Goal: Browse casually: Explore the website without a specific task or goal

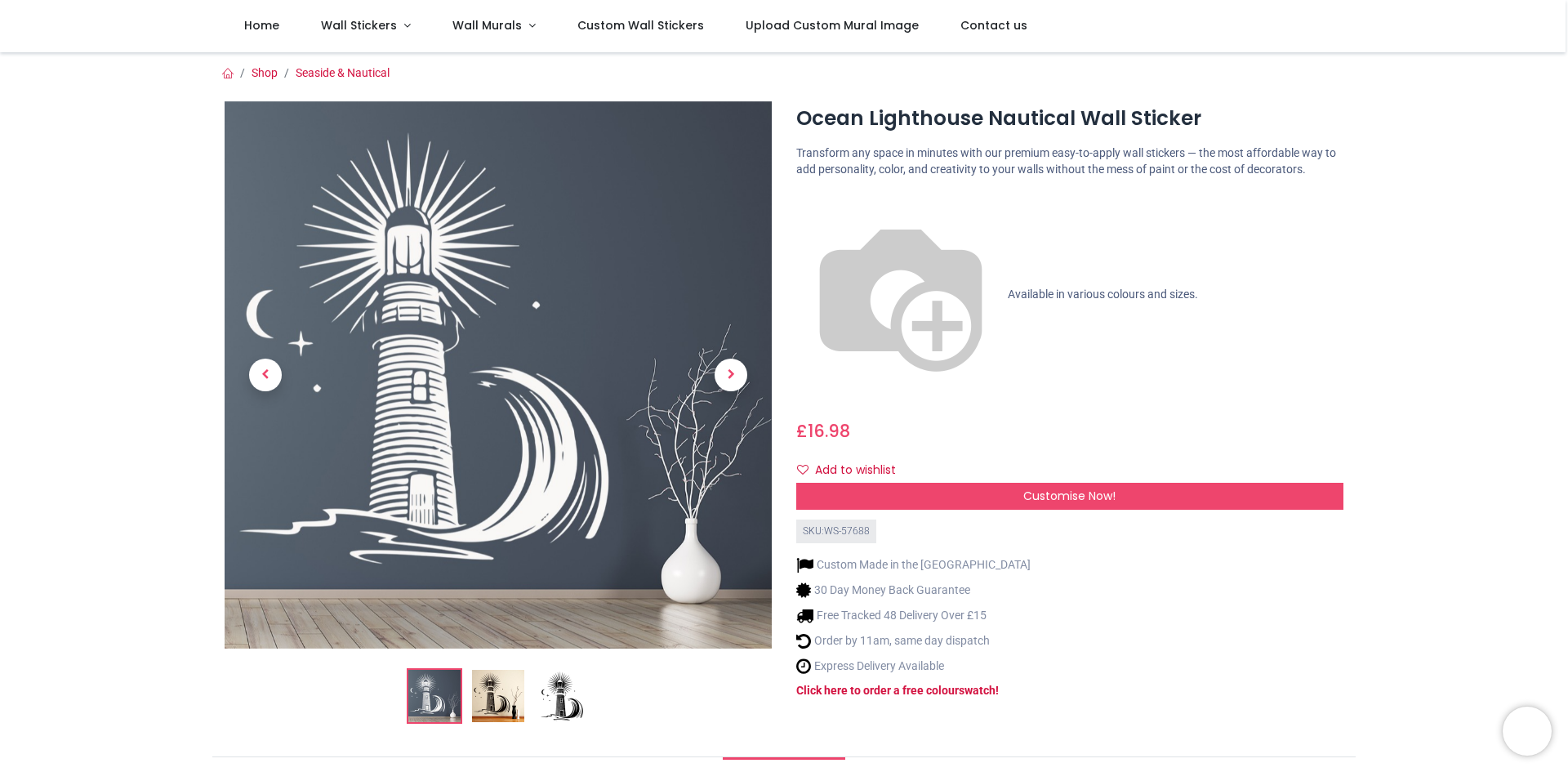
scroll to position [190, 0]
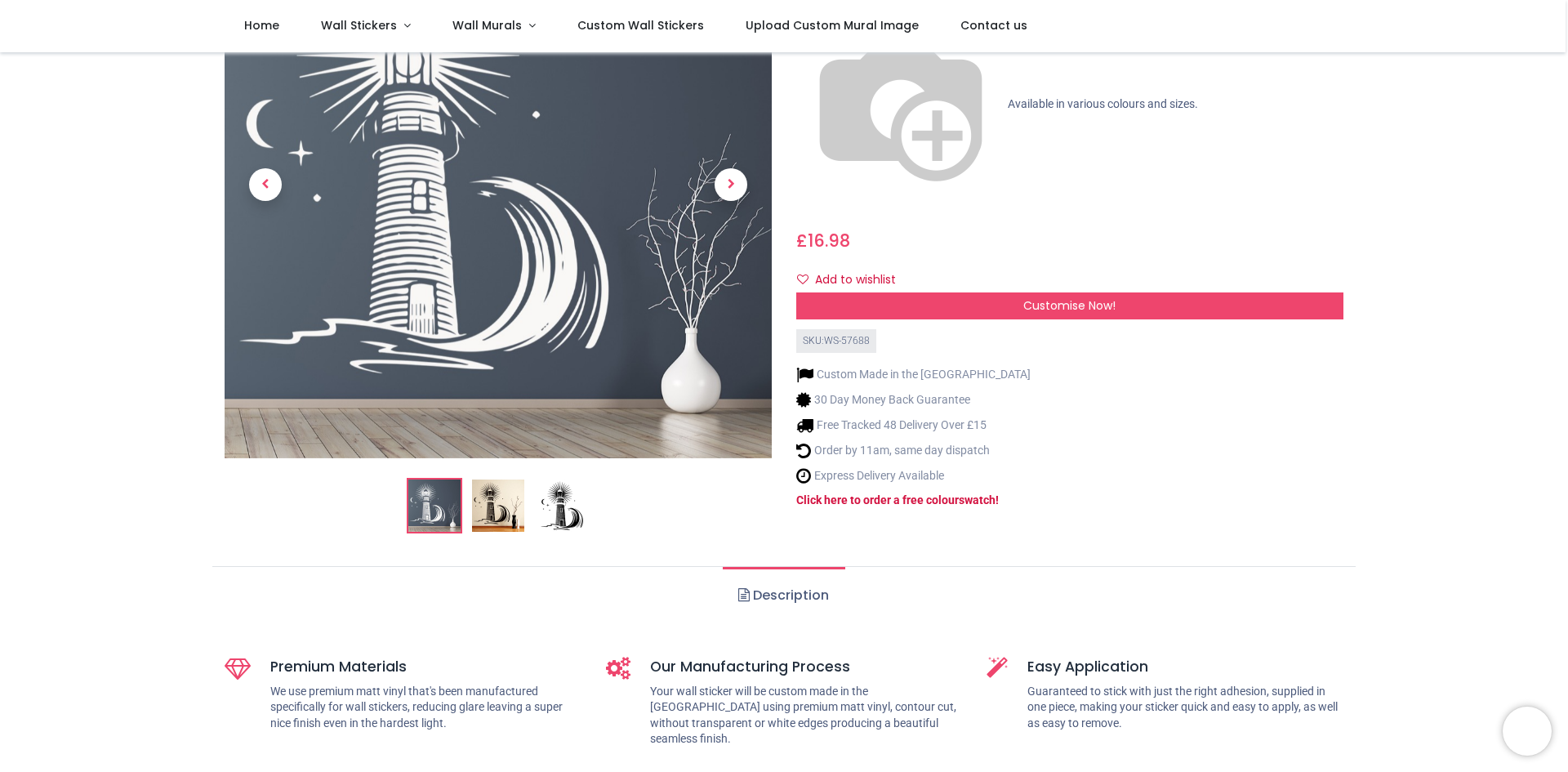
click at [501, 508] on img at bounding box center [498, 505] width 52 height 52
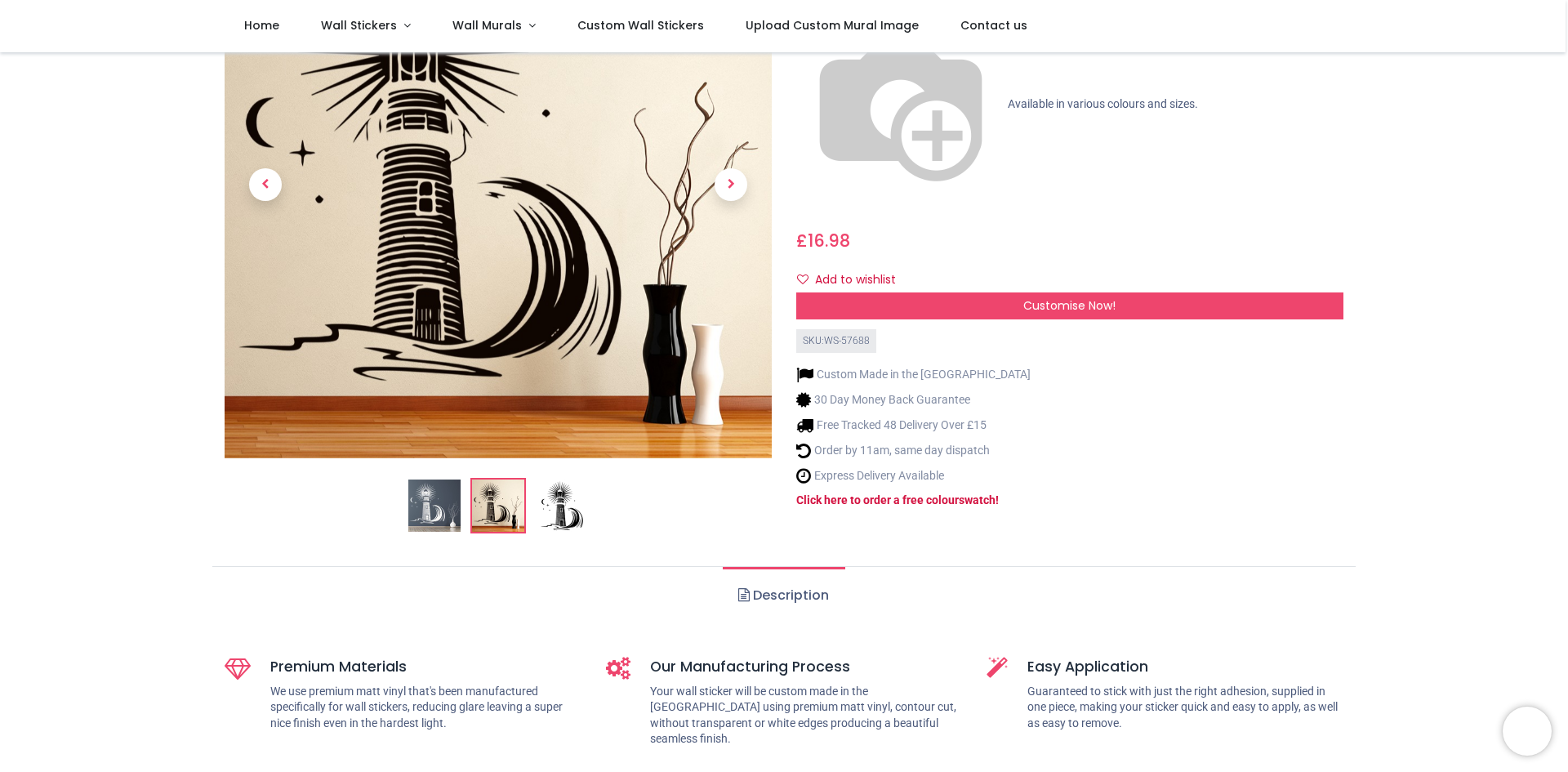
click at [568, 512] on img at bounding box center [562, 505] width 52 height 52
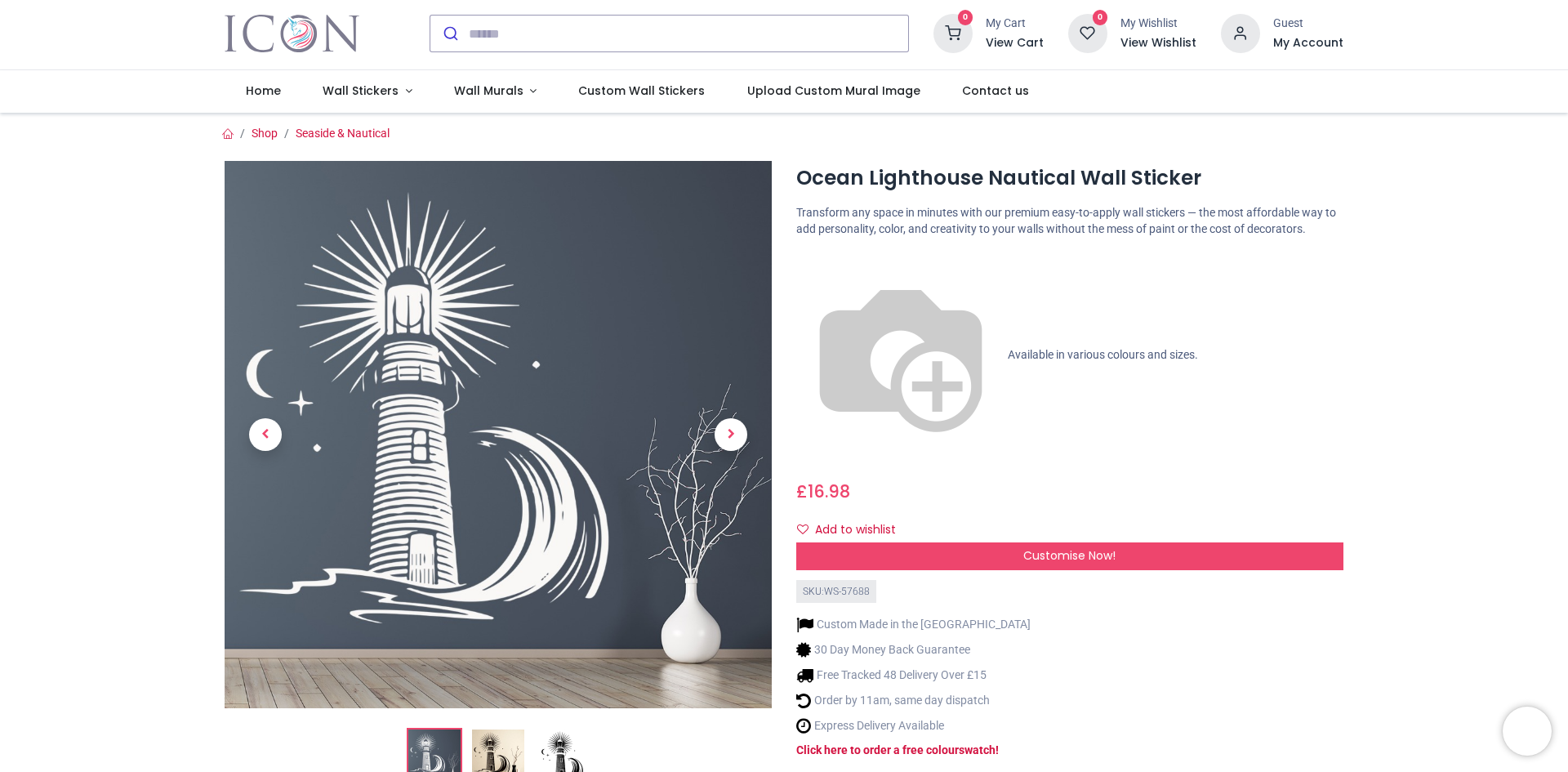
scroll to position [0, 0]
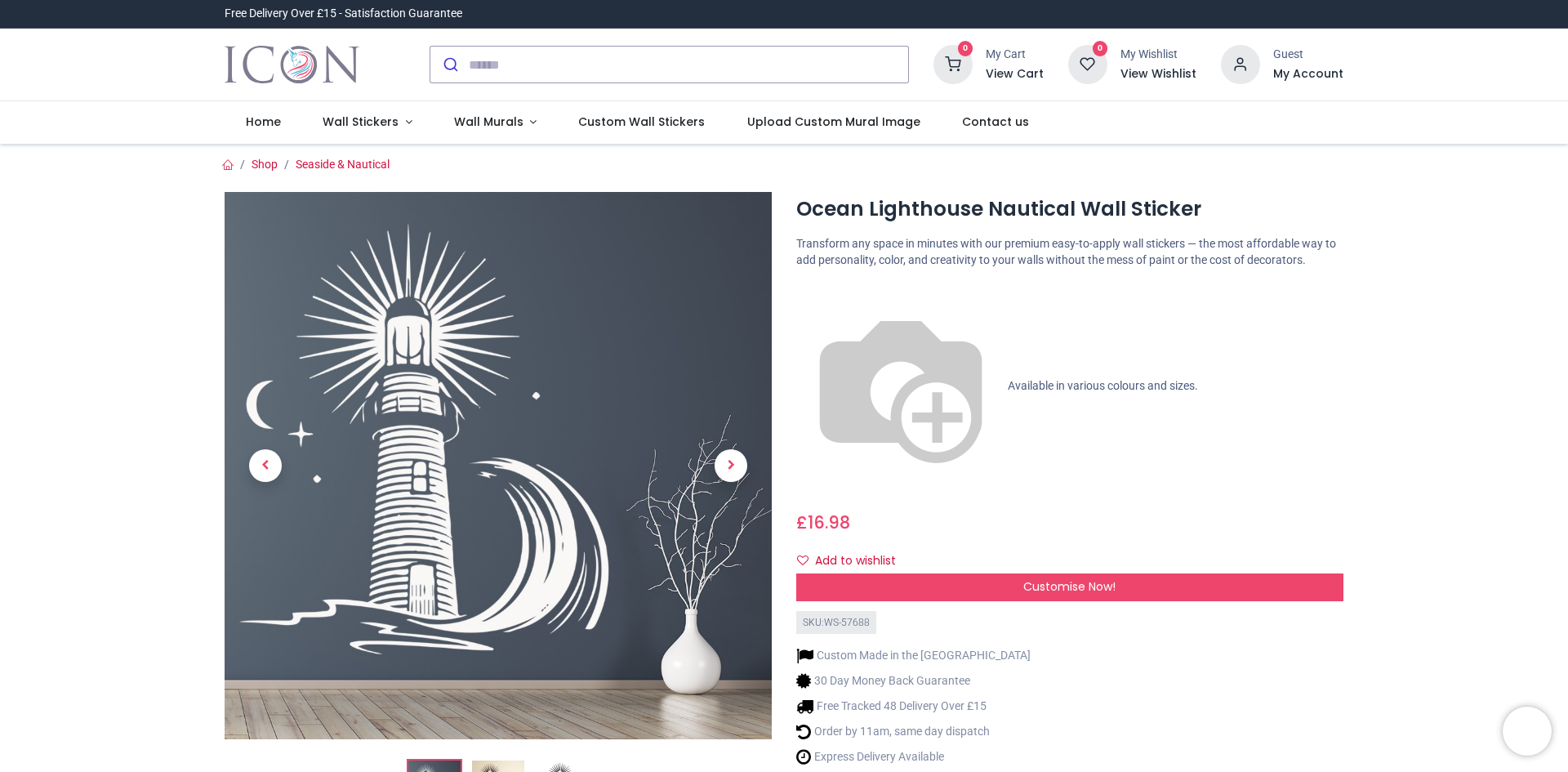
click at [805, 292] on img at bounding box center [901, 386] width 209 height 209
click at [805, 292] on img at bounding box center [901, 386] width 209 height 209
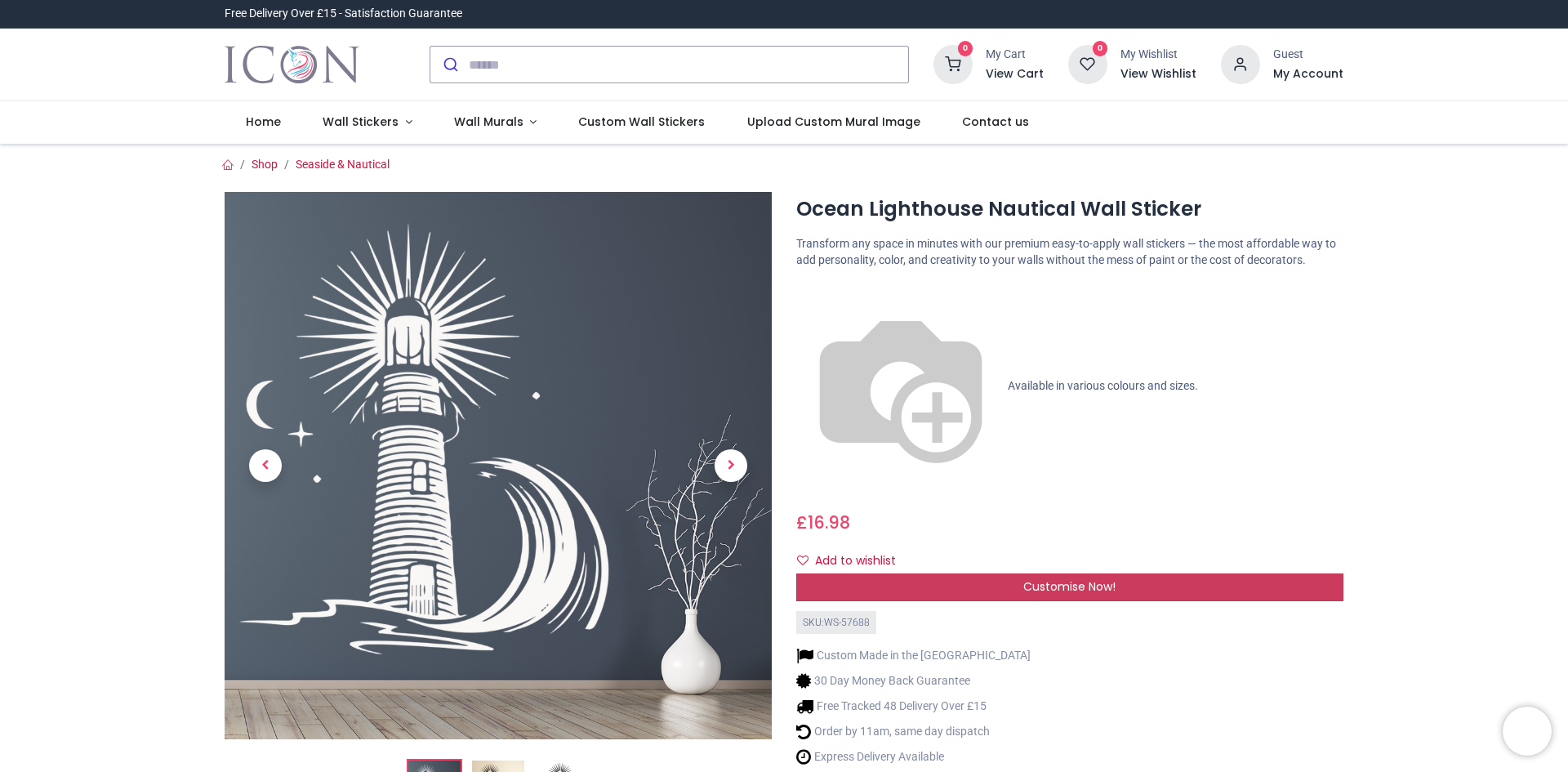
click at [923, 574] on div "Customise Now!" at bounding box center [1070, 587] width 547 height 28
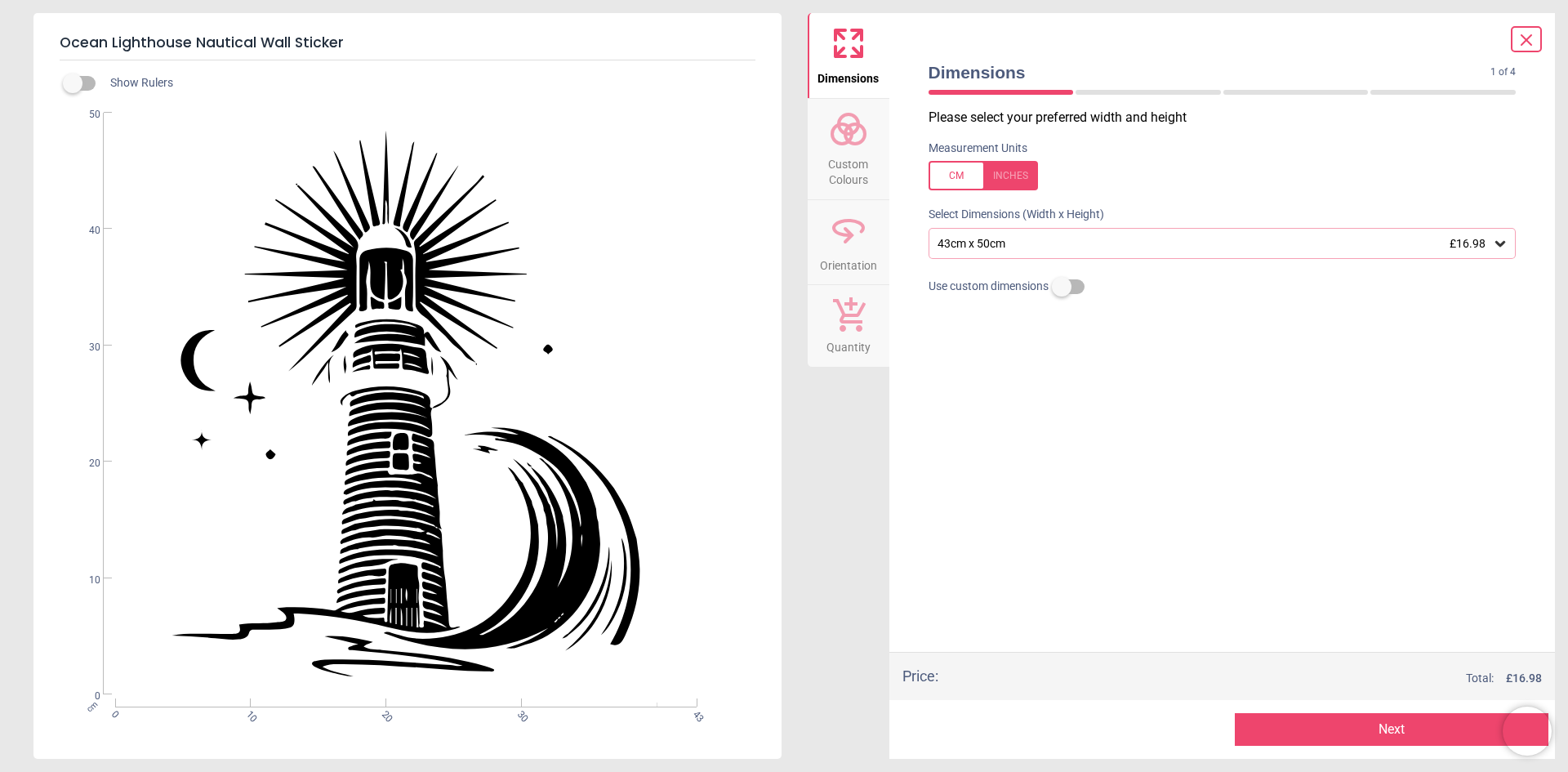
click at [1331, 734] on button "Next" at bounding box center [1391, 729] width 314 height 32
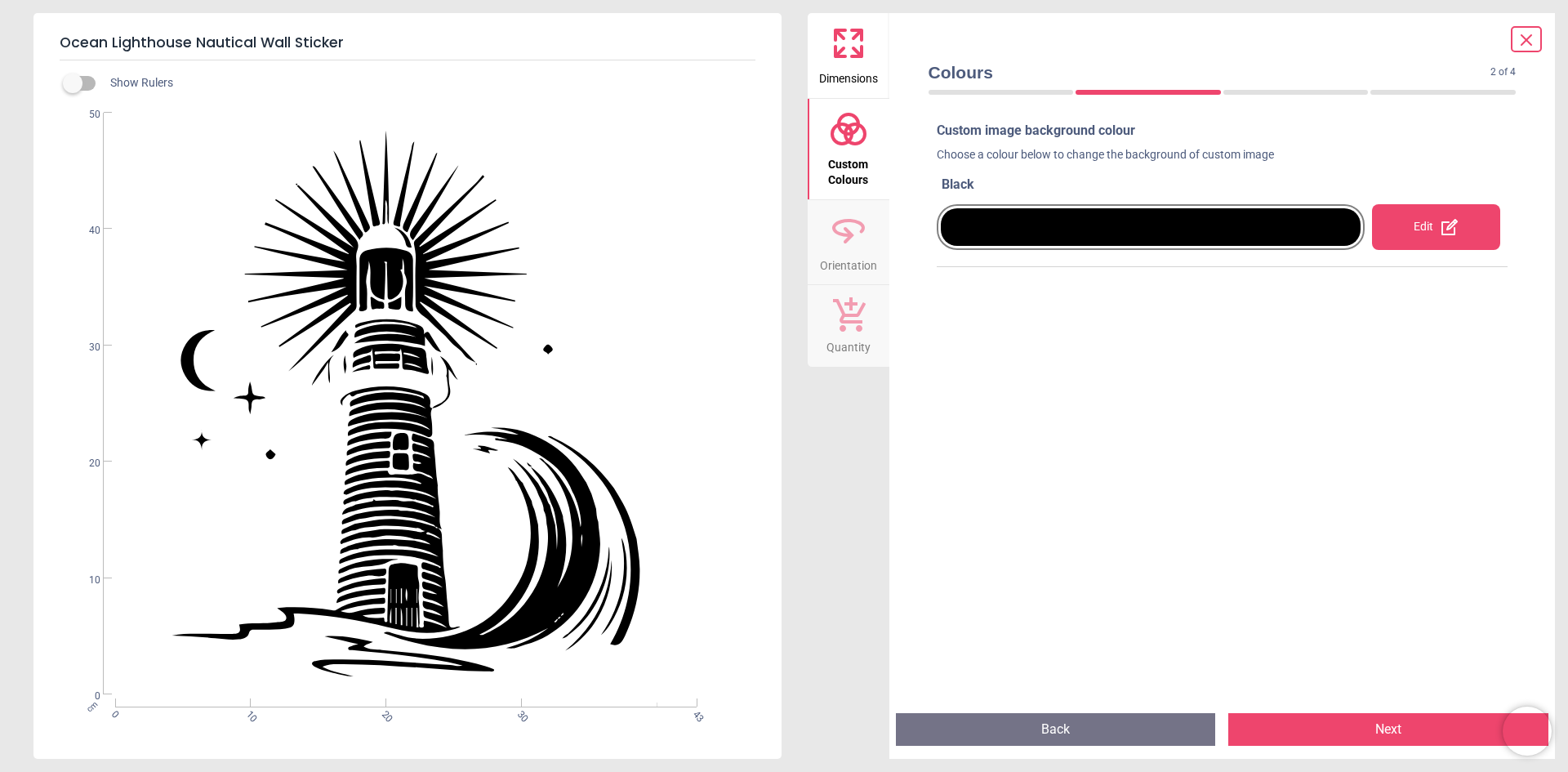
click at [1209, 230] on div at bounding box center [1151, 226] width 421 height 37
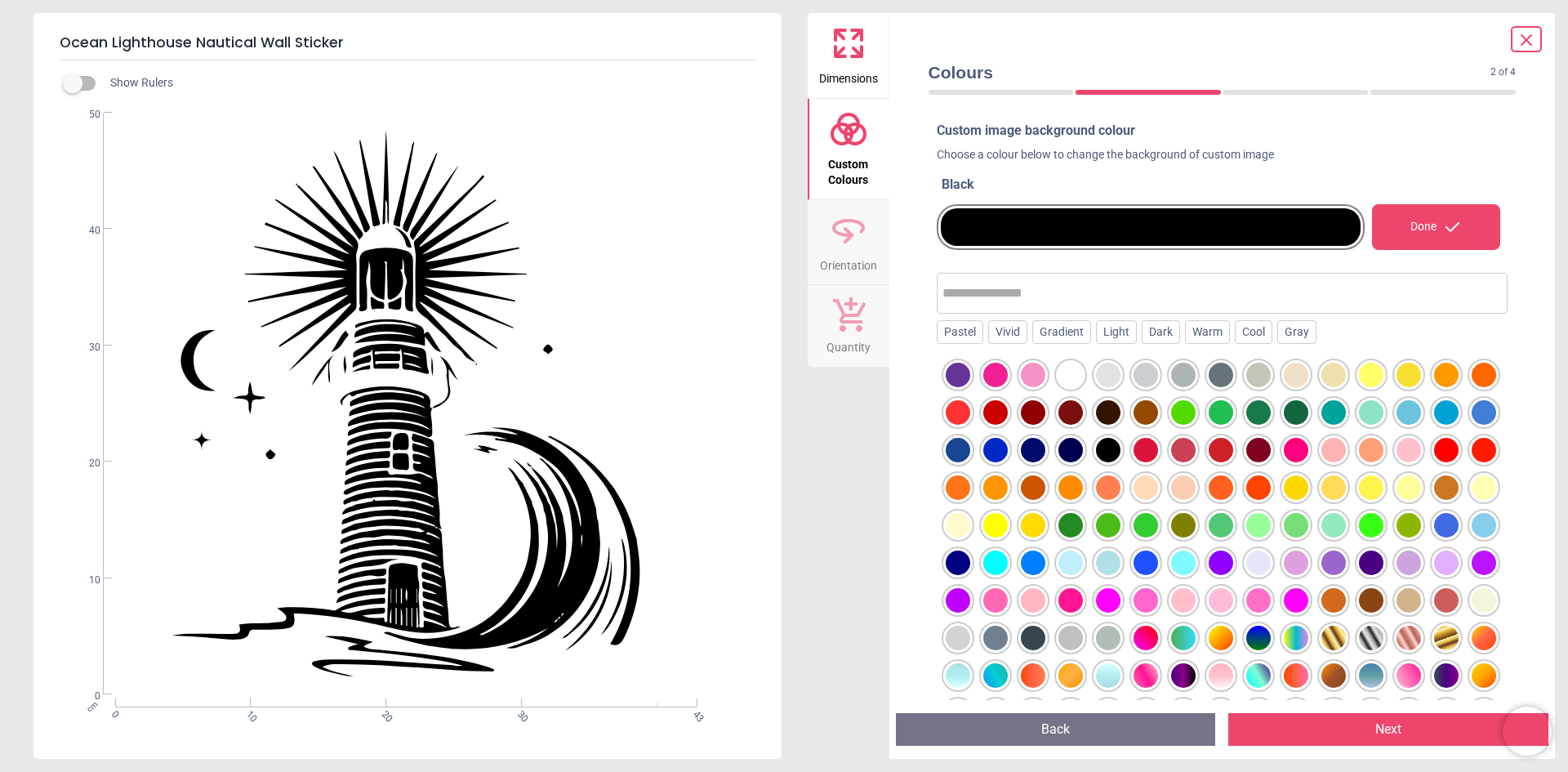
click at [1146, 375] on div at bounding box center [1146, 375] width 25 height 25
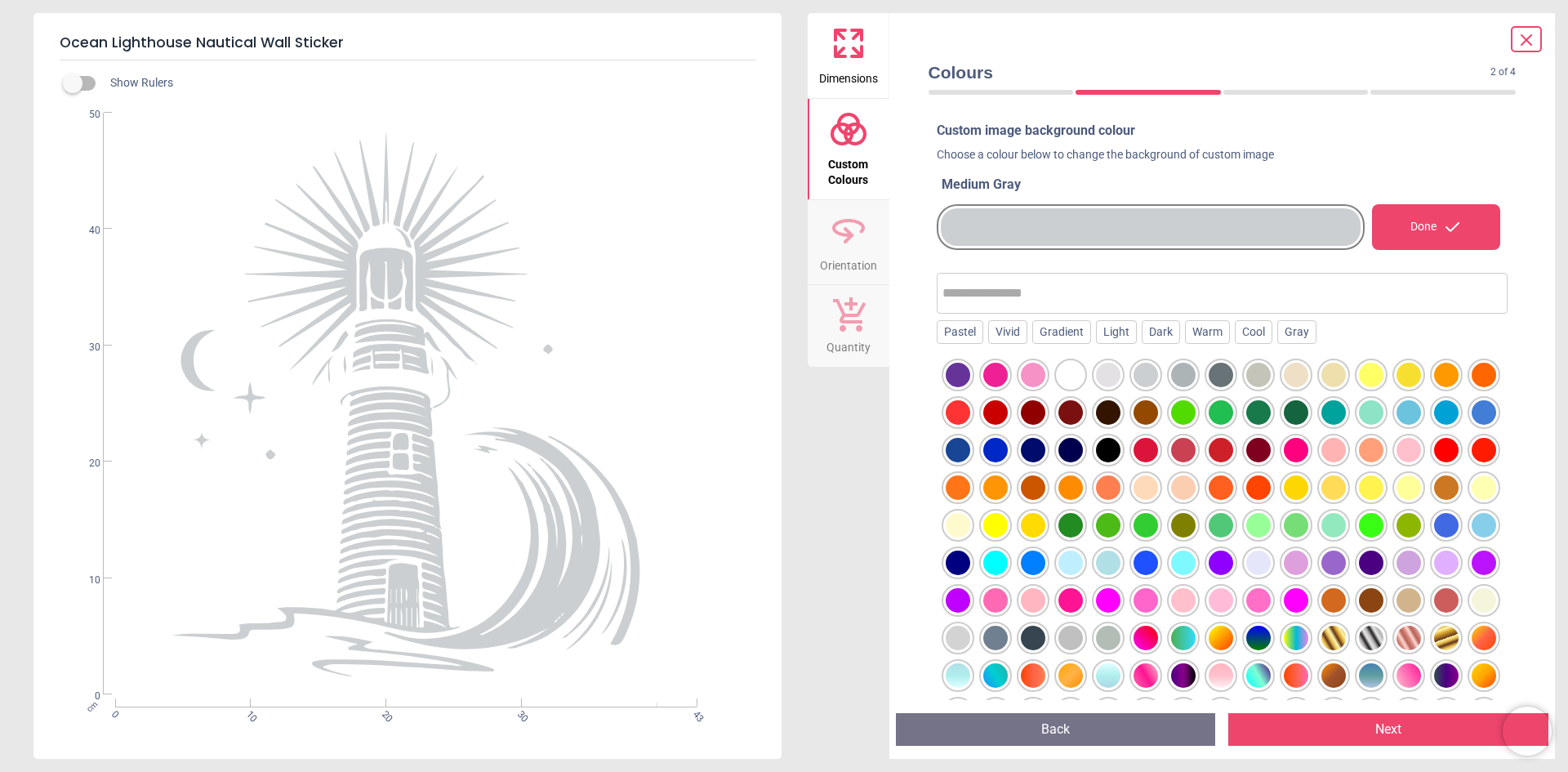
click at [1182, 372] on div at bounding box center [1183, 375] width 25 height 25
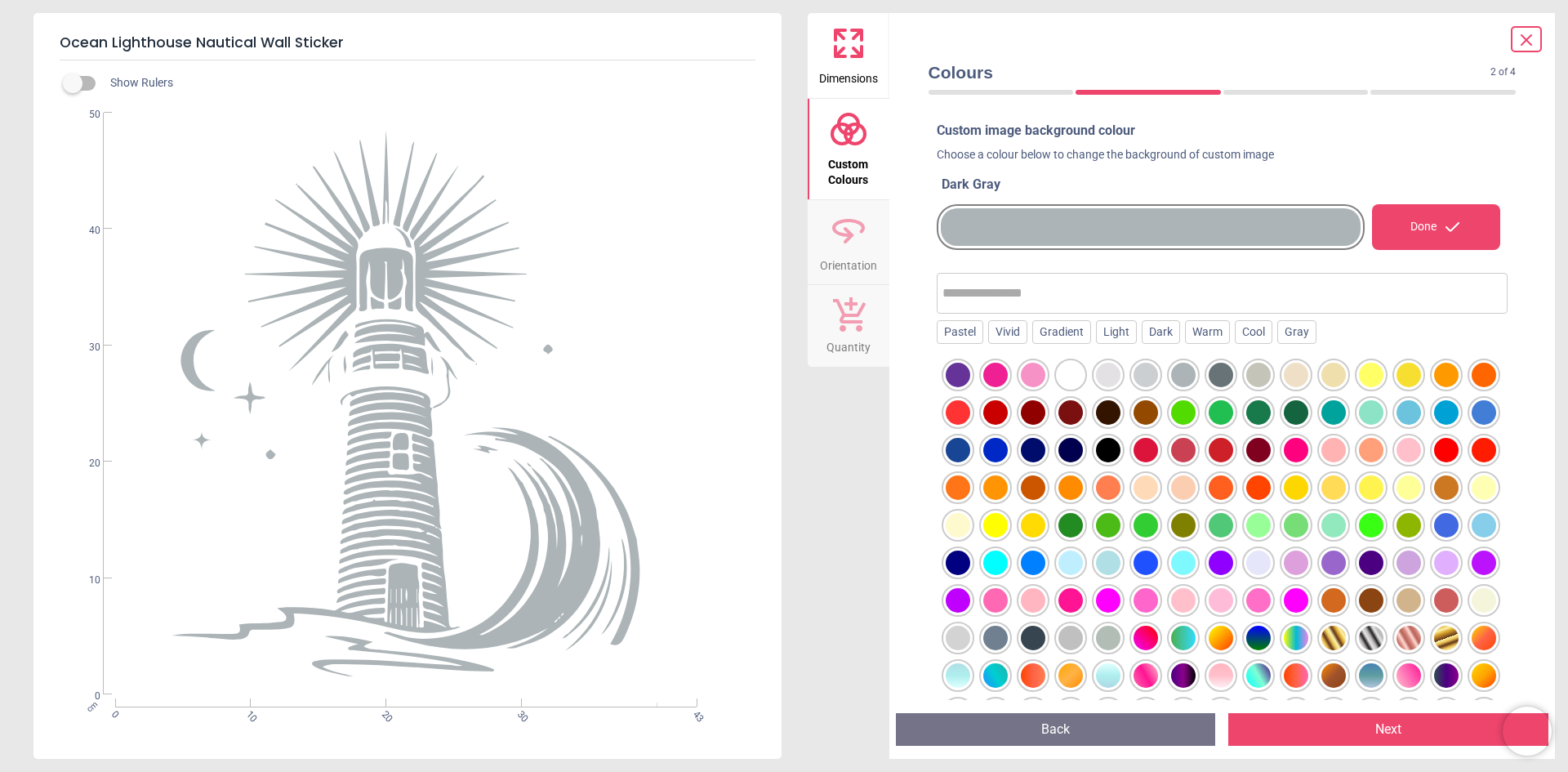
click at [1257, 370] on div at bounding box center [1259, 375] width 25 height 25
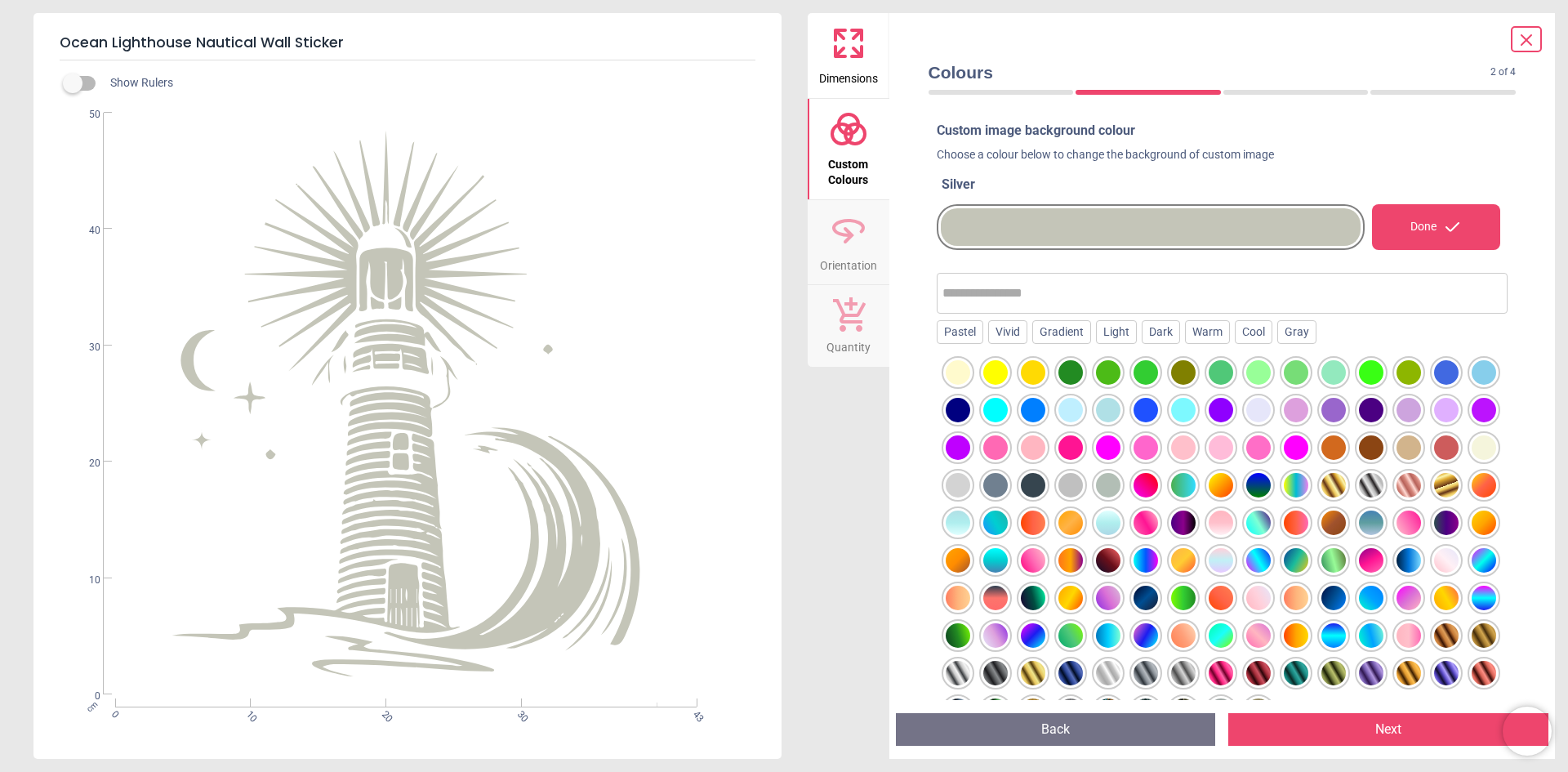
scroll to position [122, 0]
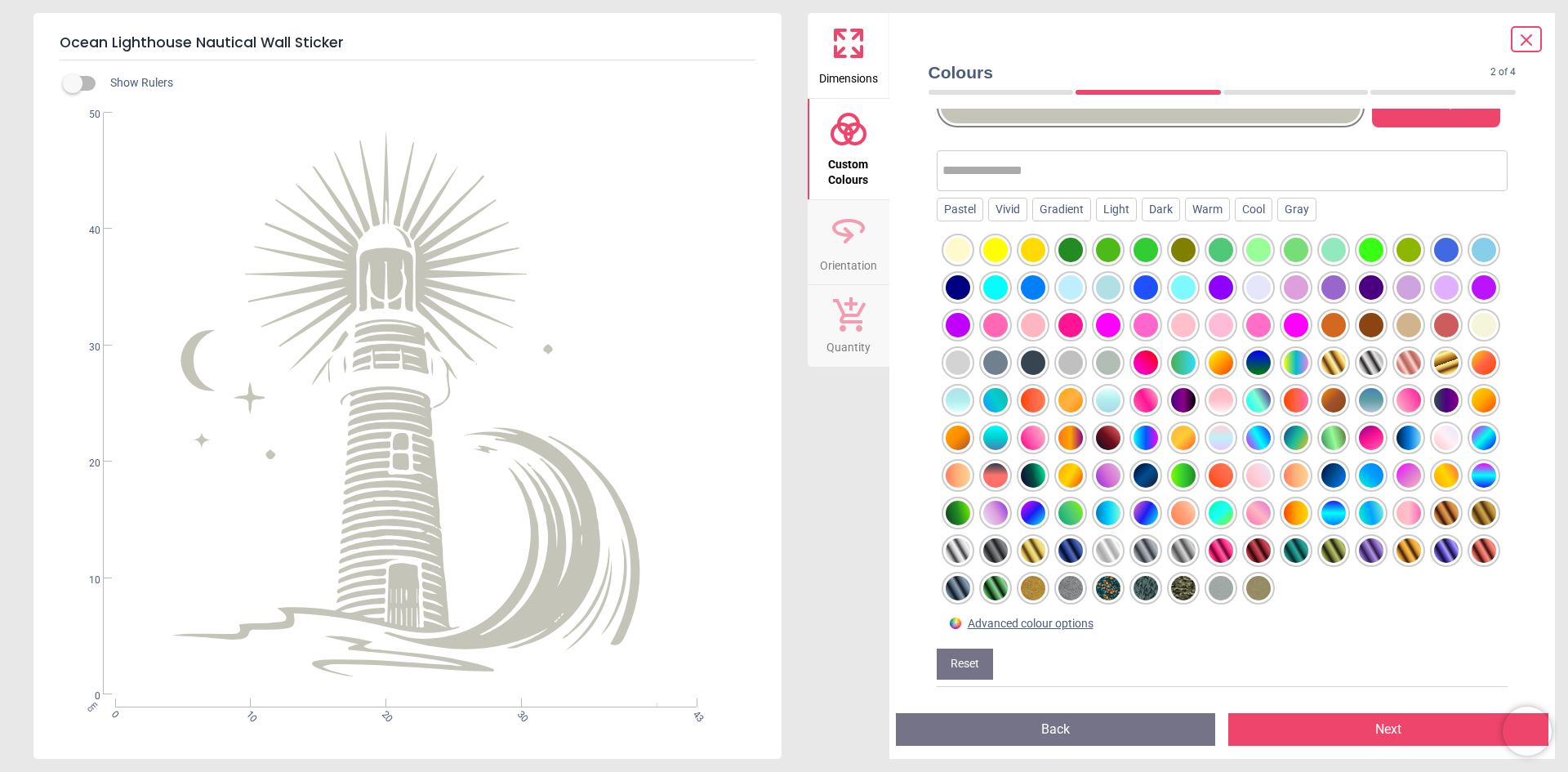
click at [1134, 547] on div at bounding box center [1146, 551] width 25 height 25
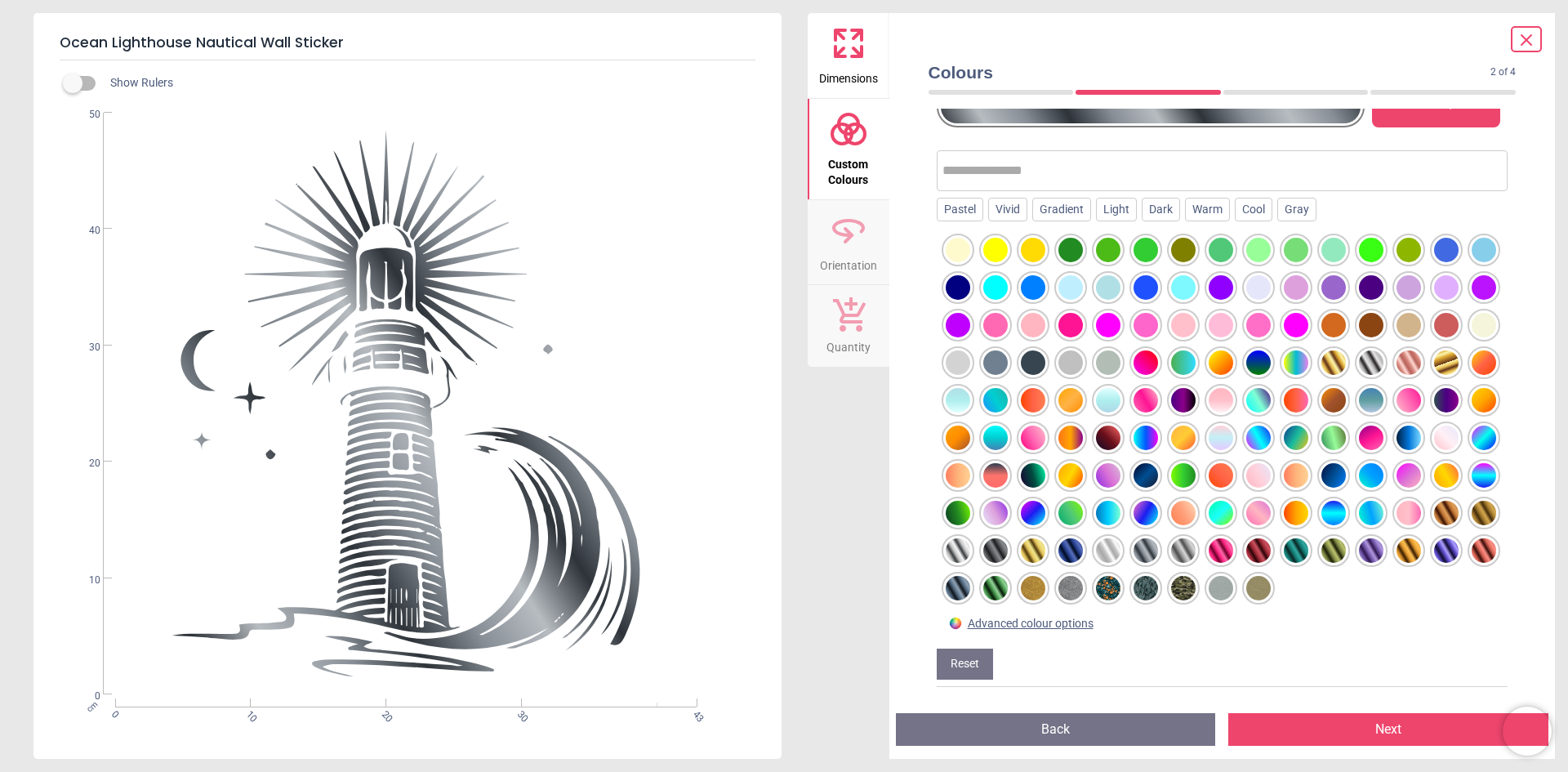
click at [1008, 538] on div at bounding box center [996, 551] width 25 height 25
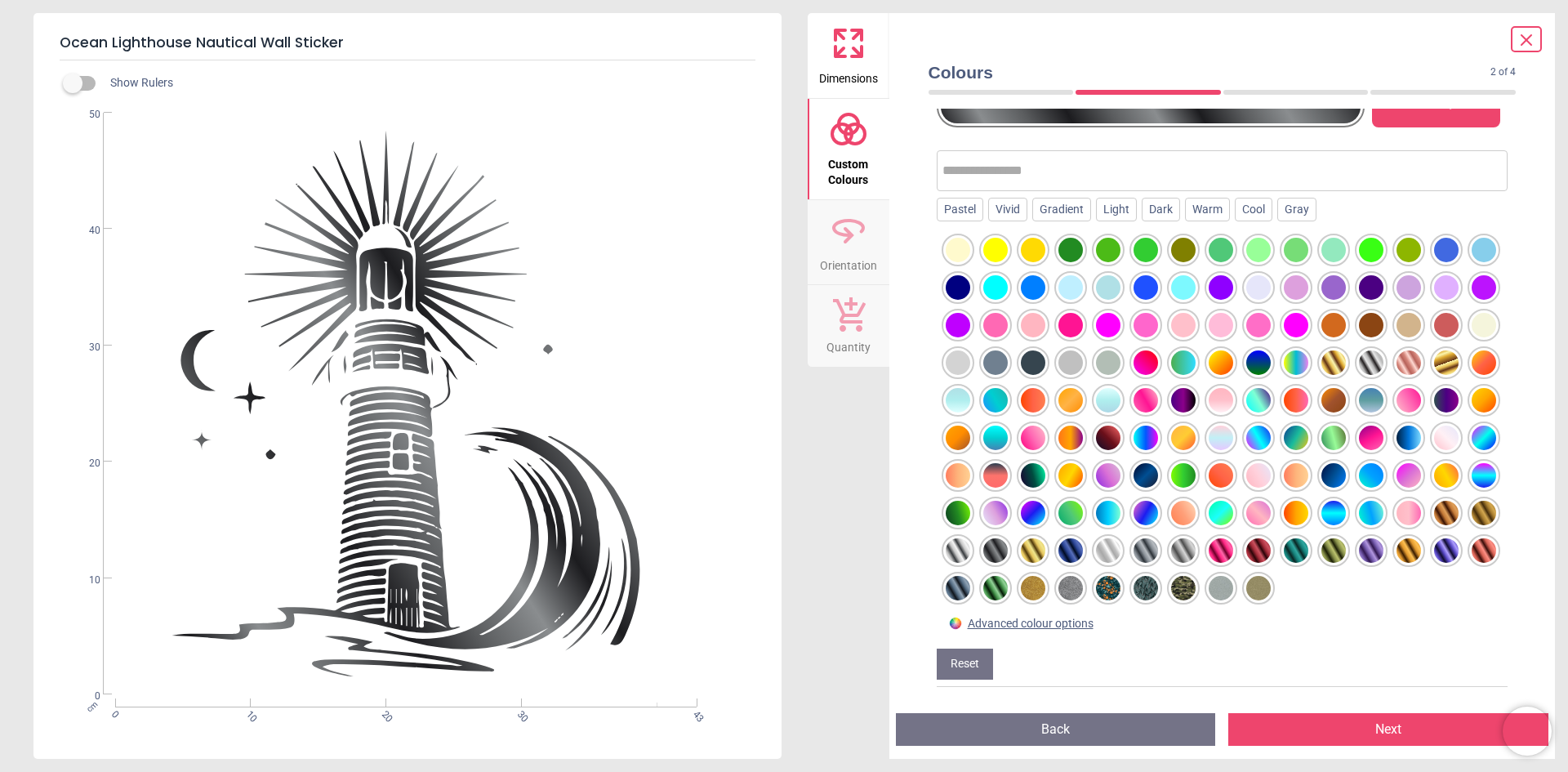
click at [971, 538] on div at bounding box center [958, 551] width 25 height 25
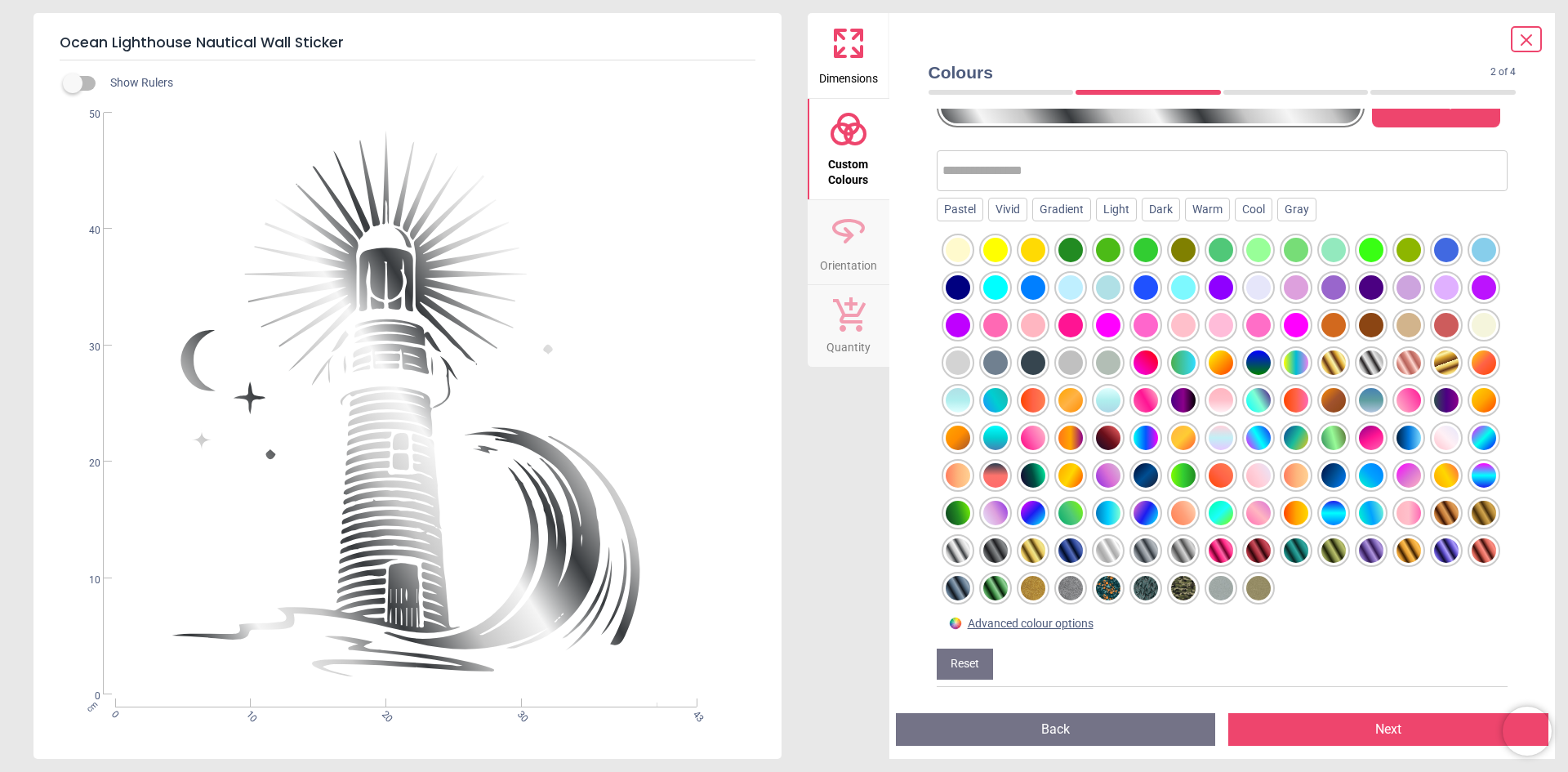
click at [1097, 546] on div at bounding box center [1109, 551] width 25 height 25
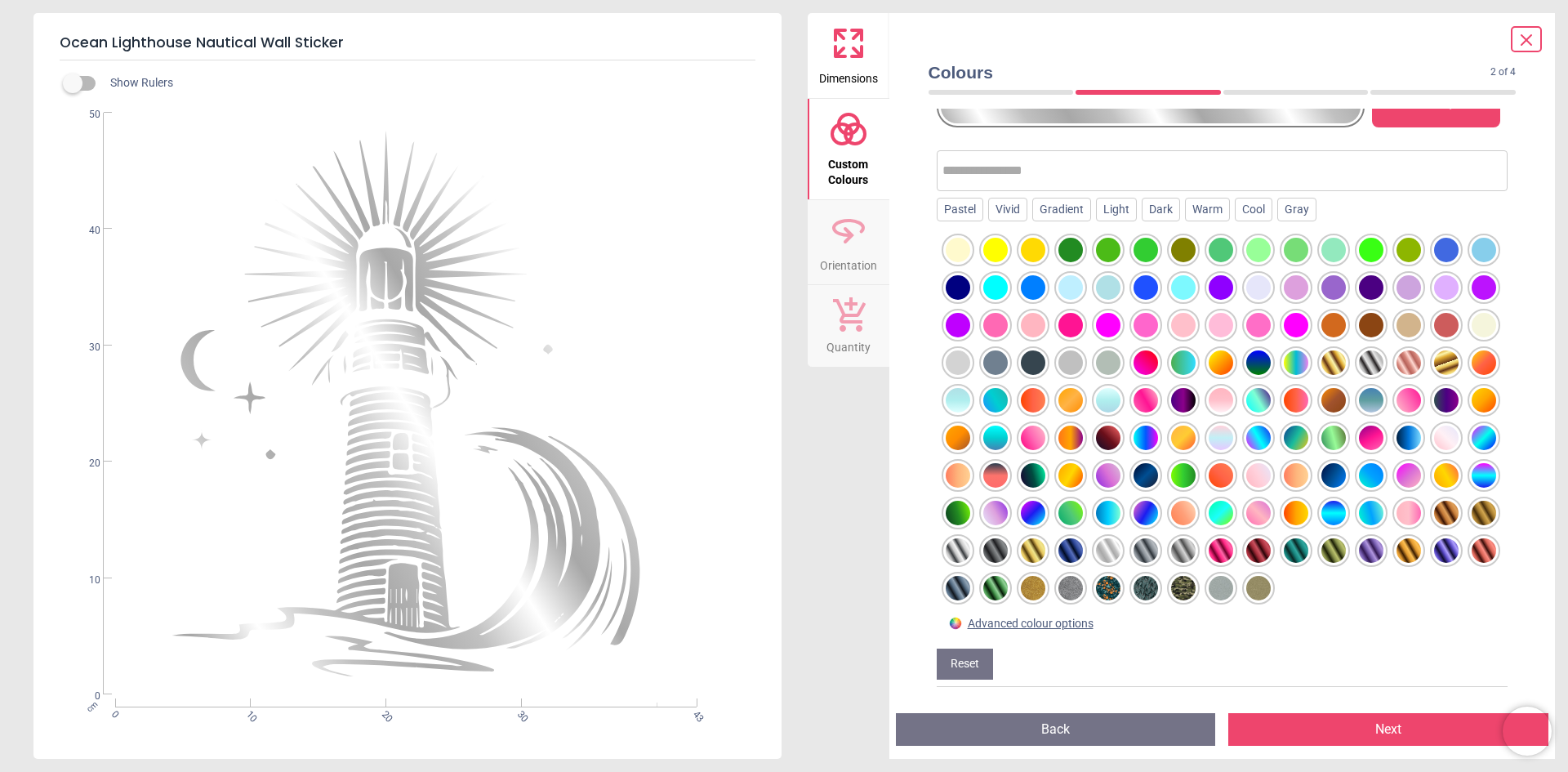
click at [1058, 592] on div at bounding box center [1071, 588] width 25 height 25
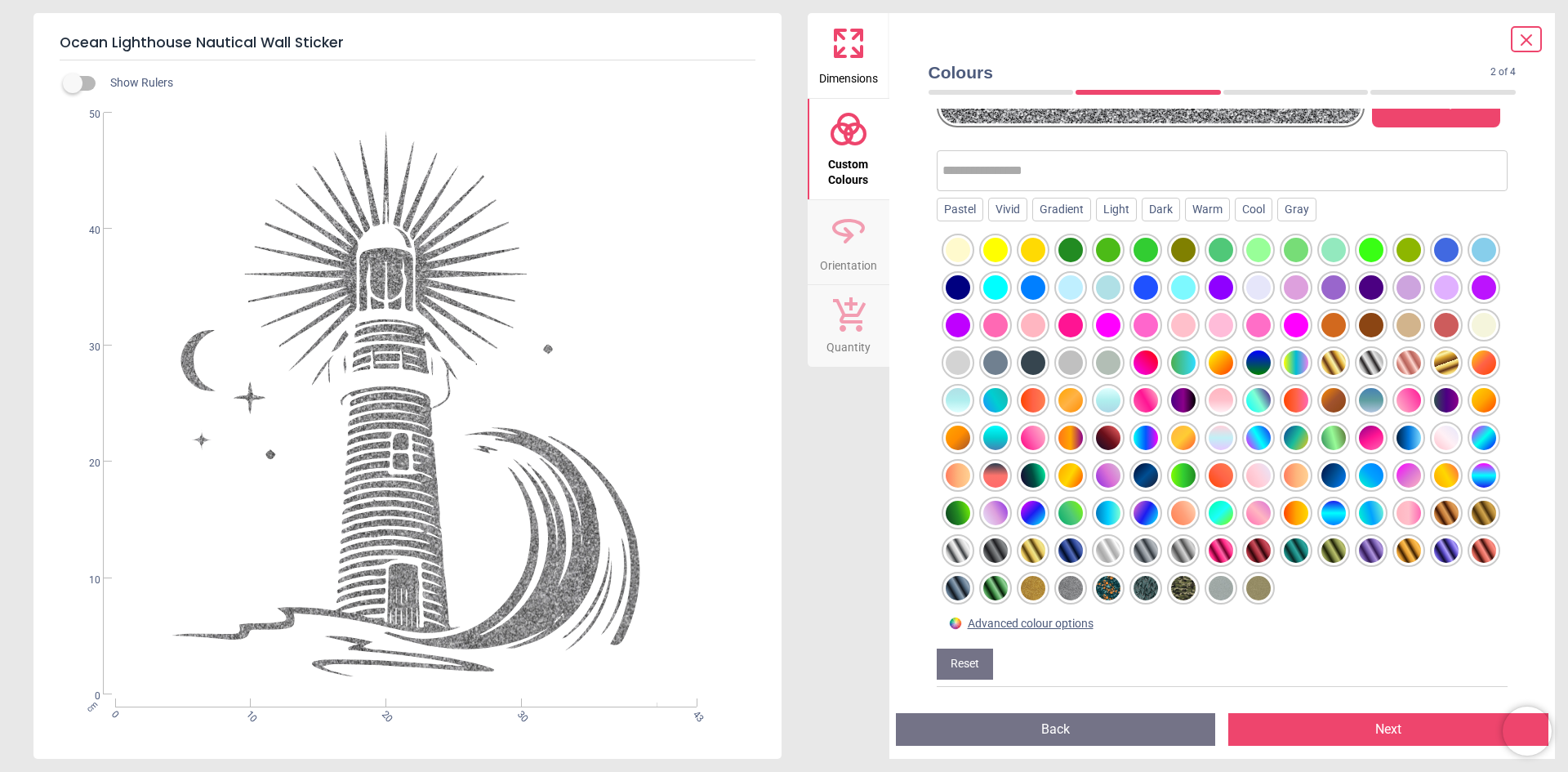
click at [1209, 589] on div at bounding box center [1222, 588] width 25 height 25
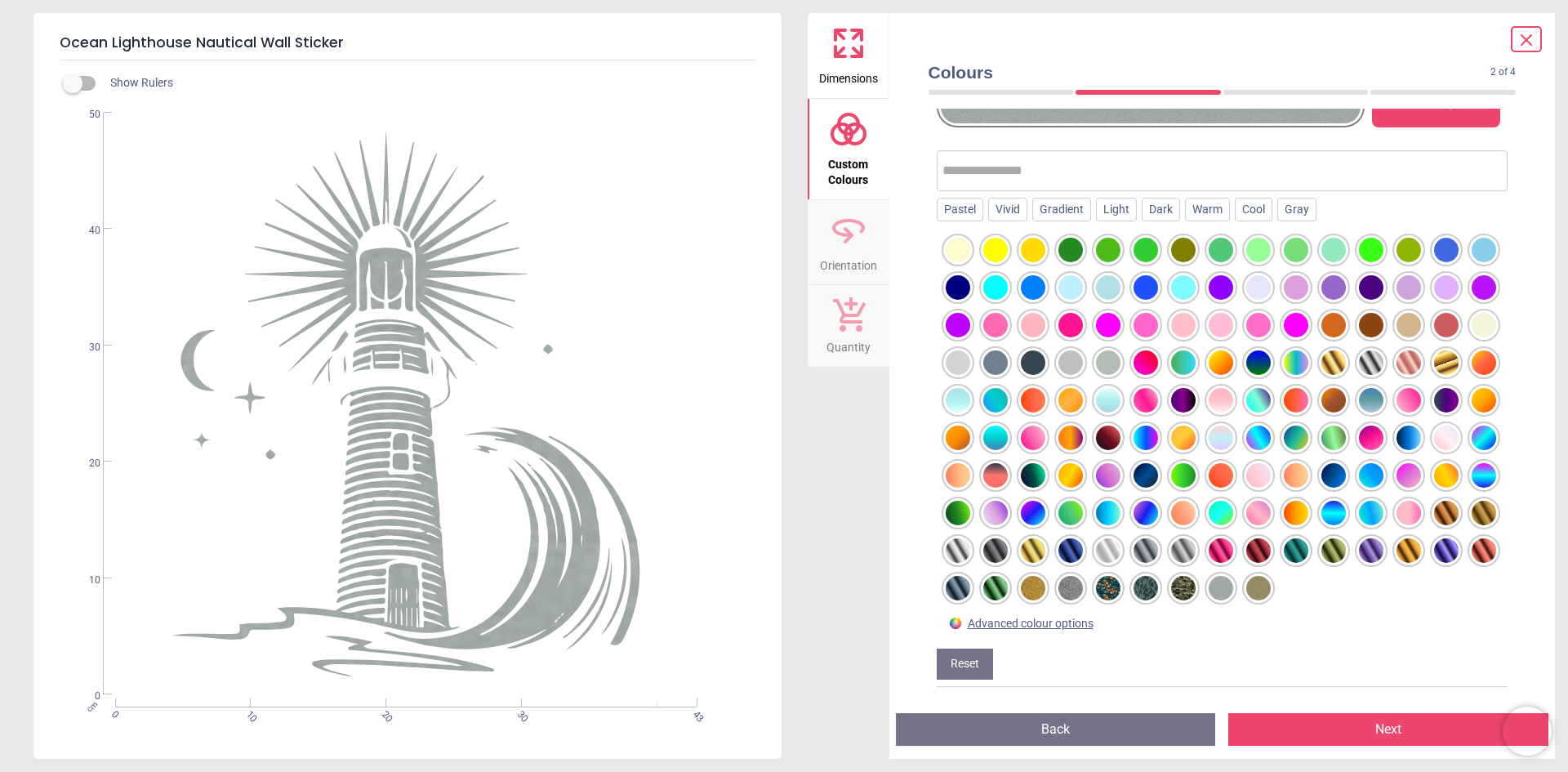
click at [1008, 538] on div at bounding box center [996, 551] width 25 height 25
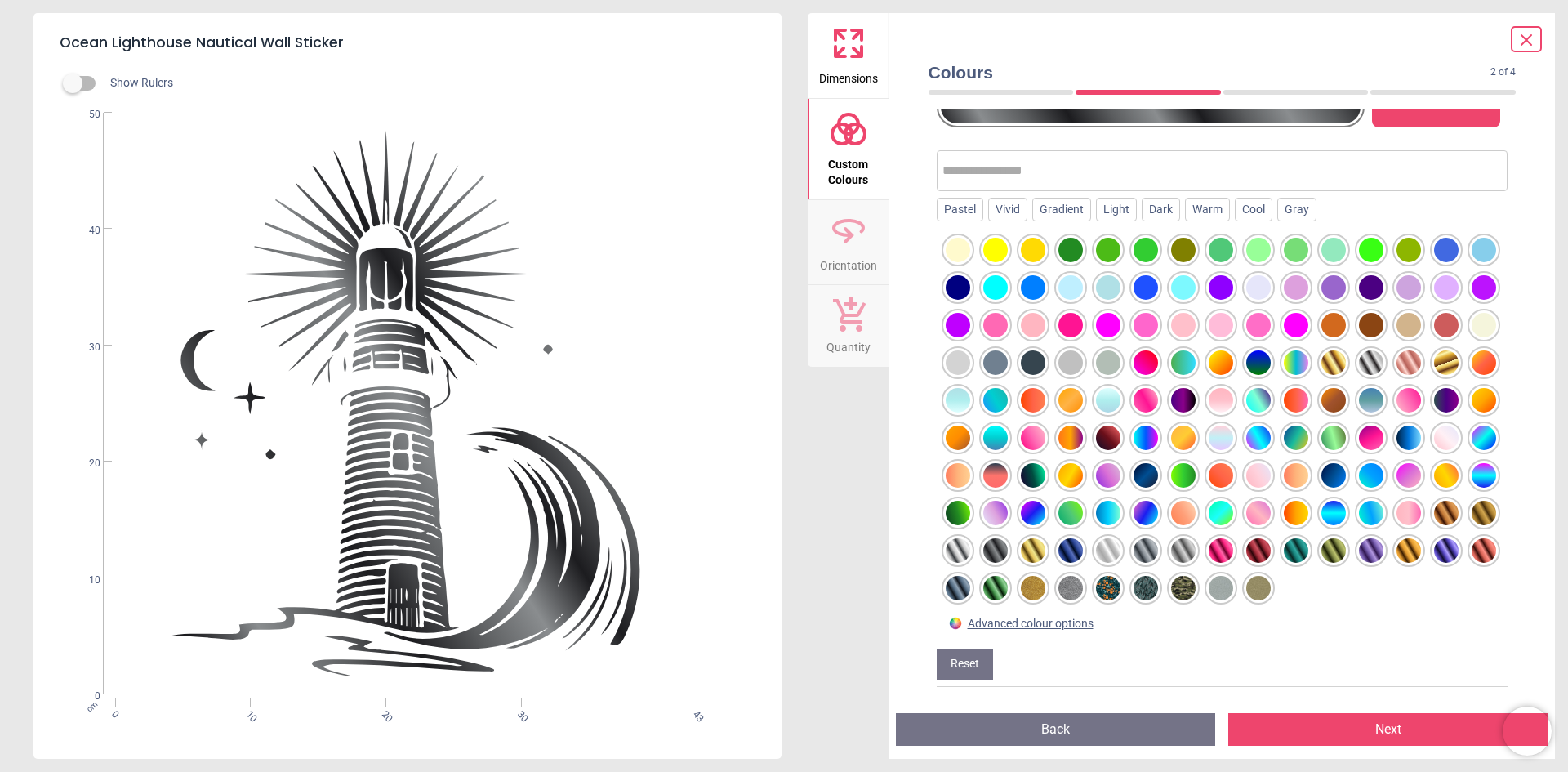
click at [1046, 350] on div at bounding box center [1034, 363] width 25 height 25
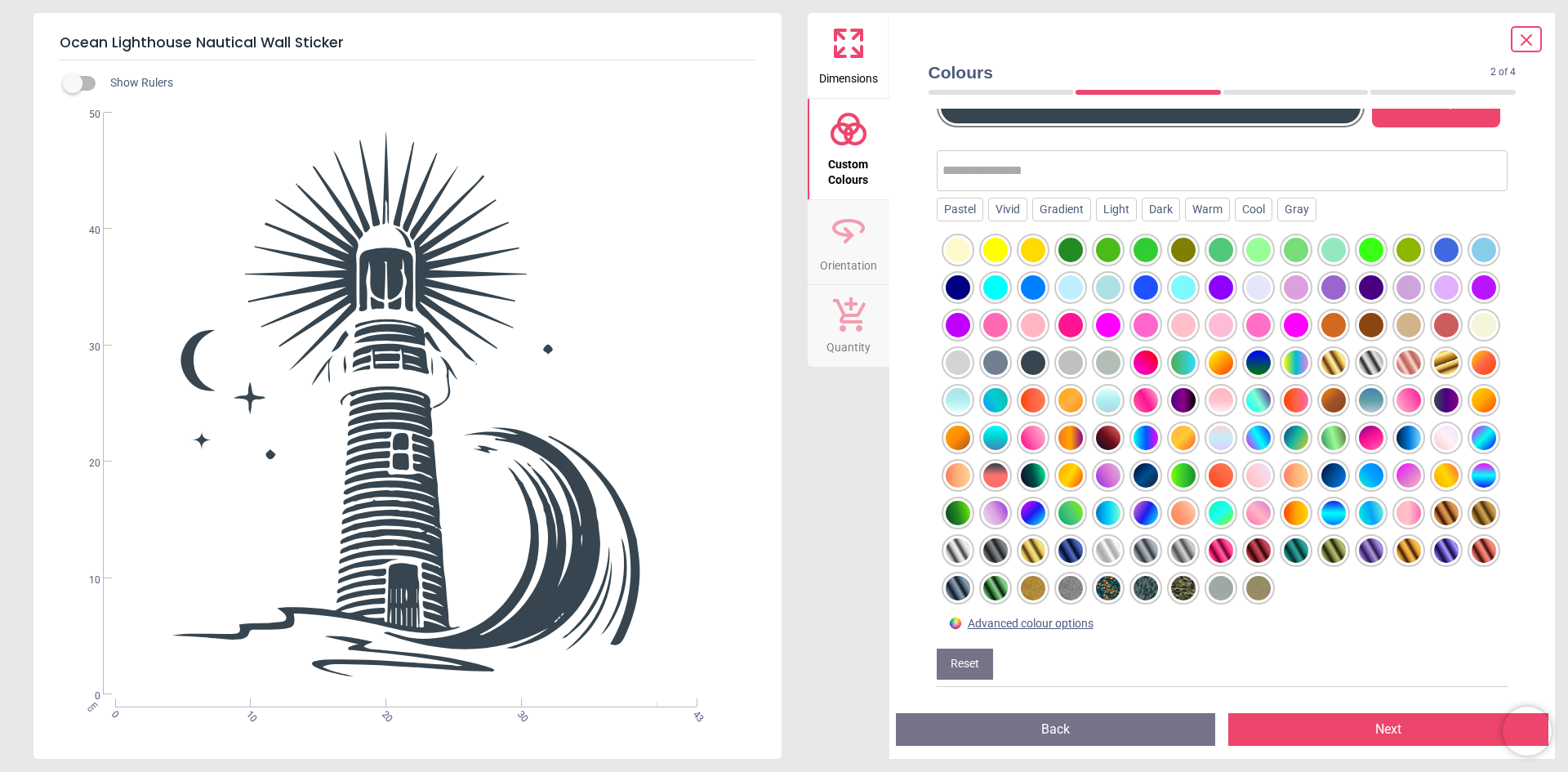
click at [1008, 350] on div at bounding box center [996, 363] width 25 height 25
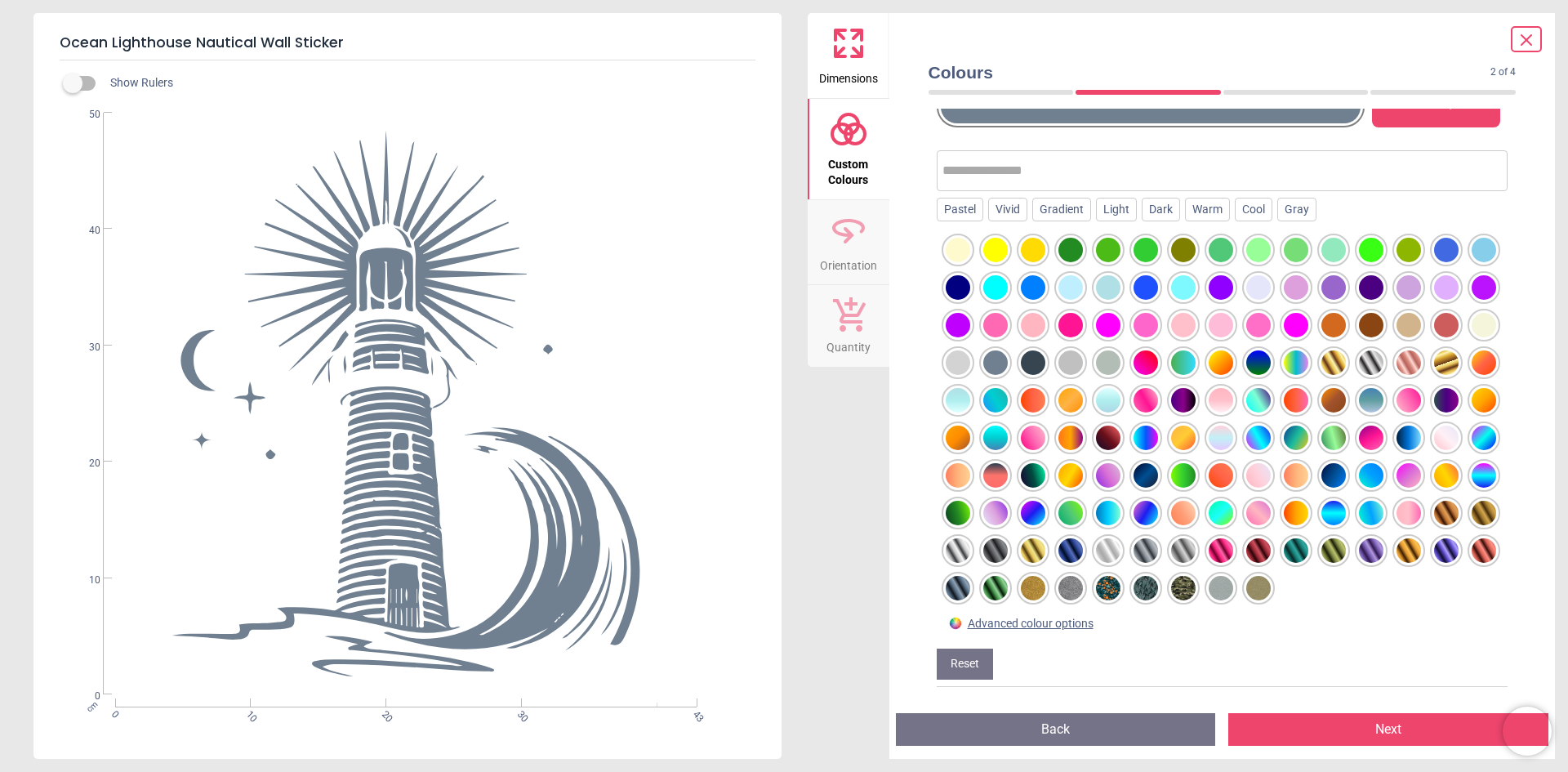
click at [1046, 350] on div at bounding box center [1034, 363] width 25 height 25
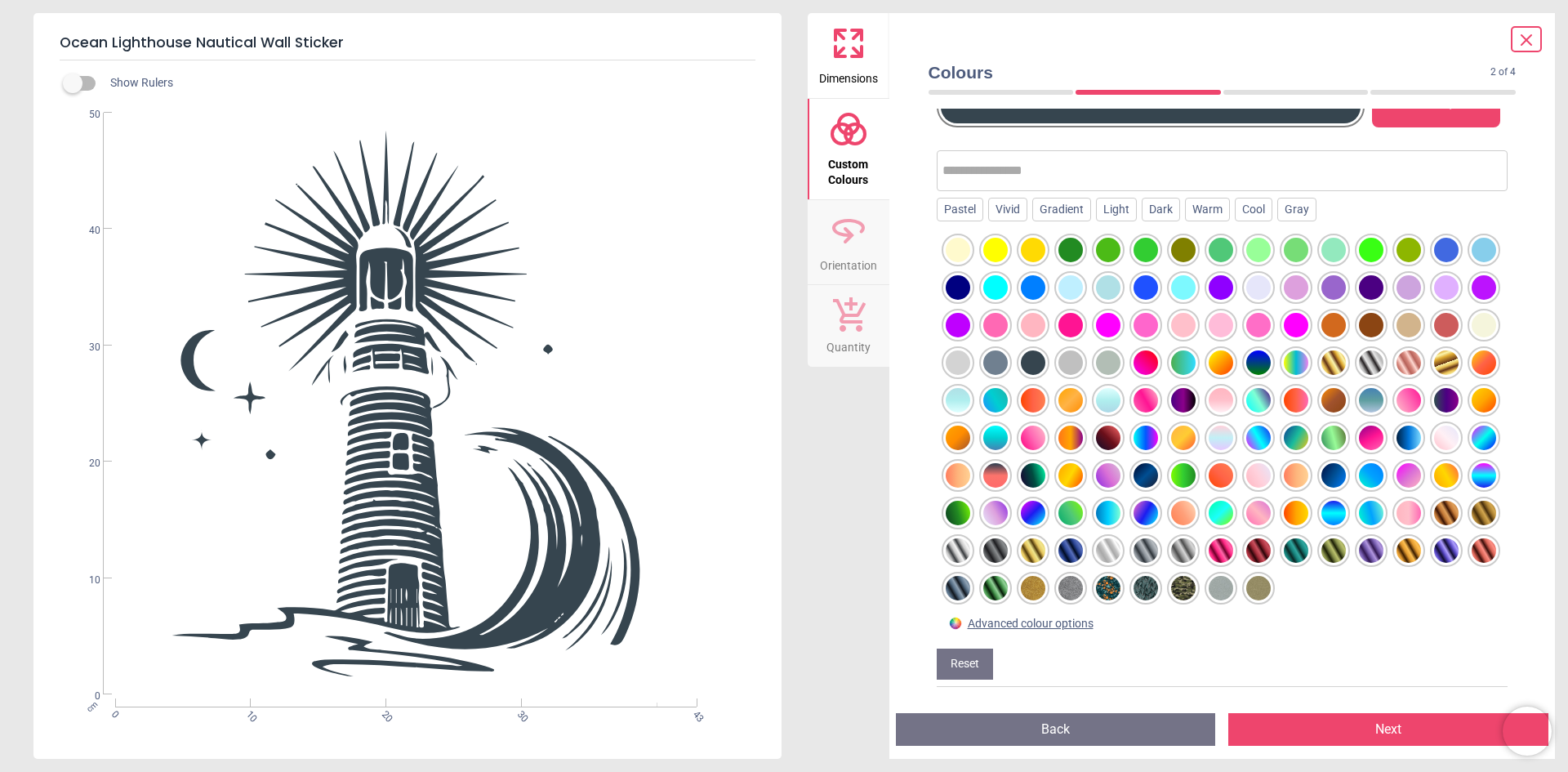
click at [1366, 732] on button "Next" at bounding box center [1389, 729] width 321 height 32
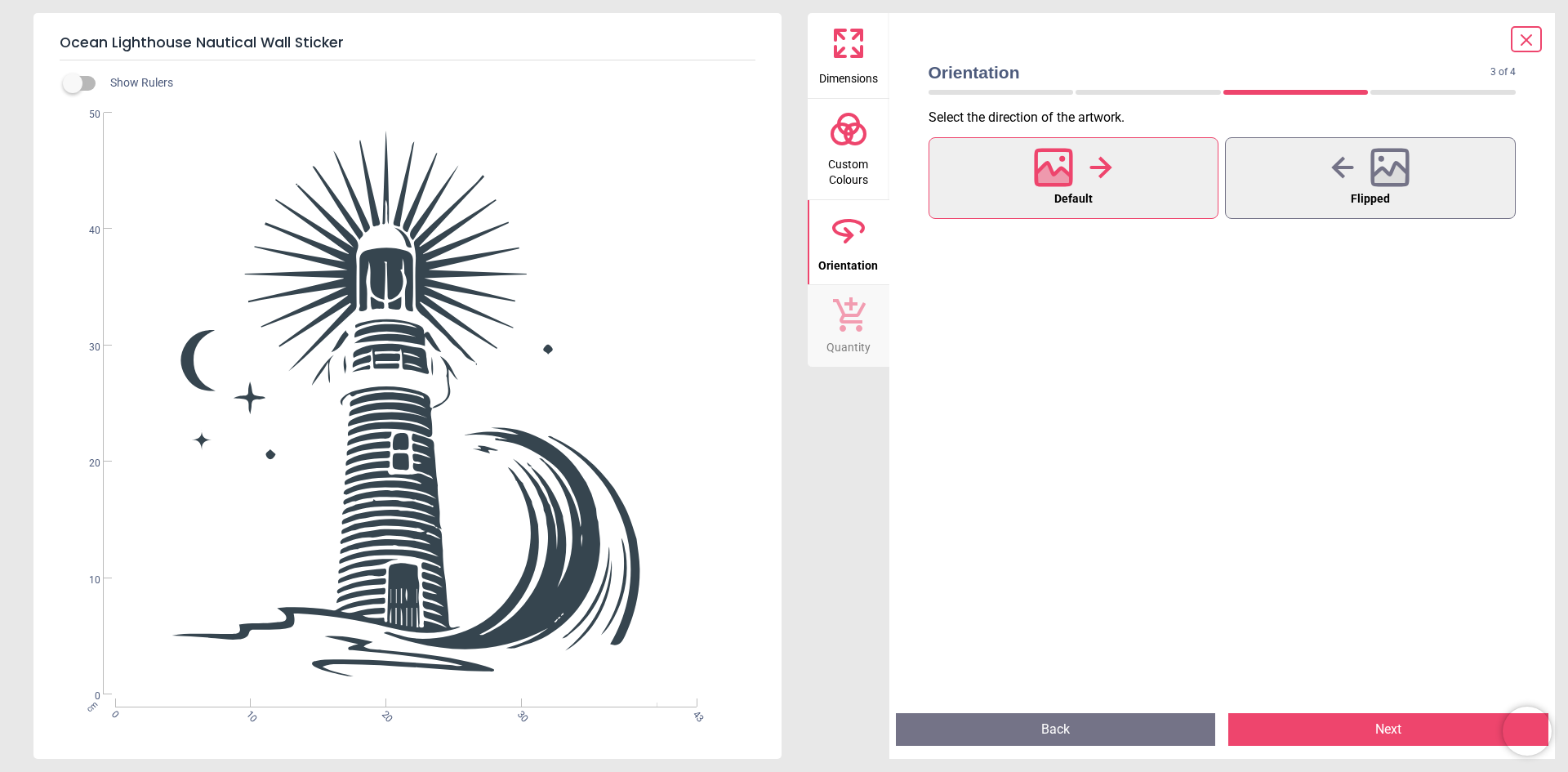
click at [1101, 172] on icon at bounding box center [1101, 168] width 23 height 25
click at [1356, 730] on button "Next" at bounding box center [1389, 729] width 321 height 32
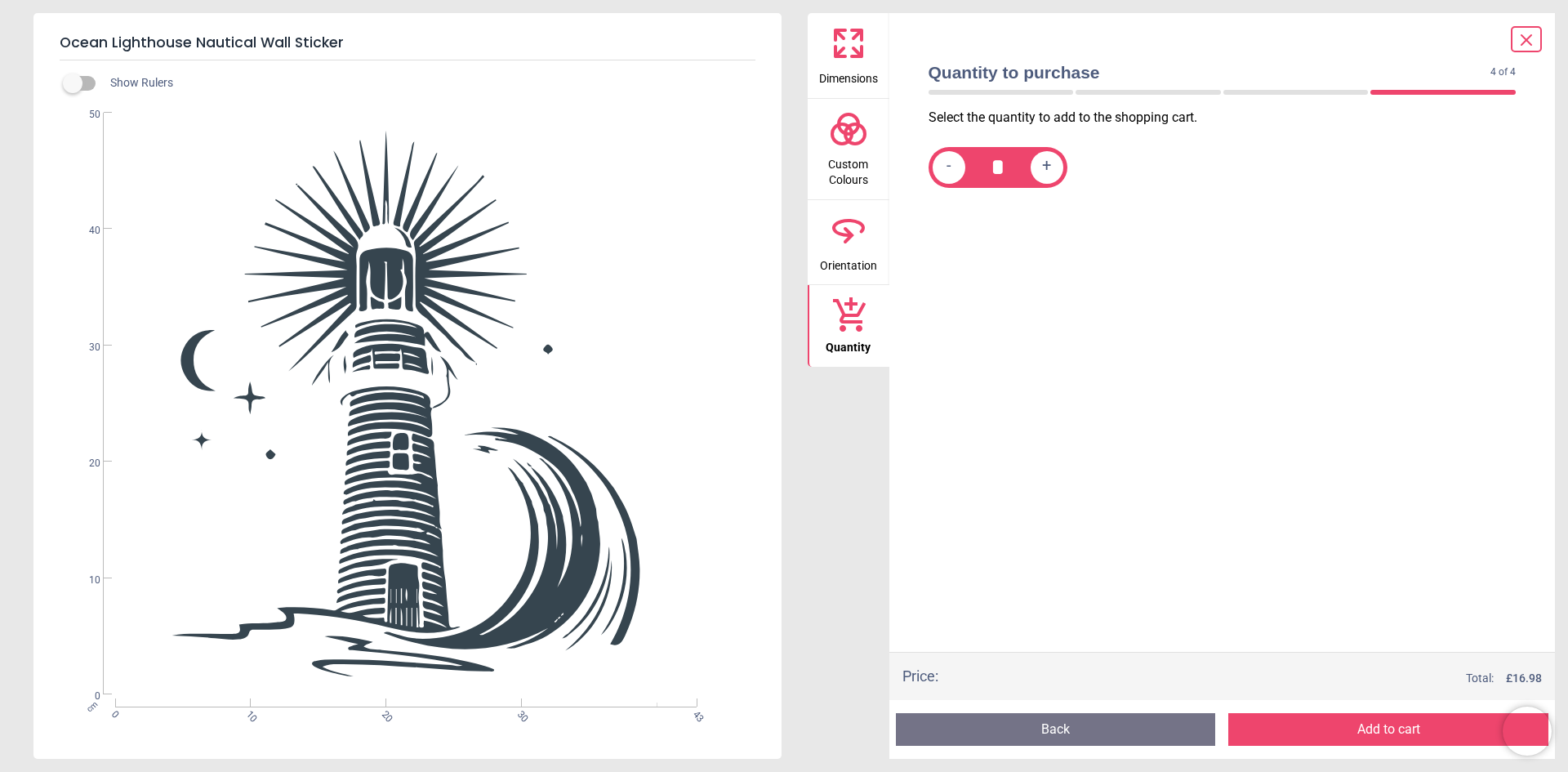
click at [1383, 728] on button "Add to cart" at bounding box center [1389, 729] width 321 height 32
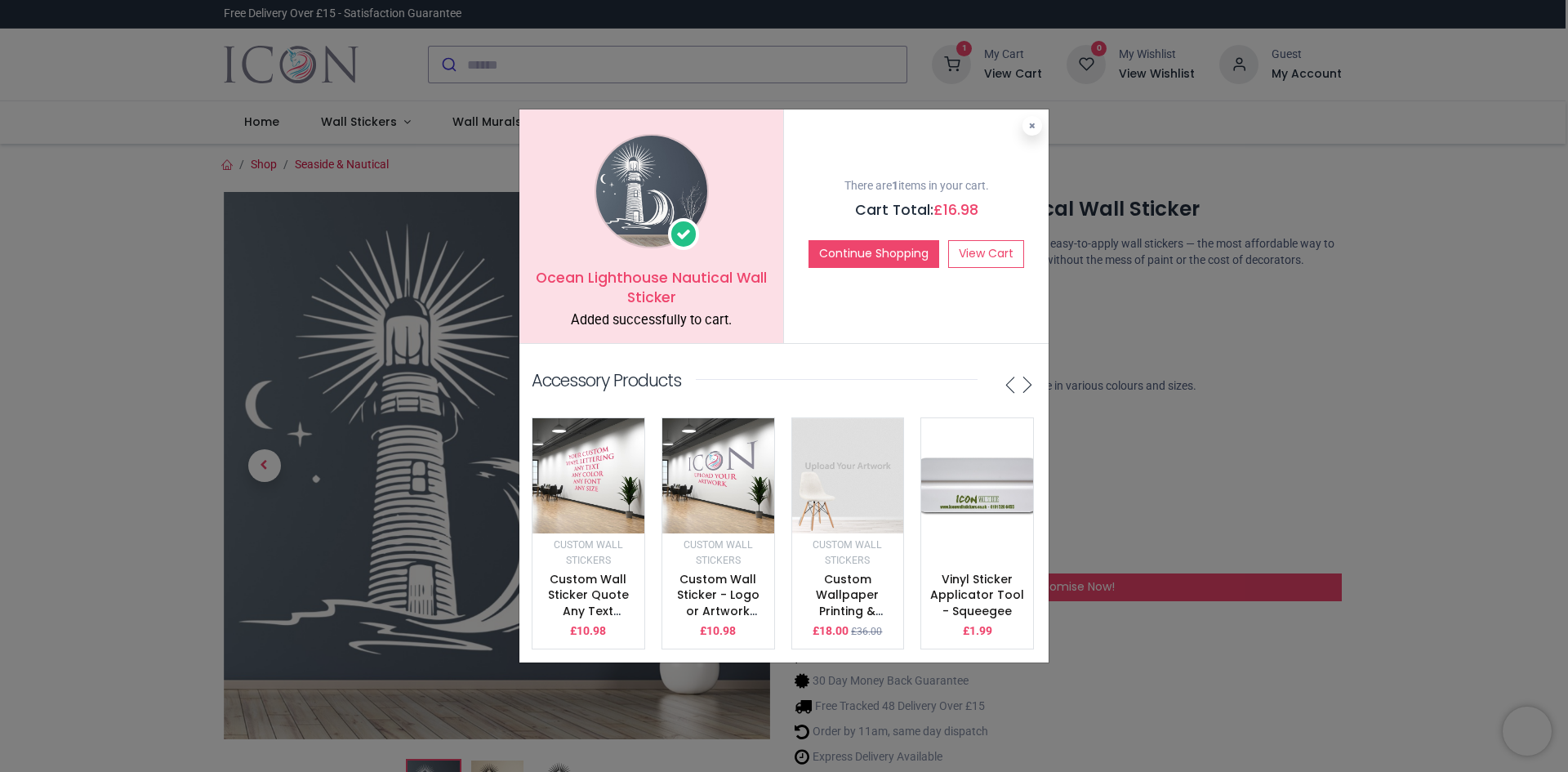
click at [674, 201] on img at bounding box center [652, 191] width 115 height 115
click at [1029, 116] on button at bounding box center [1033, 126] width 20 height 20
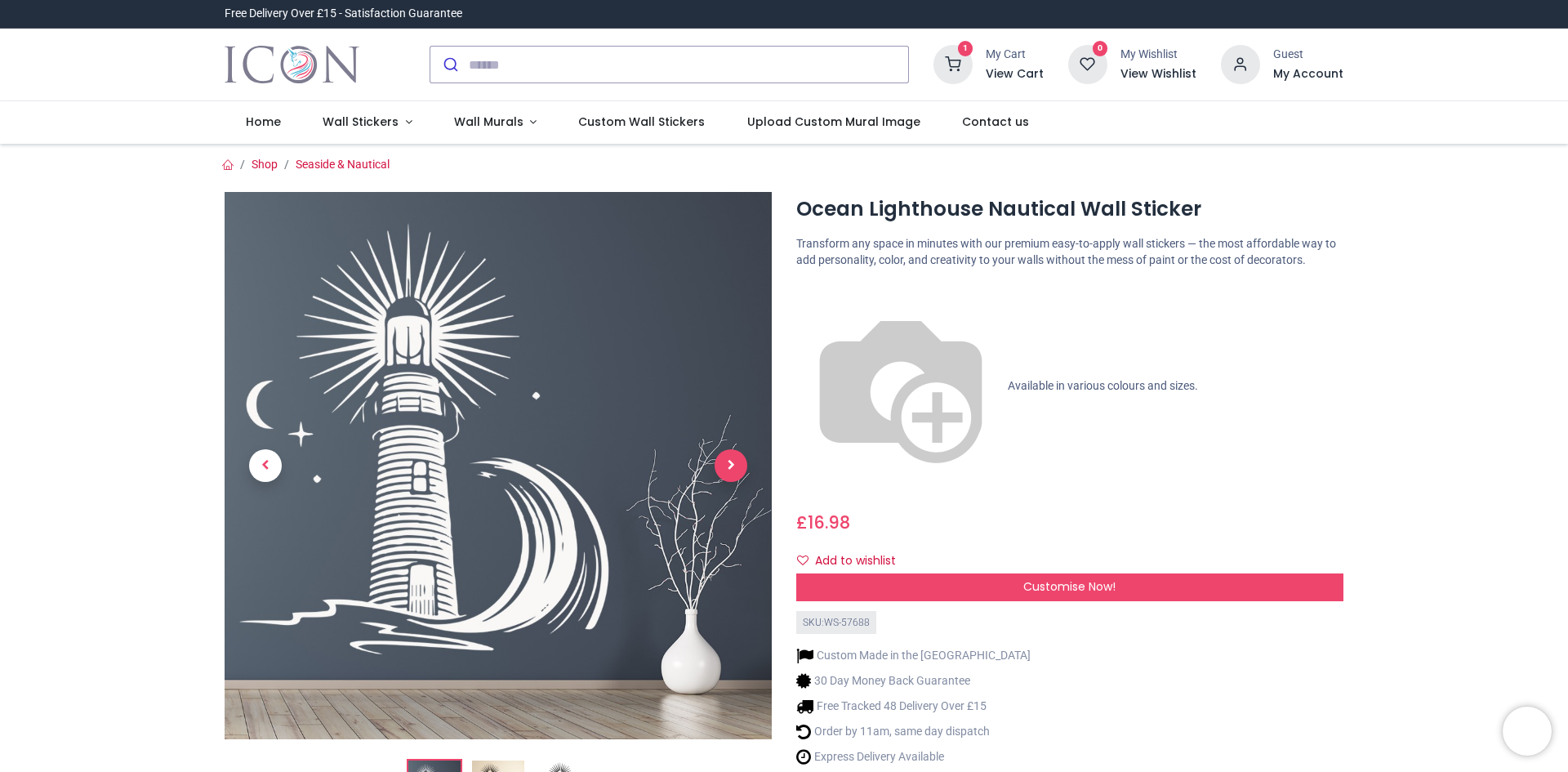
click at [735, 462] on span "Next" at bounding box center [731, 466] width 32 height 32
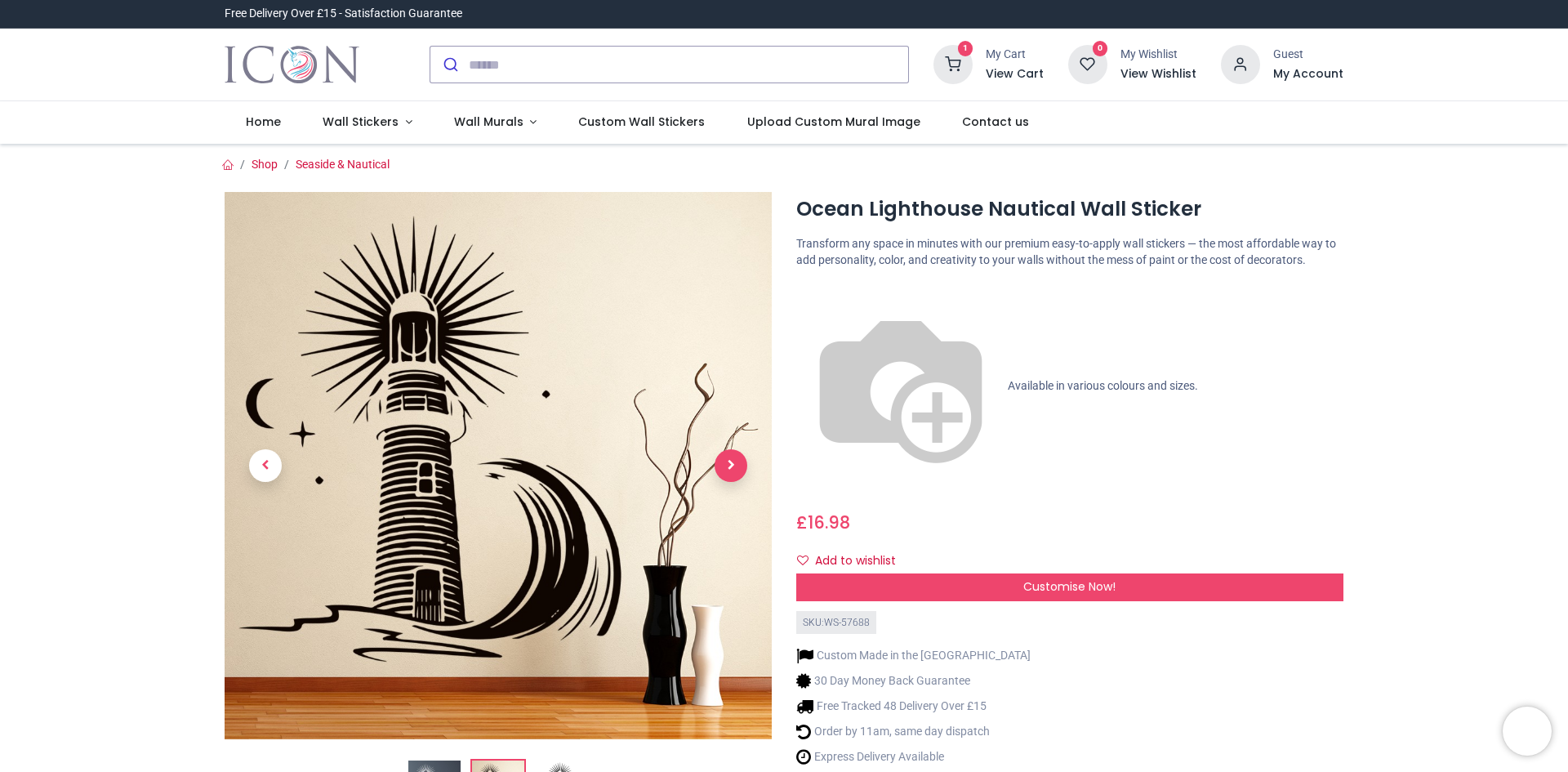
click at [735, 462] on span "Next" at bounding box center [731, 466] width 32 height 32
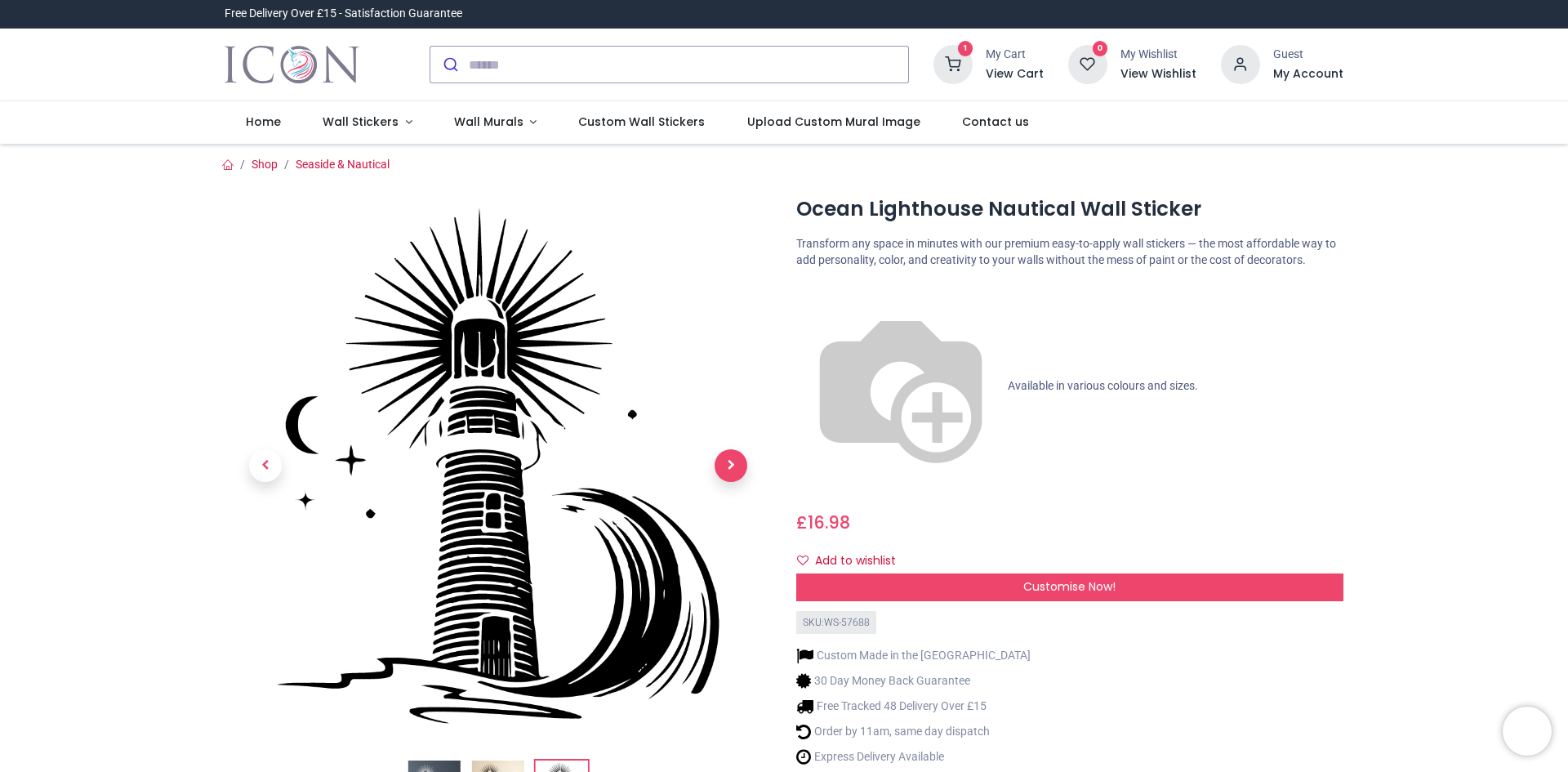
click at [735, 462] on span "Next" at bounding box center [731, 466] width 32 height 32
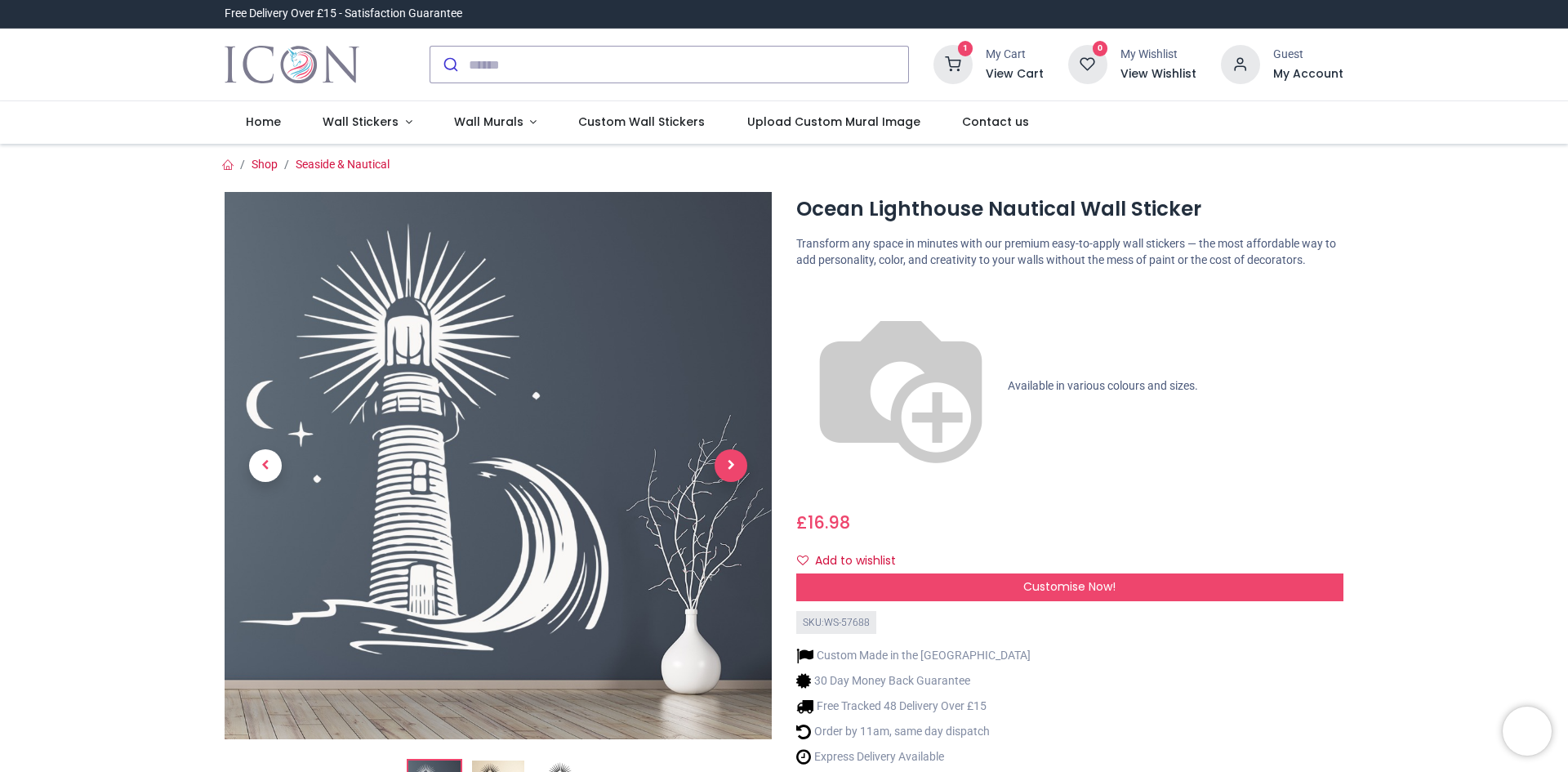
click at [735, 462] on span "Next" at bounding box center [731, 466] width 32 height 32
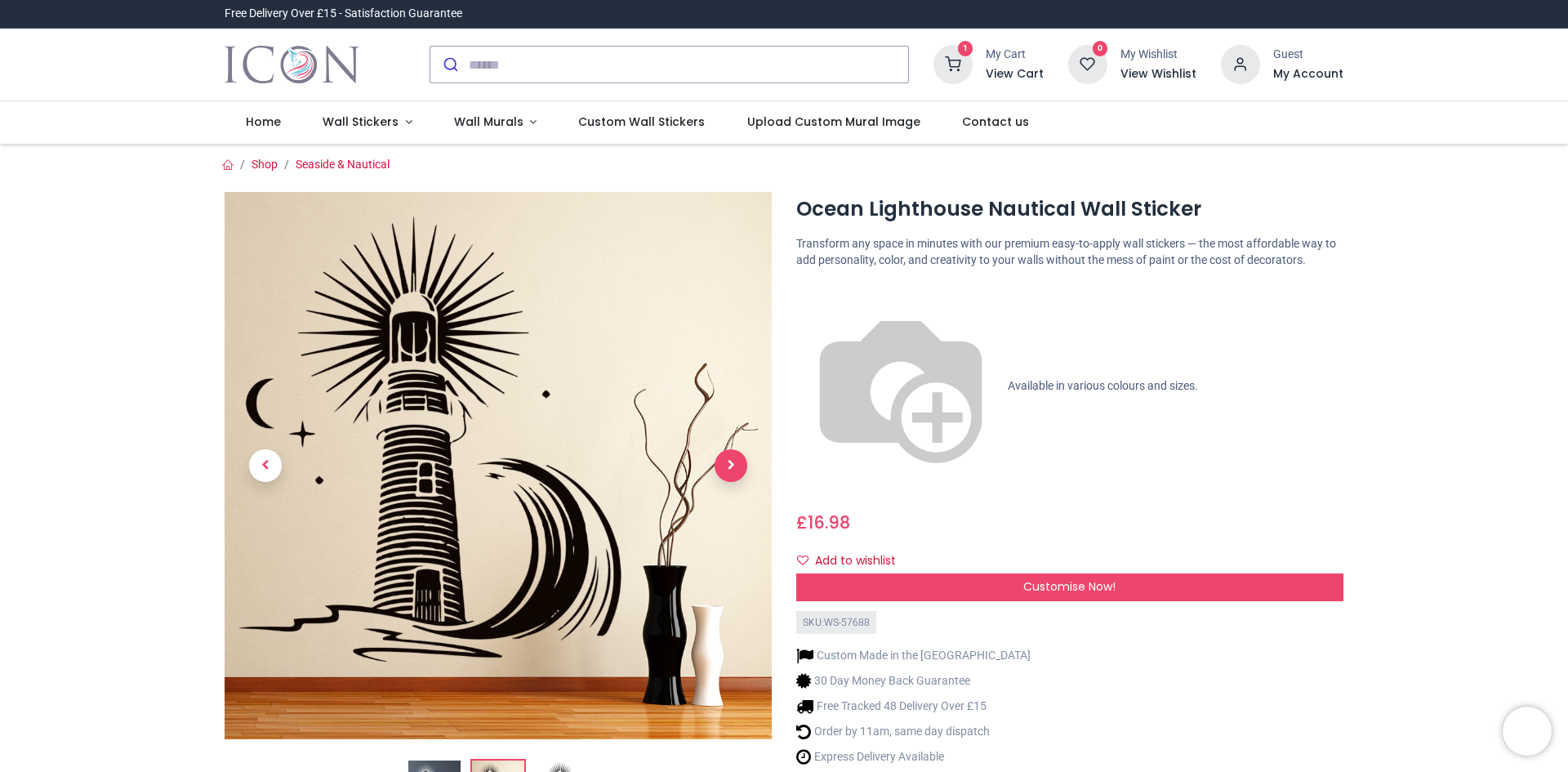
click at [735, 462] on span "Next" at bounding box center [731, 466] width 32 height 32
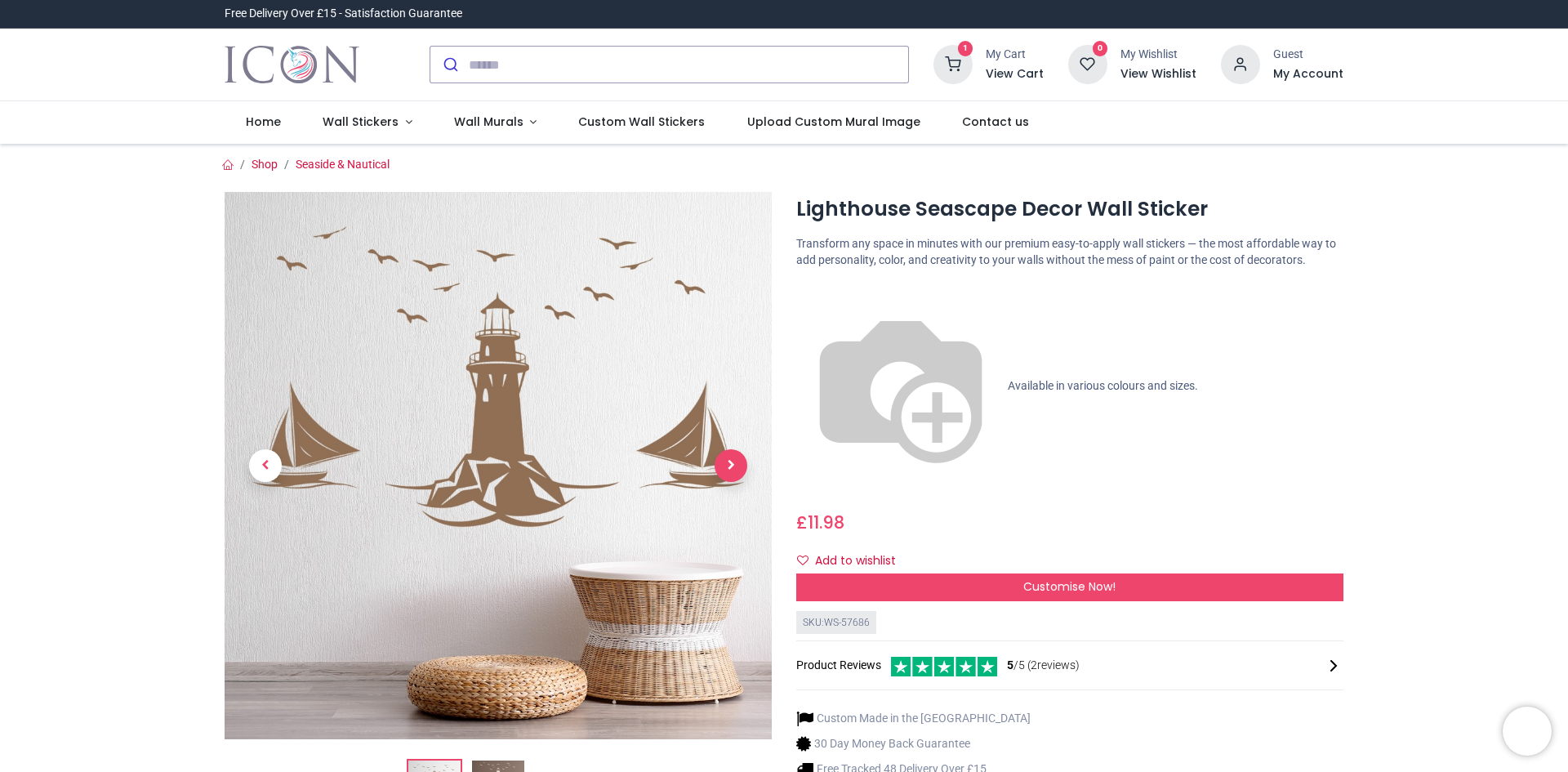
click at [730, 460] on span "Next" at bounding box center [731, 466] width 32 height 32
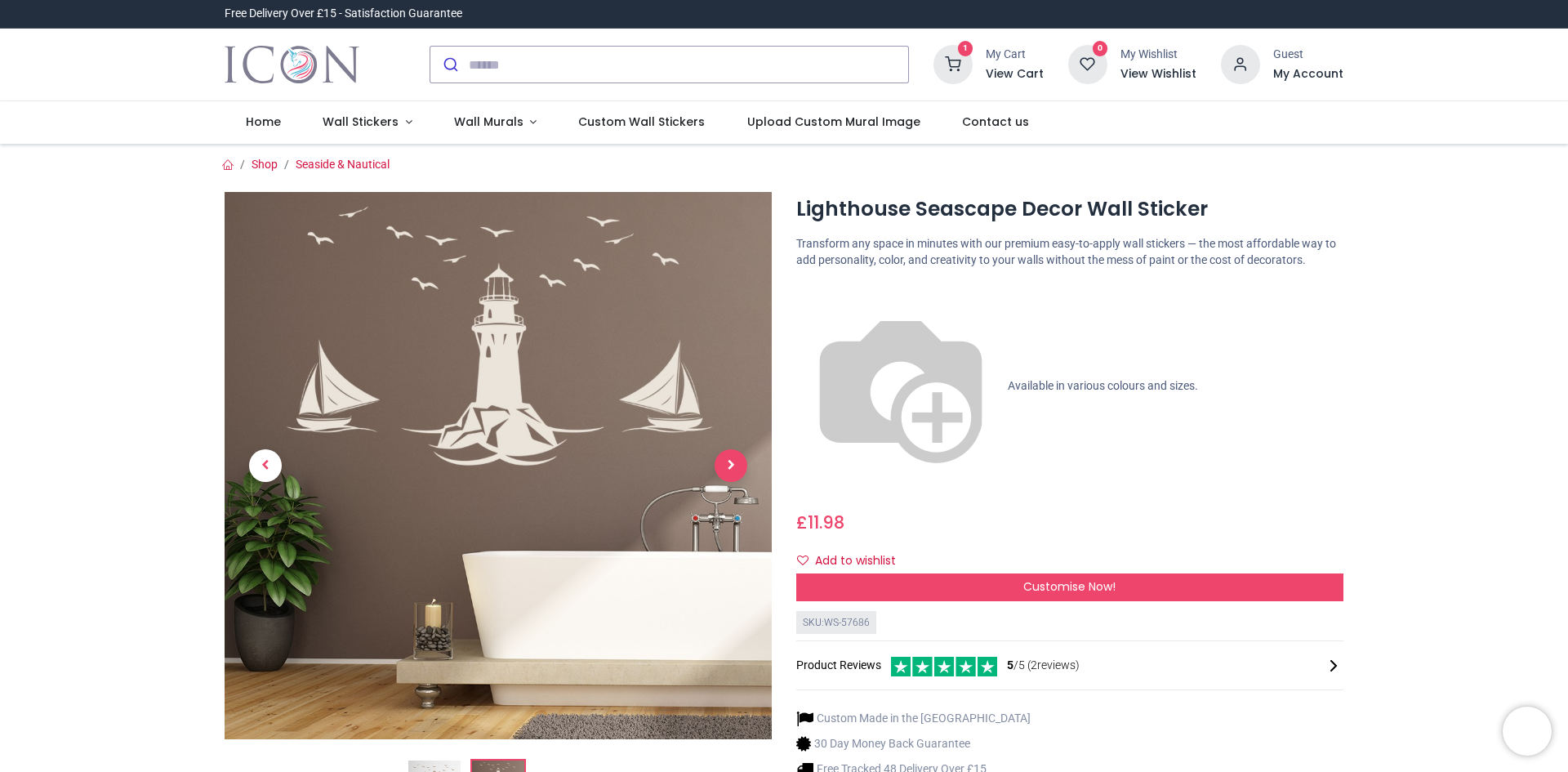
click at [730, 460] on span "Next" at bounding box center [731, 466] width 32 height 32
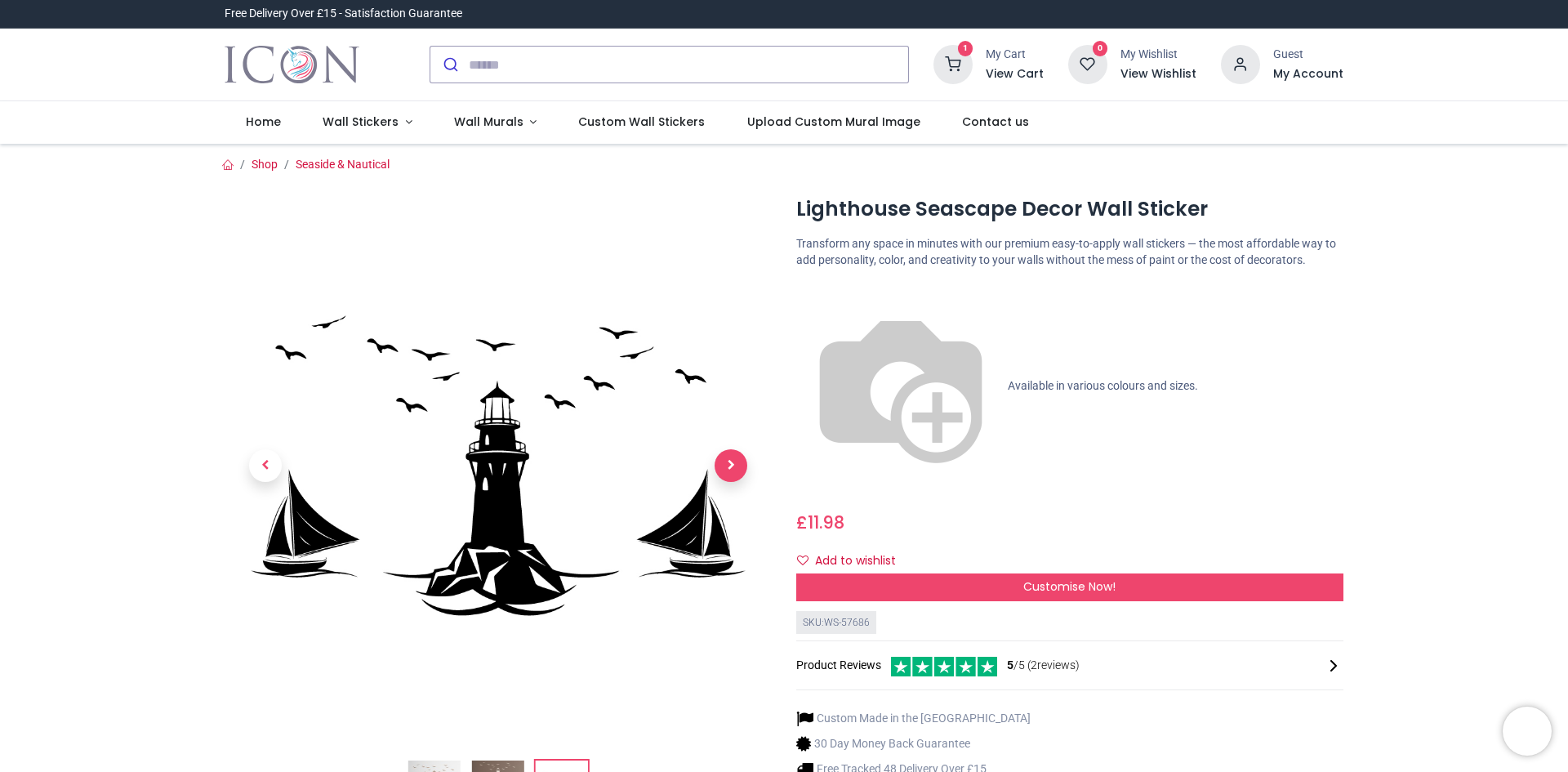
click at [730, 460] on span "Next" at bounding box center [731, 466] width 32 height 32
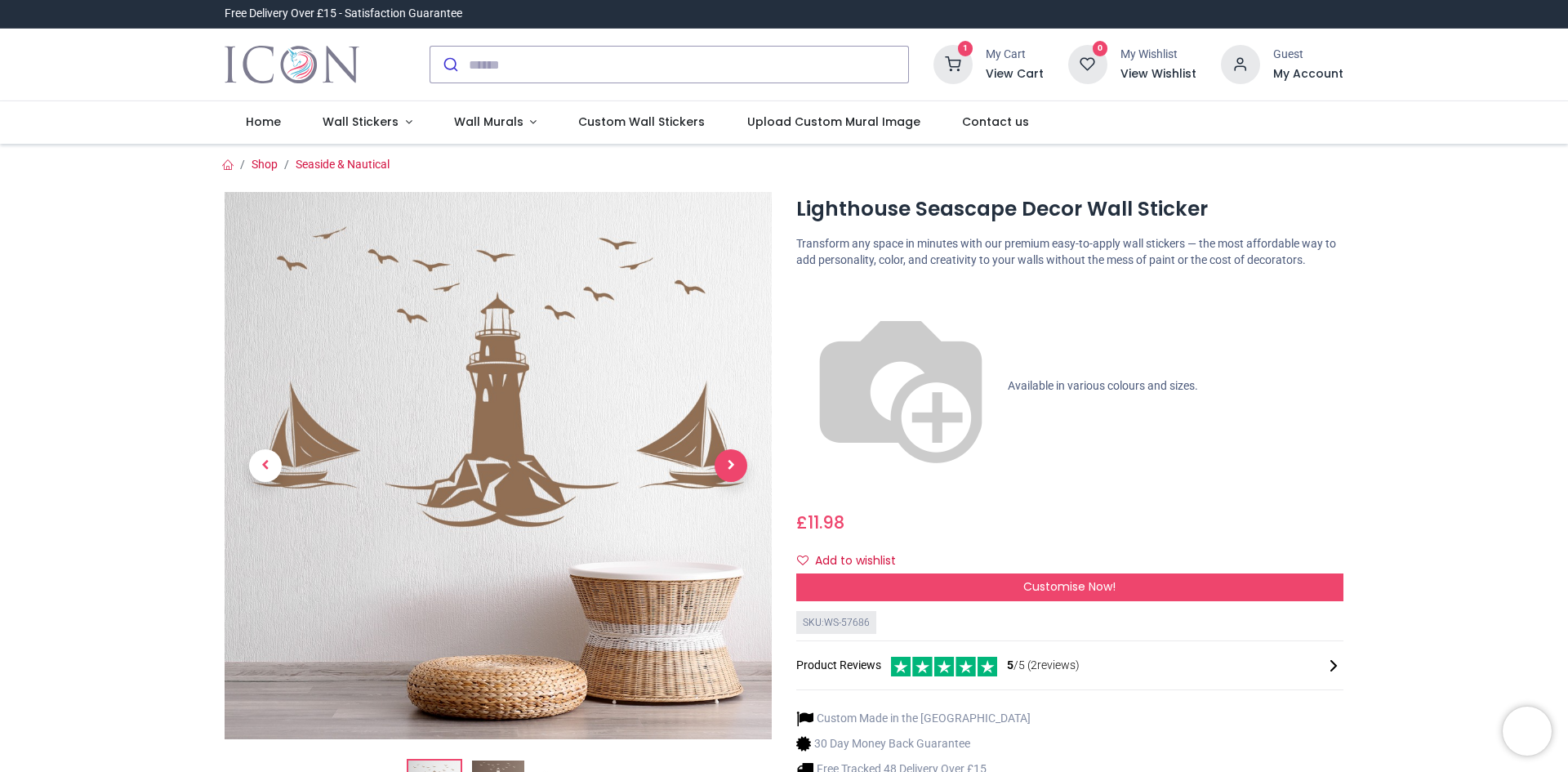
click at [730, 460] on span "Next" at bounding box center [731, 466] width 32 height 32
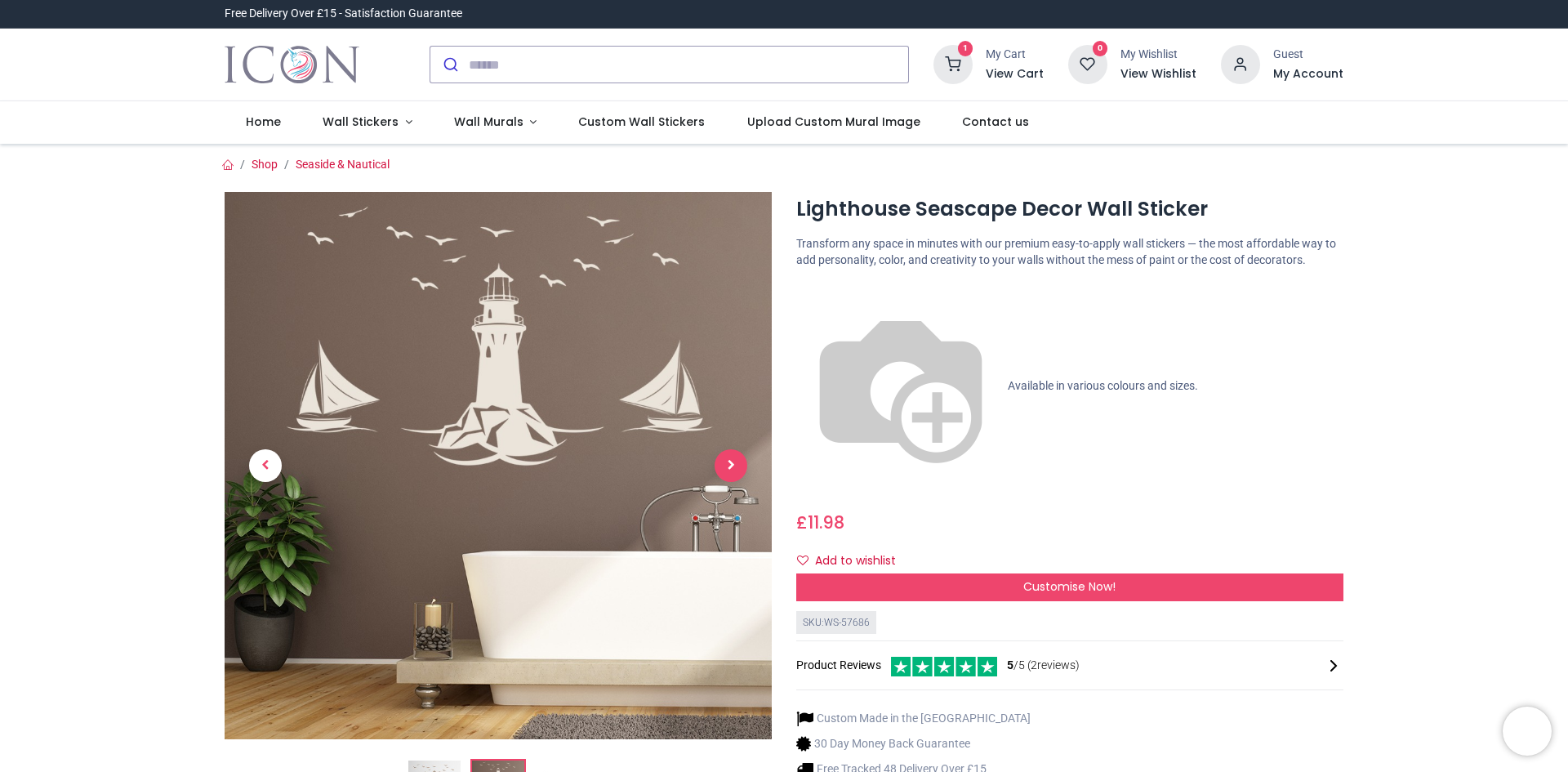
click at [730, 460] on span "Next" at bounding box center [731, 466] width 32 height 32
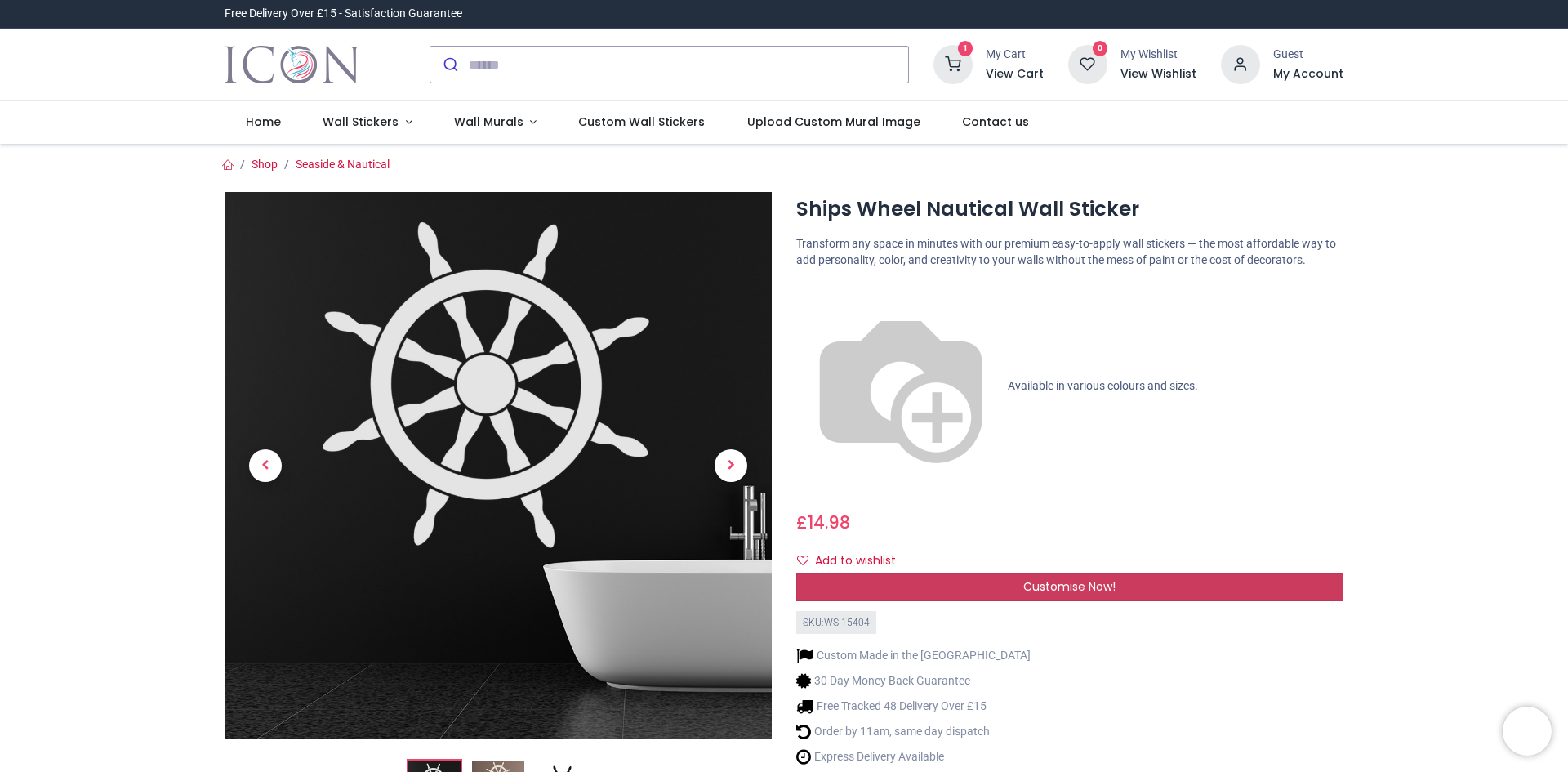
click at [891, 574] on div "Customise Now!" at bounding box center [1070, 587] width 547 height 28
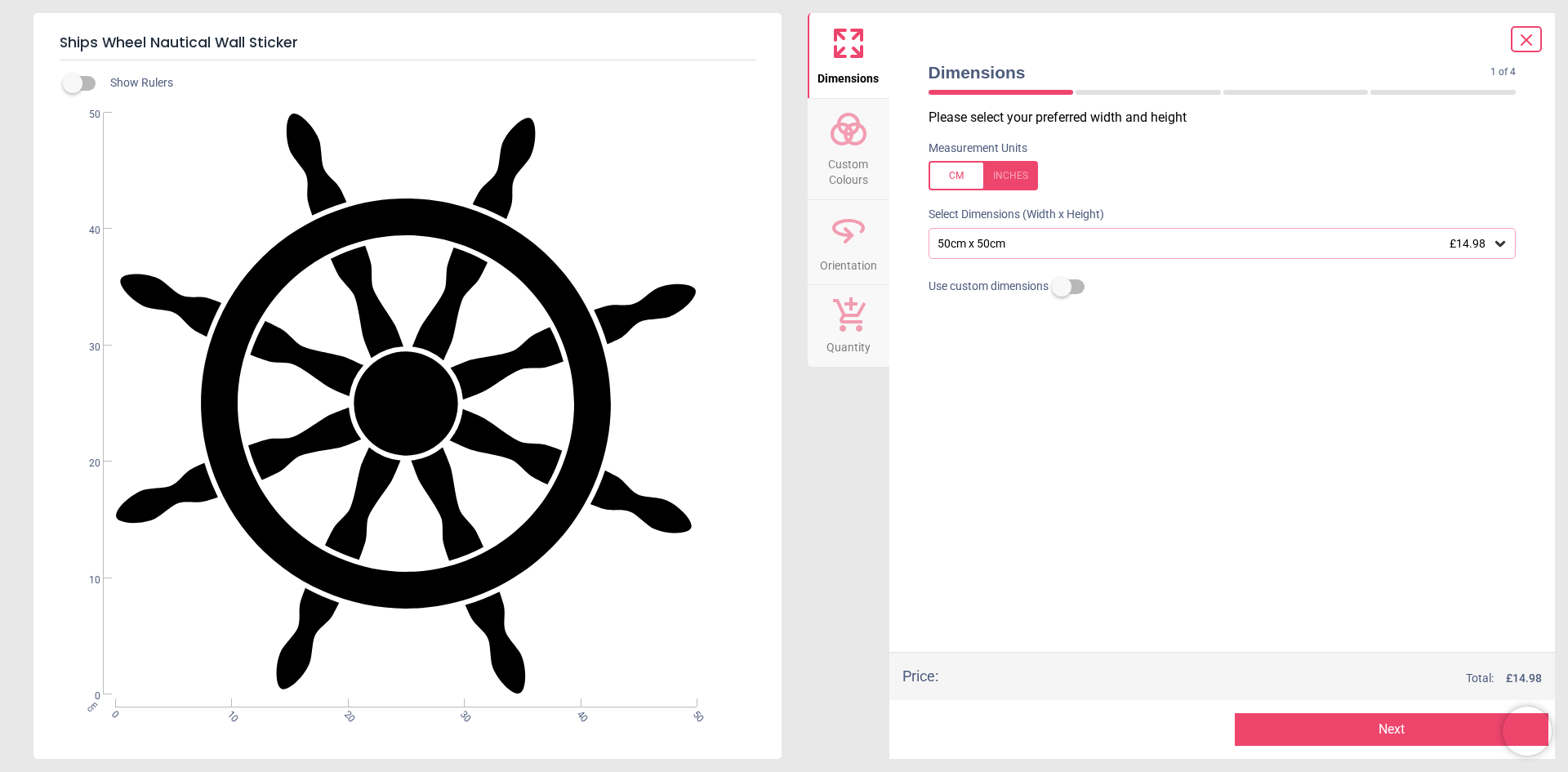
click at [850, 130] on circle at bounding box center [842, 134] width 20 height 20
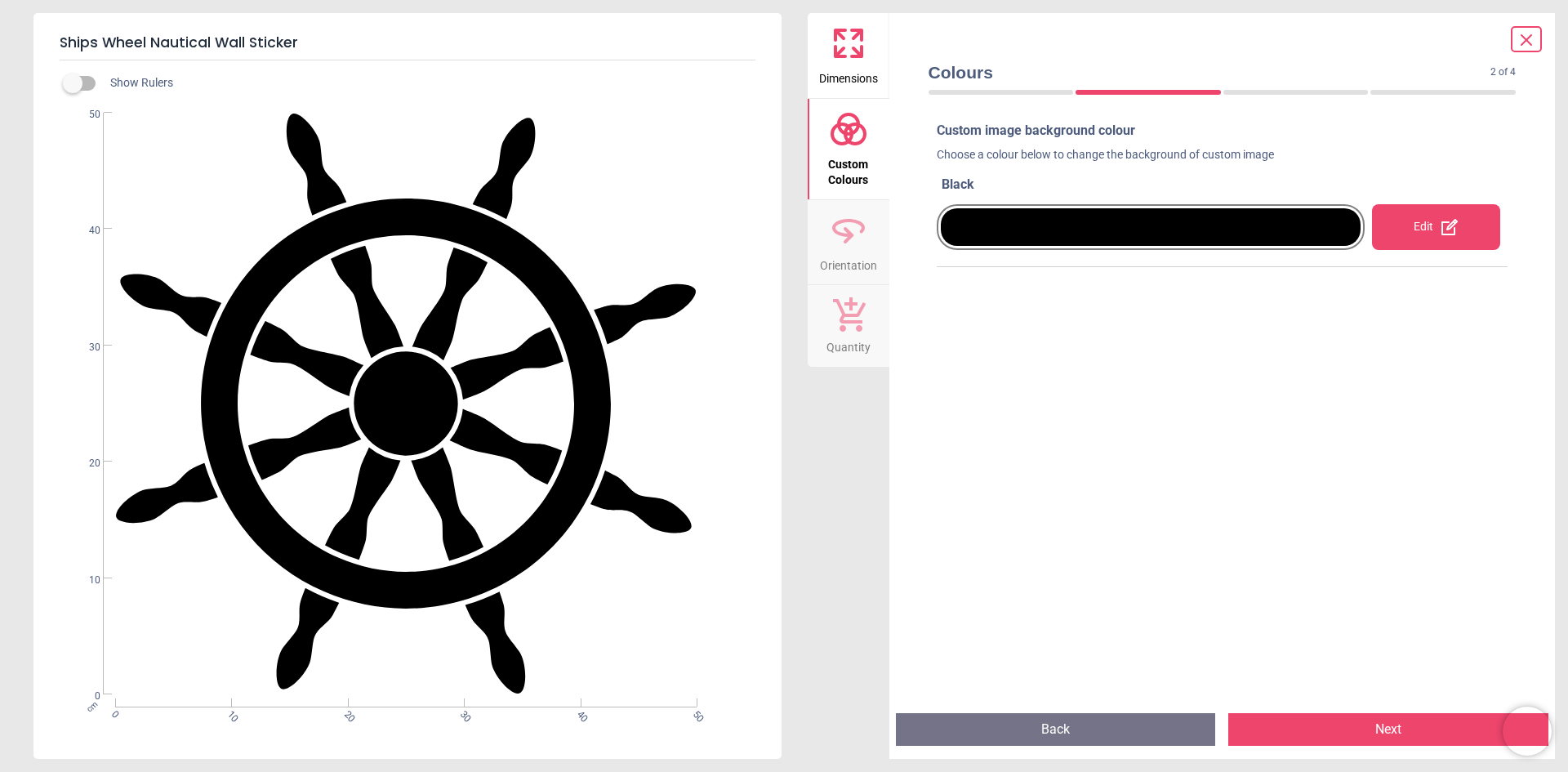
click at [1448, 233] on icon at bounding box center [1450, 226] width 16 height 16
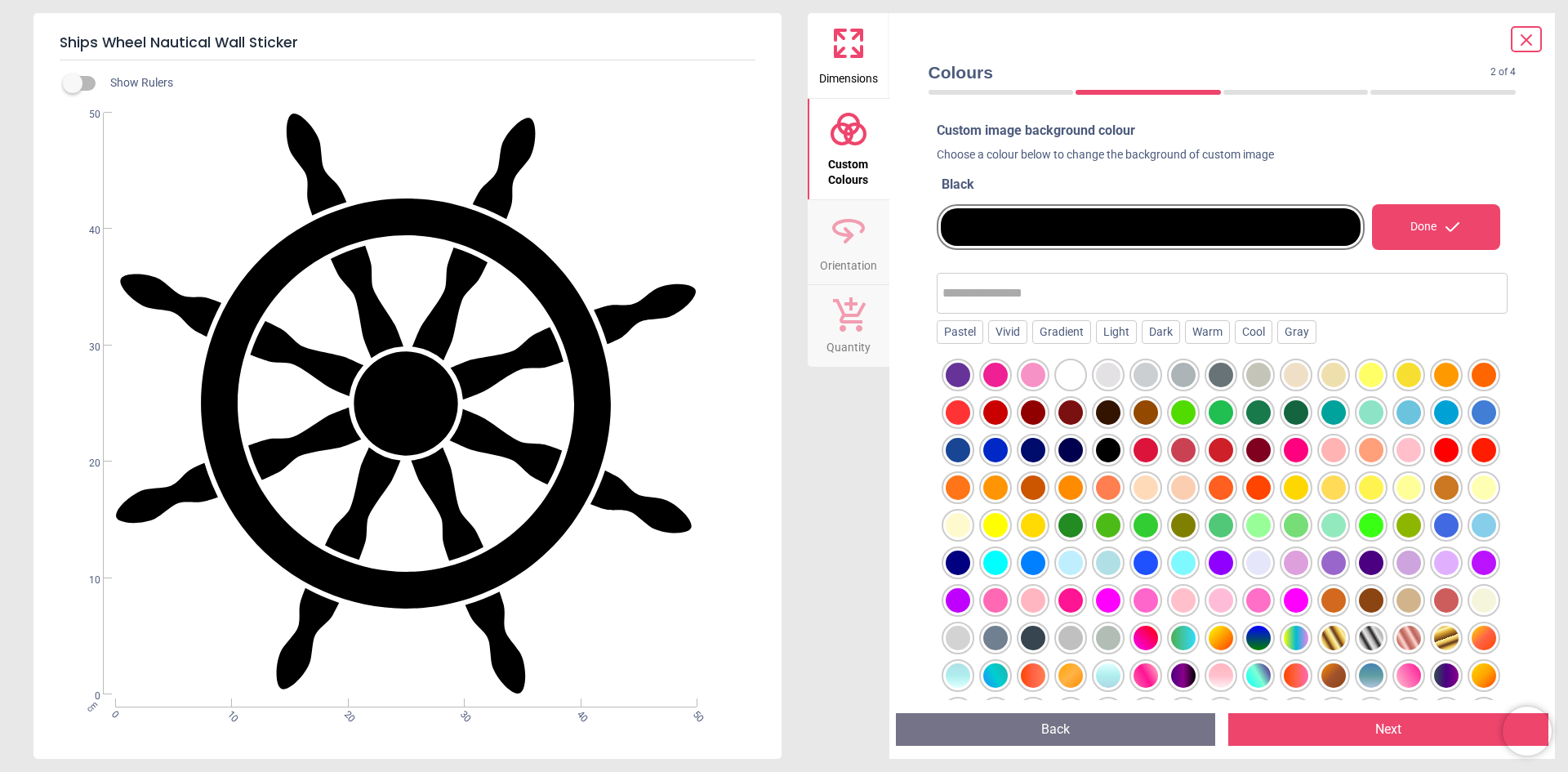
click at [1120, 451] on div at bounding box center [1109, 450] width 25 height 25
click at [1083, 452] on div at bounding box center [1071, 450] width 25 height 25
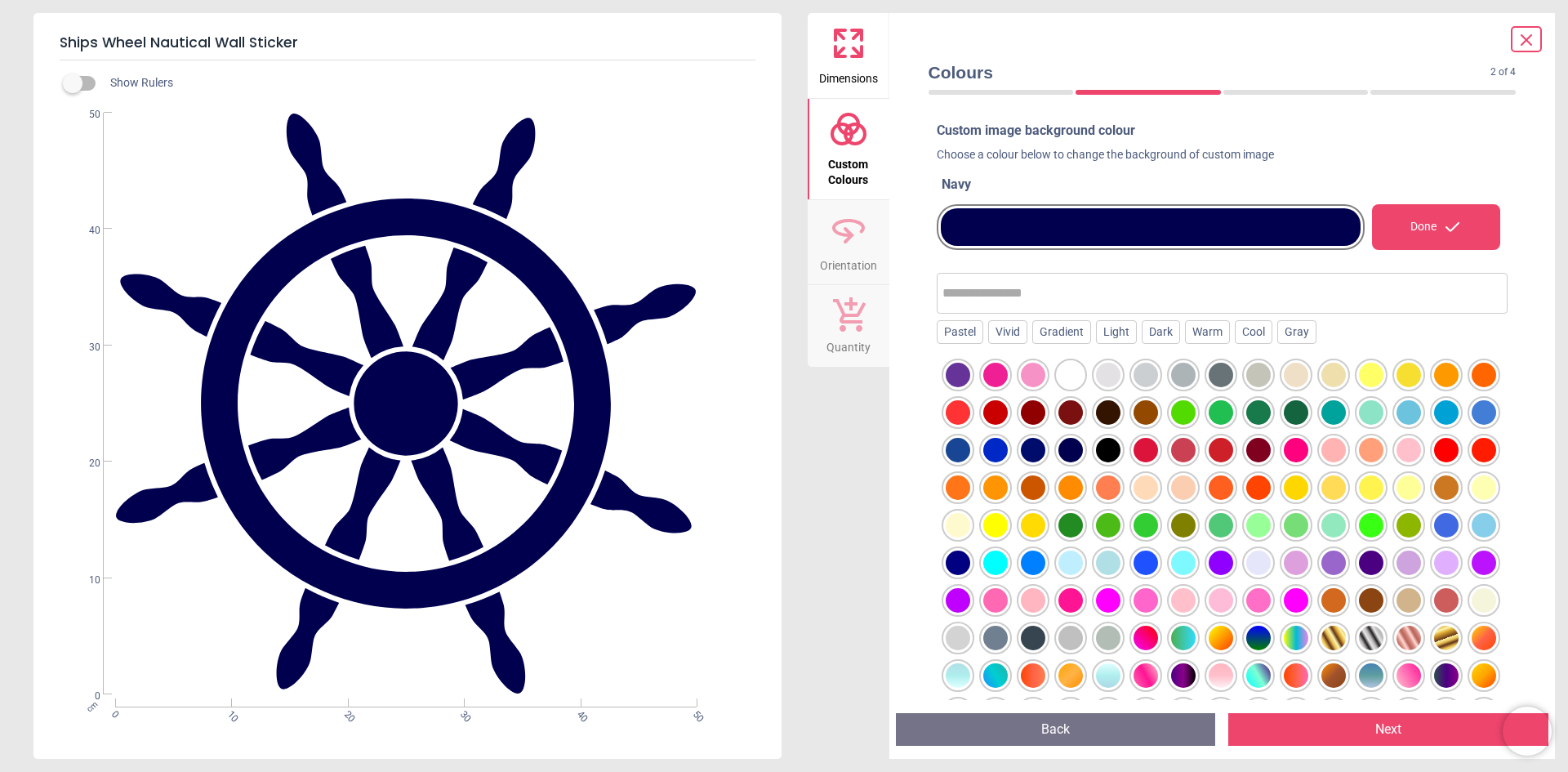
click at [1008, 490] on div at bounding box center [996, 488] width 25 height 25
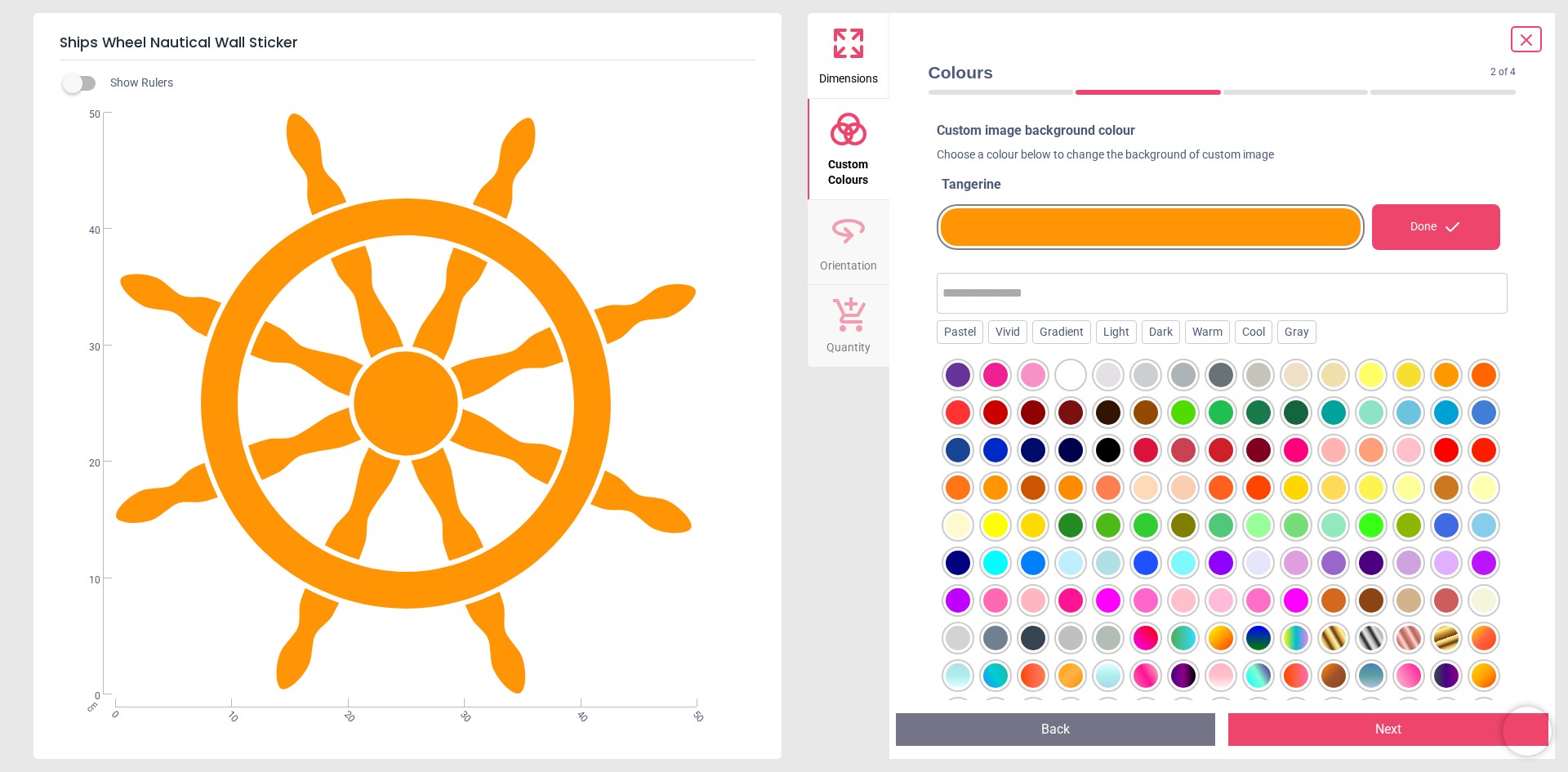
click at [1186, 377] on div at bounding box center [1183, 375] width 25 height 25
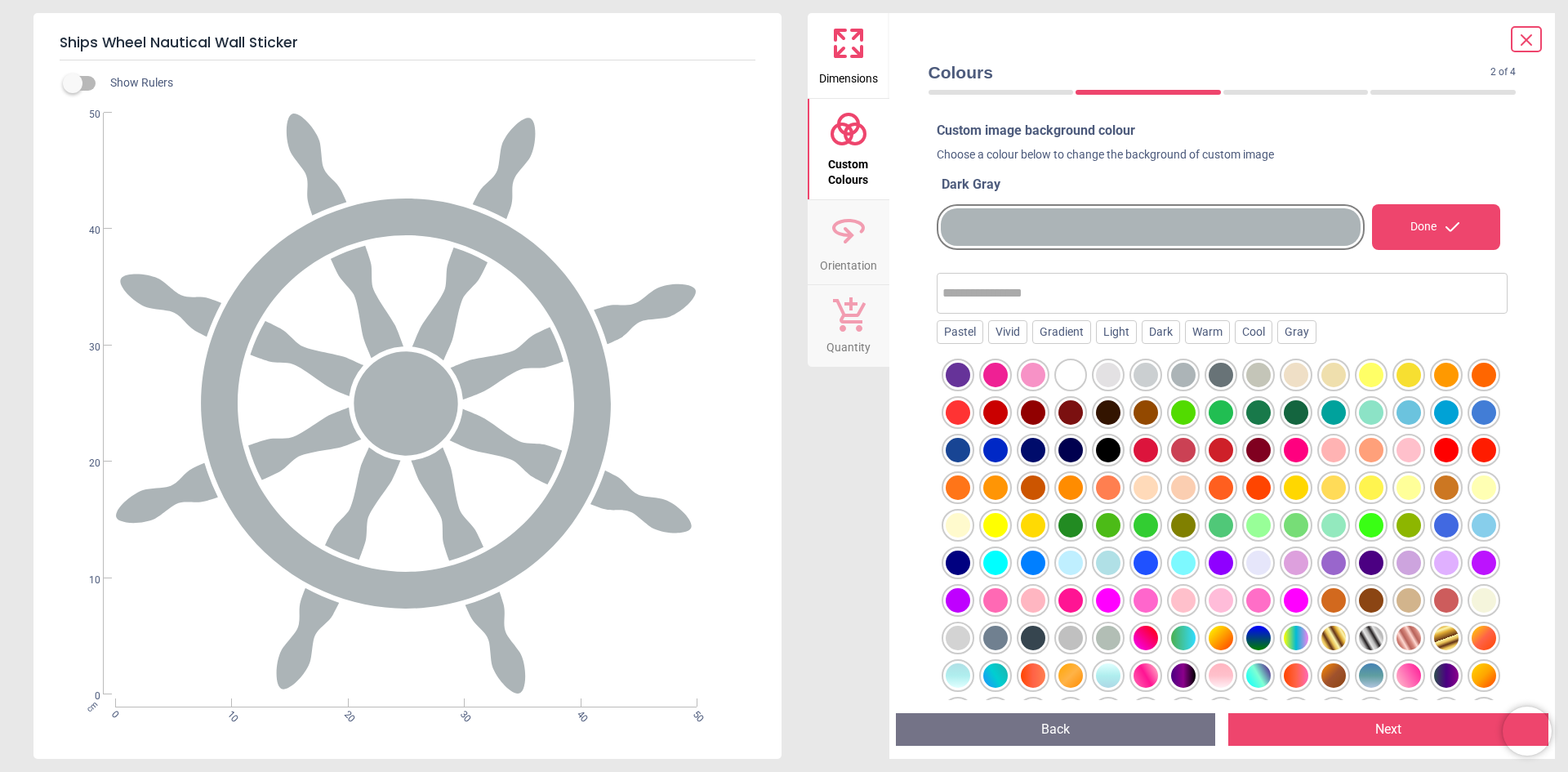
click at [1222, 371] on div at bounding box center [1222, 375] width 25 height 25
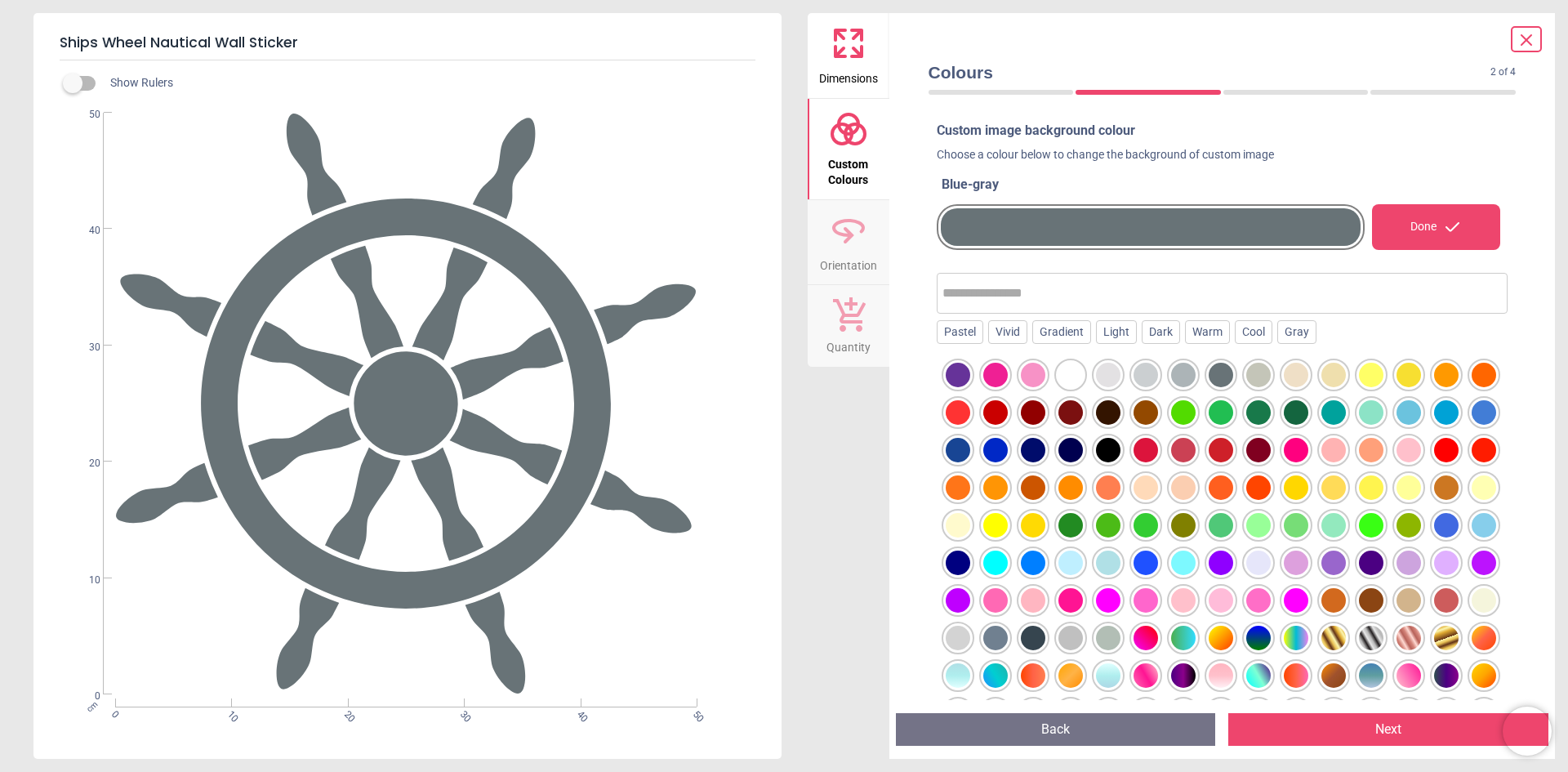
click at [1262, 371] on div at bounding box center [1259, 375] width 25 height 25
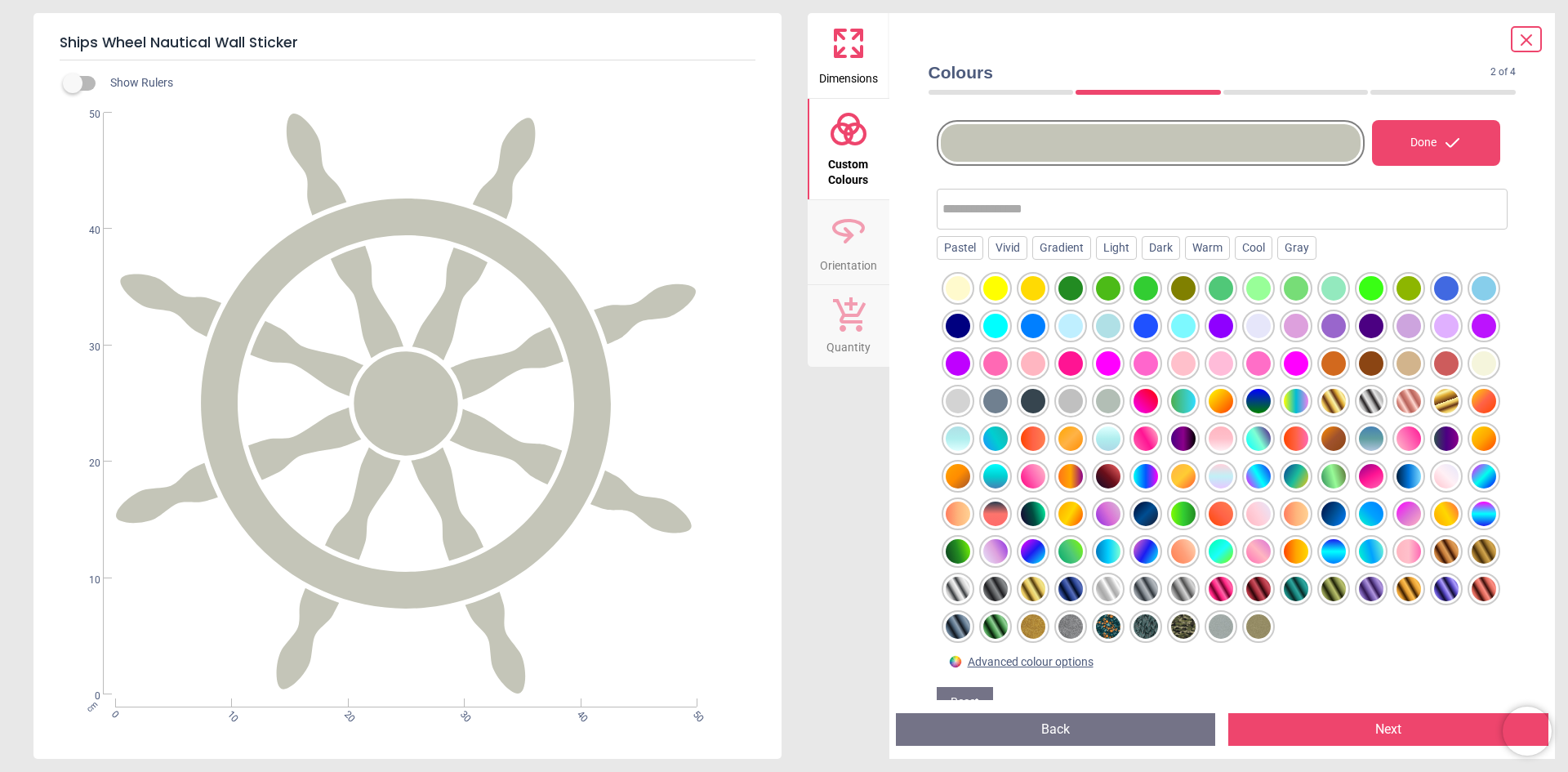
scroll to position [122, 0]
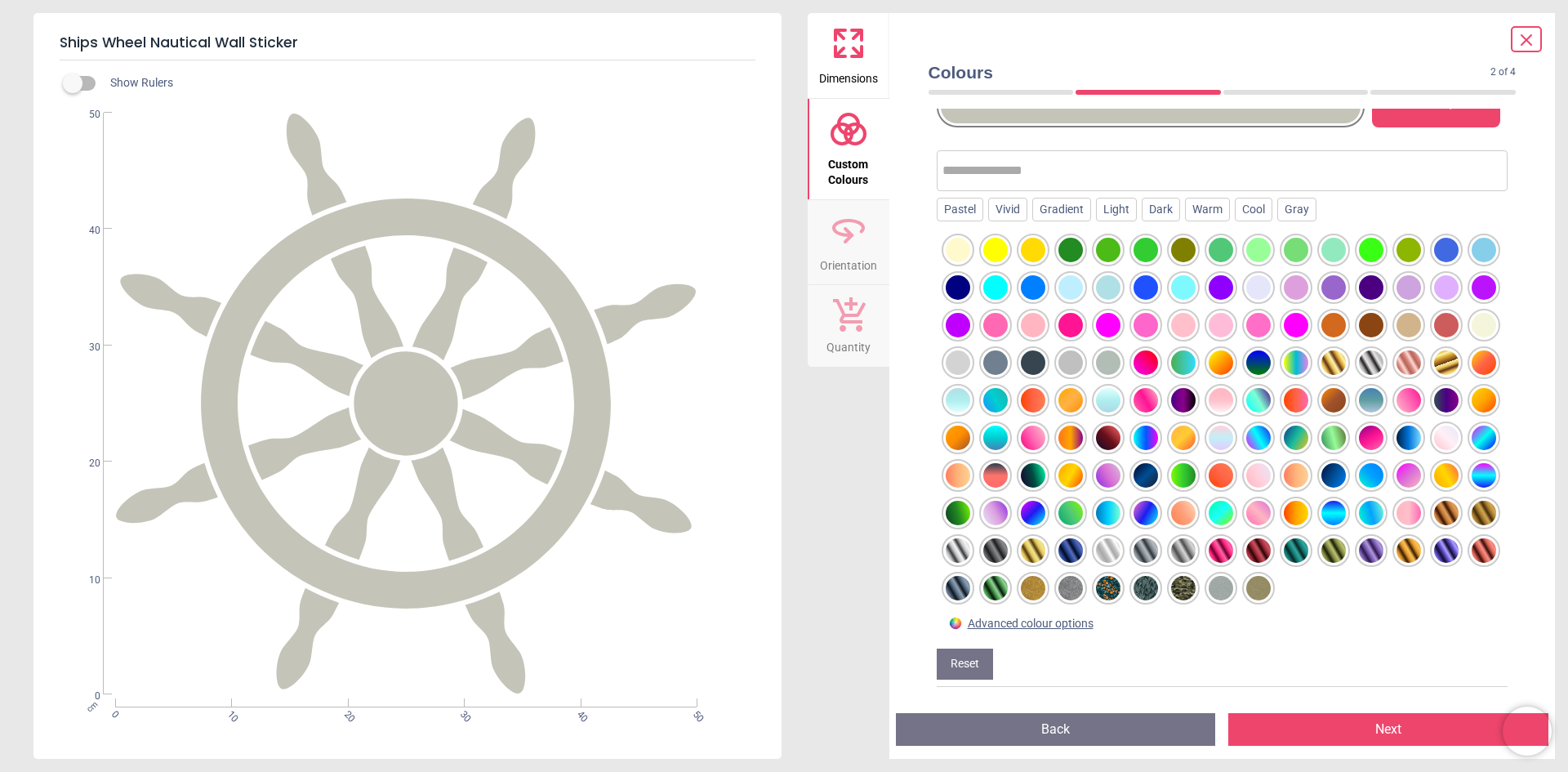
click at [1397, 547] on div at bounding box center [1410, 551] width 25 height 25
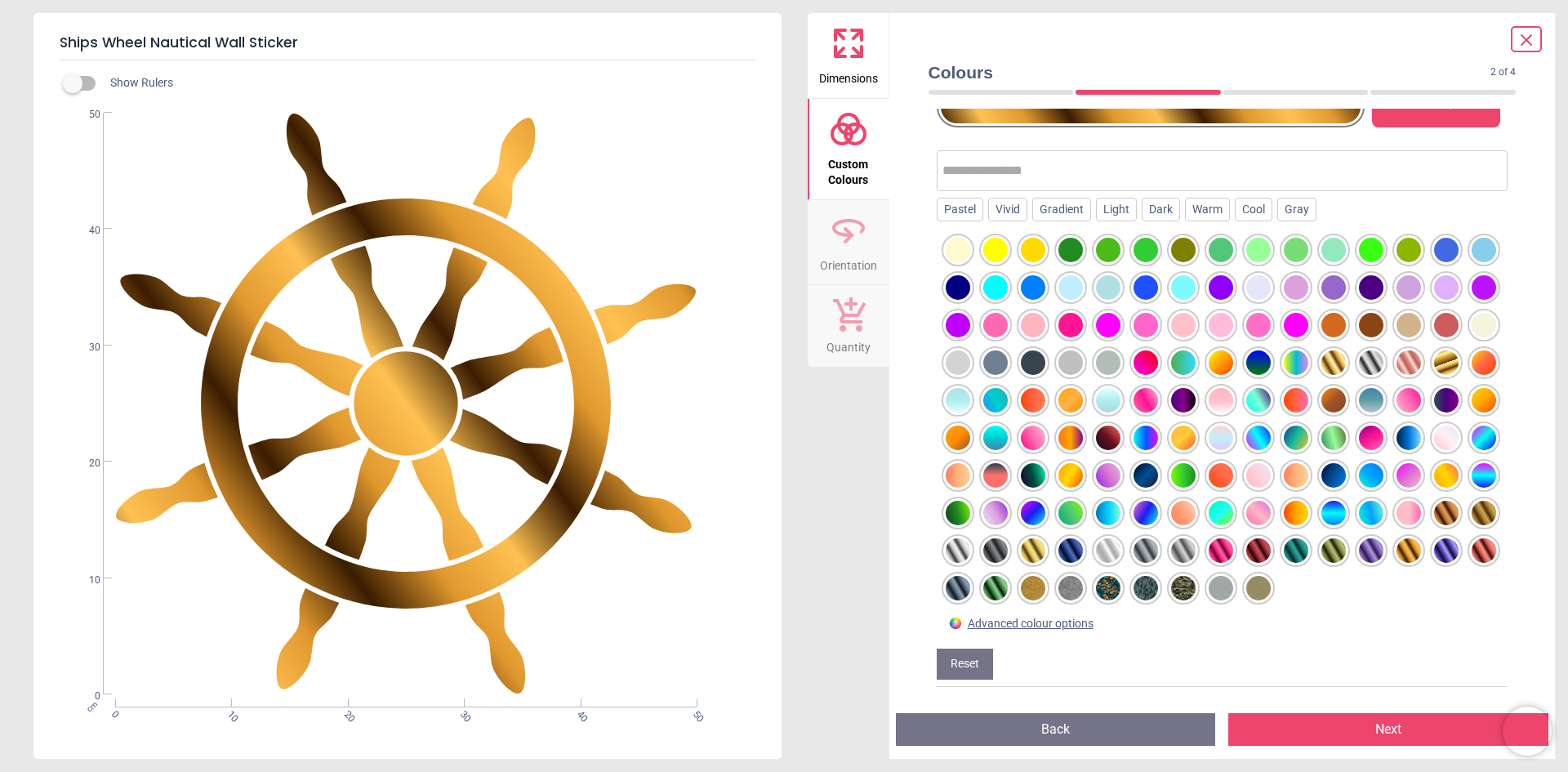
click at [1021, 591] on div at bounding box center [1034, 588] width 25 height 25
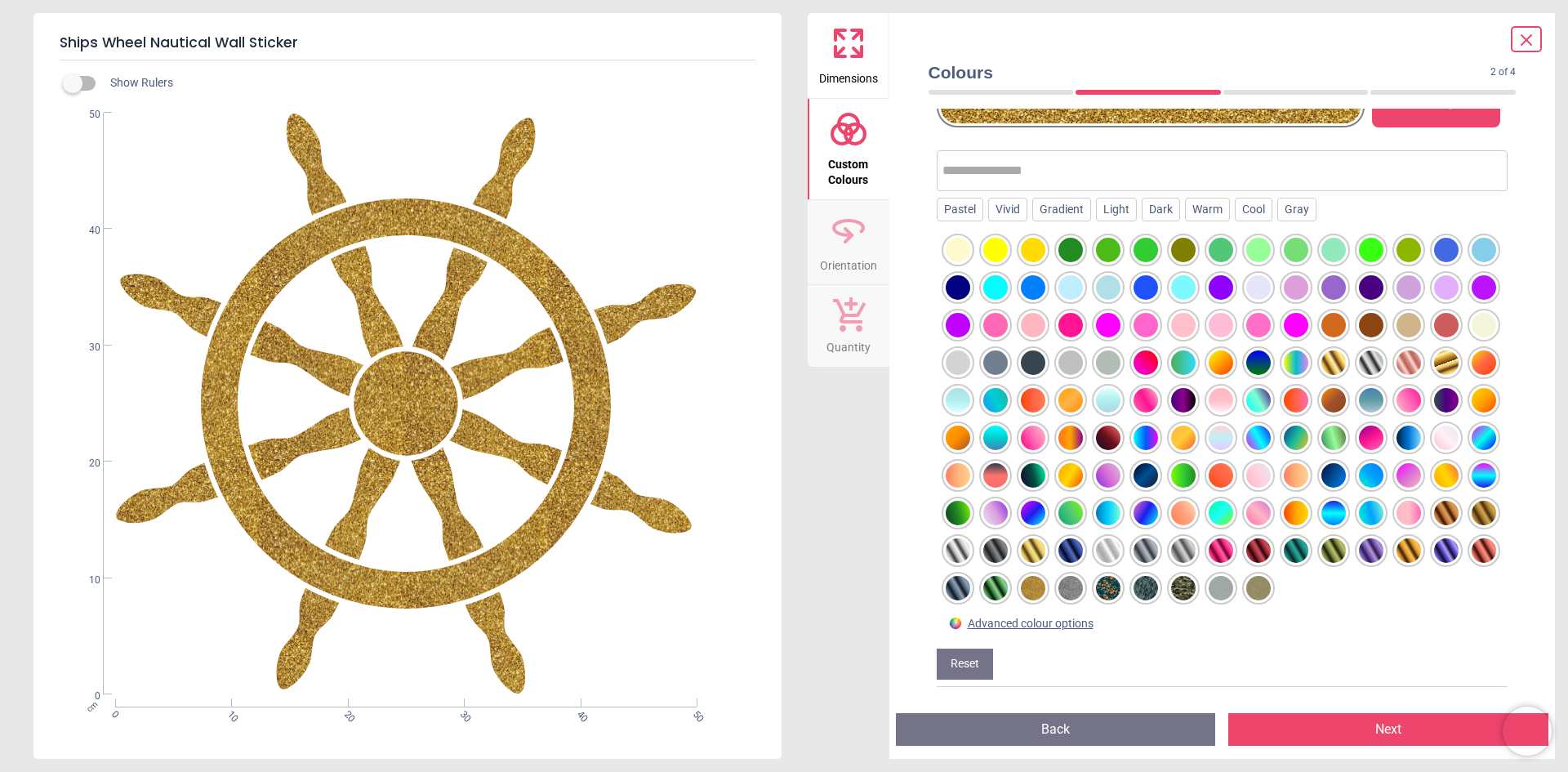
click at [1058, 586] on div at bounding box center [1071, 588] width 25 height 25
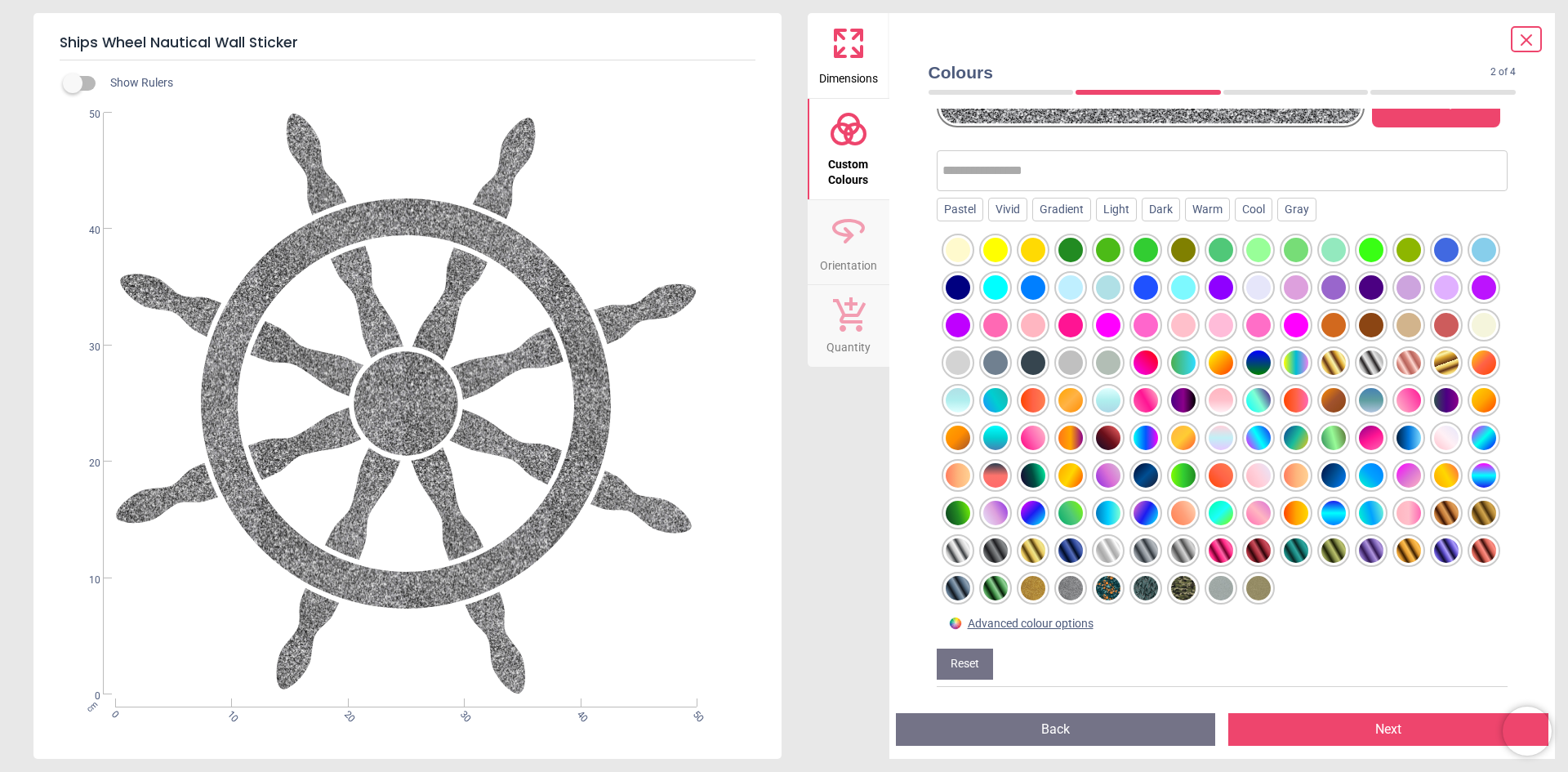
click at [1209, 586] on div at bounding box center [1222, 588] width 25 height 25
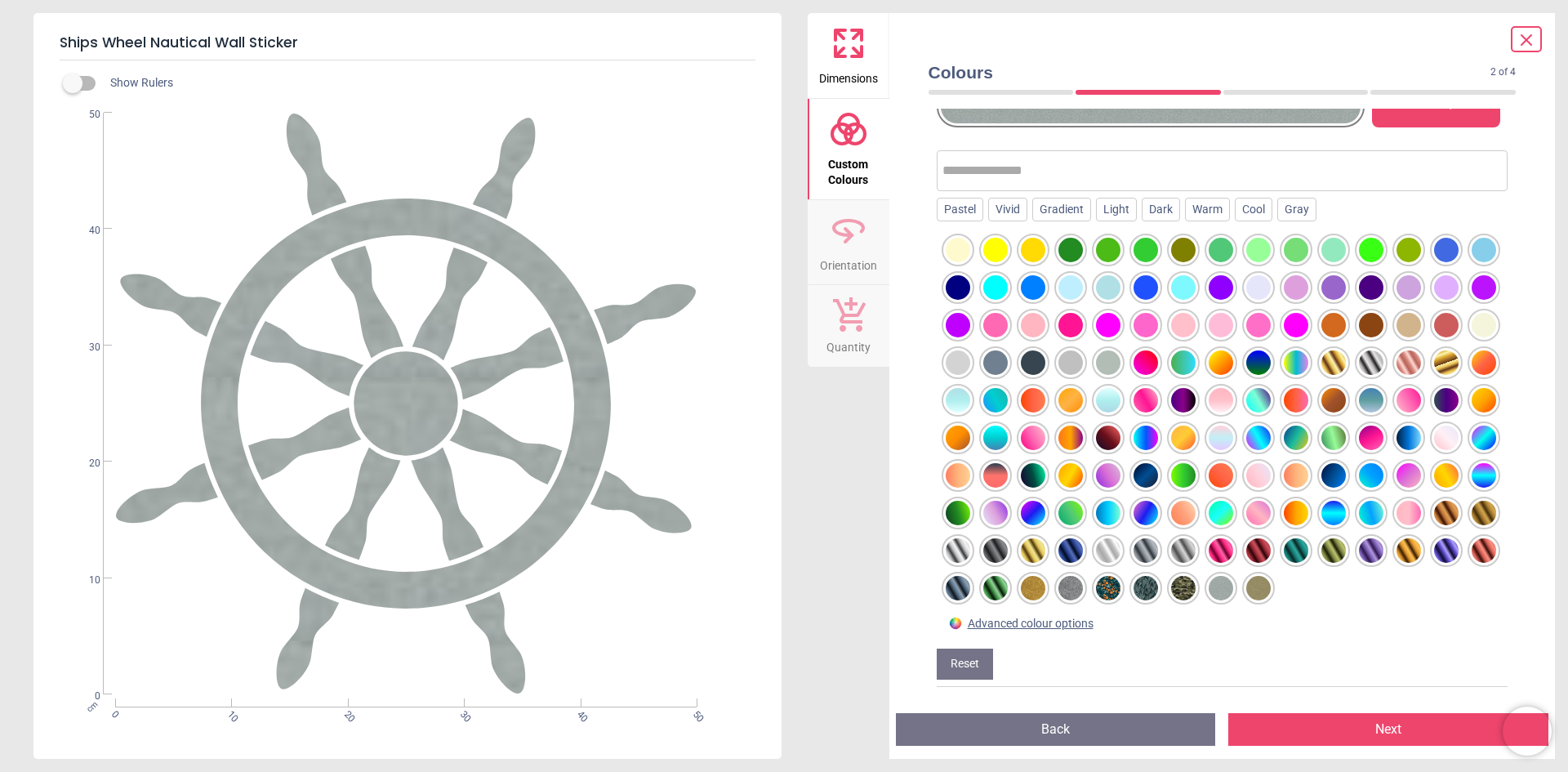
click at [1397, 326] on div at bounding box center [1410, 325] width 25 height 25
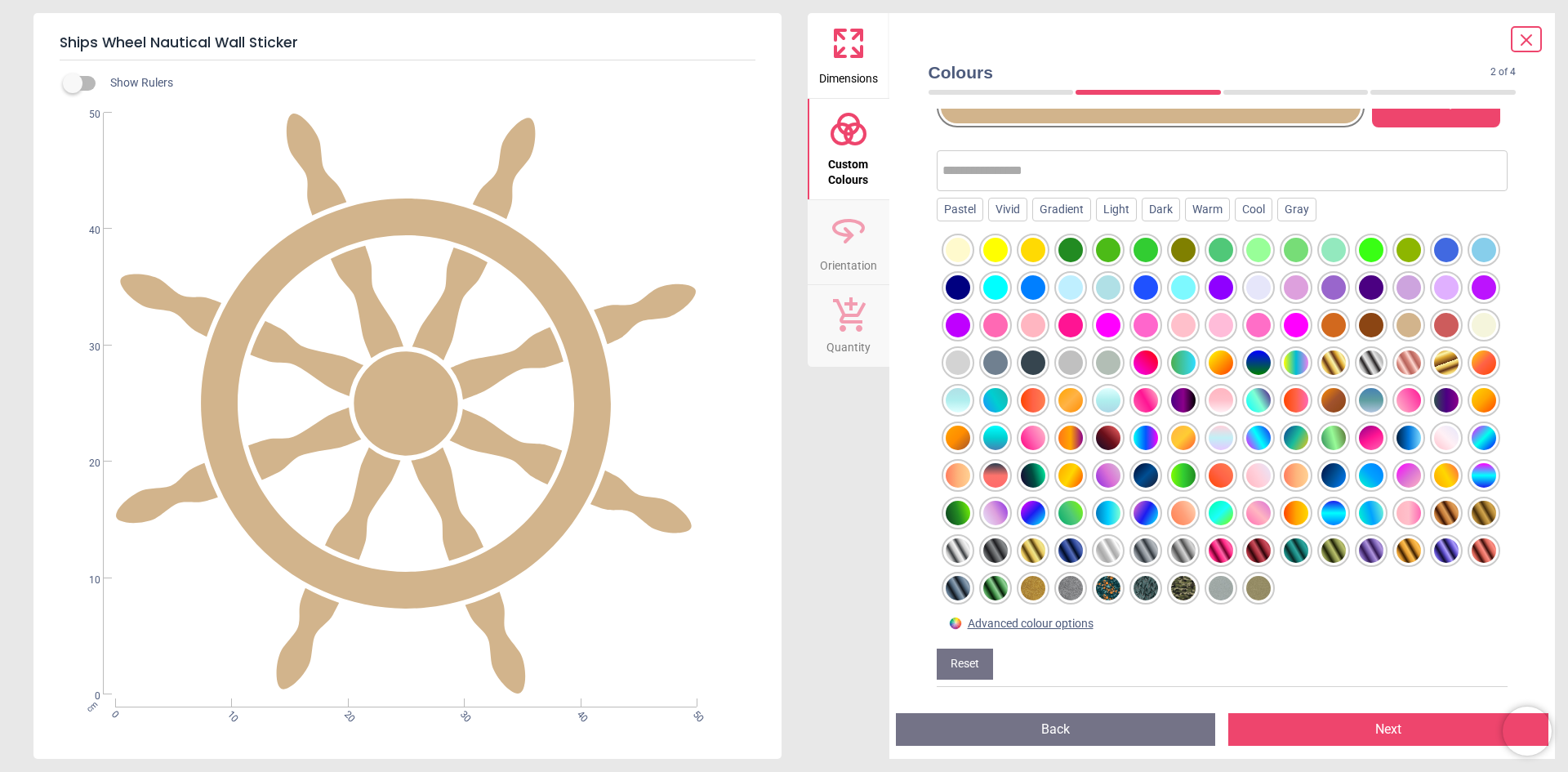
click at [1322, 327] on div at bounding box center [1334, 325] width 25 height 25
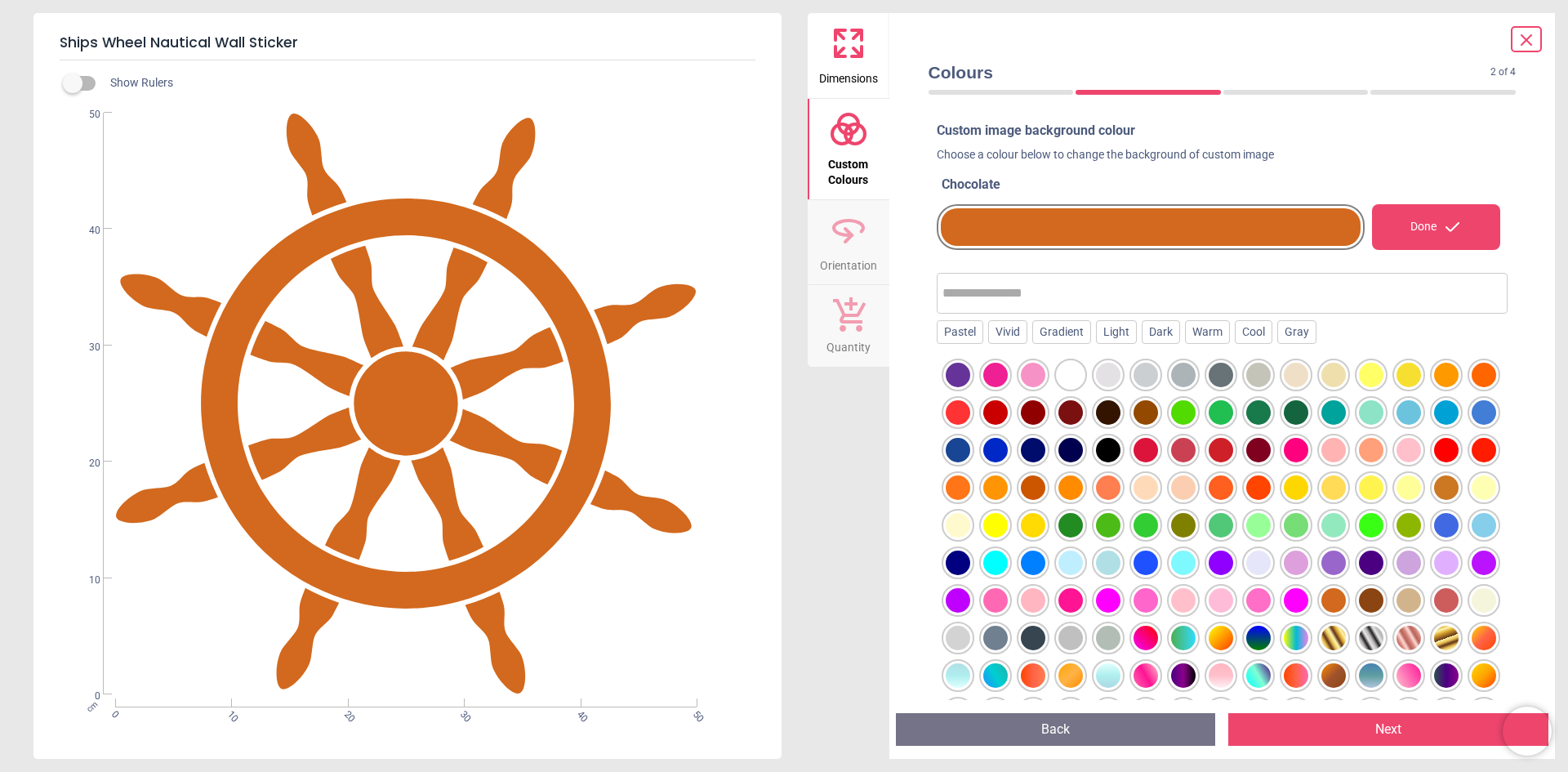
scroll to position [190, 0]
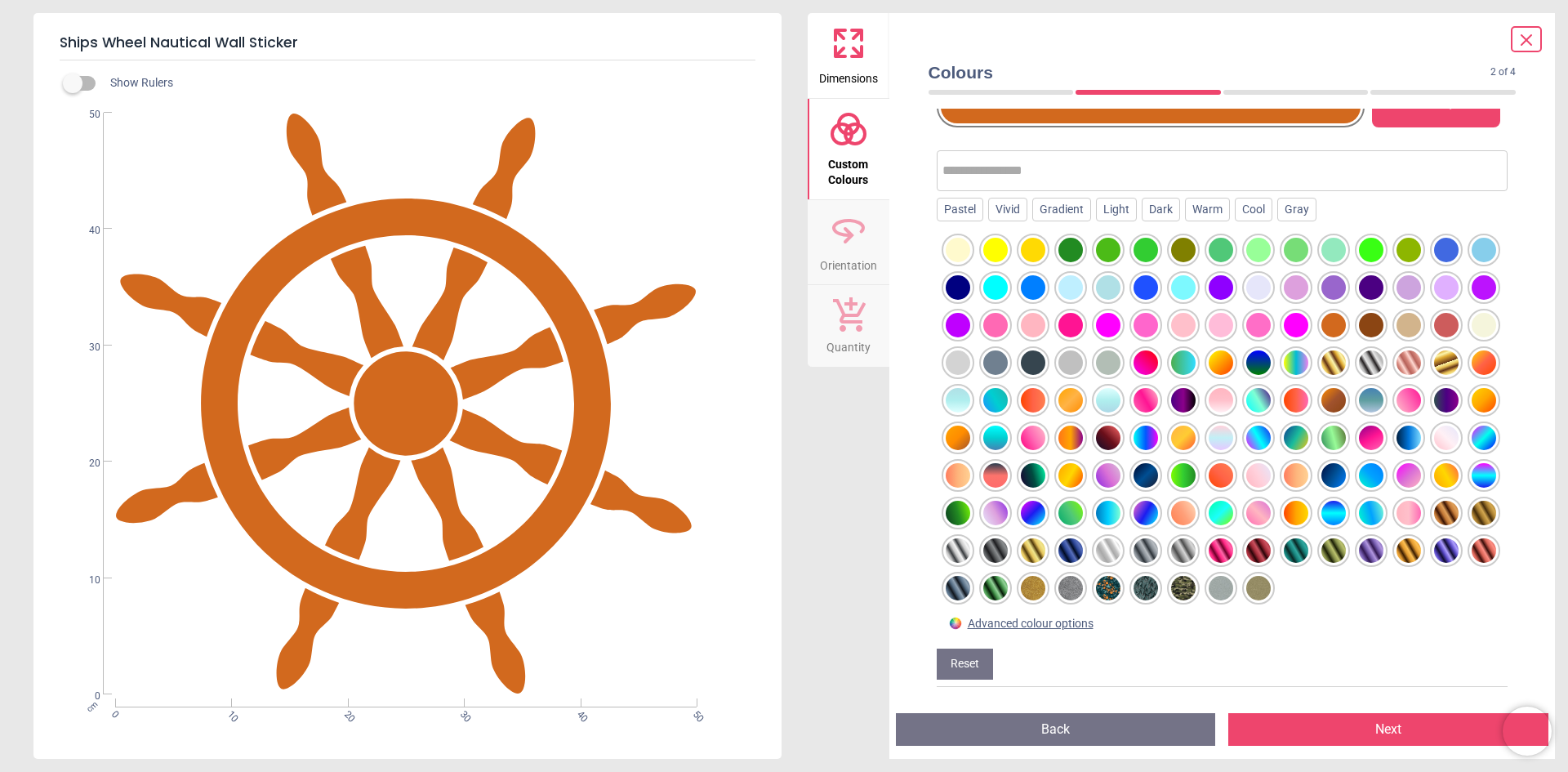
click at [1397, 326] on div at bounding box center [1410, 325] width 25 height 25
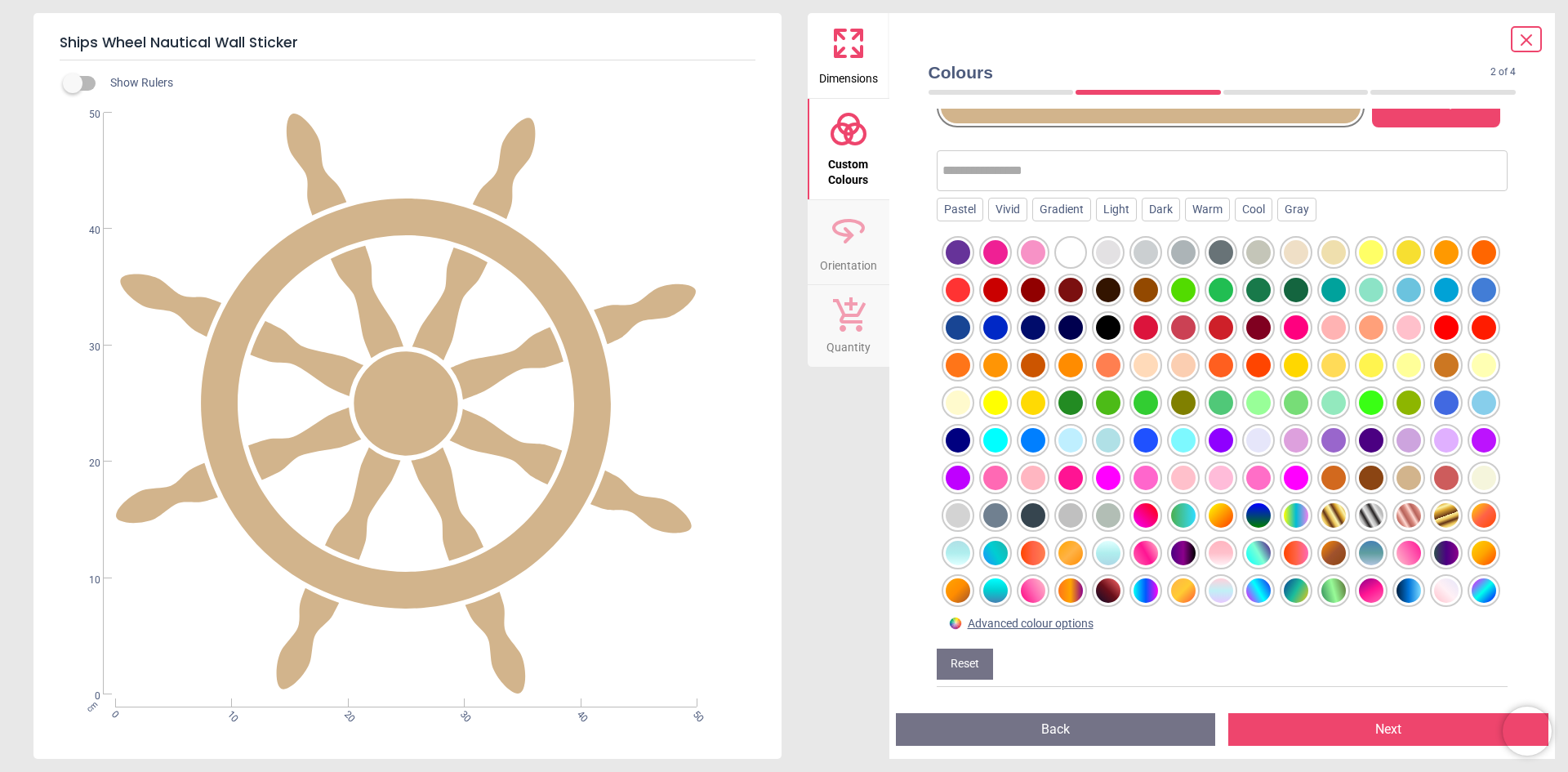
scroll to position [0, 0]
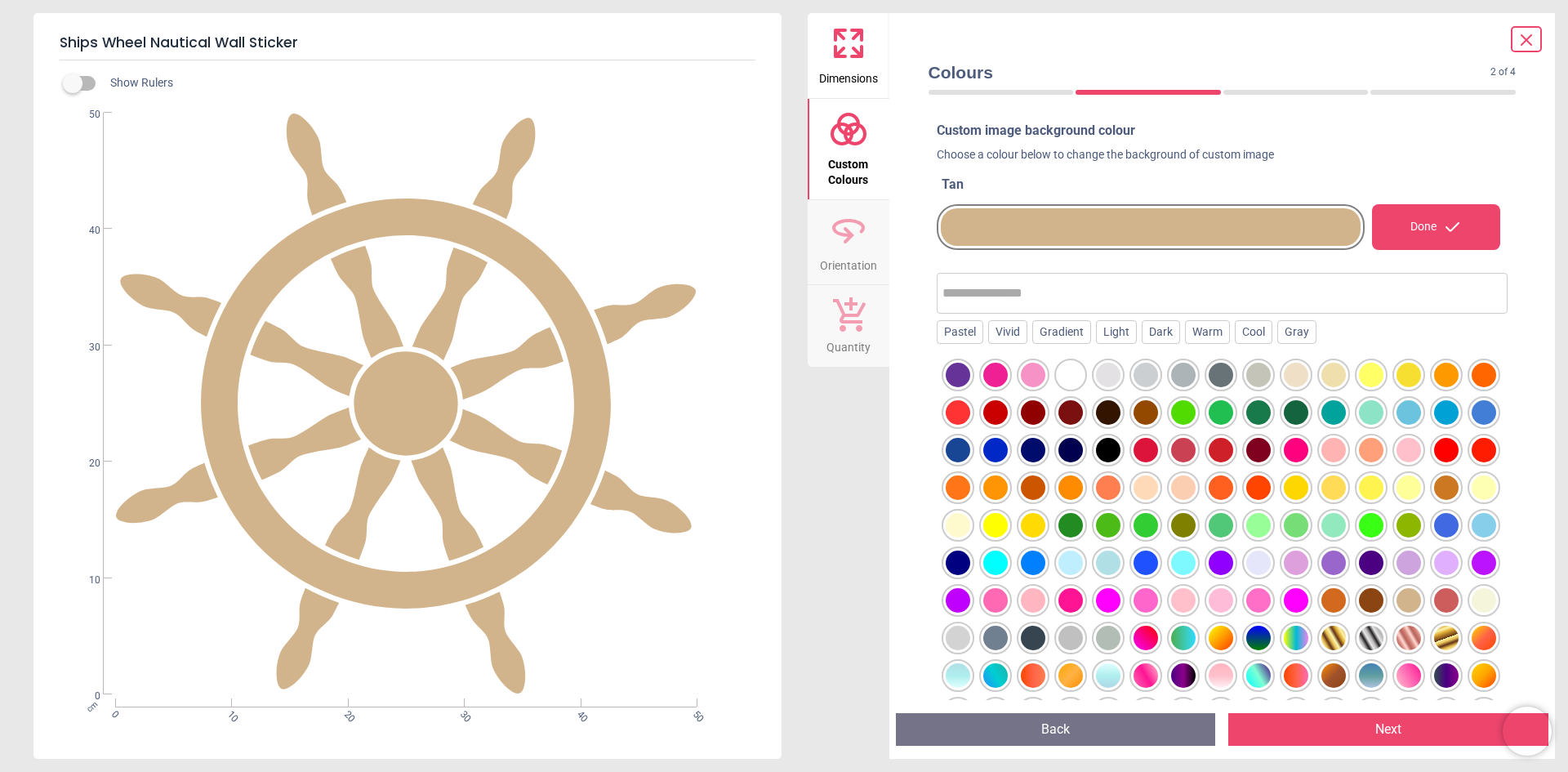
click at [1446, 376] on div at bounding box center [1447, 375] width 25 height 25
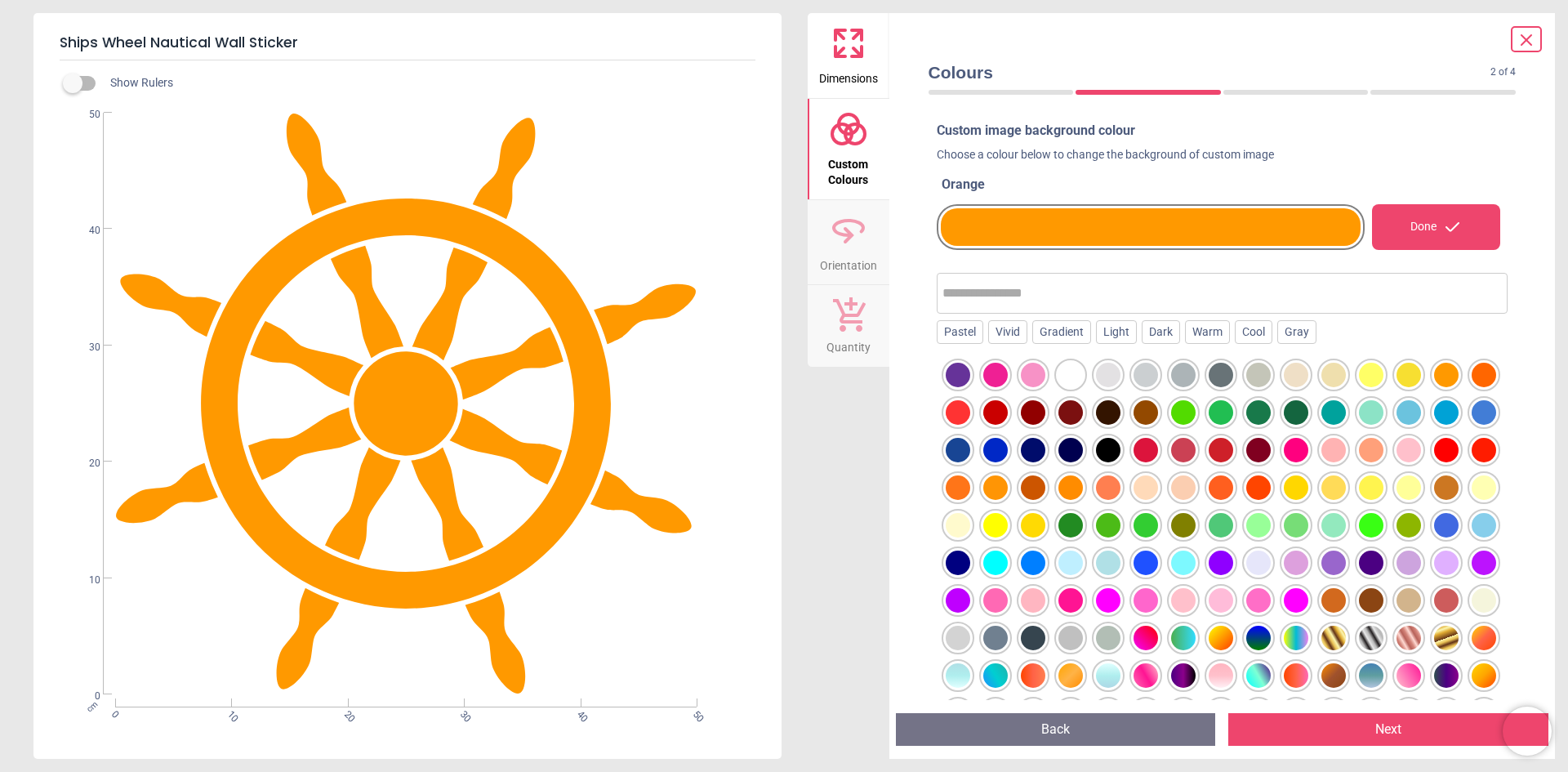
click at [1294, 377] on div at bounding box center [1297, 375] width 25 height 25
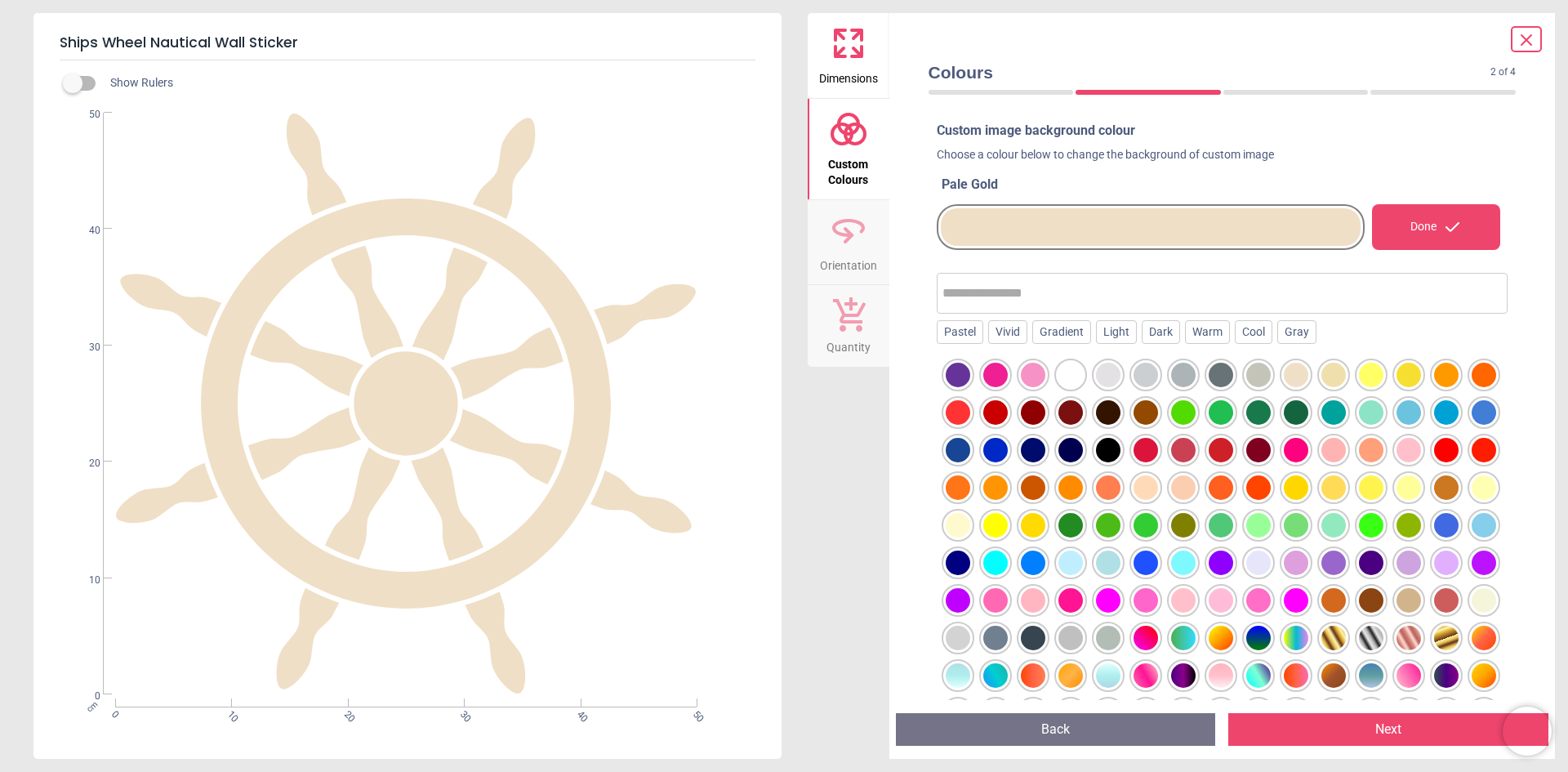
click at [1342, 377] on div at bounding box center [1334, 375] width 25 height 25
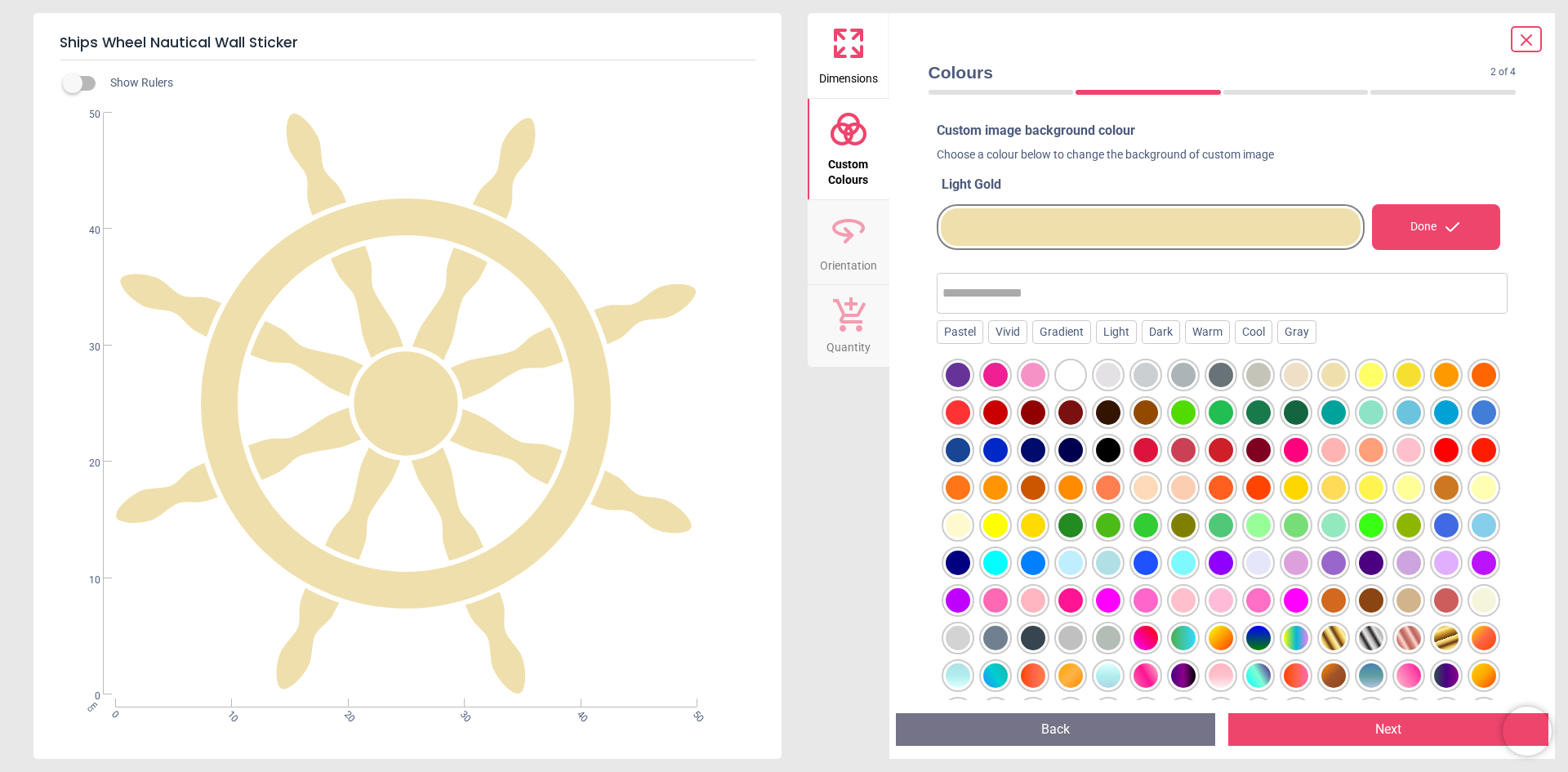
click at [1434, 650] on div at bounding box center [1447, 638] width 25 height 25
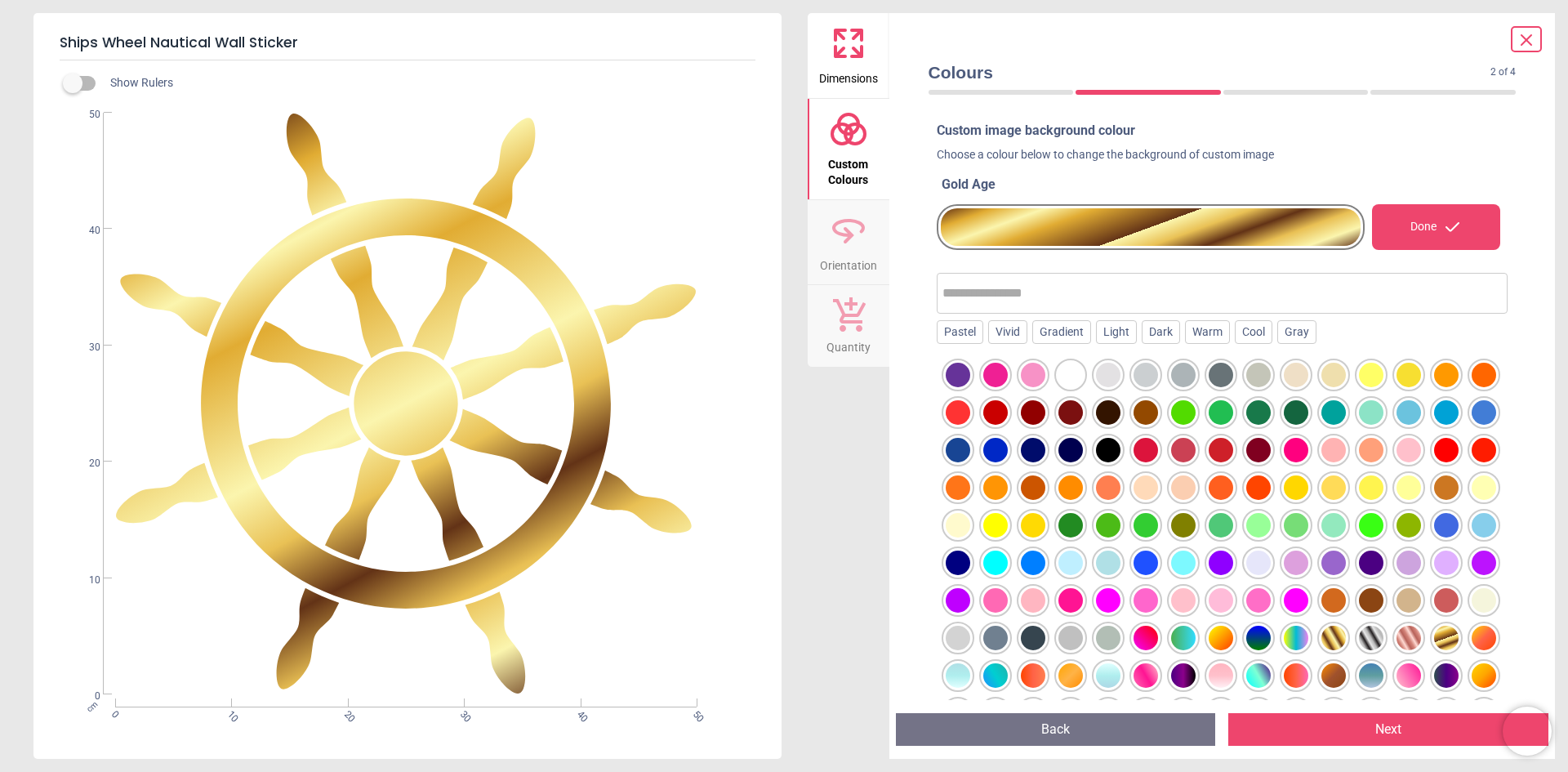
click at [1397, 613] on div at bounding box center [1410, 600] width 25 height 25
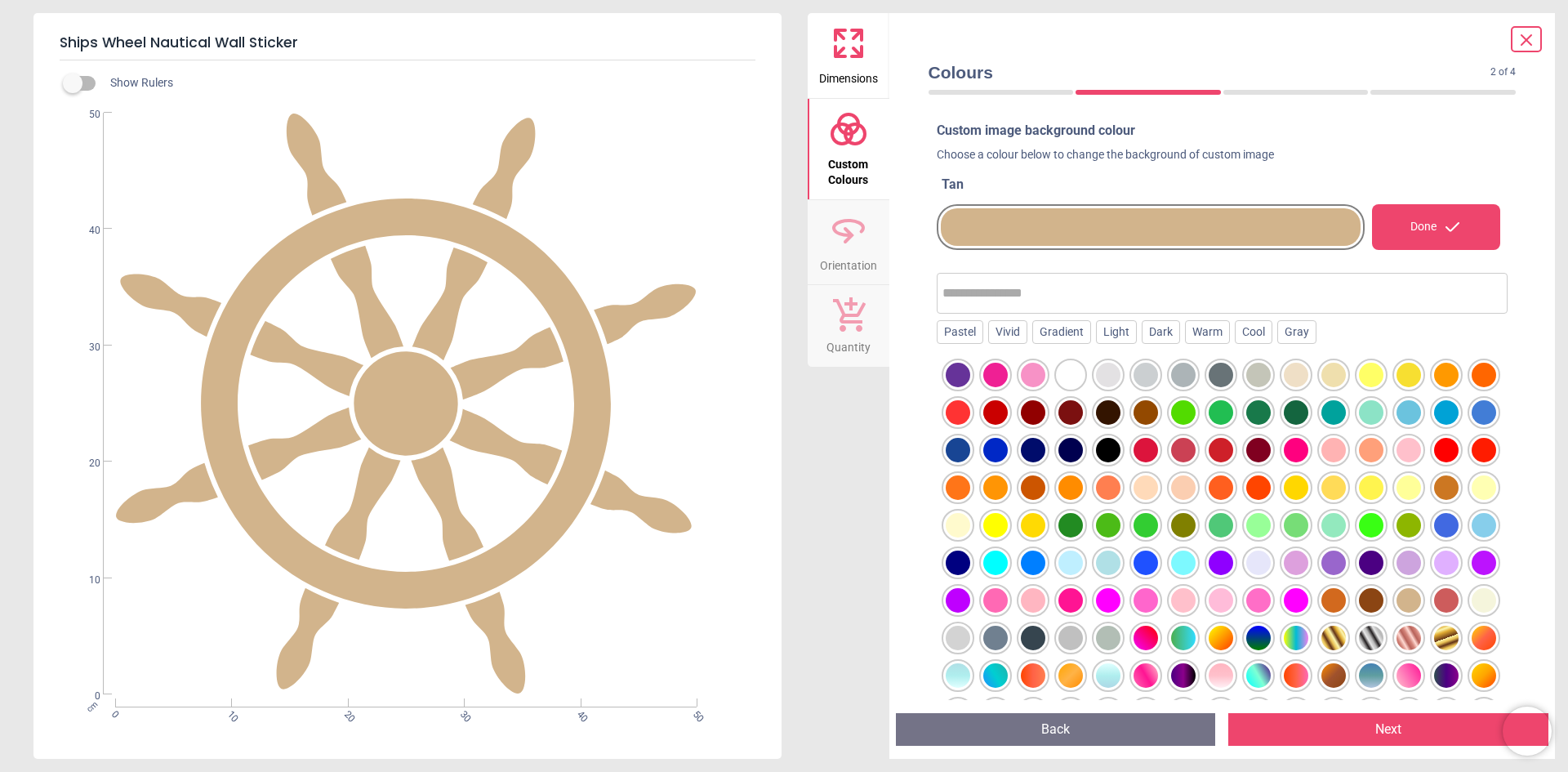
click at [1322, 650] on div at bounding box center [1334, 638] width 25 height 25
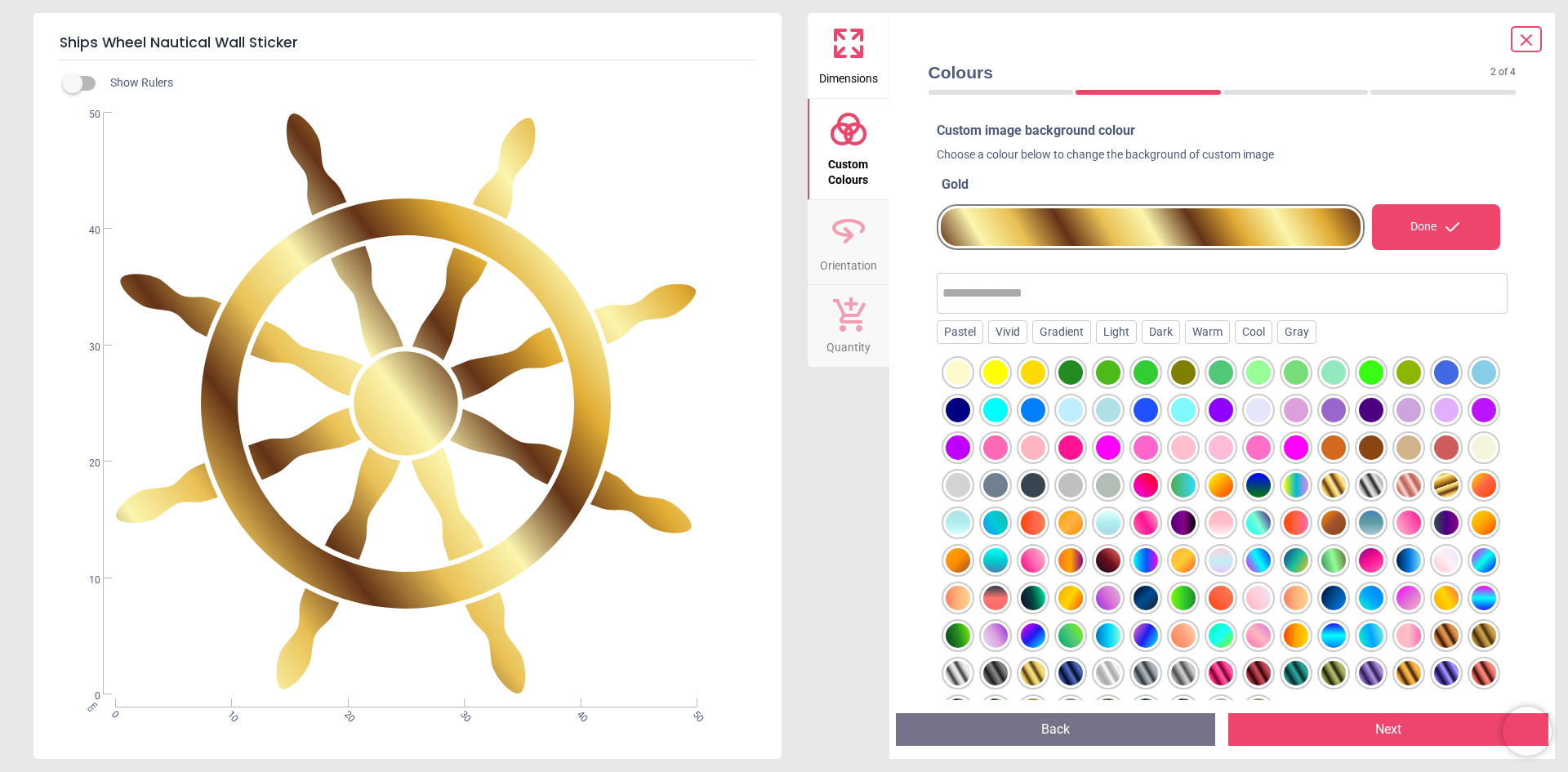
scroll to position [190, 0]
click at [1083, 586] on div at bounding box center [1071, 598] width 25 height 25
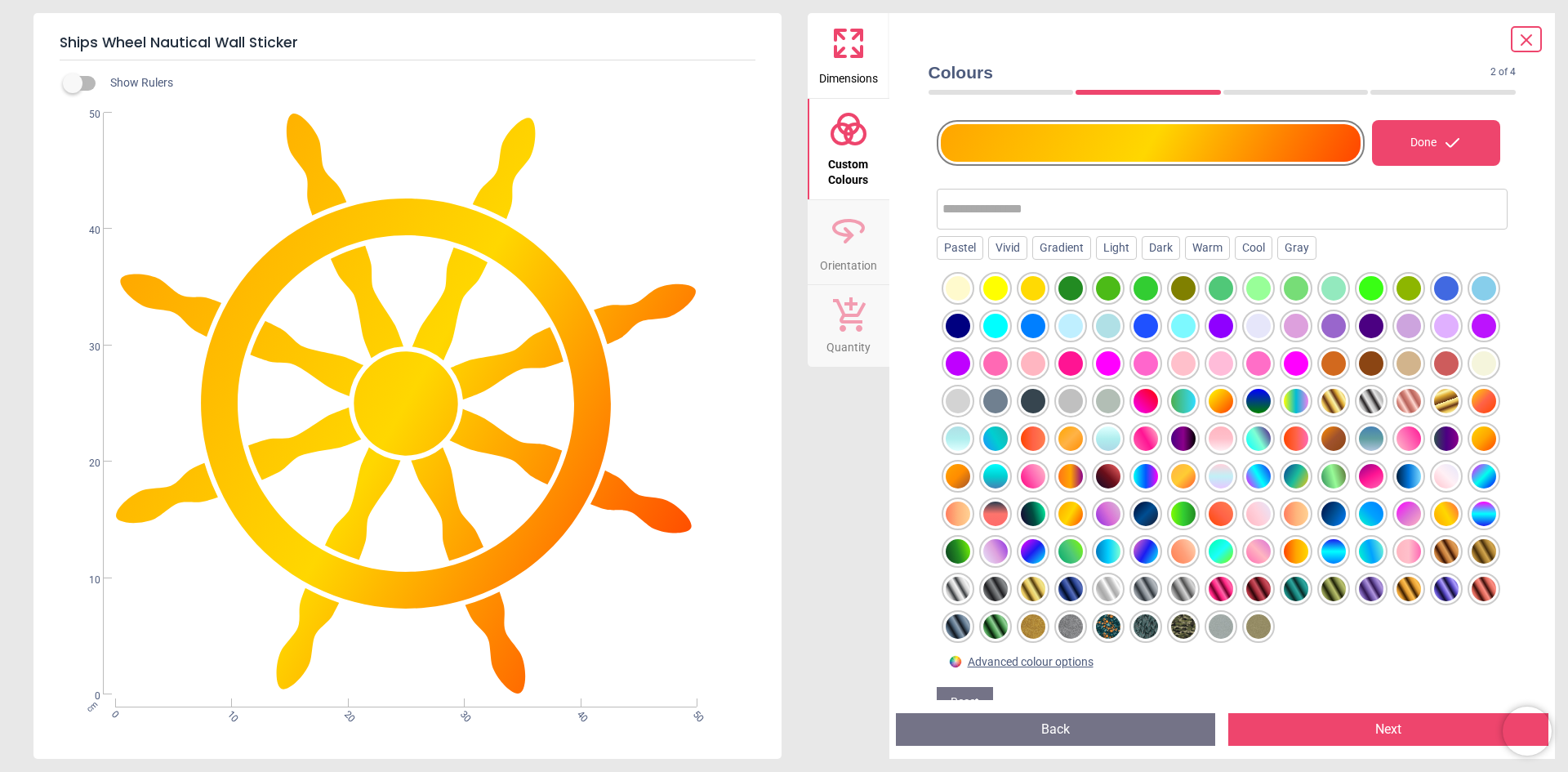
scroll to position [122, 0]
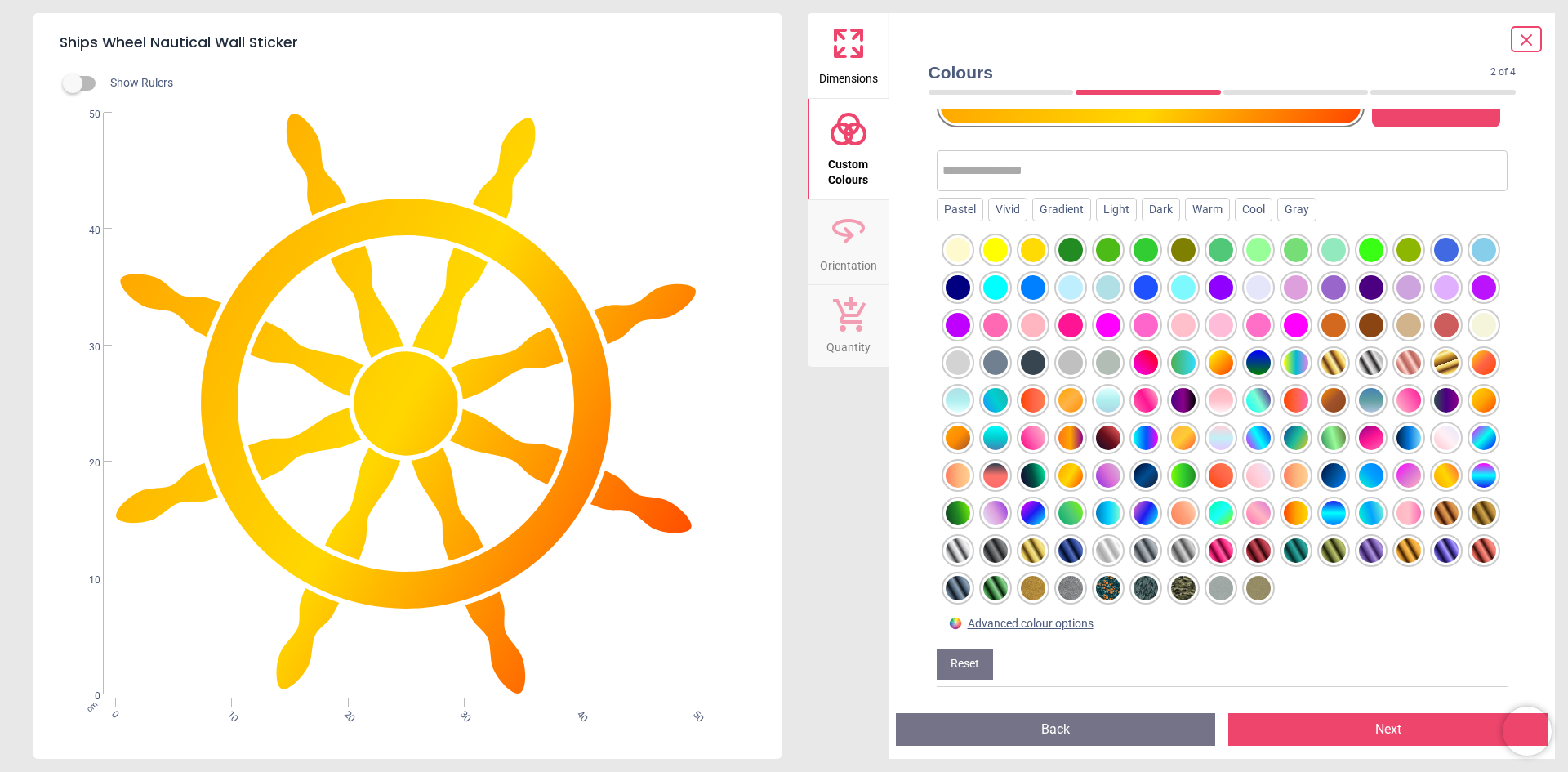
click at [1021, 553] on div at bounding box center [1034, 551] width 25 height 25
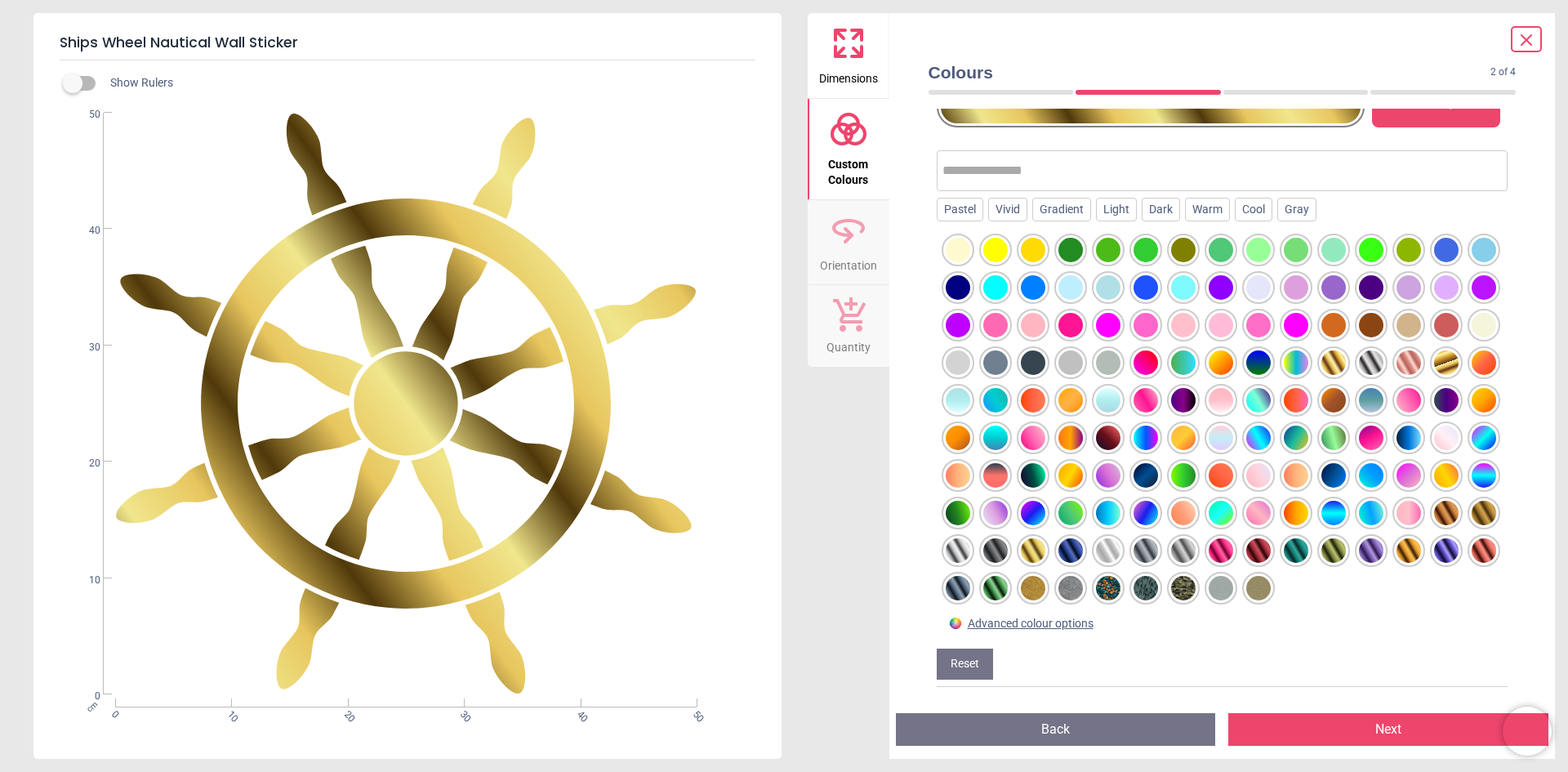
click at [1246, 588] on div at bounding box center [1259, 588] width 25 height 25
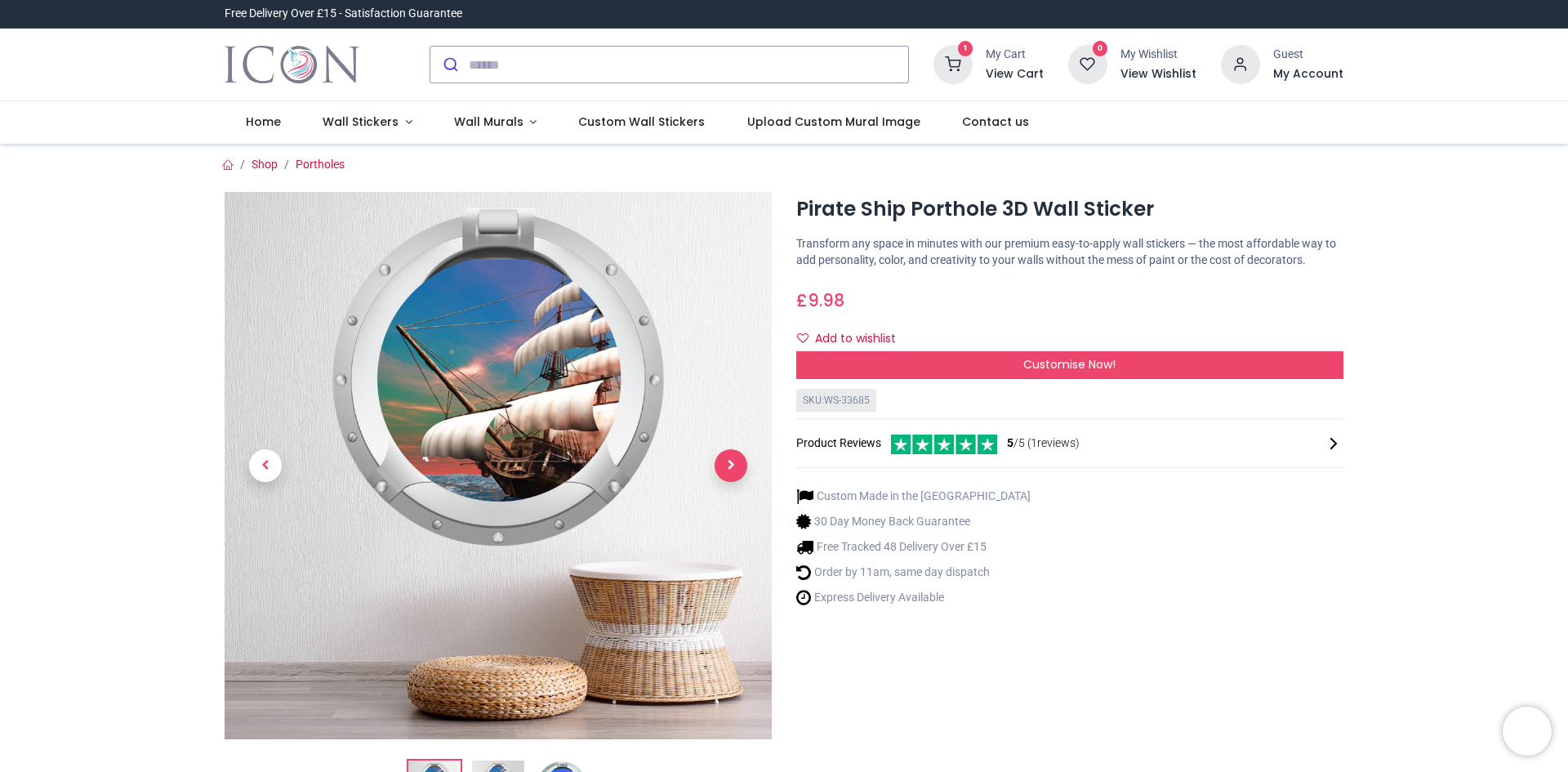
click at [729, 460] on span "Next" at bounding box center [731, 466] width 32 height 32
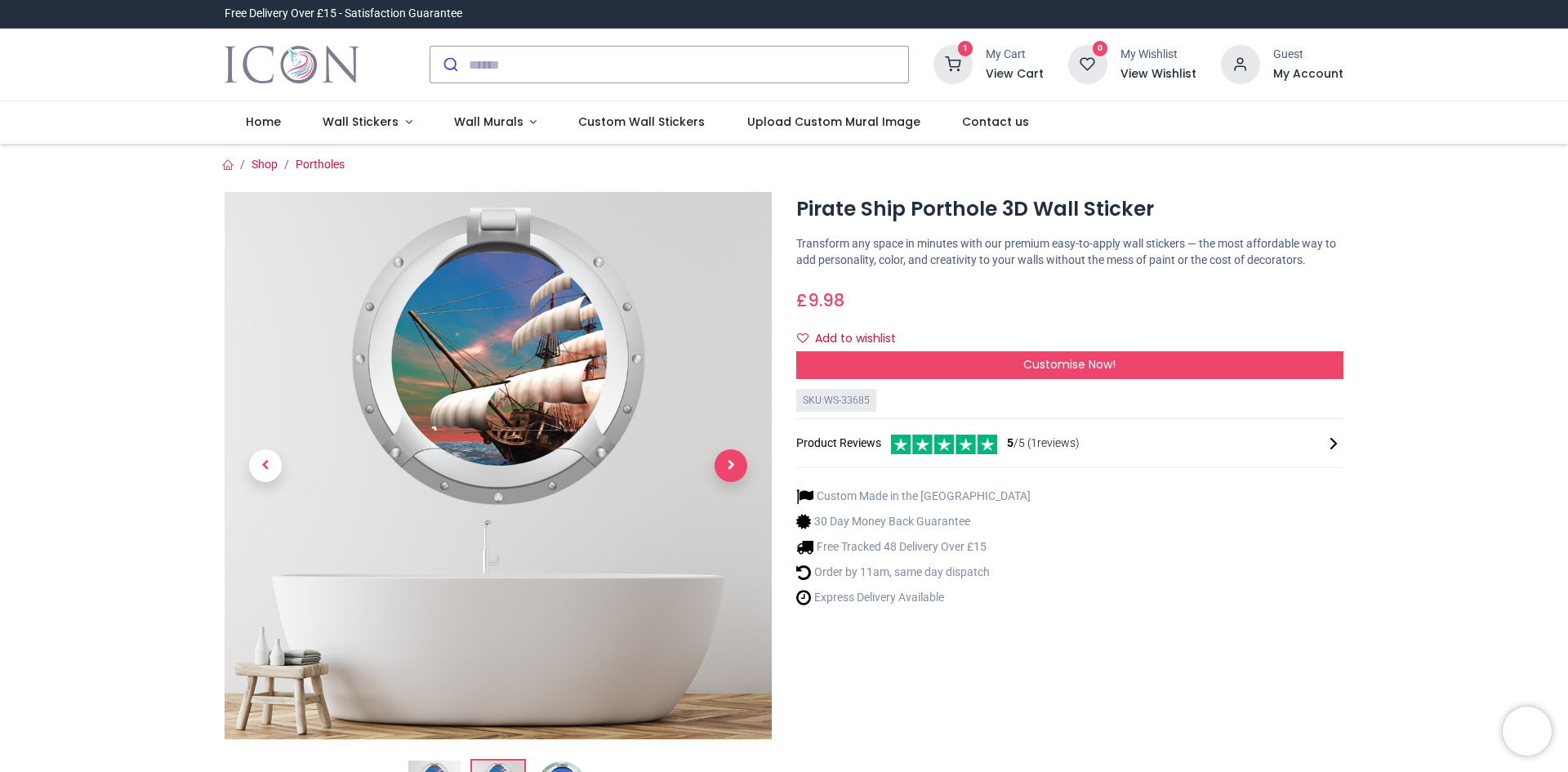
click at [725, 458] on span "Next" at bounding box center [731, 466] width 32 height 32
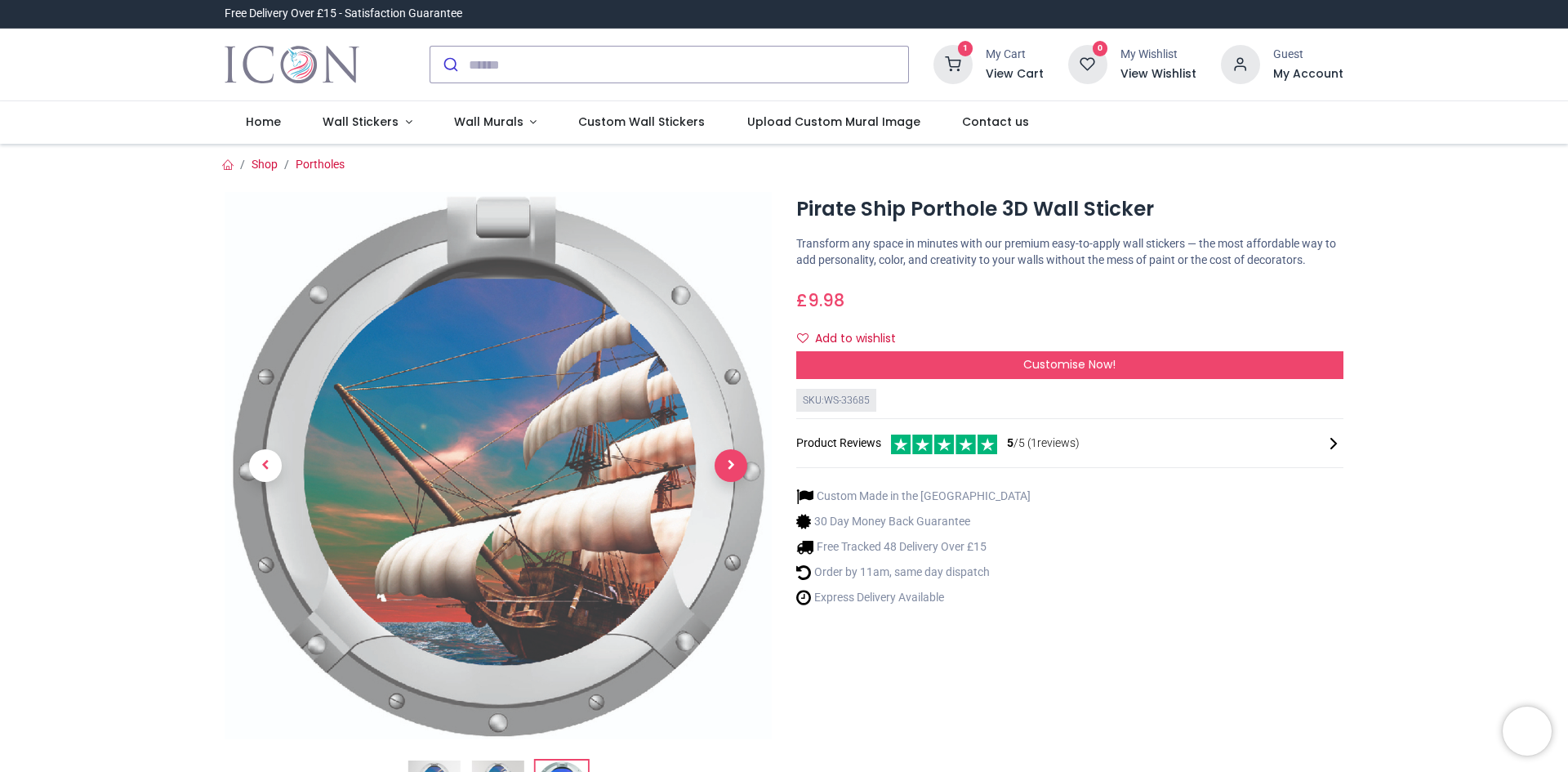
click at [725, 460] on span "Next" at bounding box center [731, 466] width 32 height 32
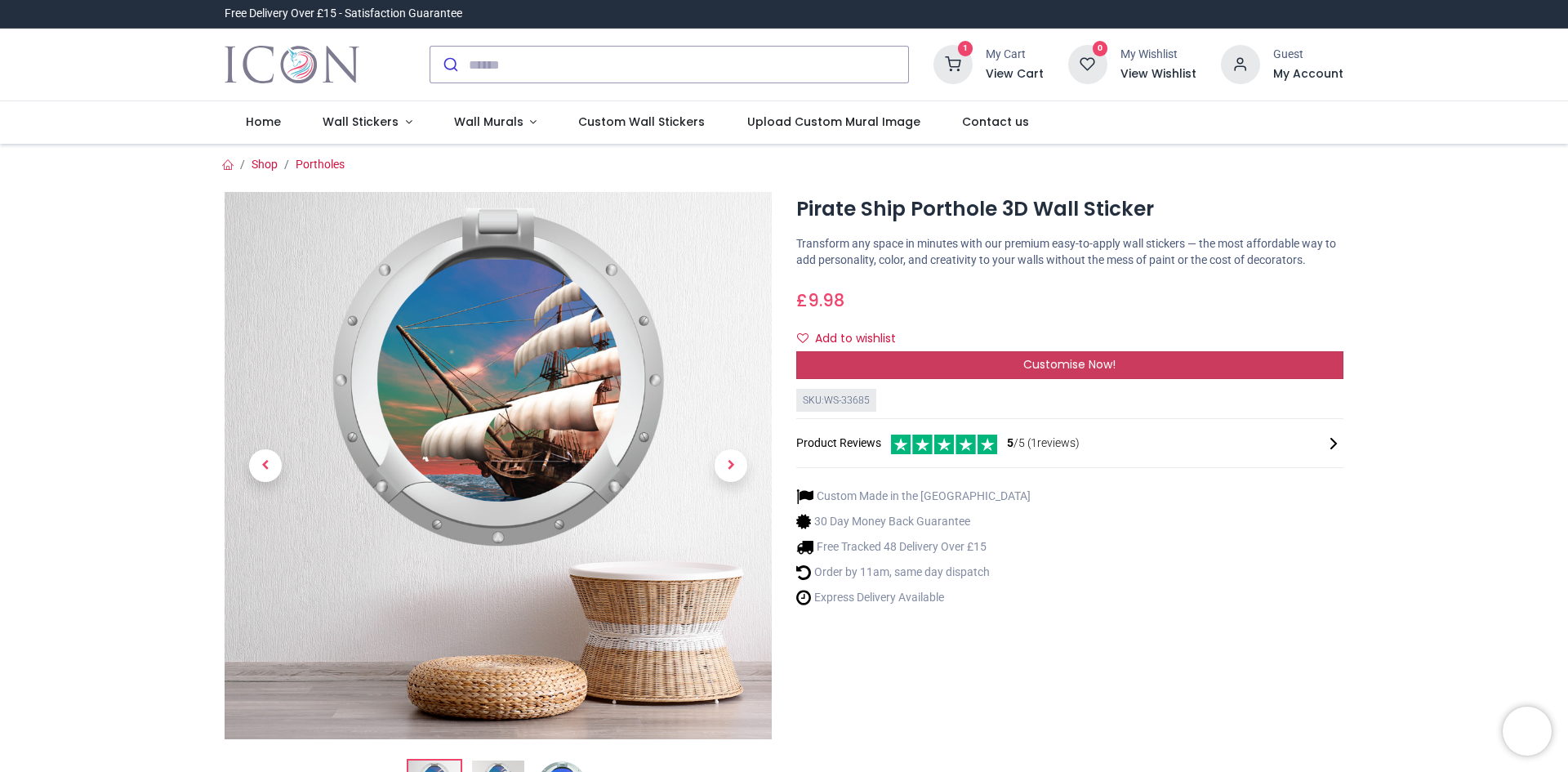
click at [972, 368] on div "Customise Now!" at bounding box center [1070, 365] width 547 height 28
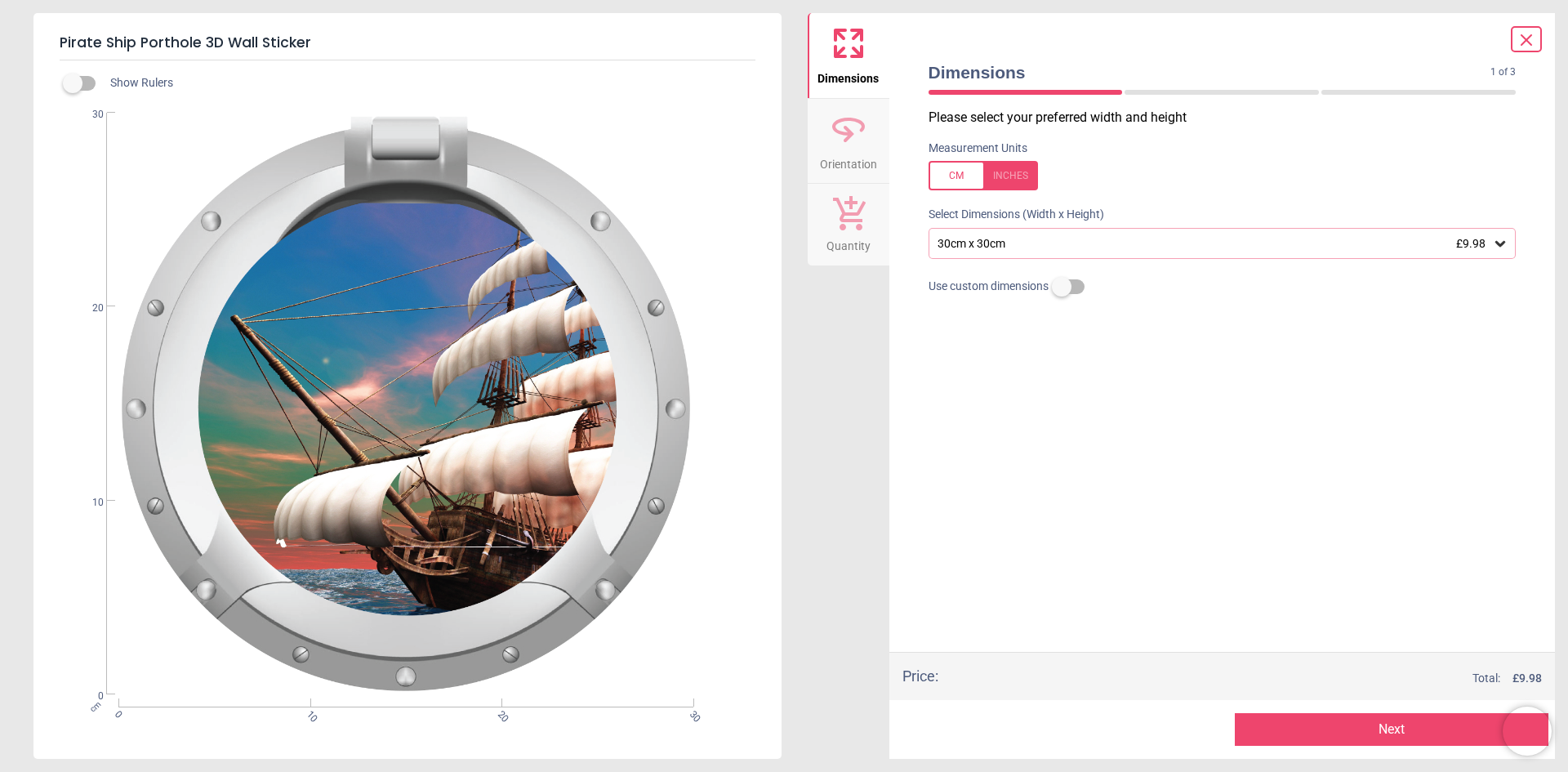
click at [1349, 725] on button "Next" at bounding box center [1391, 729] width 314 height 32
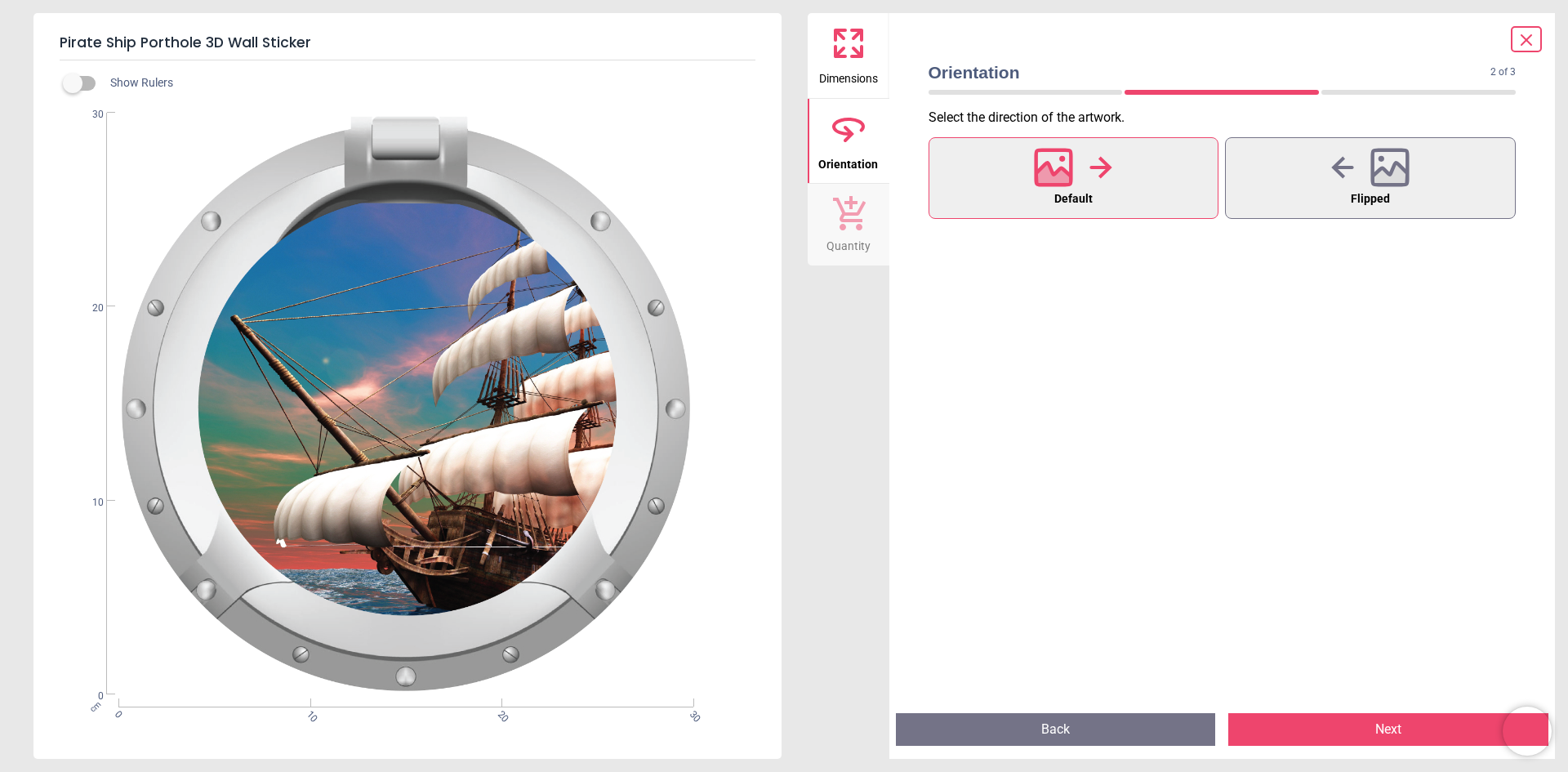
click at [1085, 189] on span "Default" at bounding box center [1074, 199] width 38 height 21
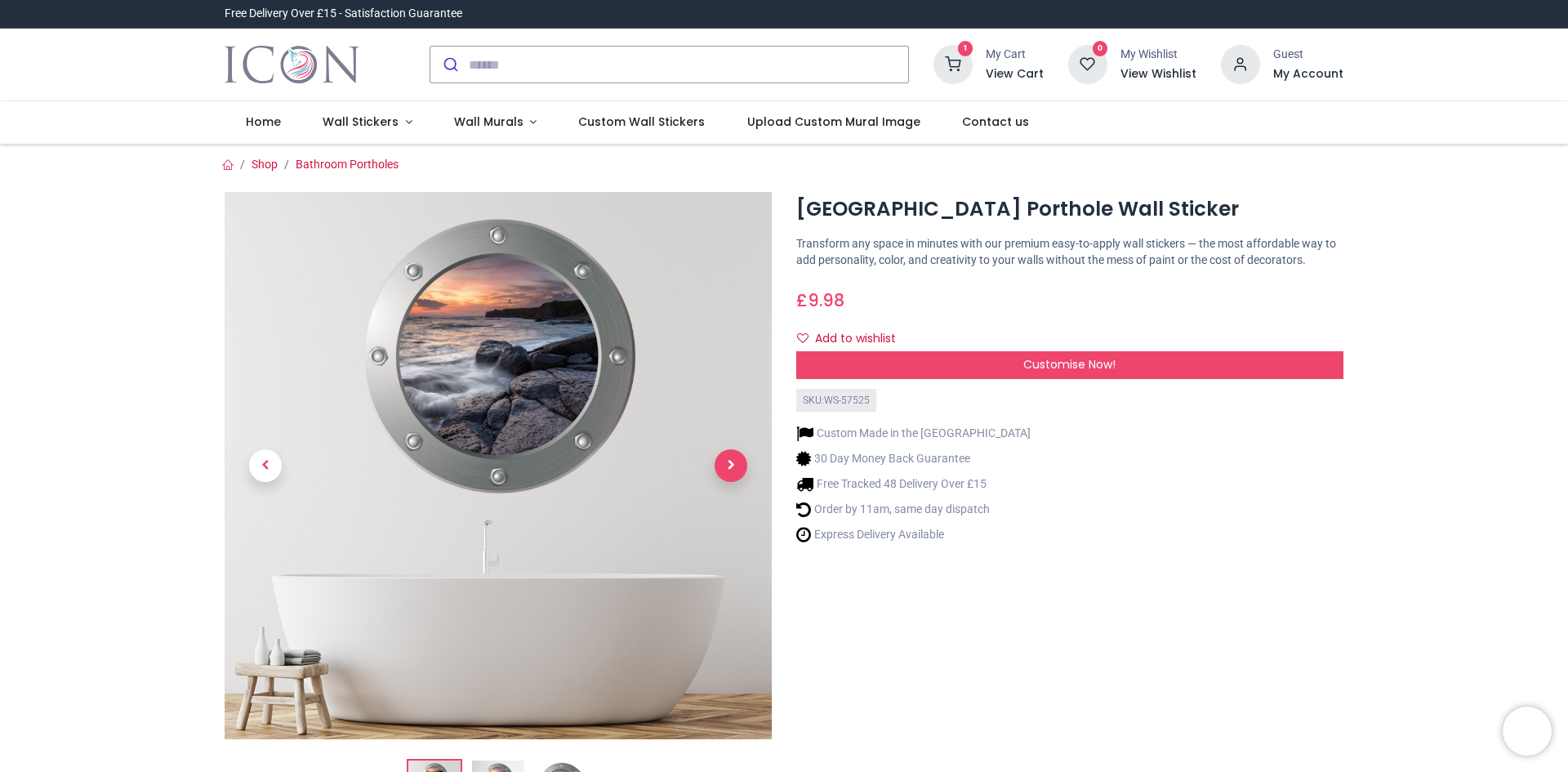
click at [734, 462] on span "Next" at bounding box center [731, 466] width 32 height 32
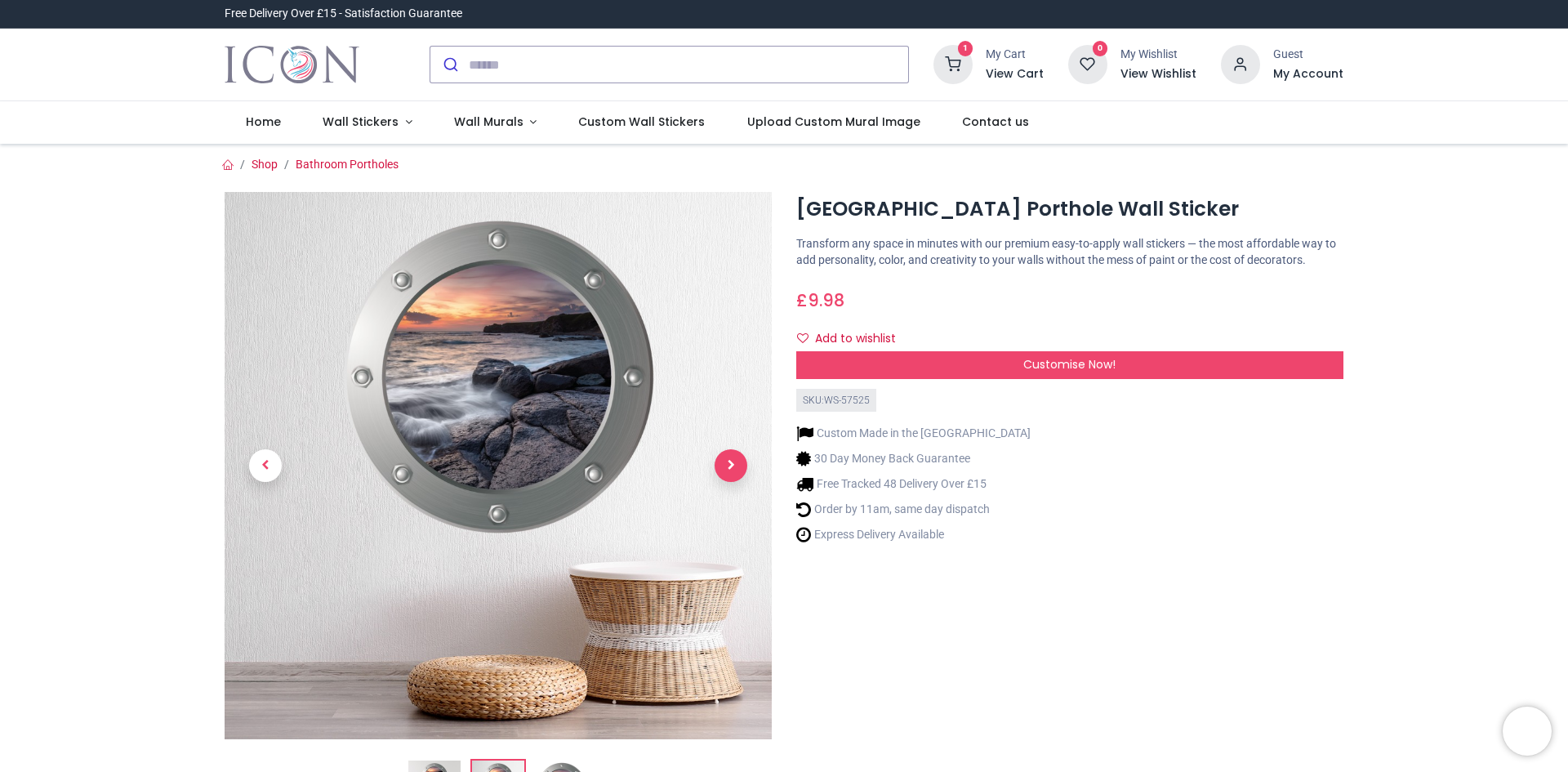
click at [729, 460] on span "Next" at bounding box center [731, 466] width 32 height 32
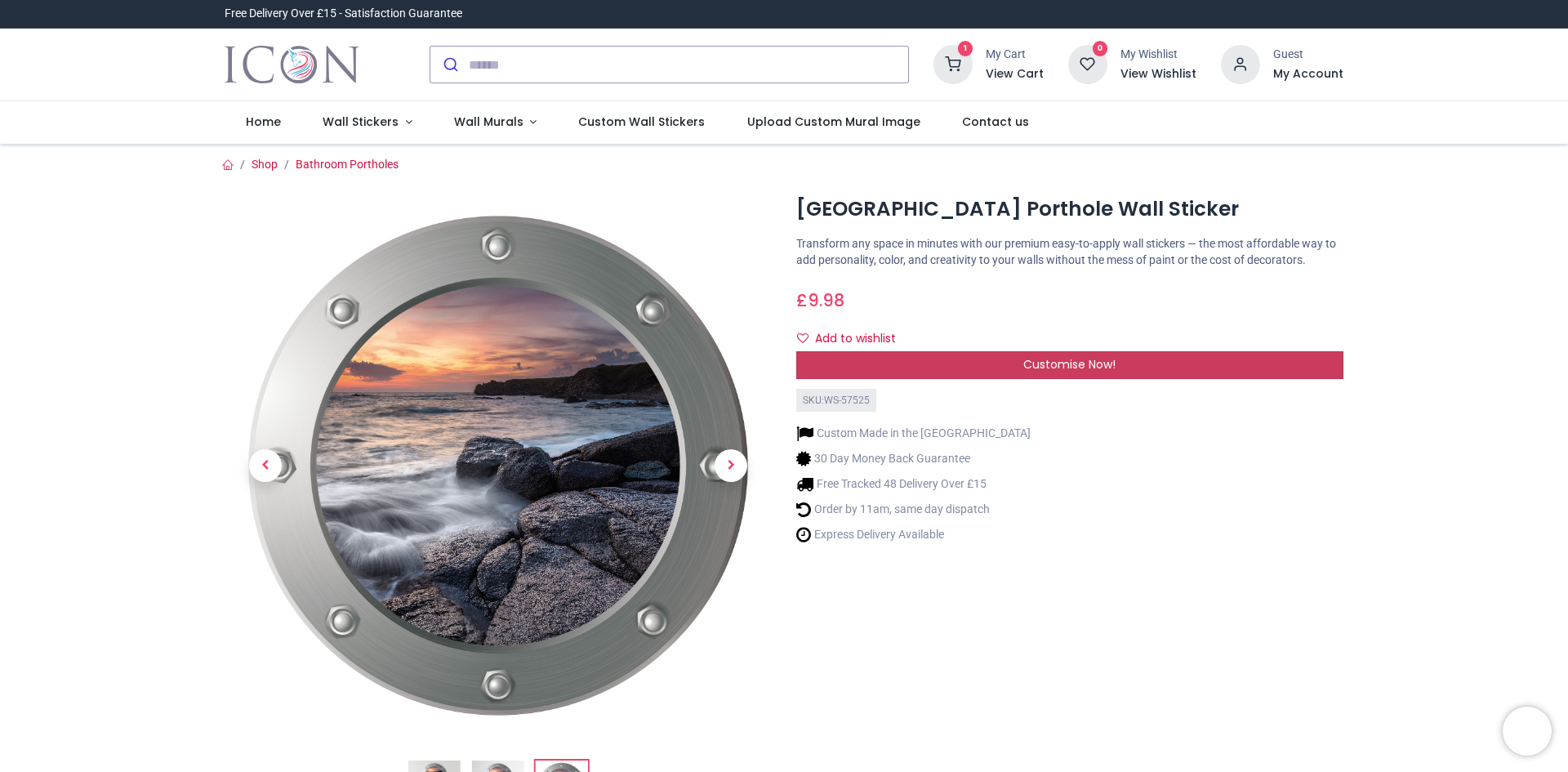
click at [1043, 359] on span "Customise Now!" at bounding box center [1070, 364] width 93 height 16
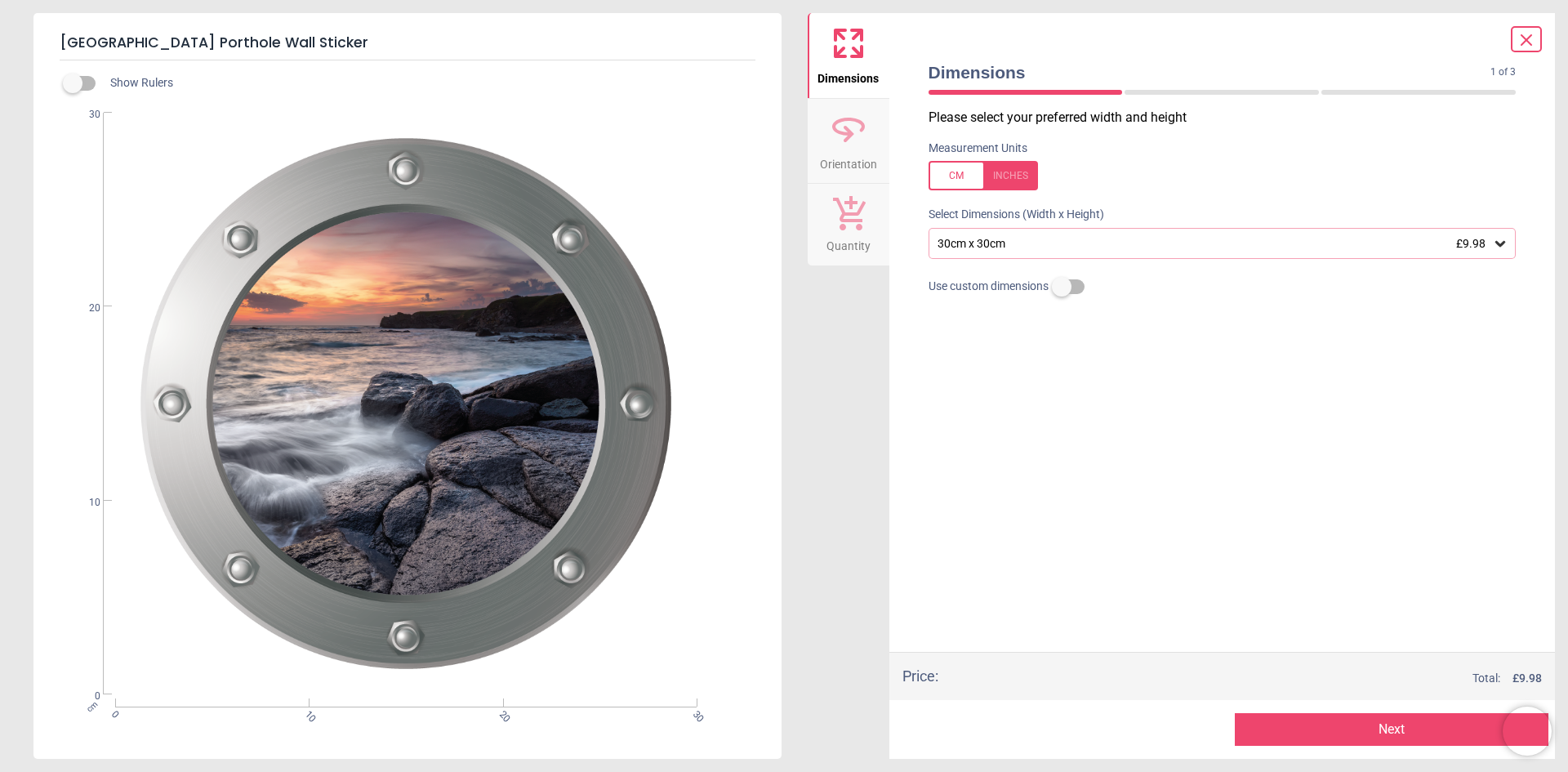
click at [1452, 737] on button "Next" at bounding box center [1391, 729] width 314 height 32
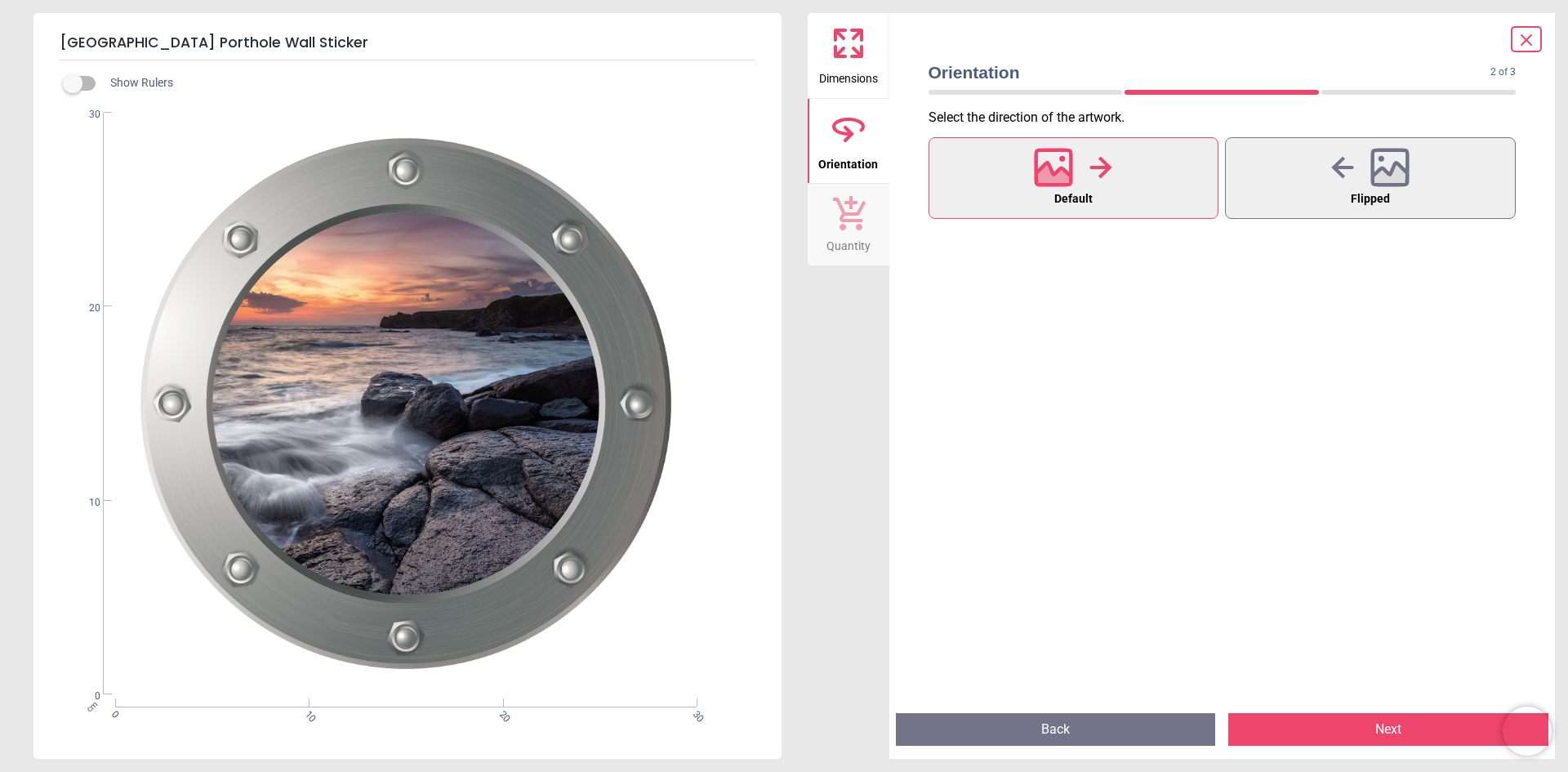
click at [1112, 186] on div at bounding box center [1074, 167] width 78 height 43
click at [1388, 718] on button "Next" at bounding box center [1389, 729] width 321 height 32
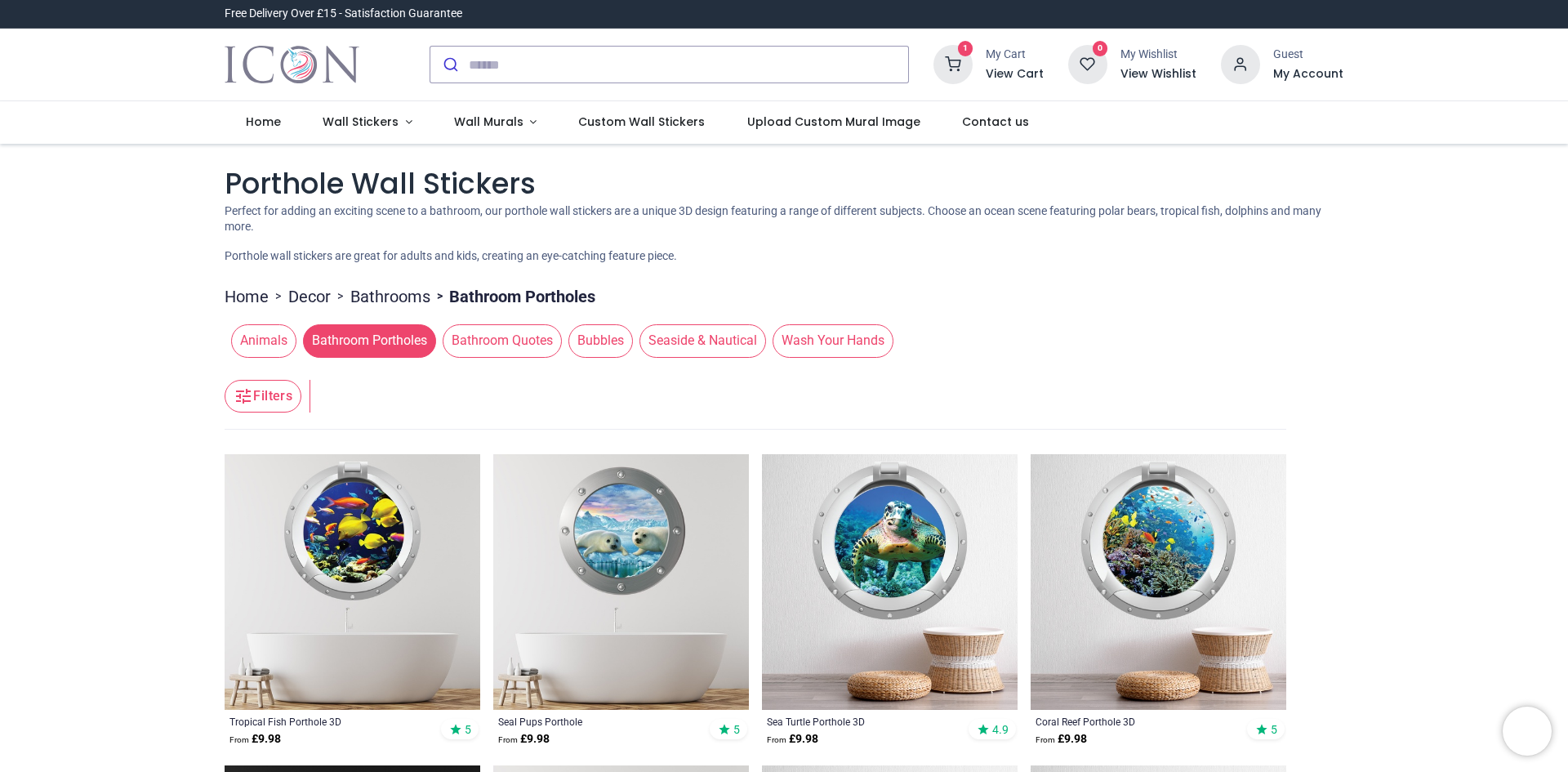
click at [269, 343] on span "Animals" at bounding box center [263, 341] width 65 height 32
click at [242, 339] on span "Animals" at bounding box center [263, 341] width 65 height 32
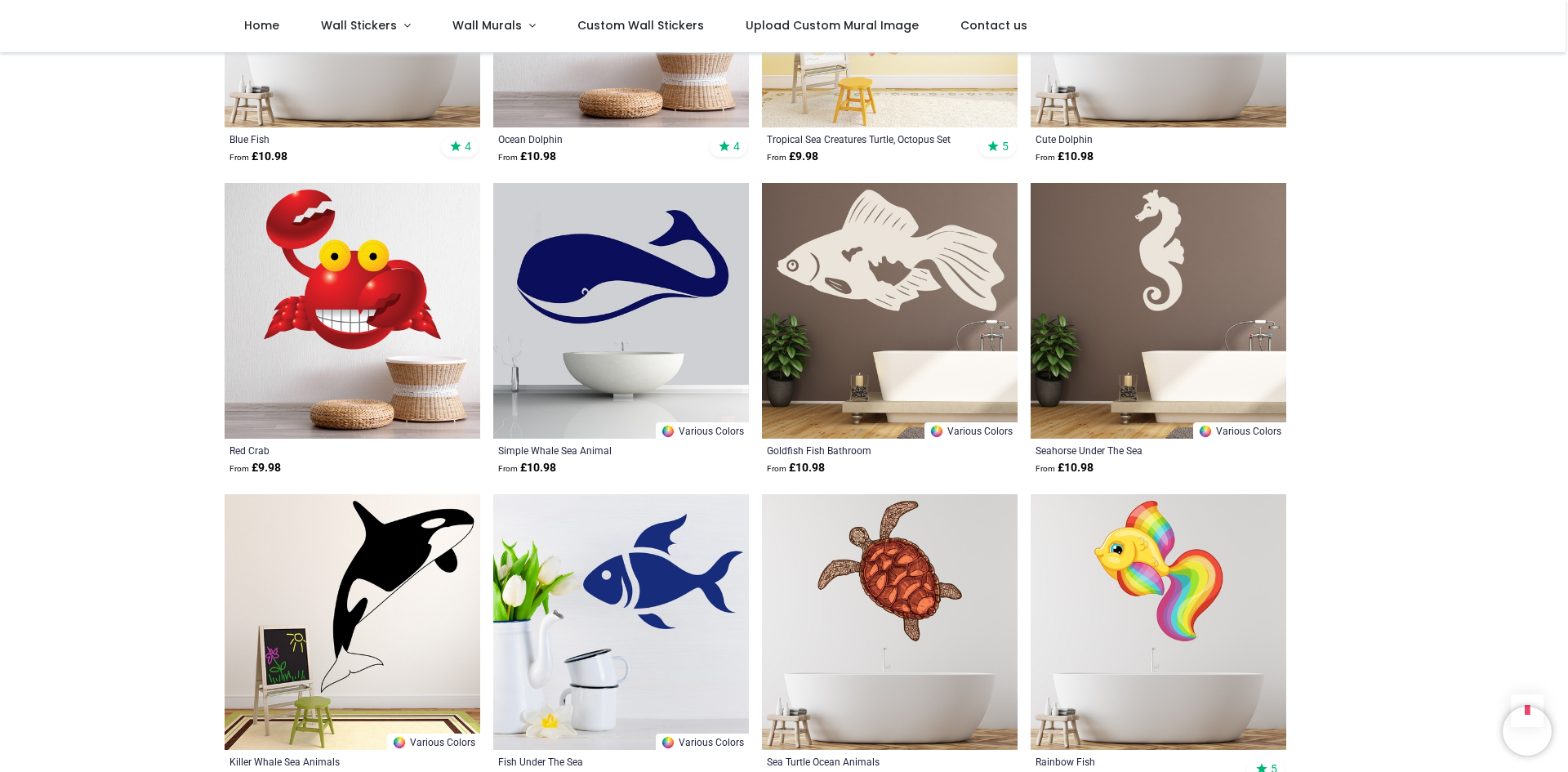
scroll to position [6812, 0]
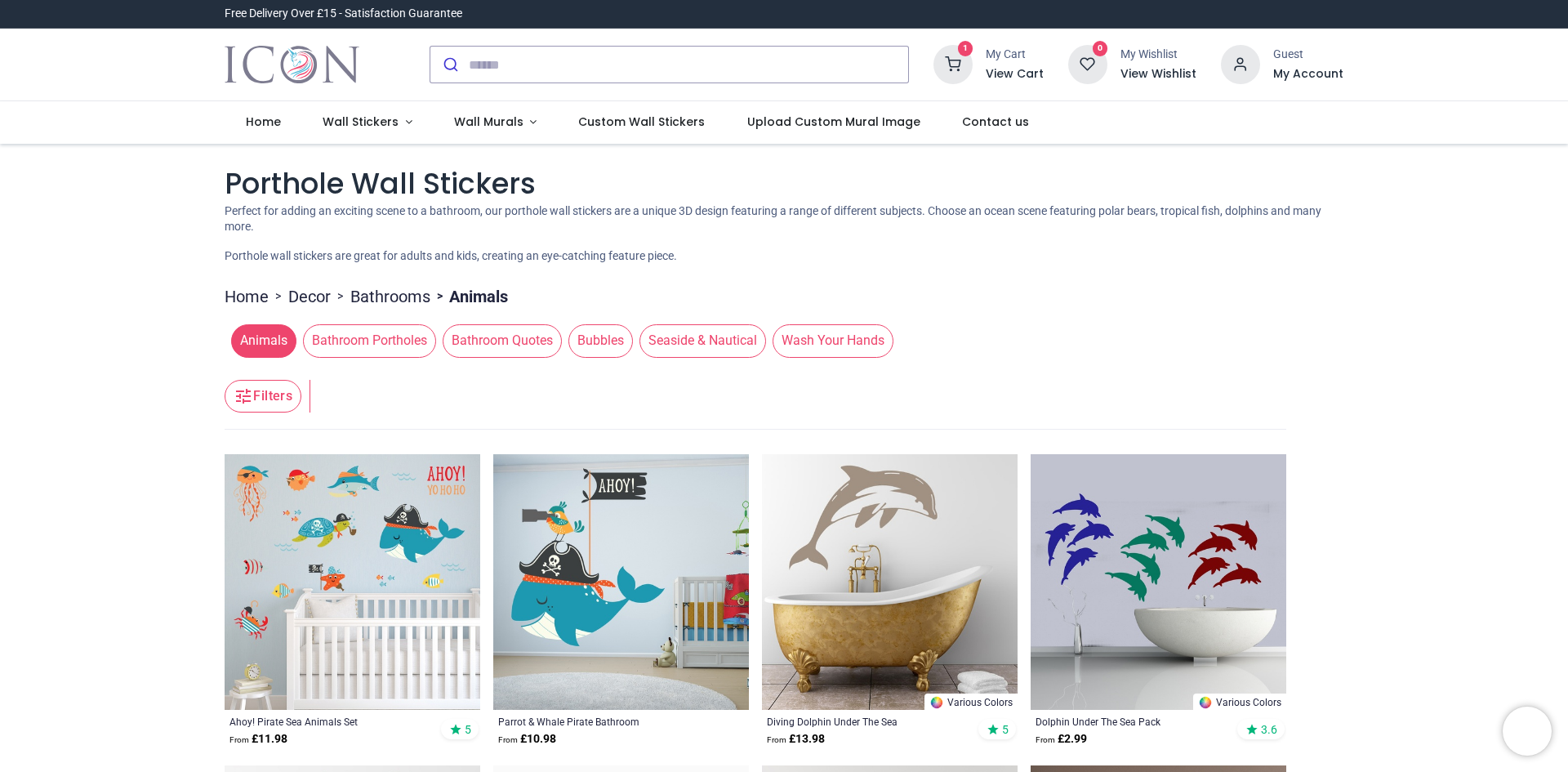
click at [593, 340] on span "Bubbles" at bounding box center [601, 341] width 65 height 32
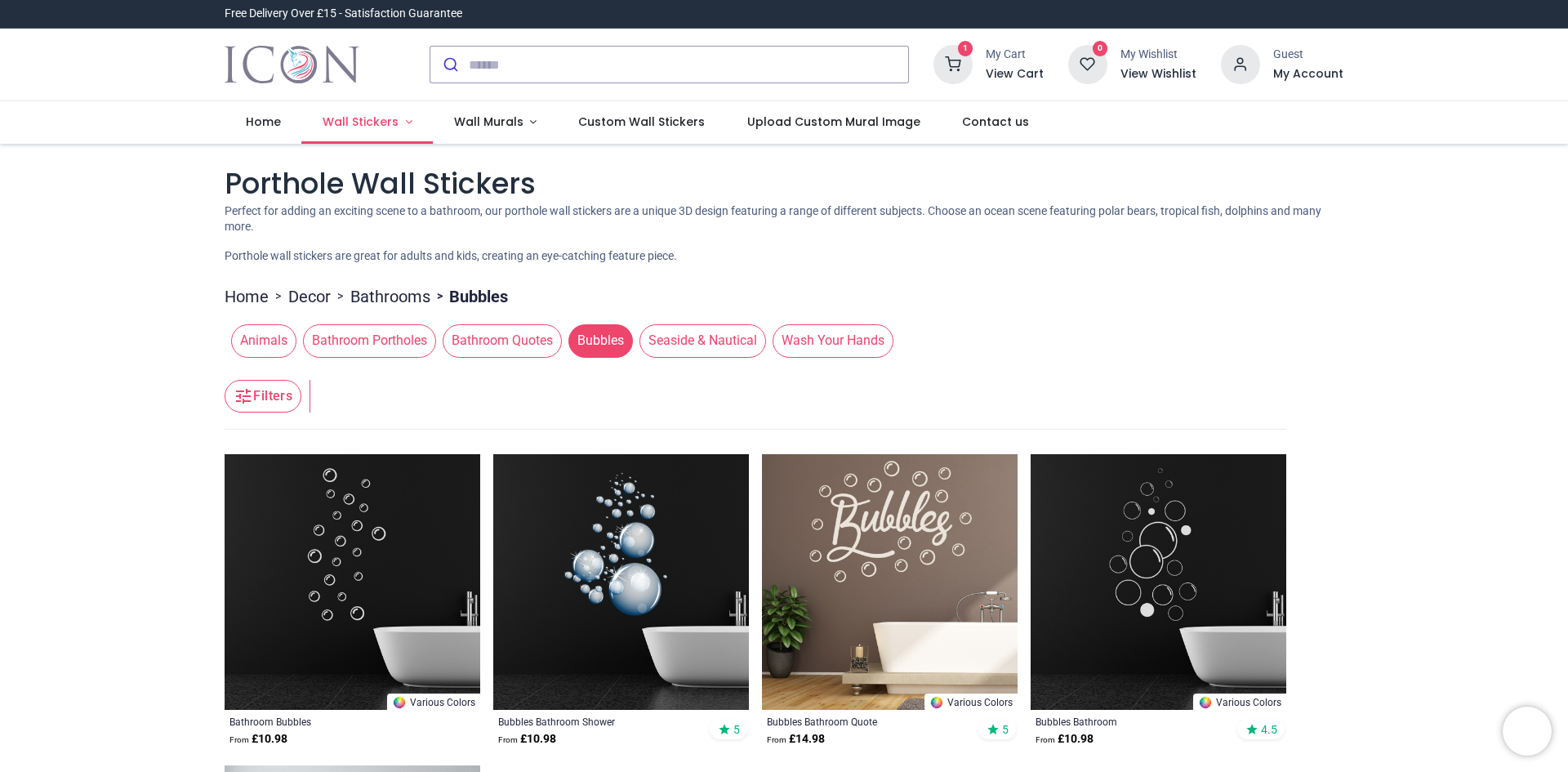
click at [354, 122] on span "Wall Stickers" at bounding box center [361, 121] width 76 height 16
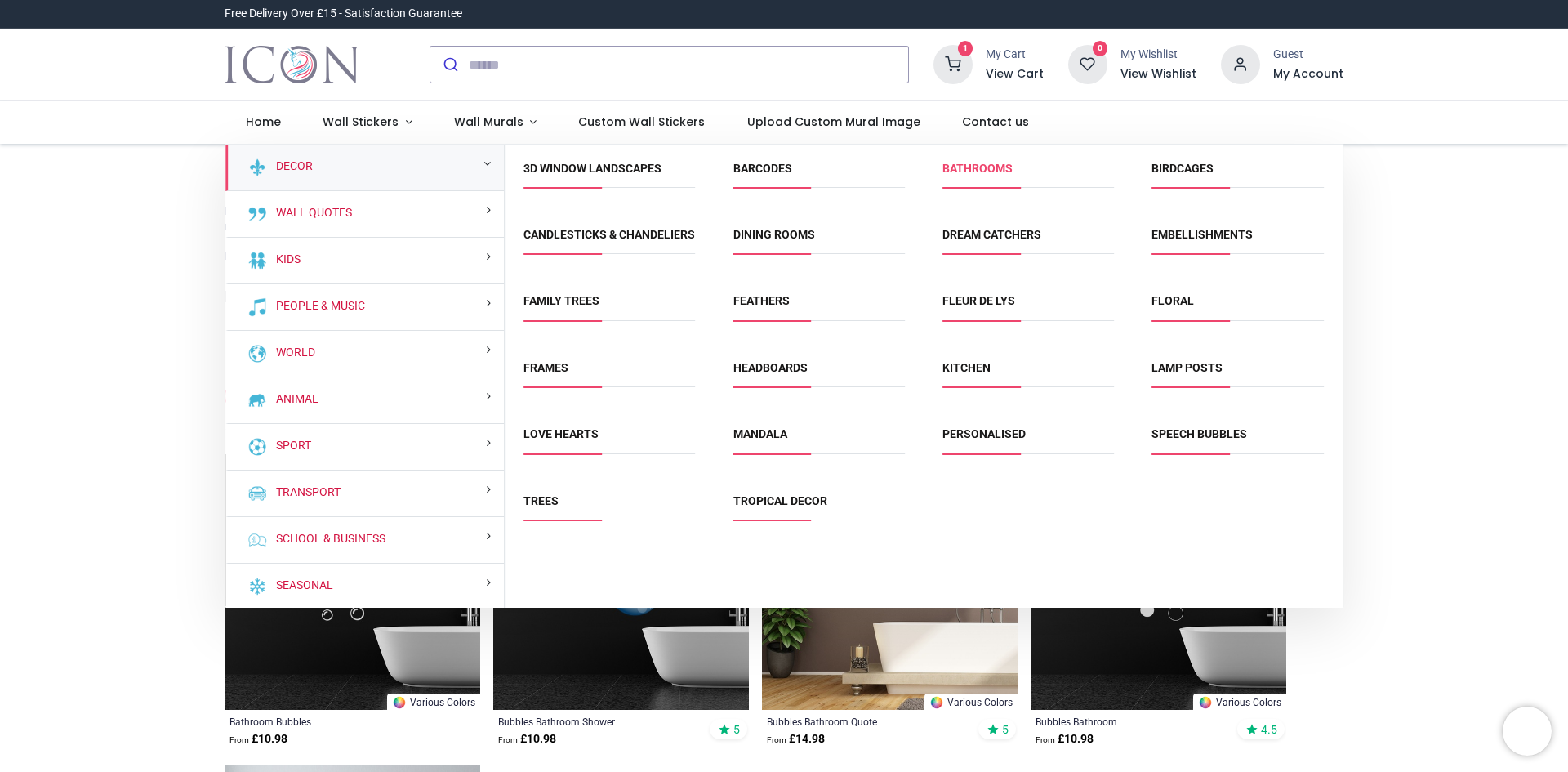
click at [1010, 165] on link "Bathrooms" at bounding box center [978, 168] width 71 height 13
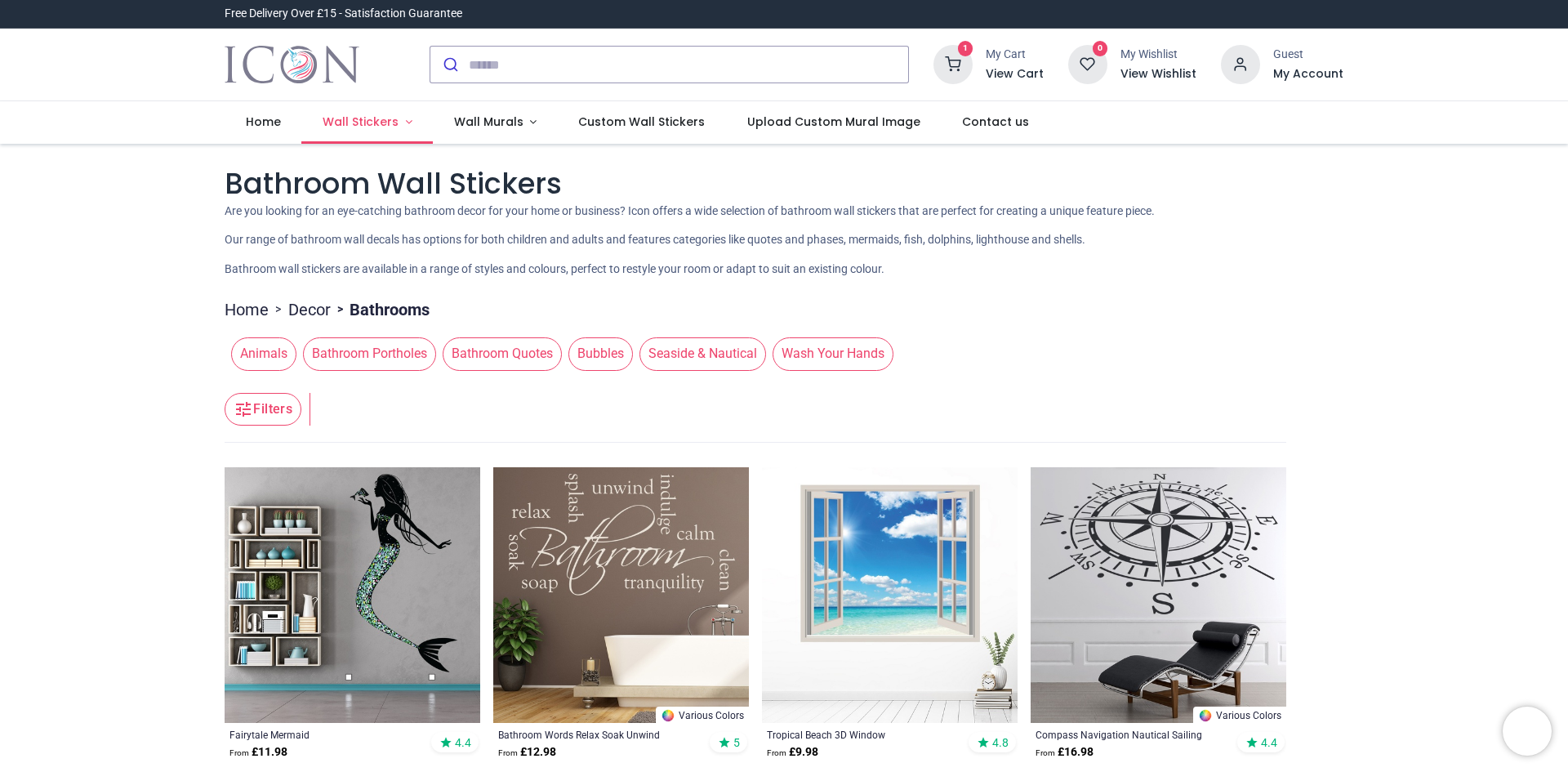
click at [377, 125] on span "Wall Stickers" at bounding box center [361, 121] width 76 height 16
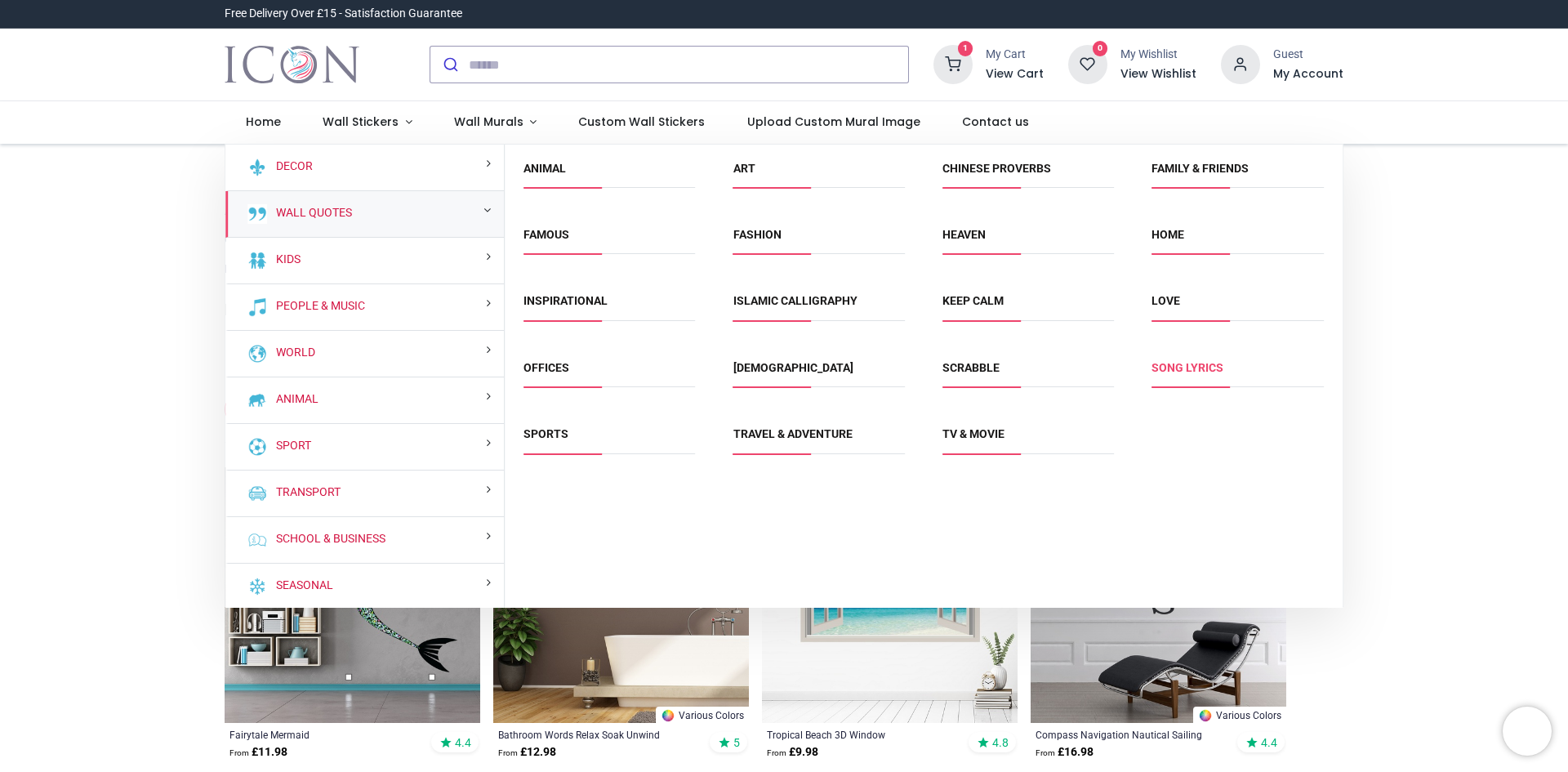
click at [1182, 364] on link "Song Lyrics" at bounding box center [1187, 367] width 72 height 13
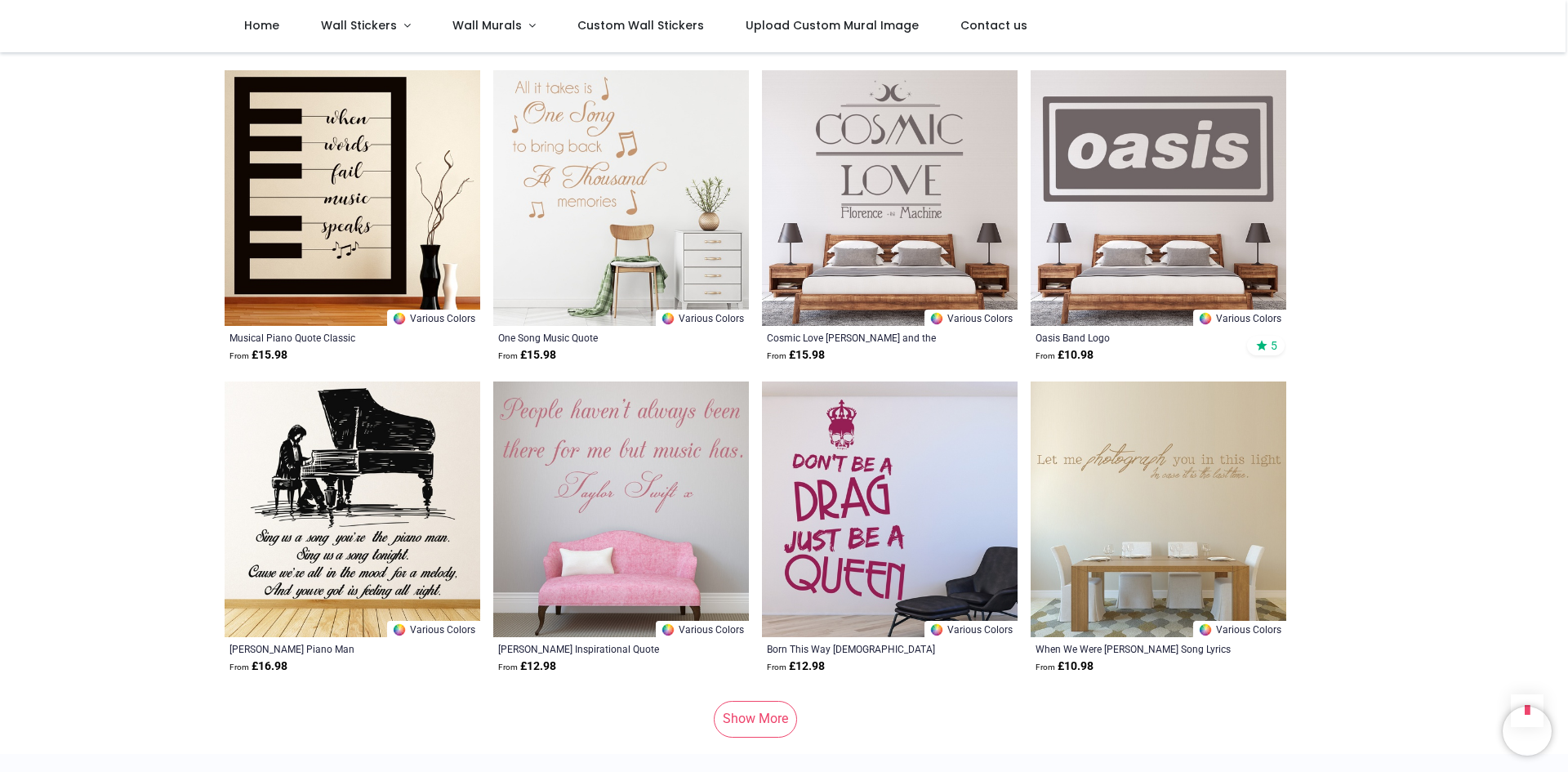
scroll to position [1906, 0]
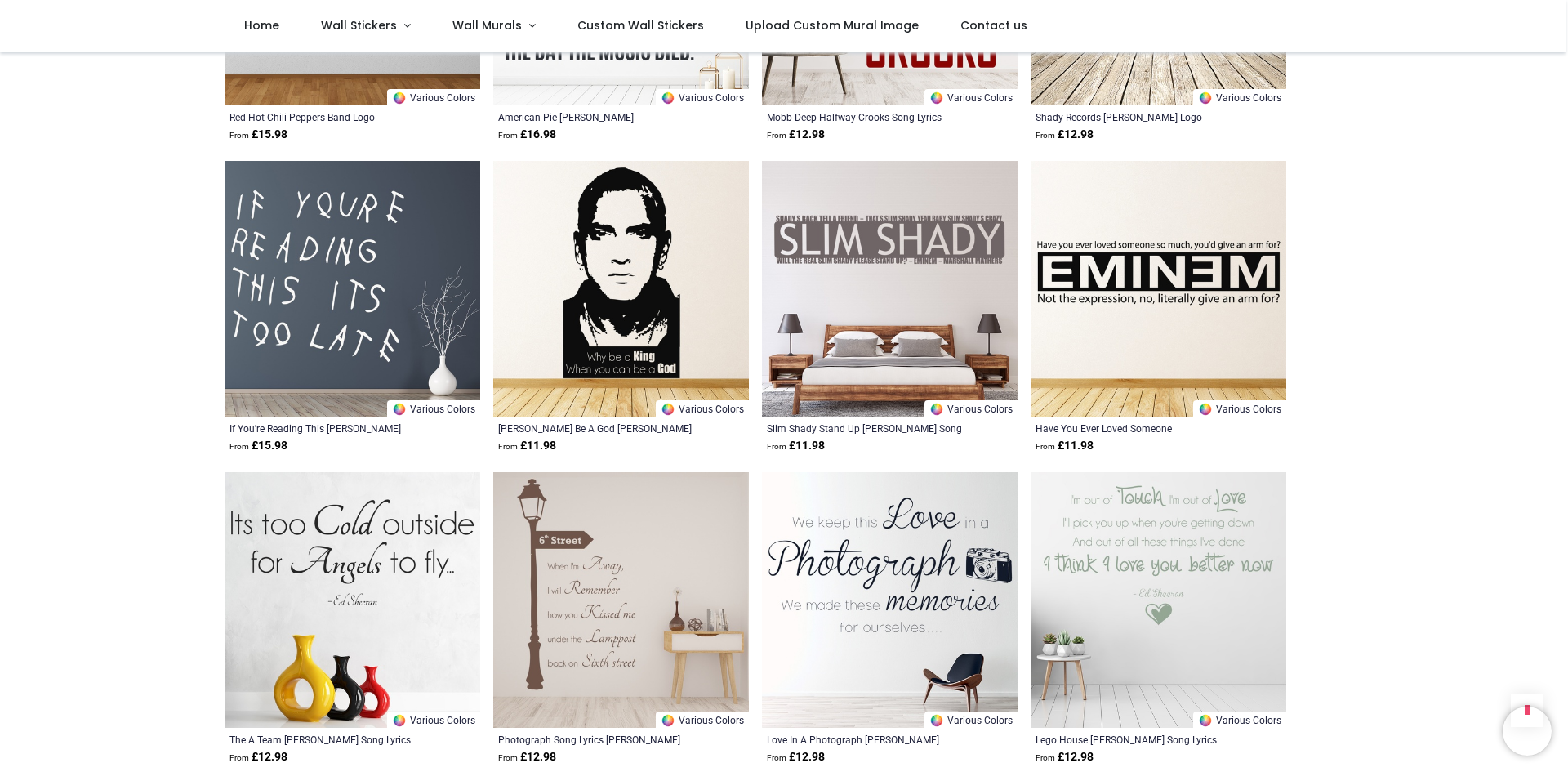
scroll to position [4002, 0]
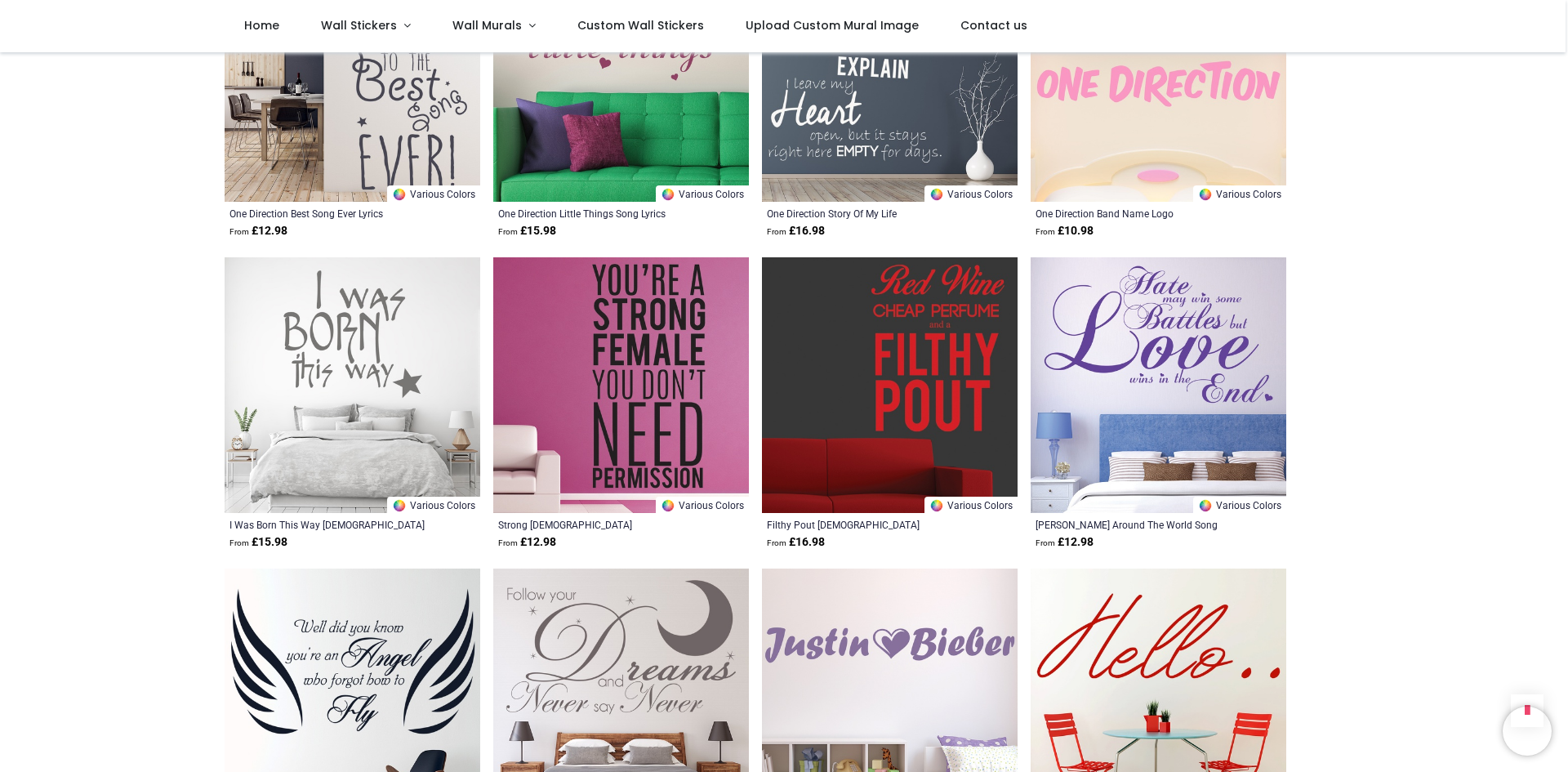
scroll to position [5145, 0]
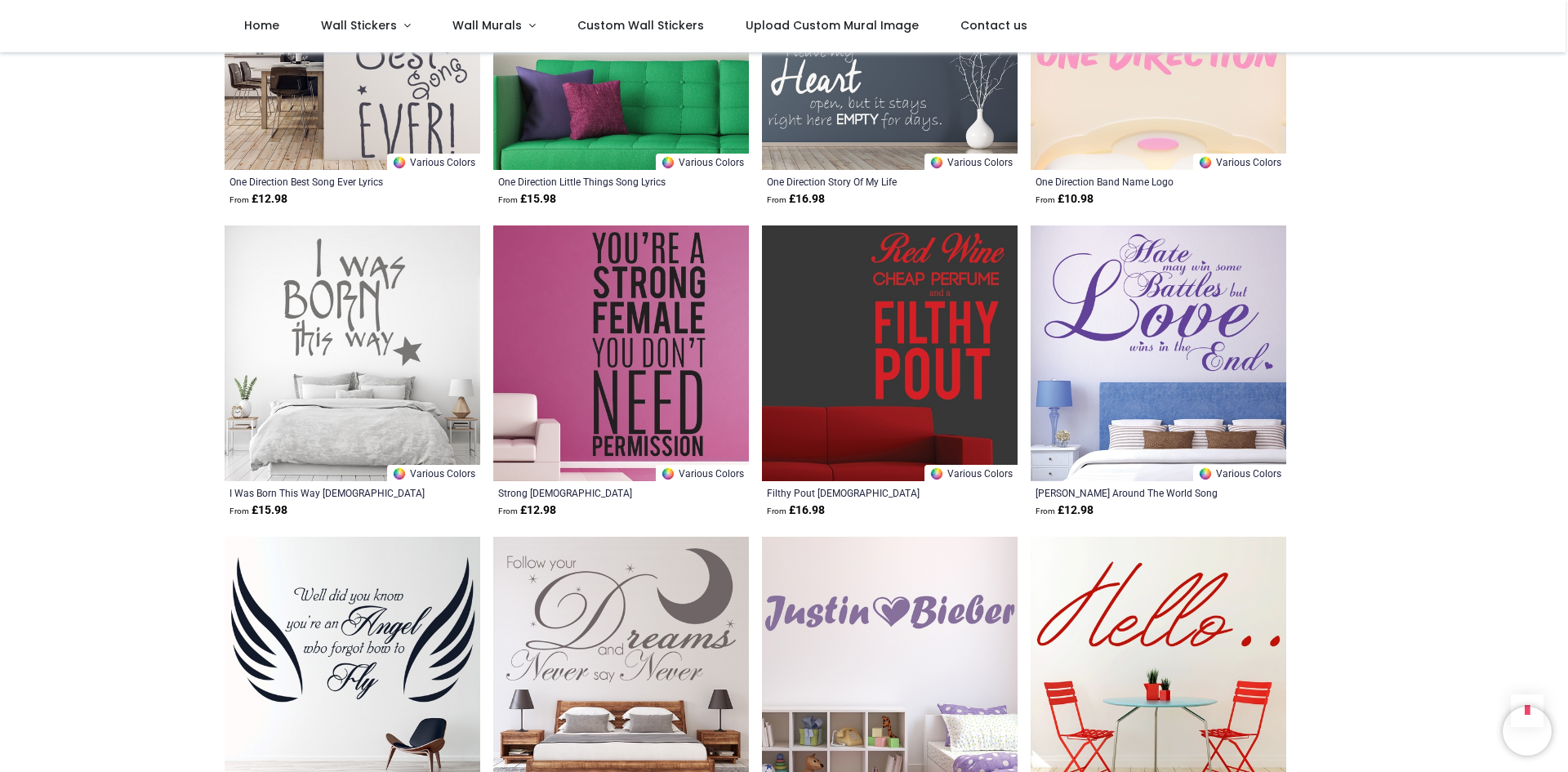
drag, startPoint x: 406, startPoint y: 377, endPoint x: 1109, endPoint y: 282, distance: 709.4
click at [1109, 282] on img at bounding box center [1159, 353] width 256 height 256
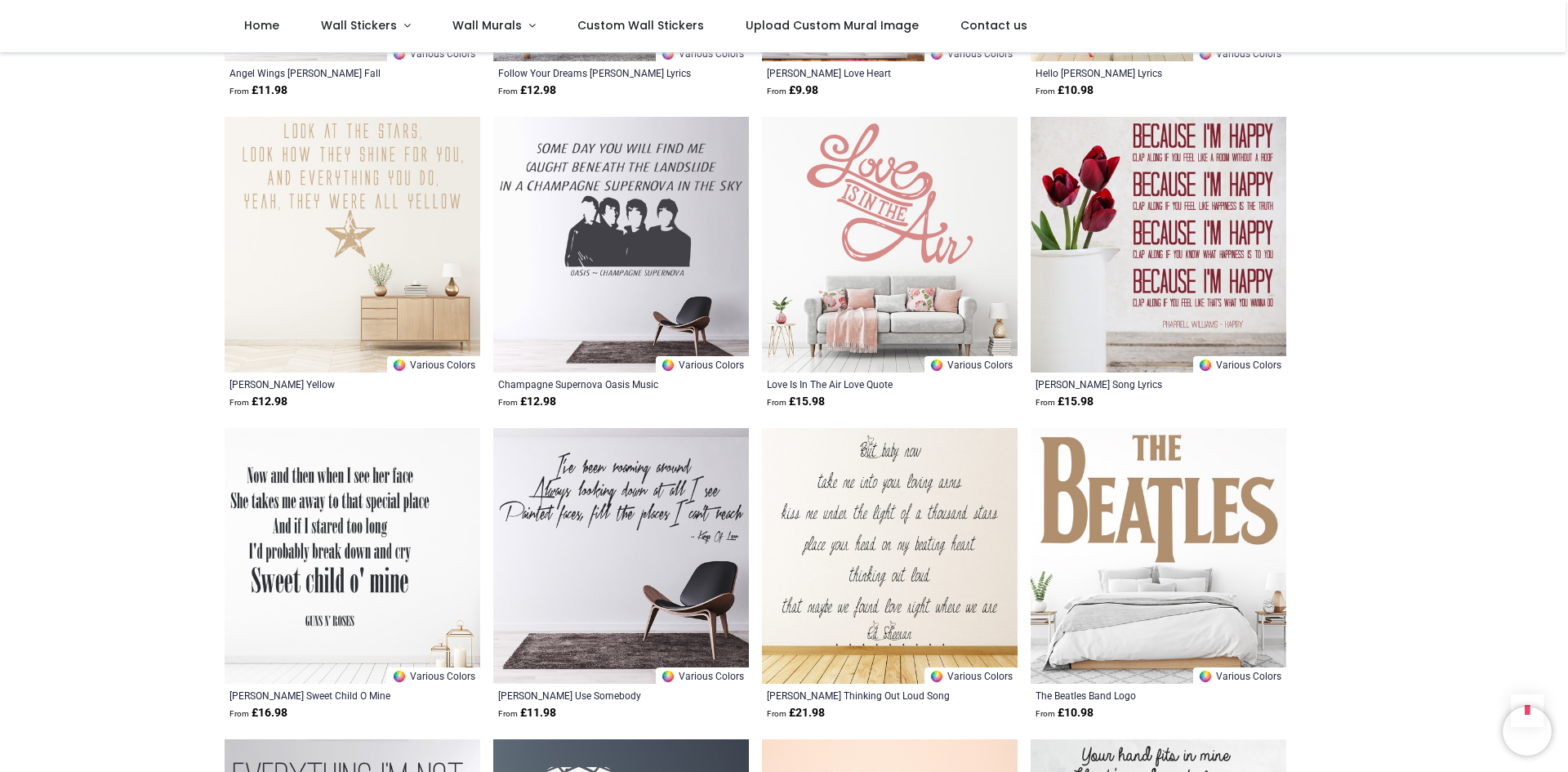
scroll to position [5908, 0]
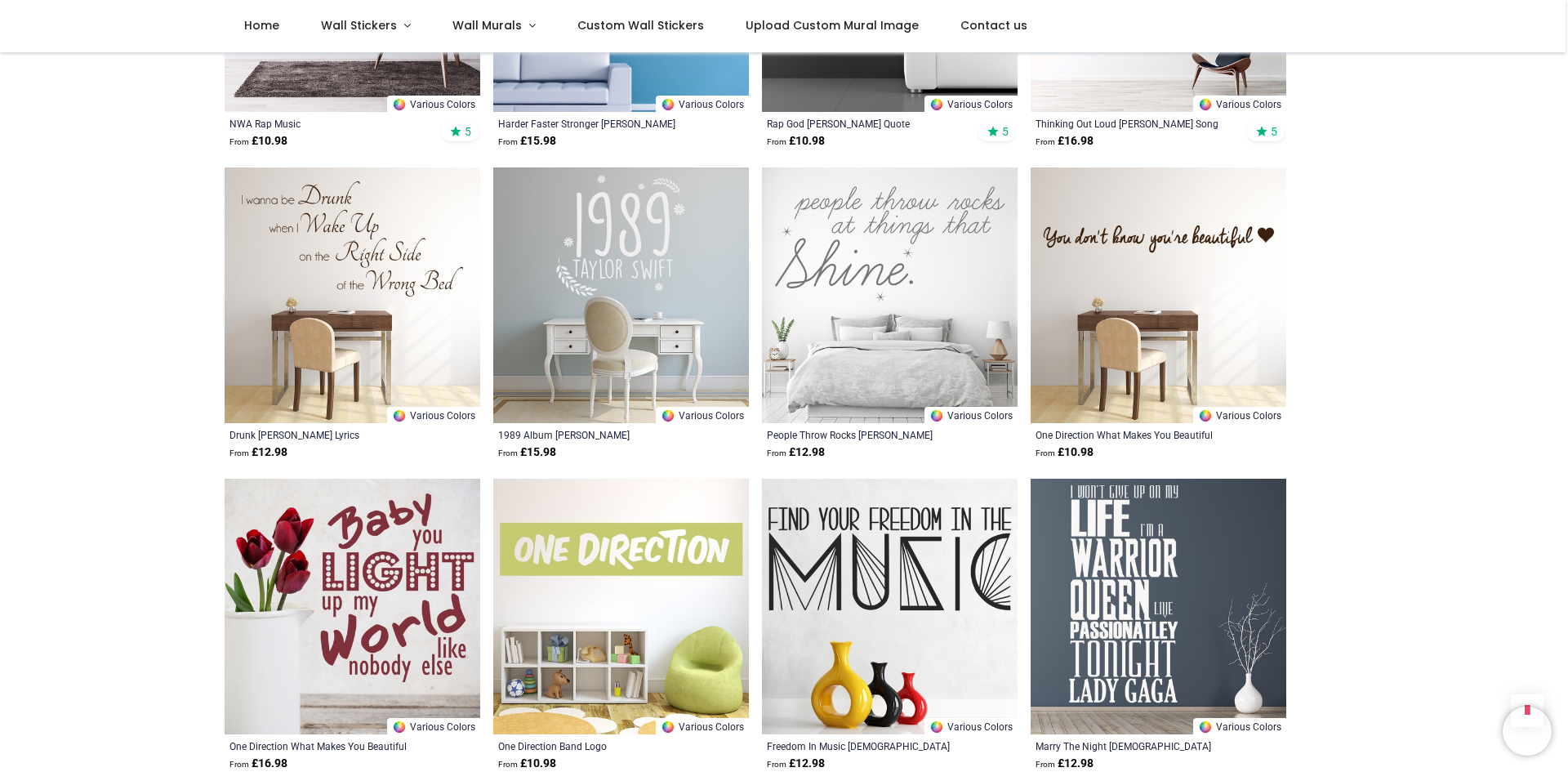
scroll to position [8195, 0]
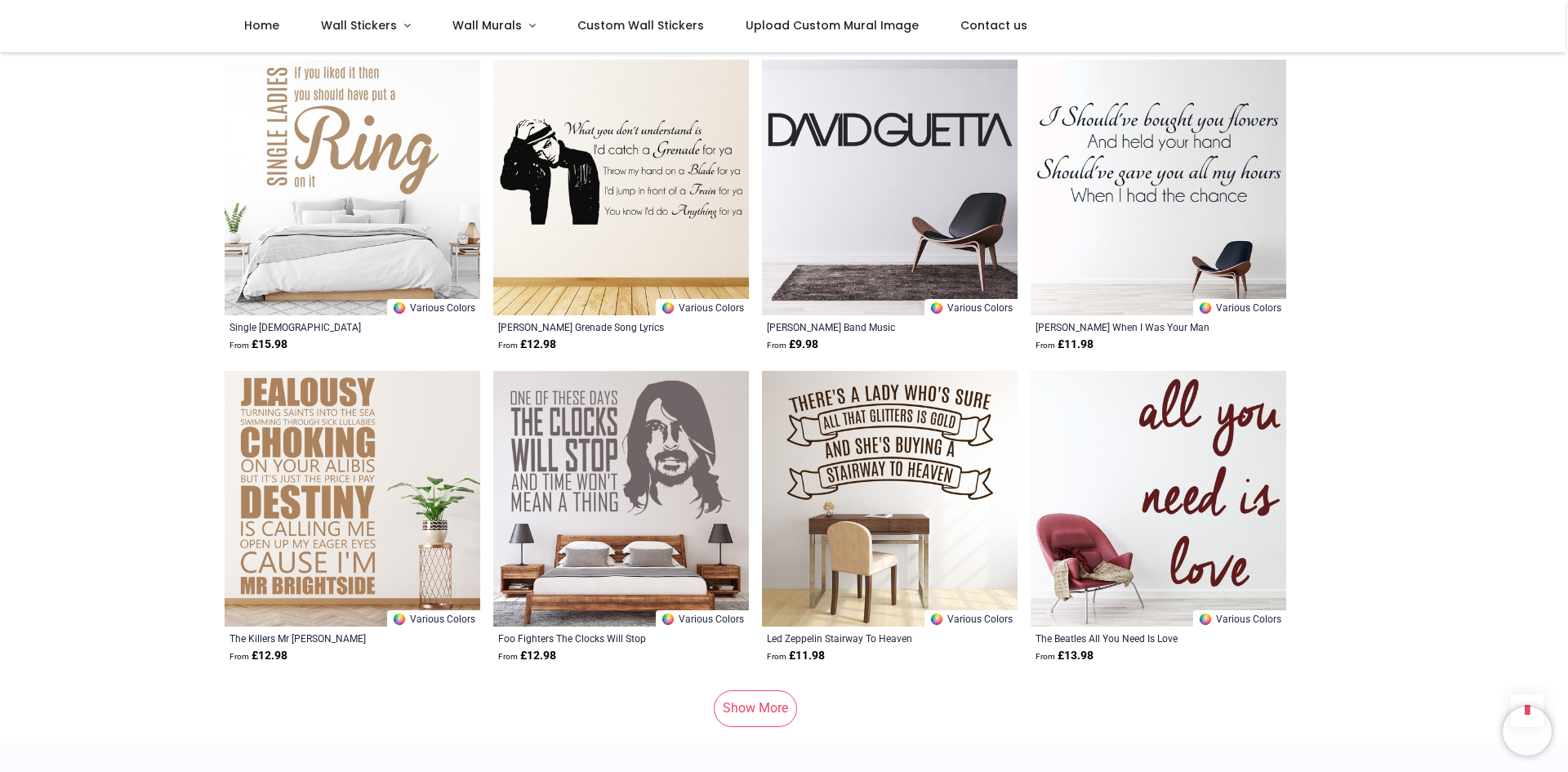
scroll to position [10673, 0]
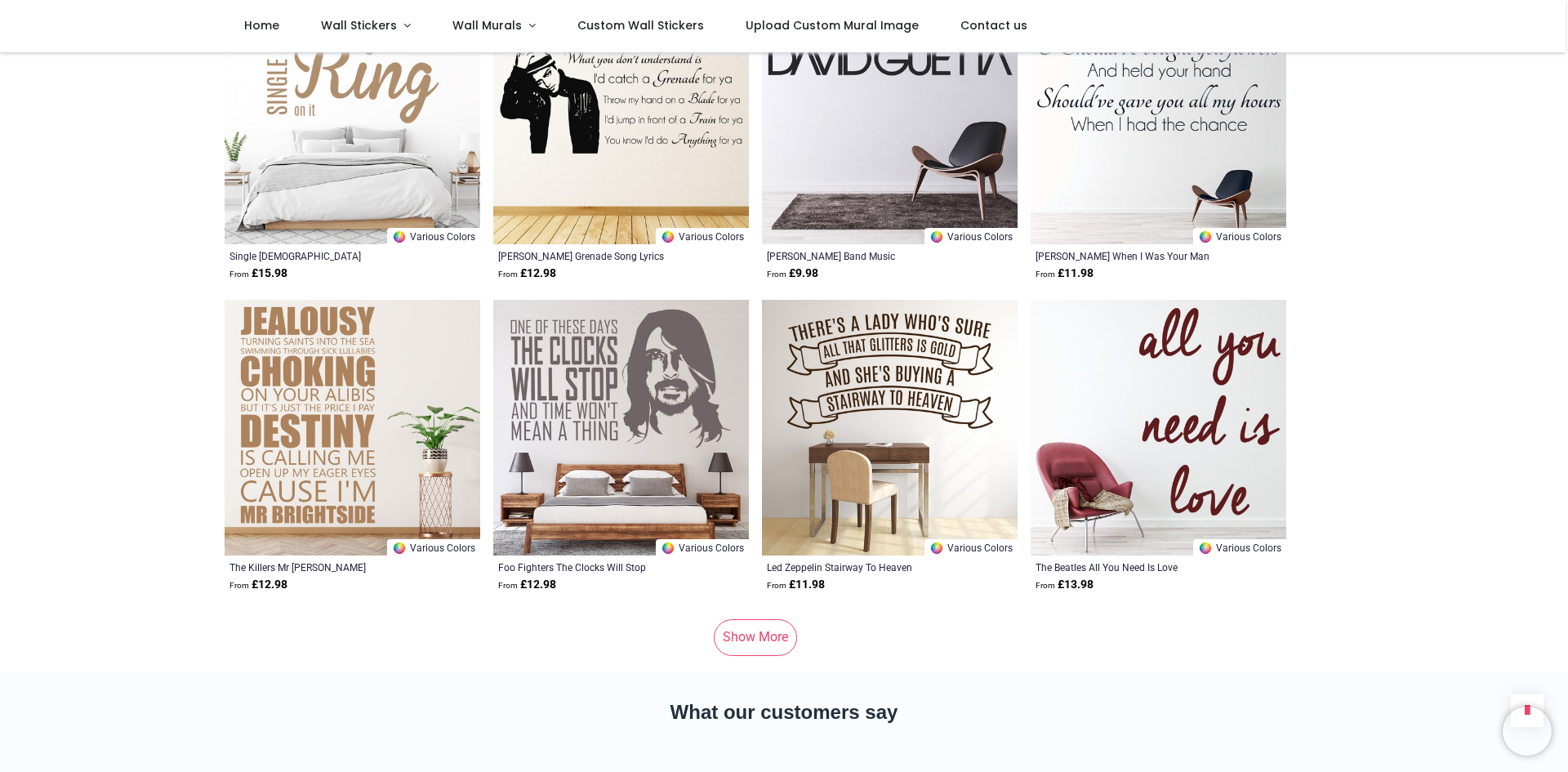
click at [744, 619] on link "Show More" at bounding box center [755, 637] width 83 height 36
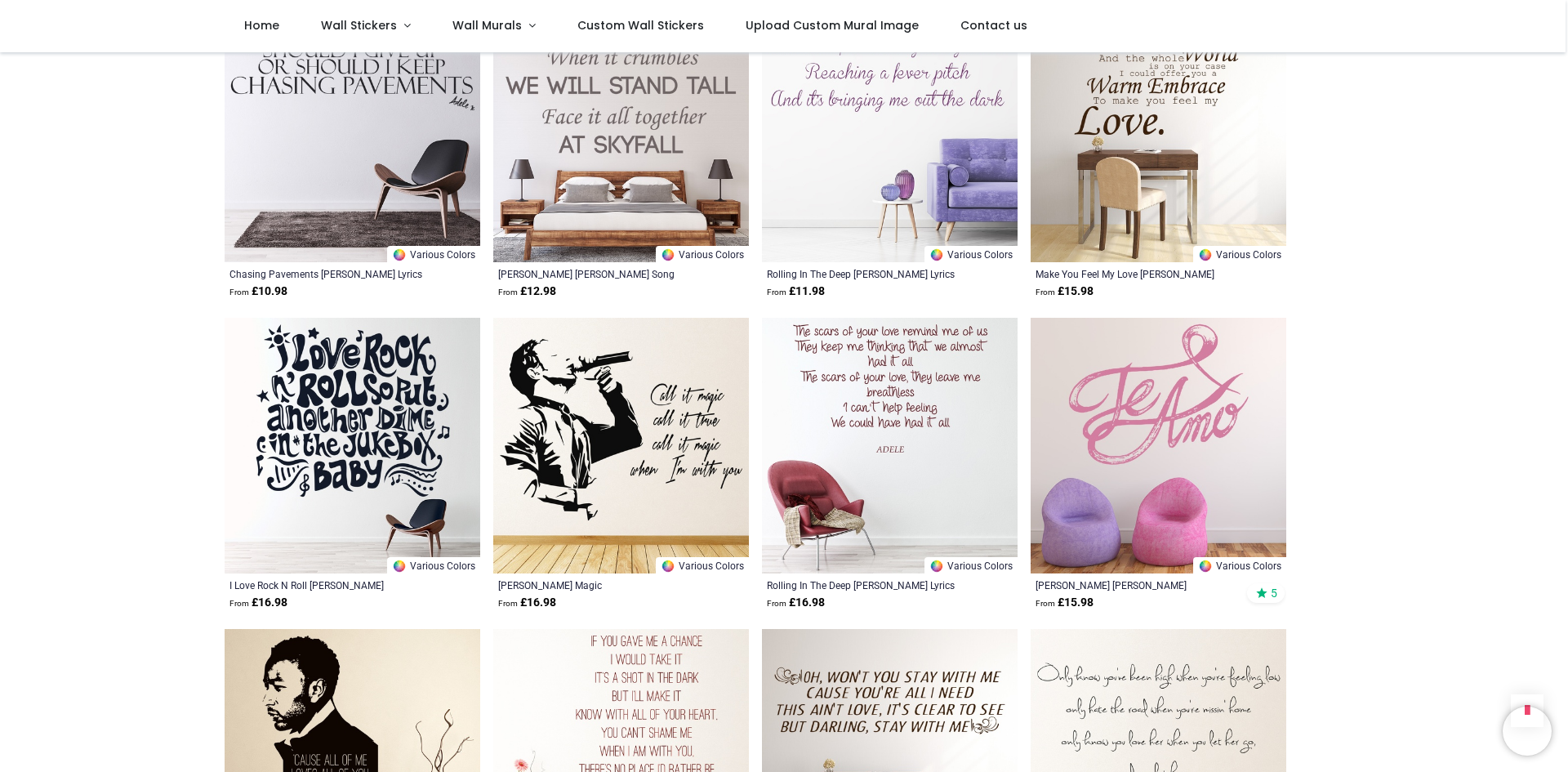
scroll to position [12579, 0]
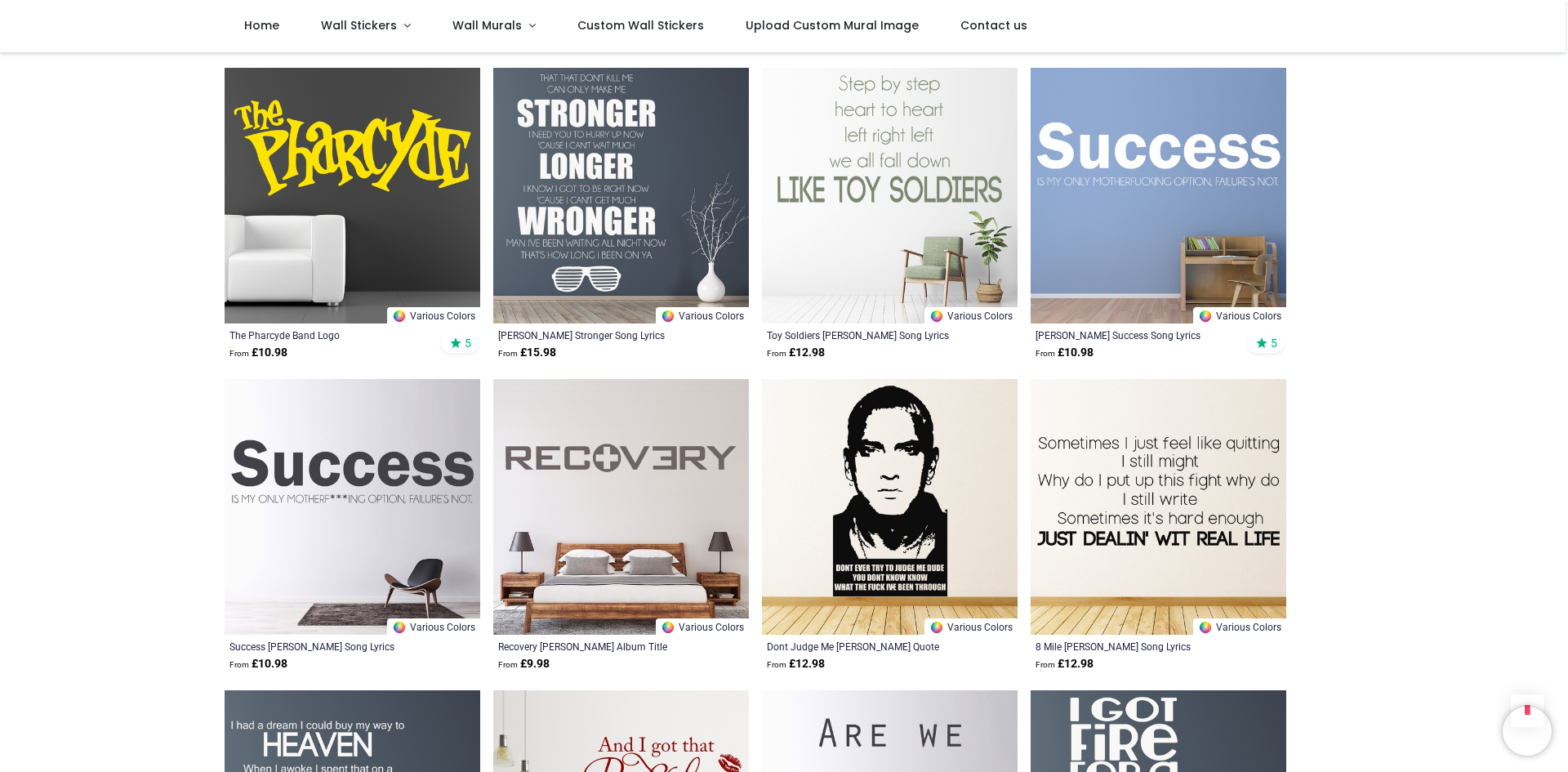
scroll to position [14676, 0]
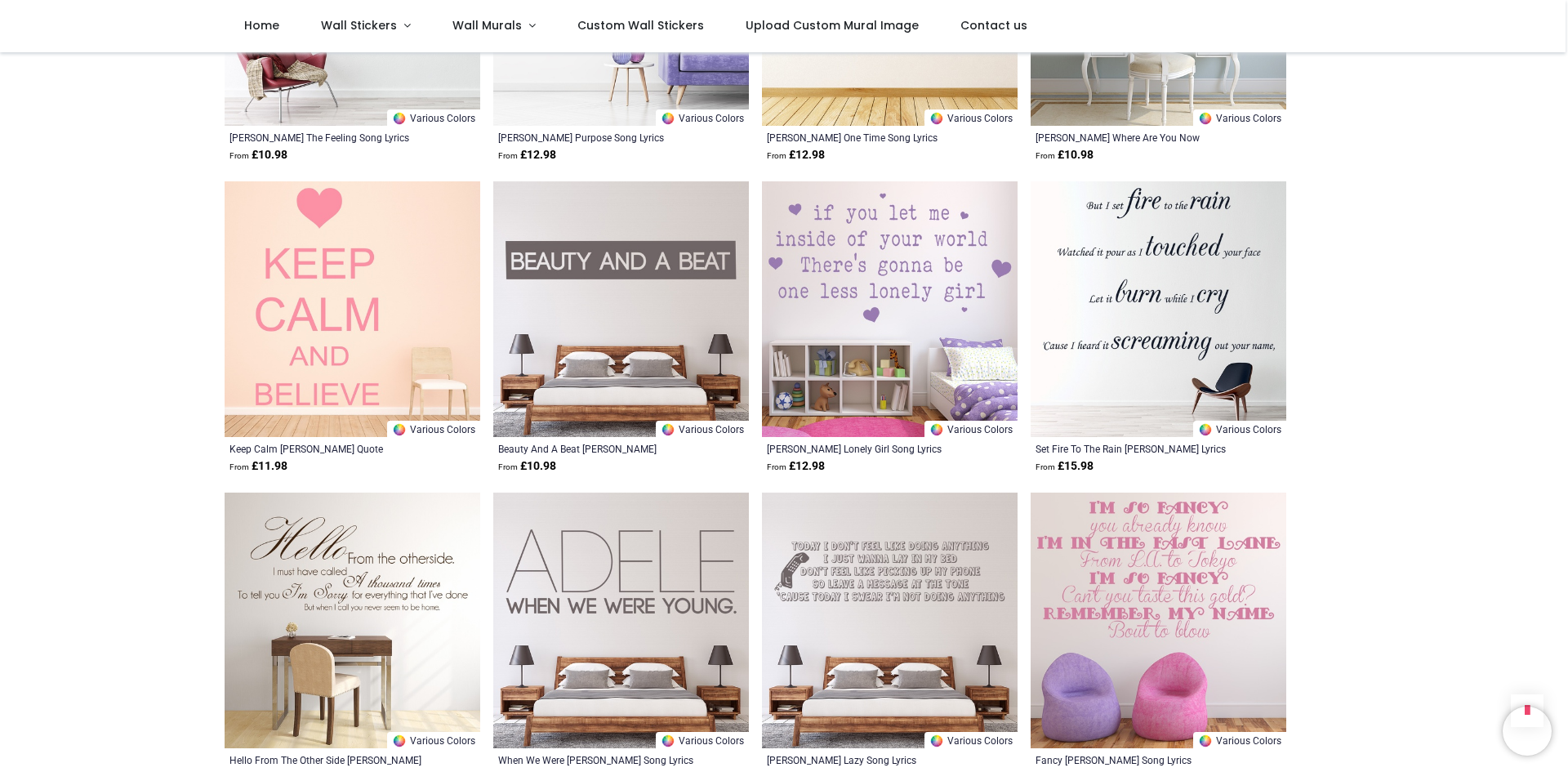
scroll to position [16771, 0]
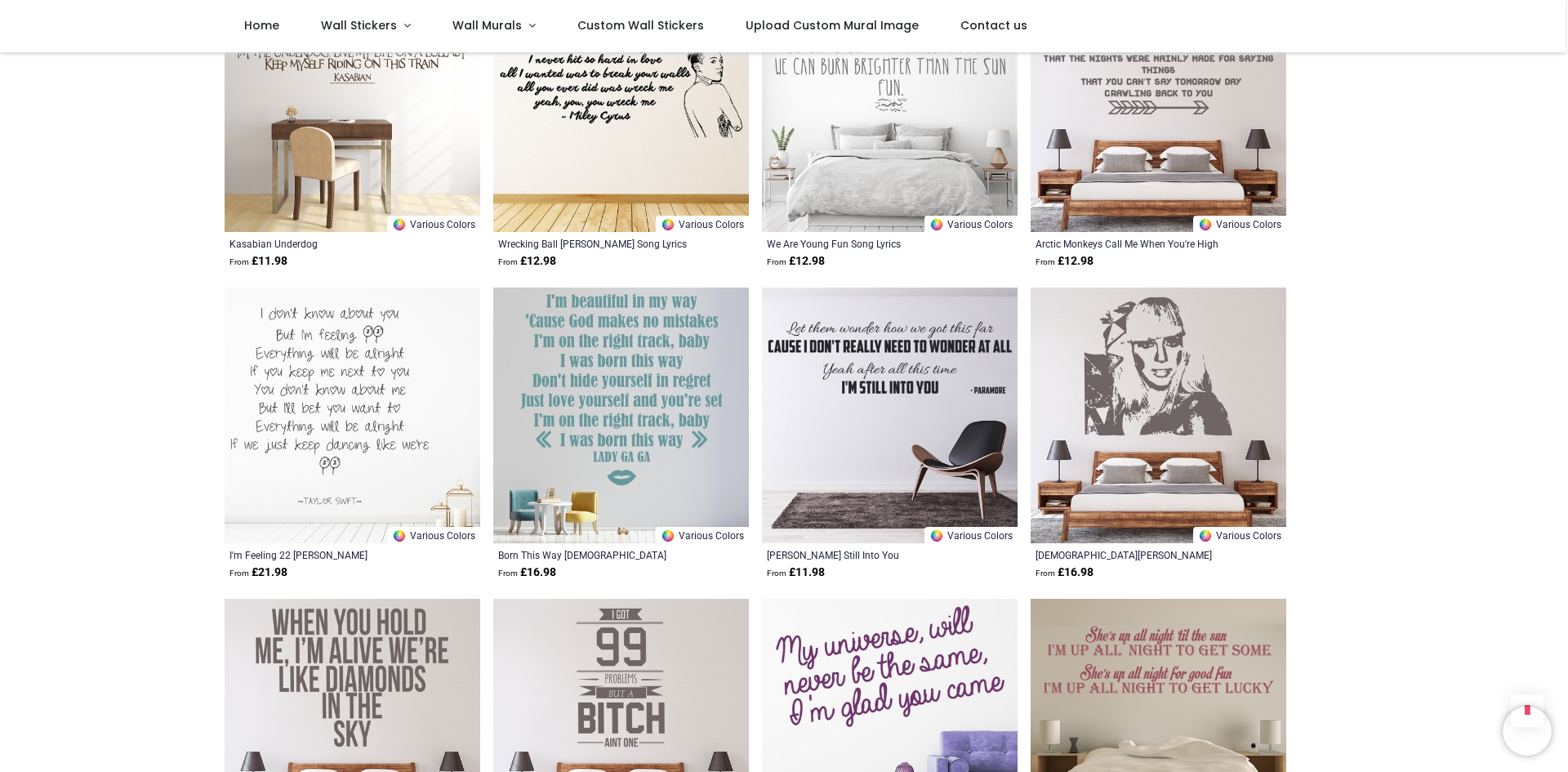
scroll to position [17535, 0]
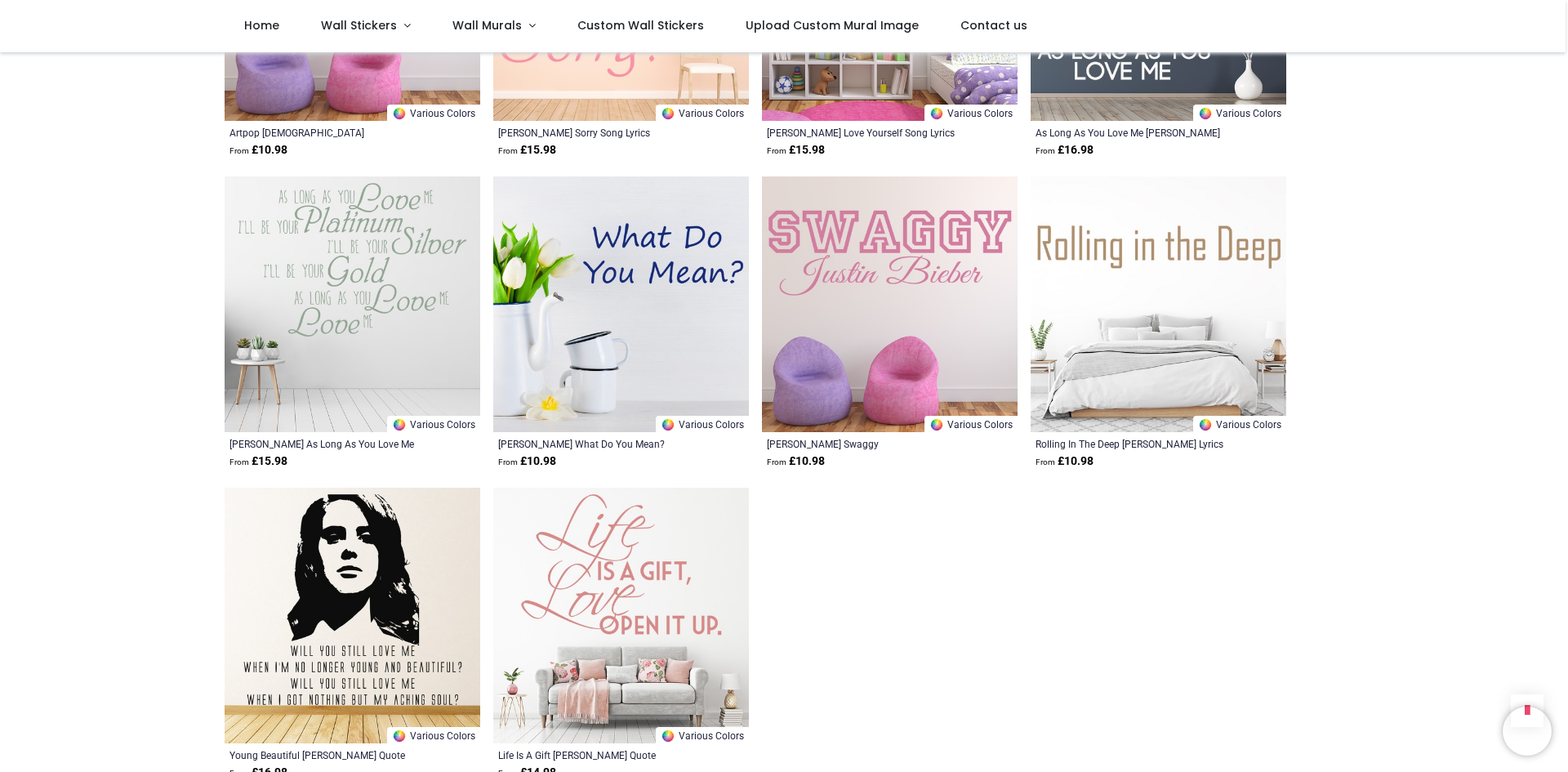
scroll to position [20012, 0]
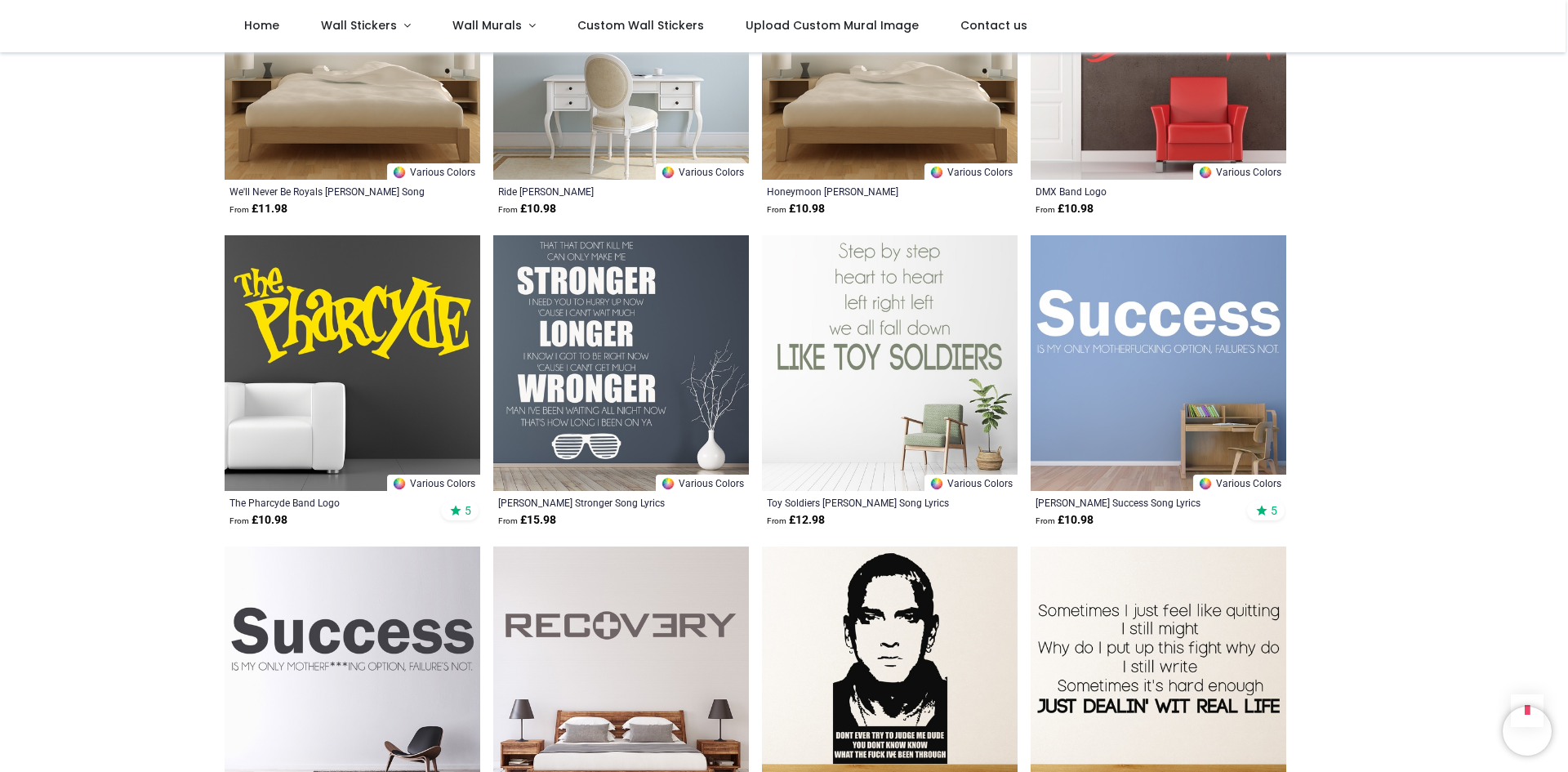
scroll to position [14294, 0]
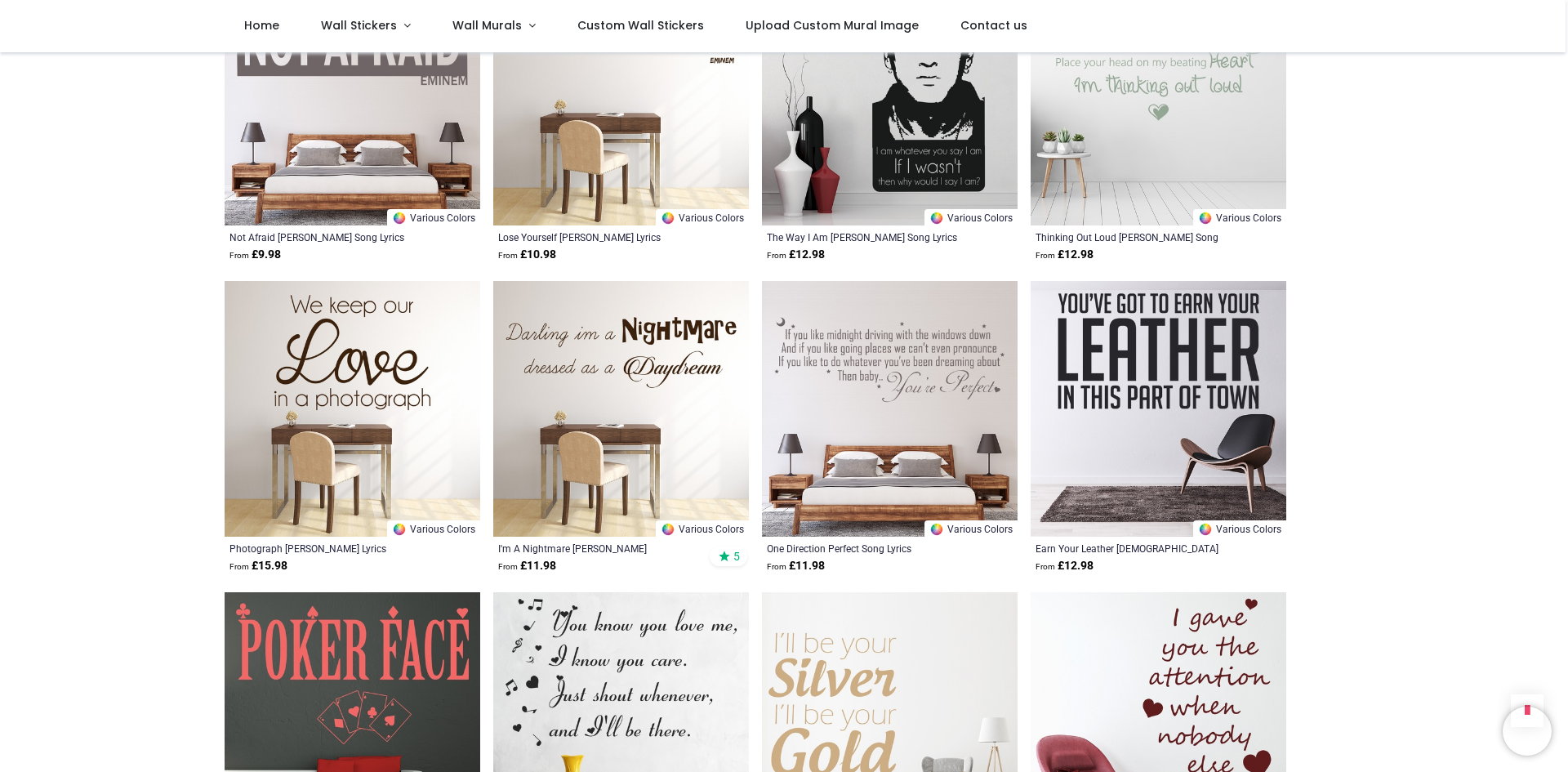
scroll to position [11435, 0]
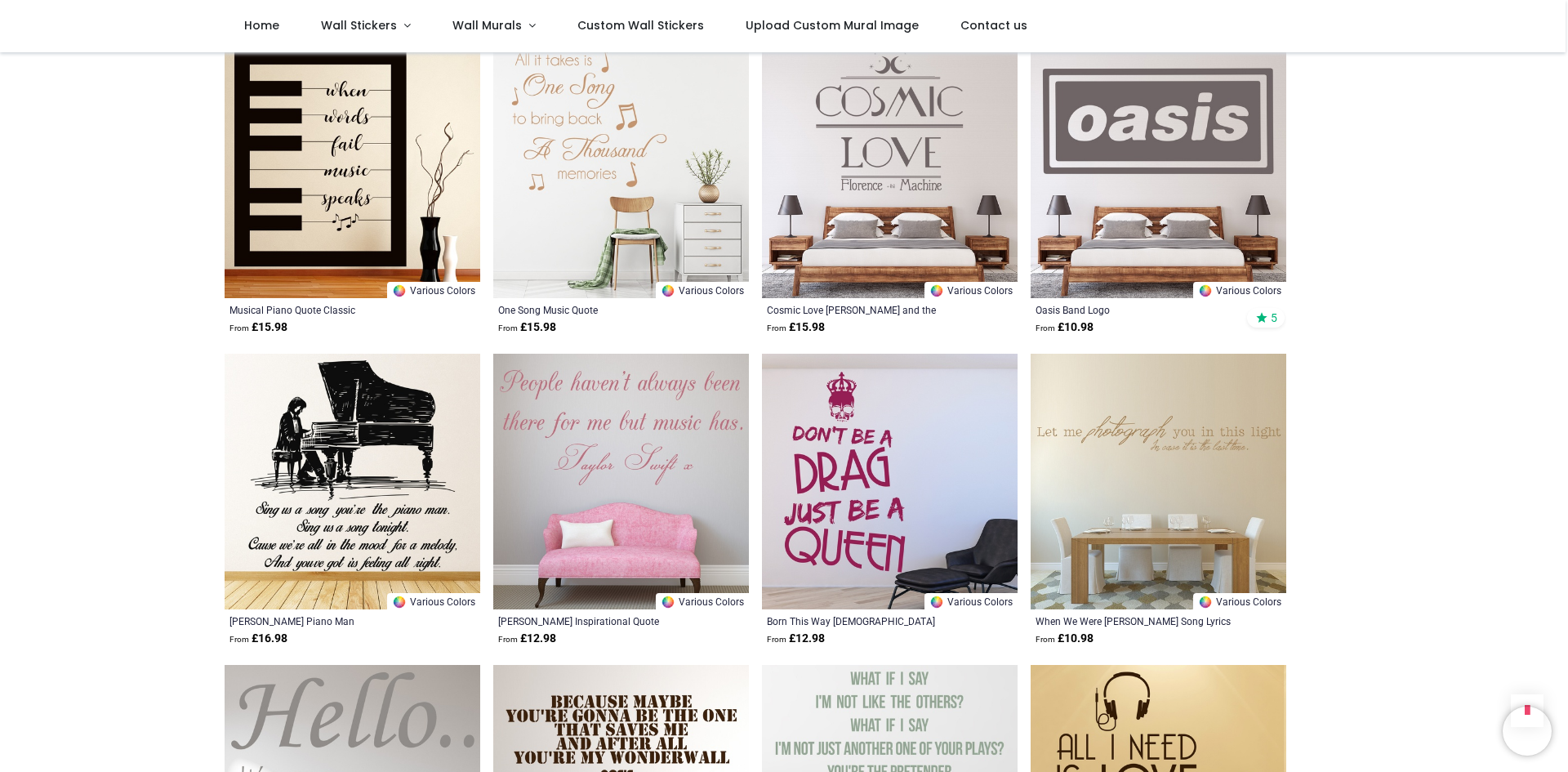
scroll to position [572, 0]
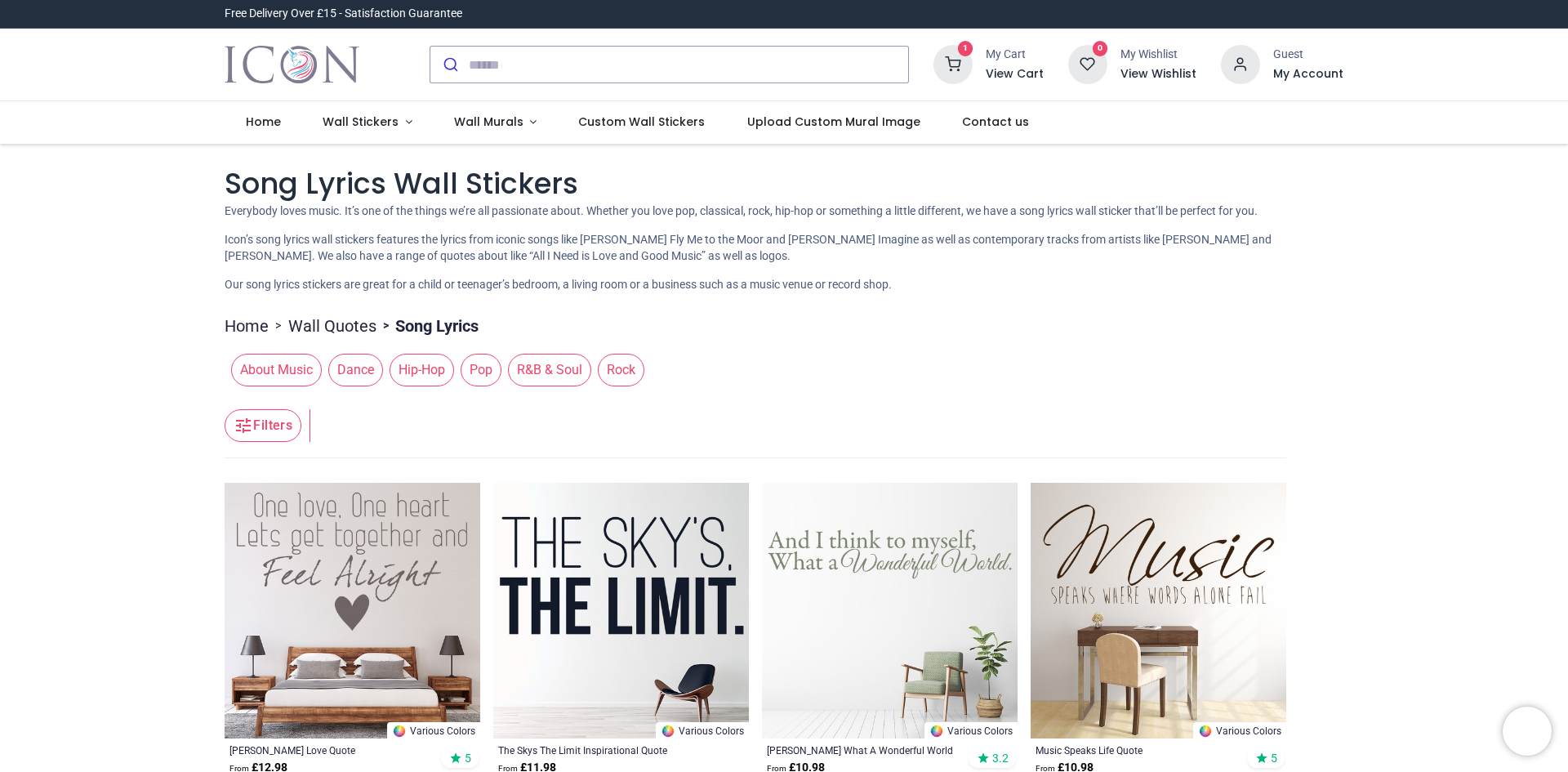
click at [627, 371] on span "Rock" at bounding box center [621, 370] width 47 height 32
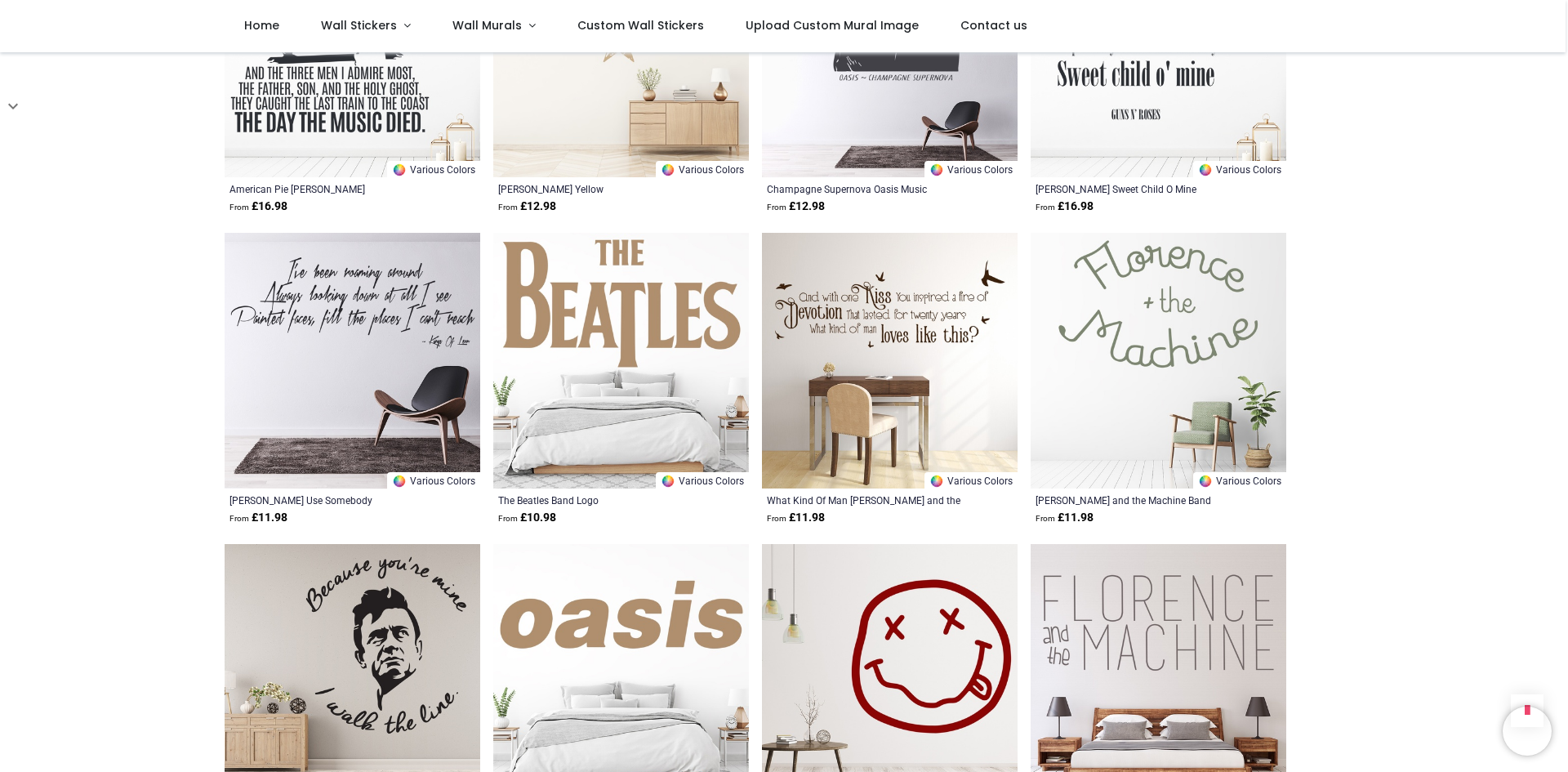
scroll to position [1906, 0]
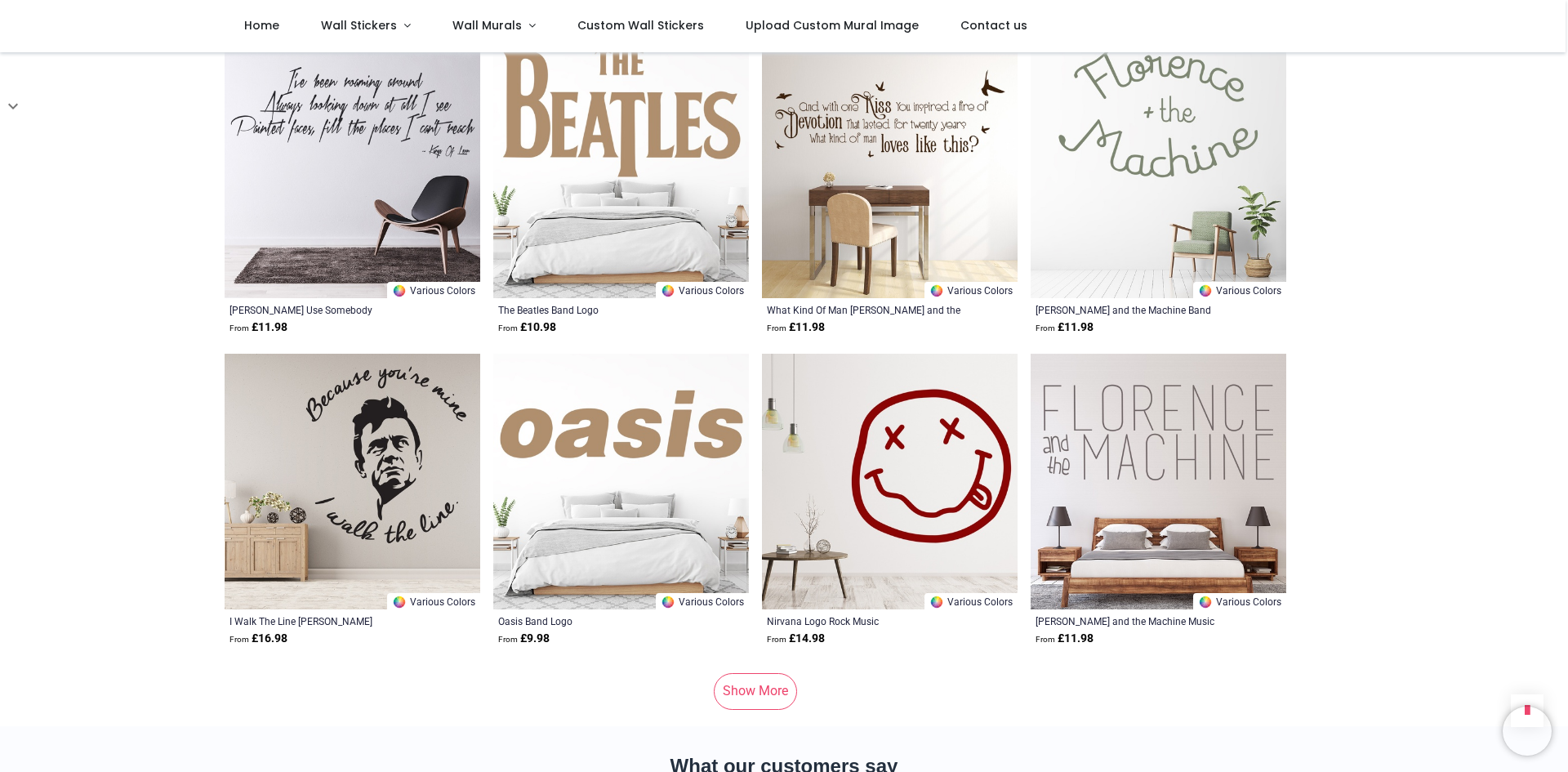
click at [759, 680] on link "Show More" at bounding box center [755, 691] width 83 height 36
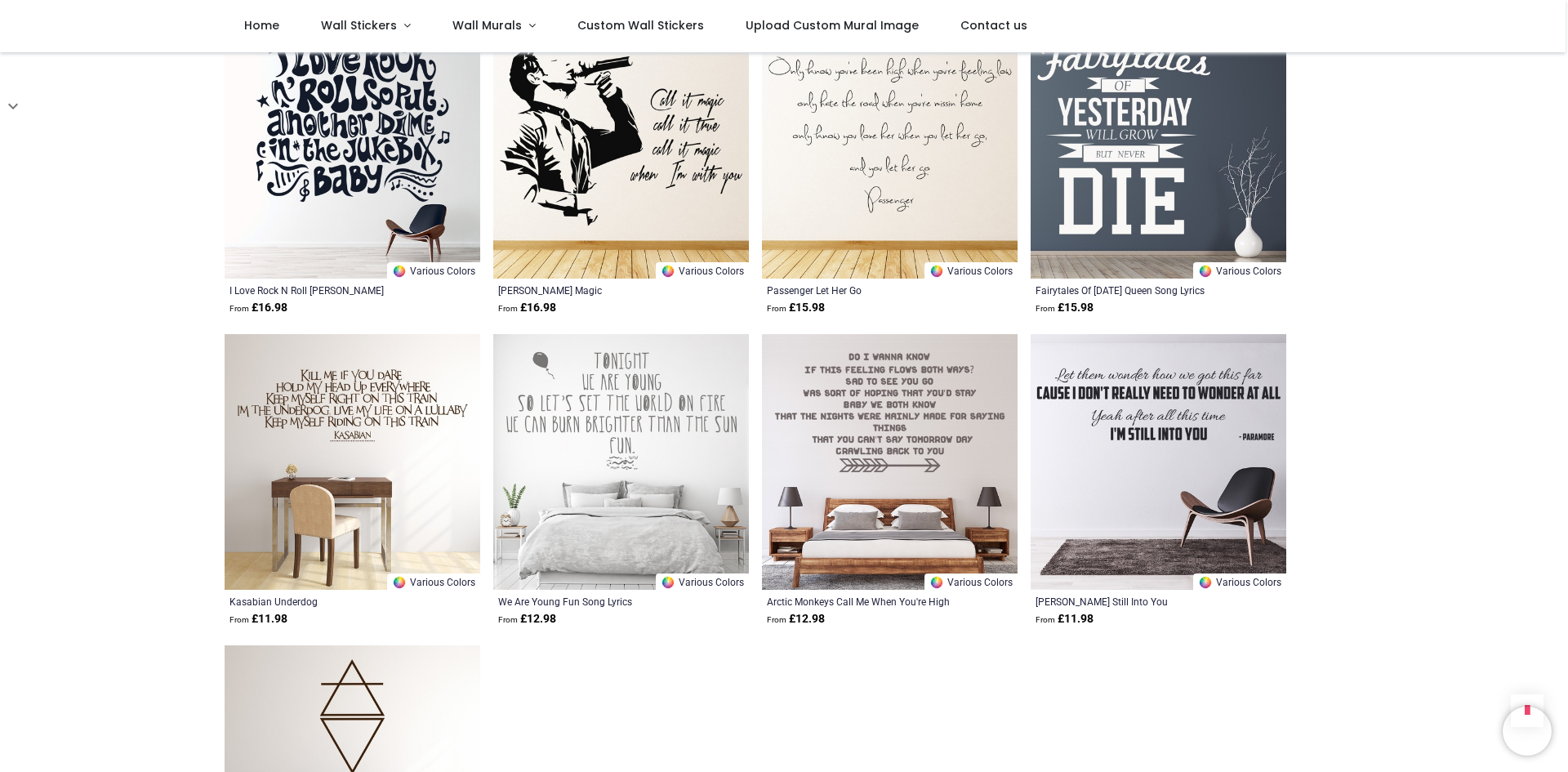
scroll to position [3049, 0]
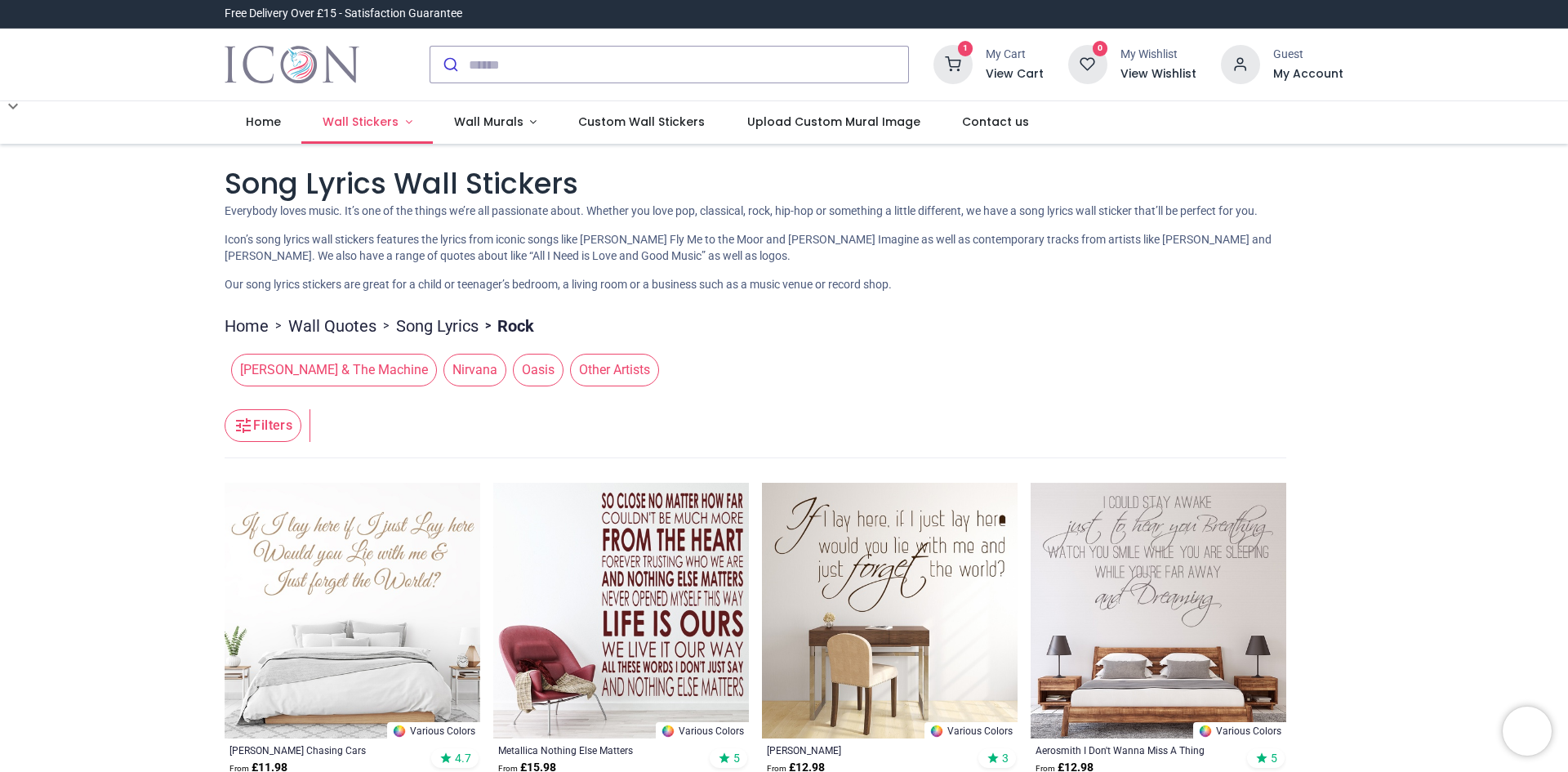
click at [348, 121] on span "Wall Stickers" at bounding box center [361, 121] width 76 height 16
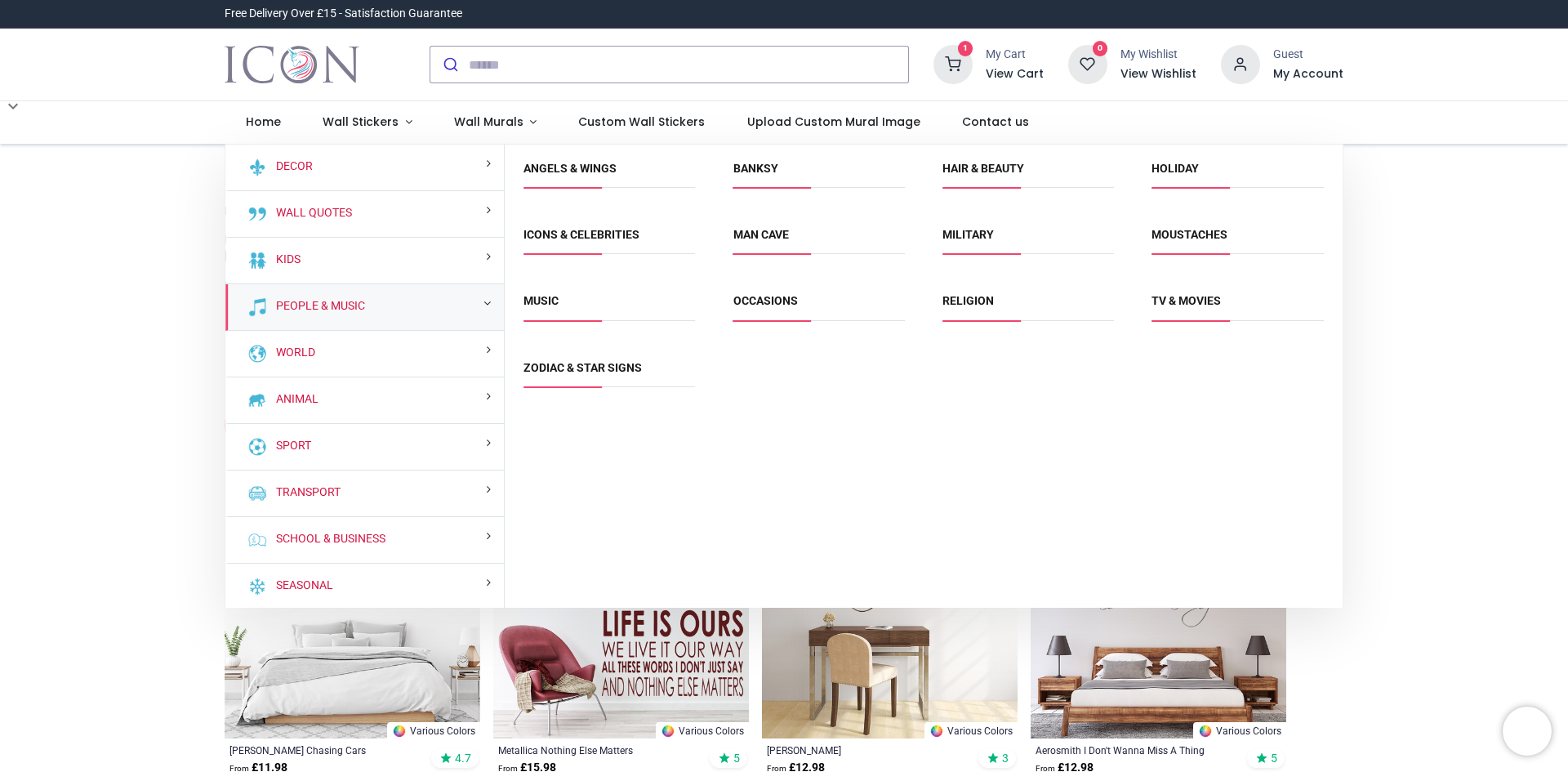
click at [1189, 313] on span "TV & Movies" at bounding box center [1238, 306] width 172 height 27
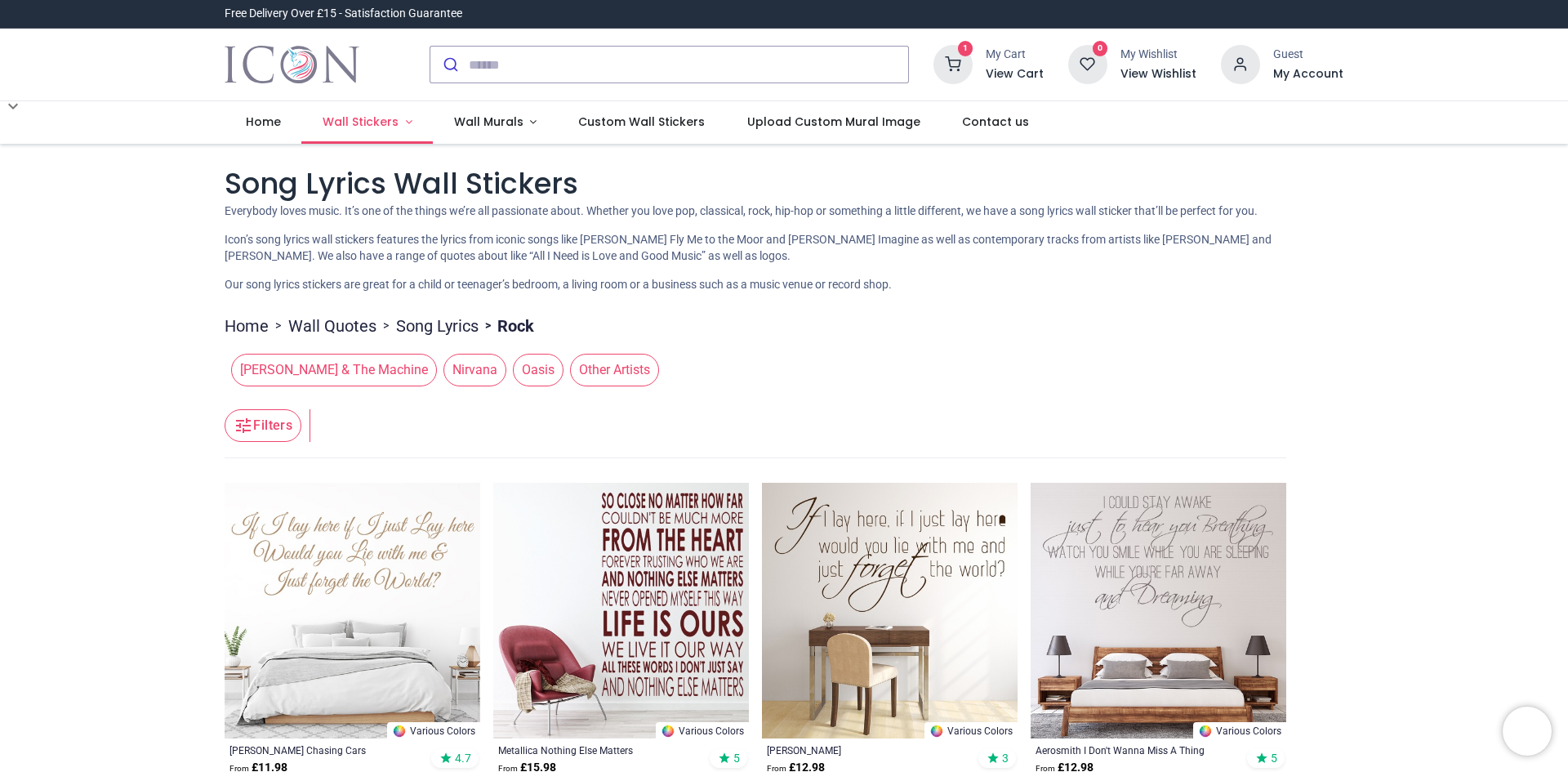
click at [356, 120] on span "Wall Stickers" at bounding box center [361, 121] width 76 height 16
click at [371, 122] on span "Wall Stickers" at bounding box center [361, 121] width 76 height 16
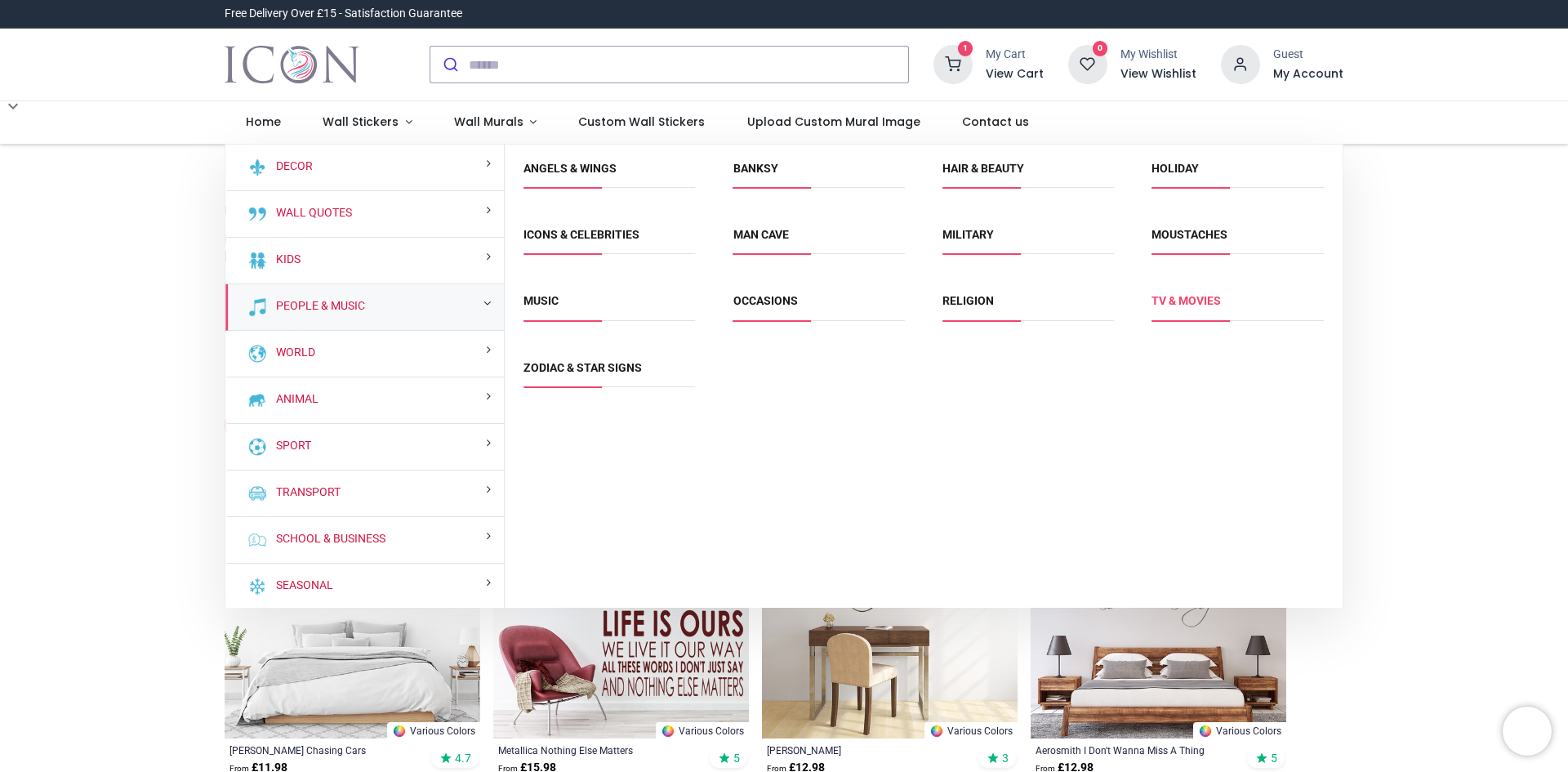
click at [1174, 300] on link "TV & Movies" at bounding box center [1186, 301] width 70 height 13
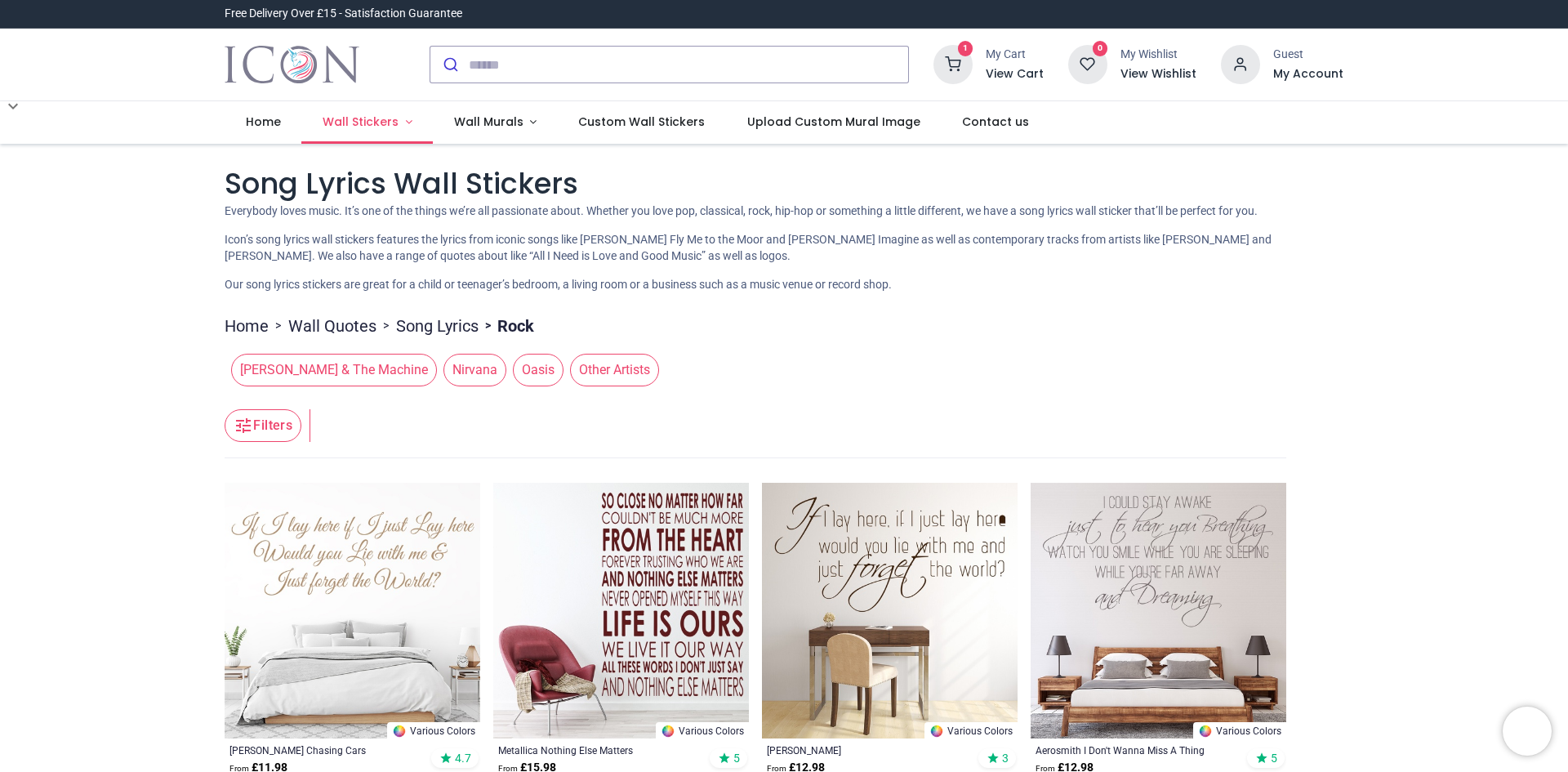
click at [348, 118] on span "Wall Stickers" at bounding box center [361, 121] width 76 height 16
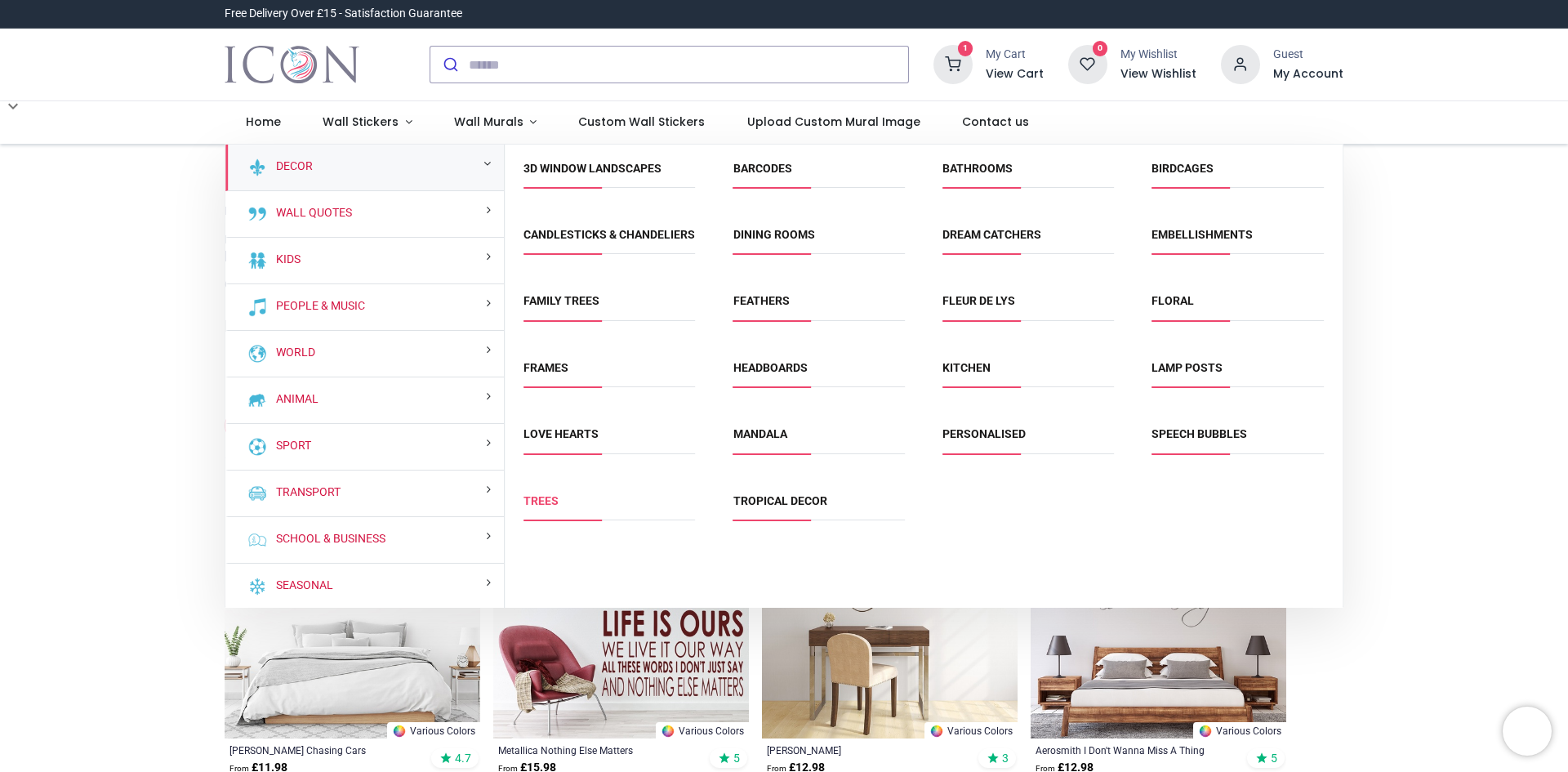
click at [541, 508] on link "Trees" at bounding box center [541, 501] width 35 height 13
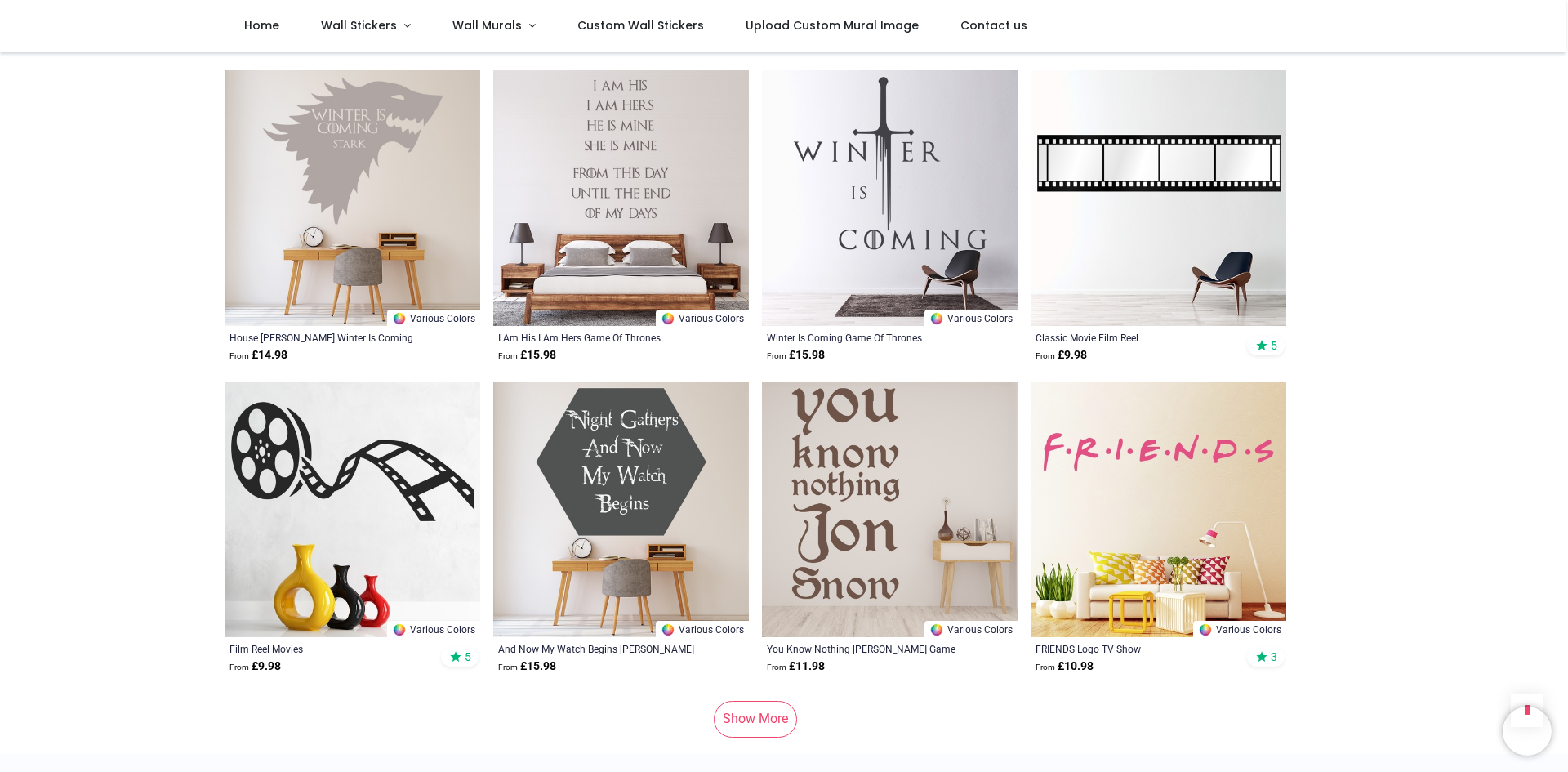
scroll to position [1906, 0]
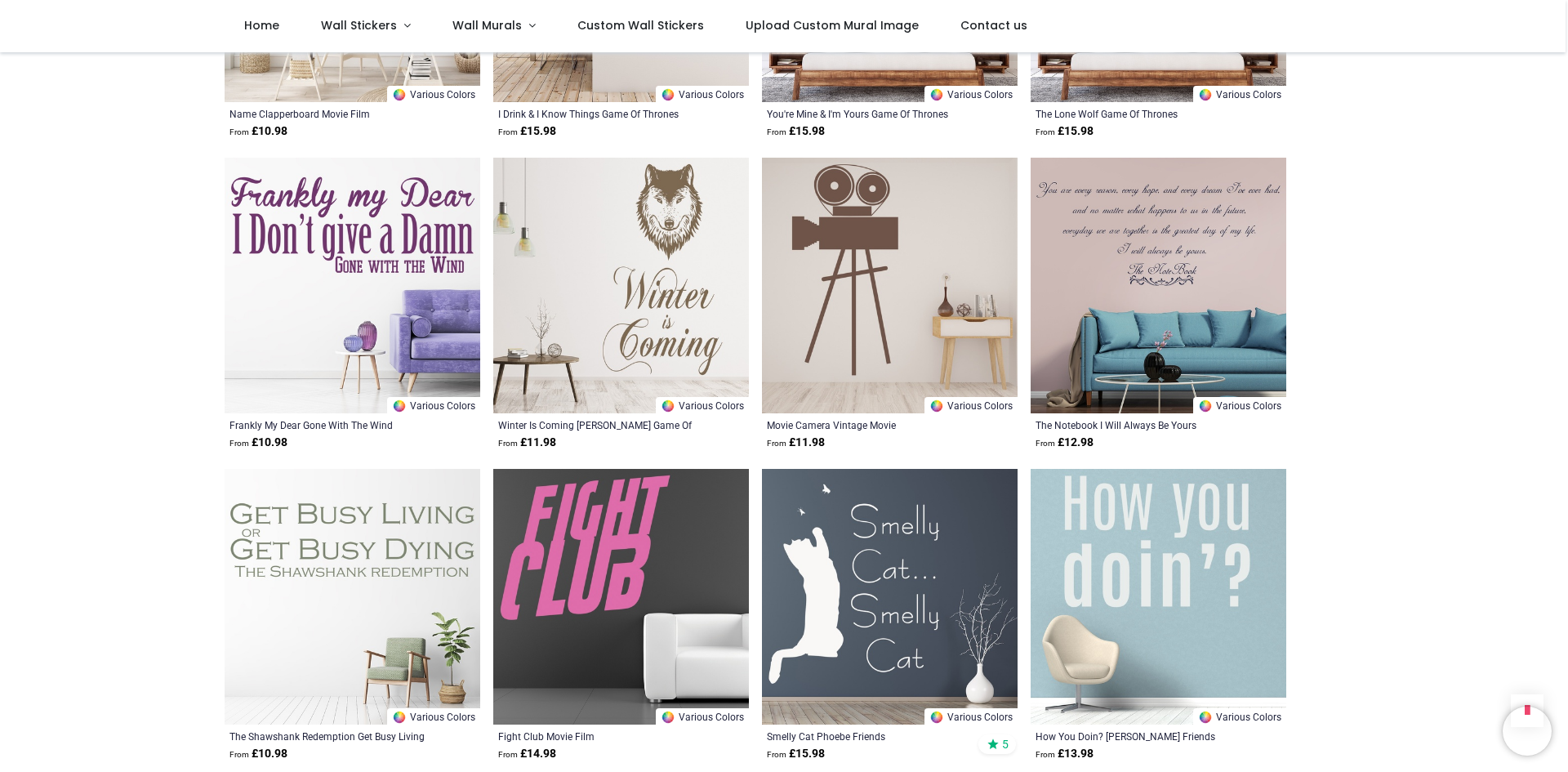
scroll to position [4002, 0]
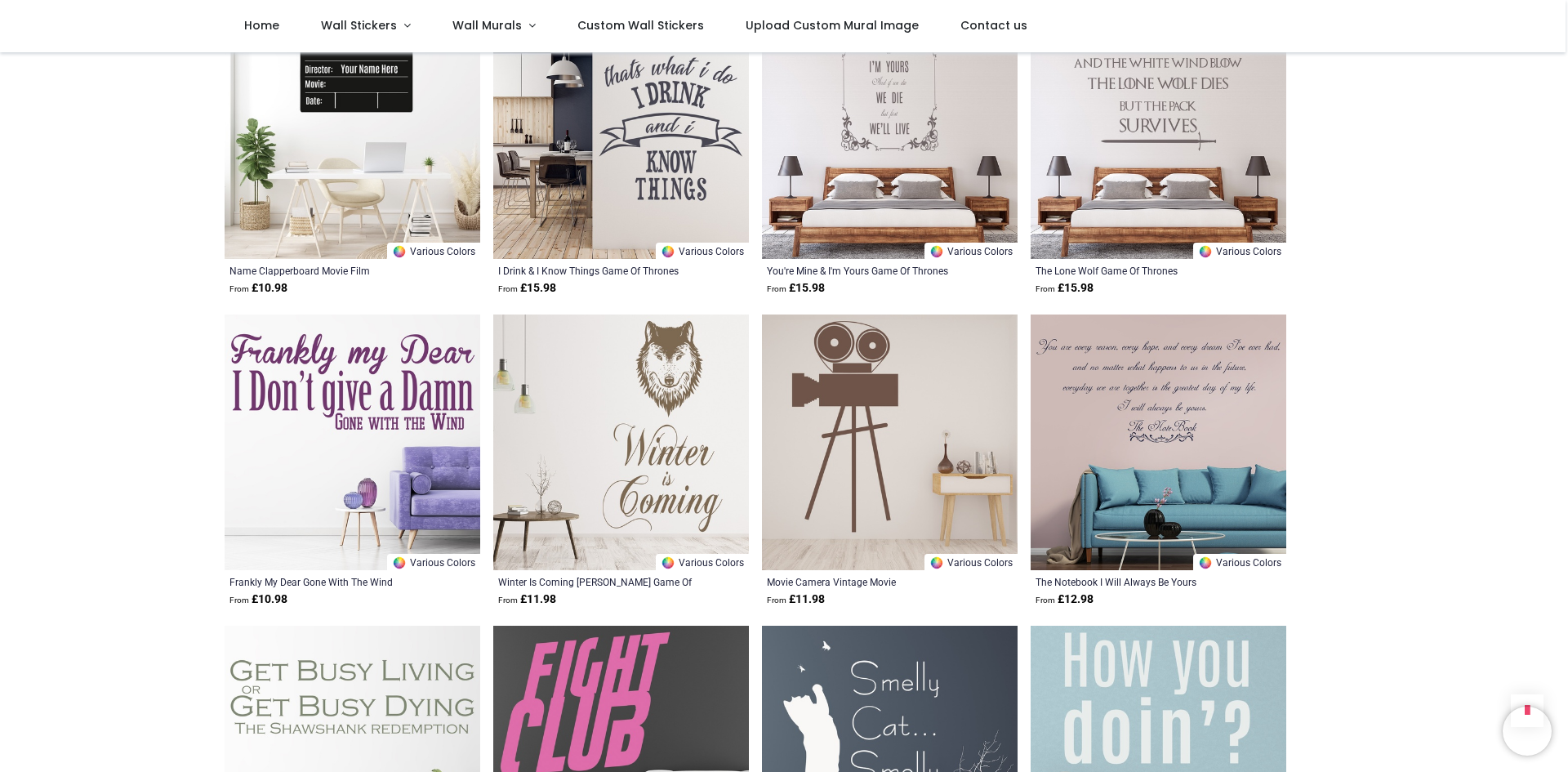
scroll to position [3620, 0]
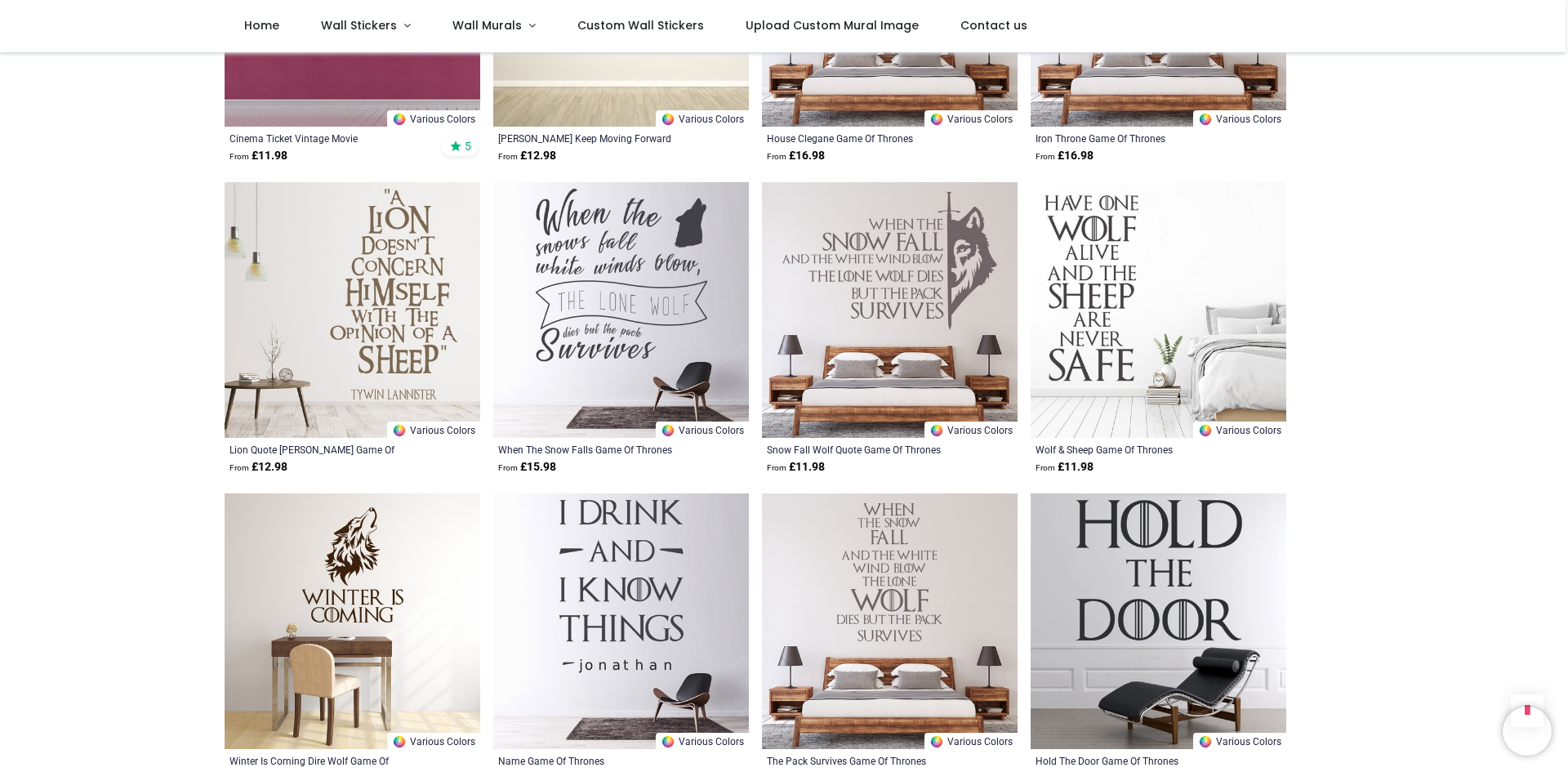
scroll to position [14, 0]
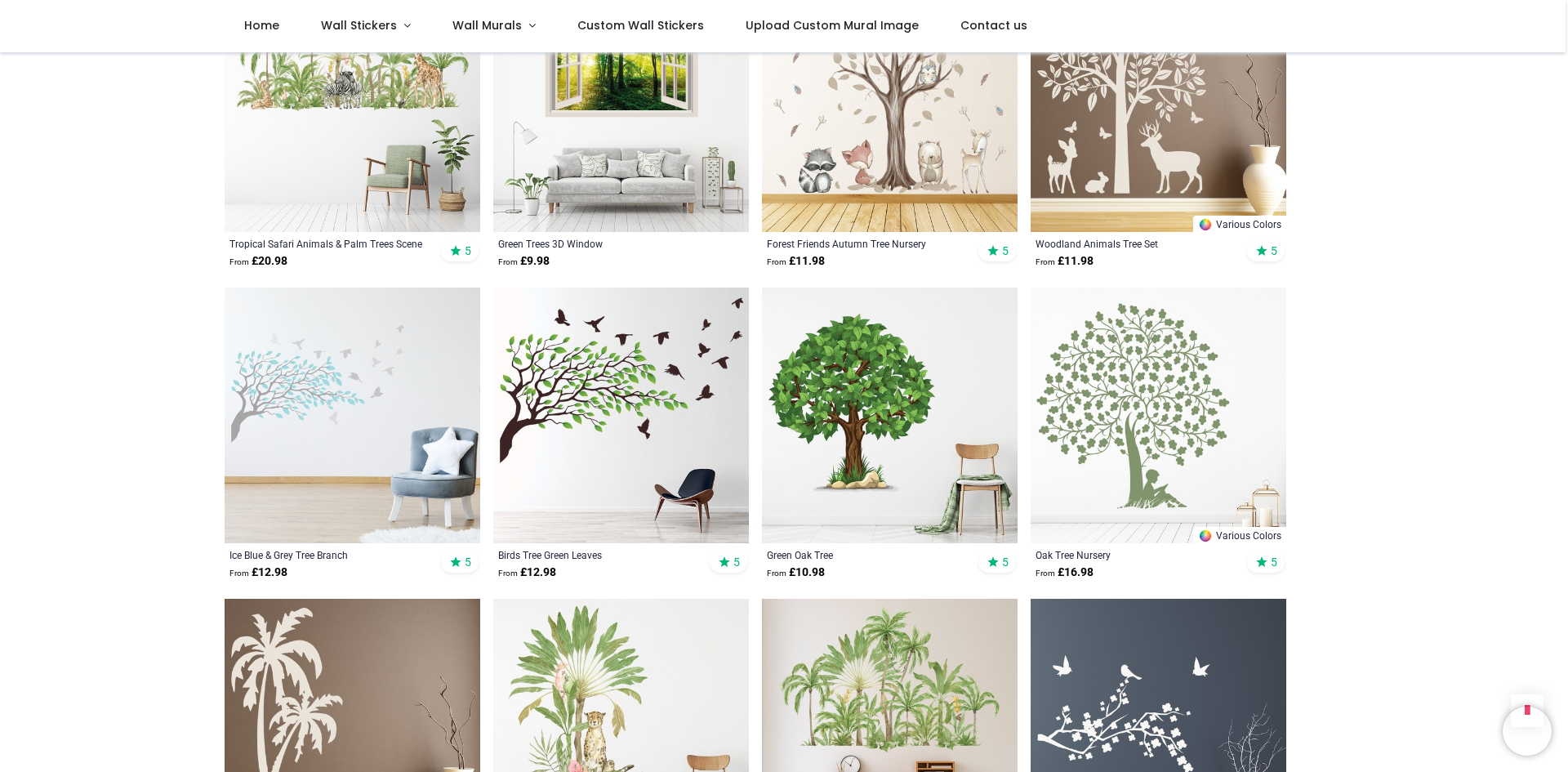
scroll to position [1525, 0]
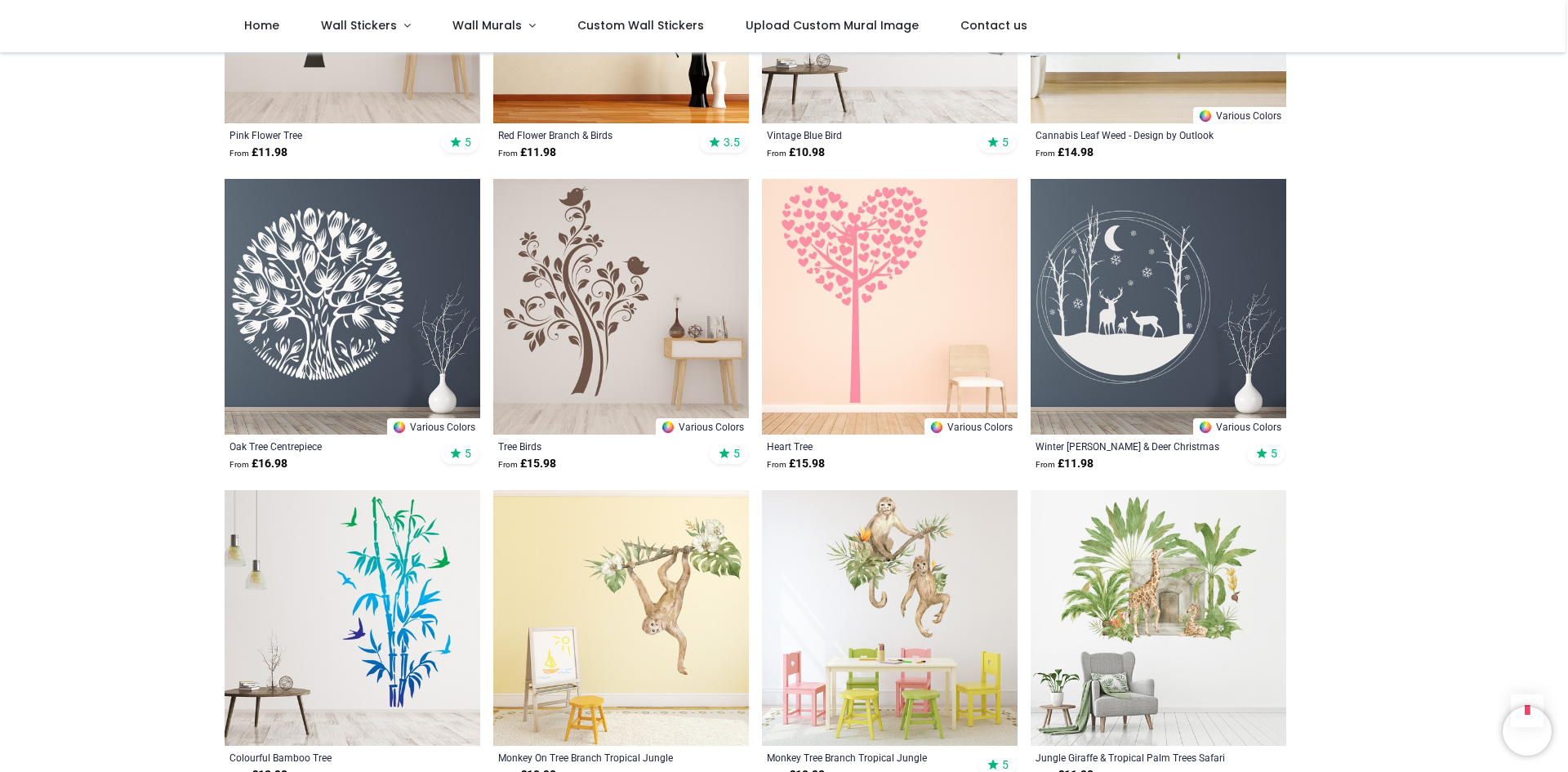
scroll to position [3812, 0]
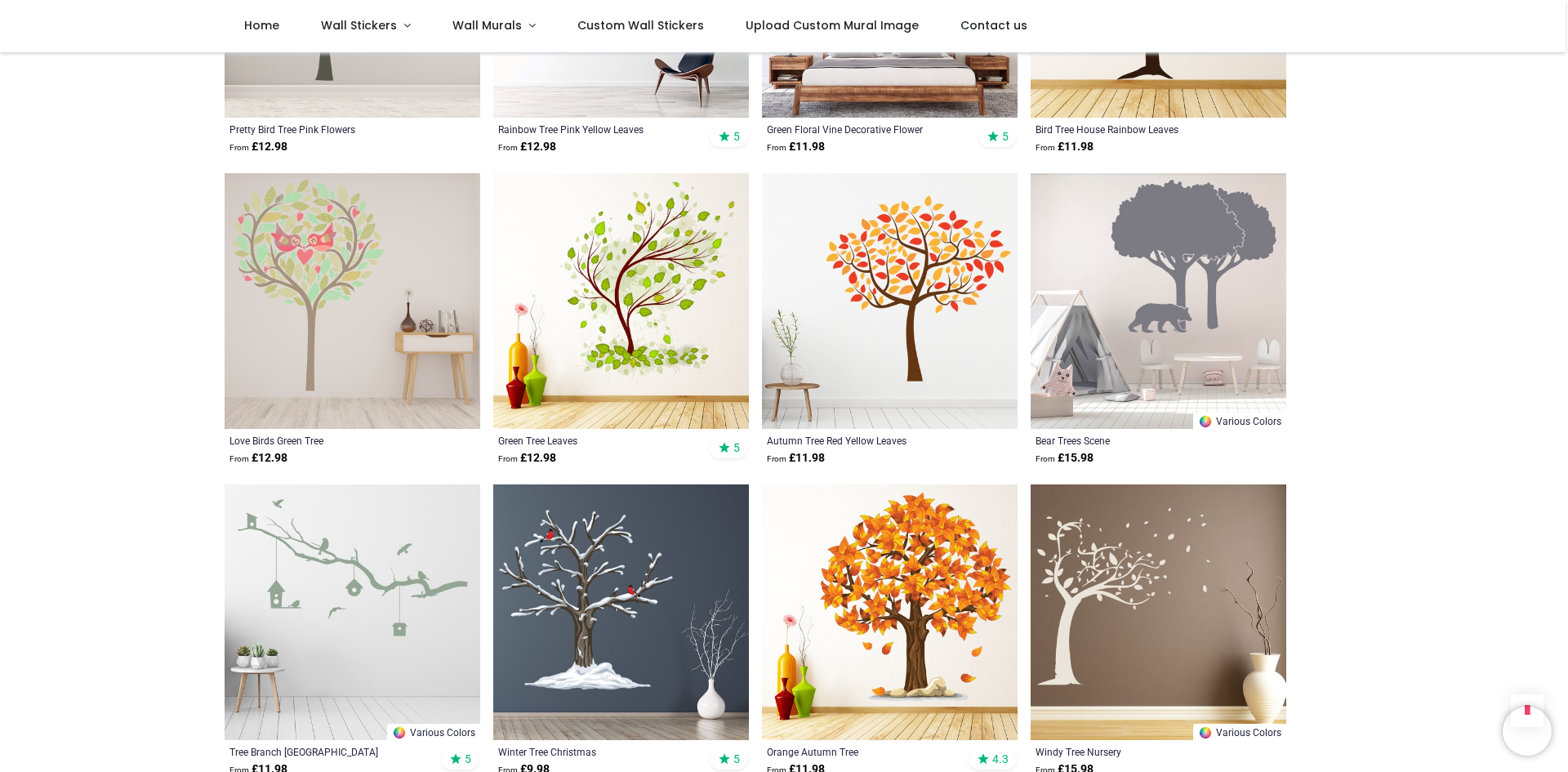
scroll to position [6290, 0]
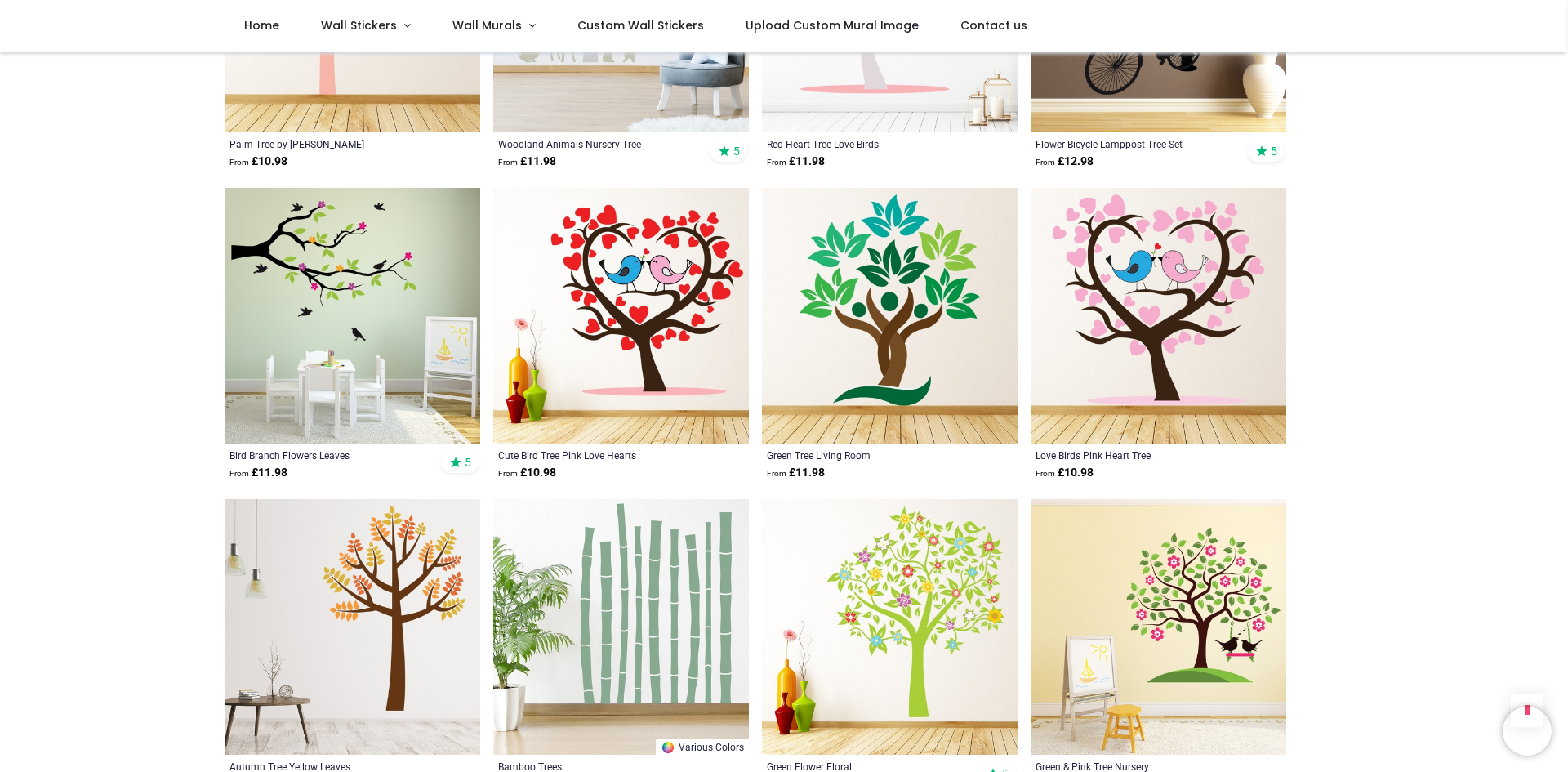
scroll to position [8004, 0]
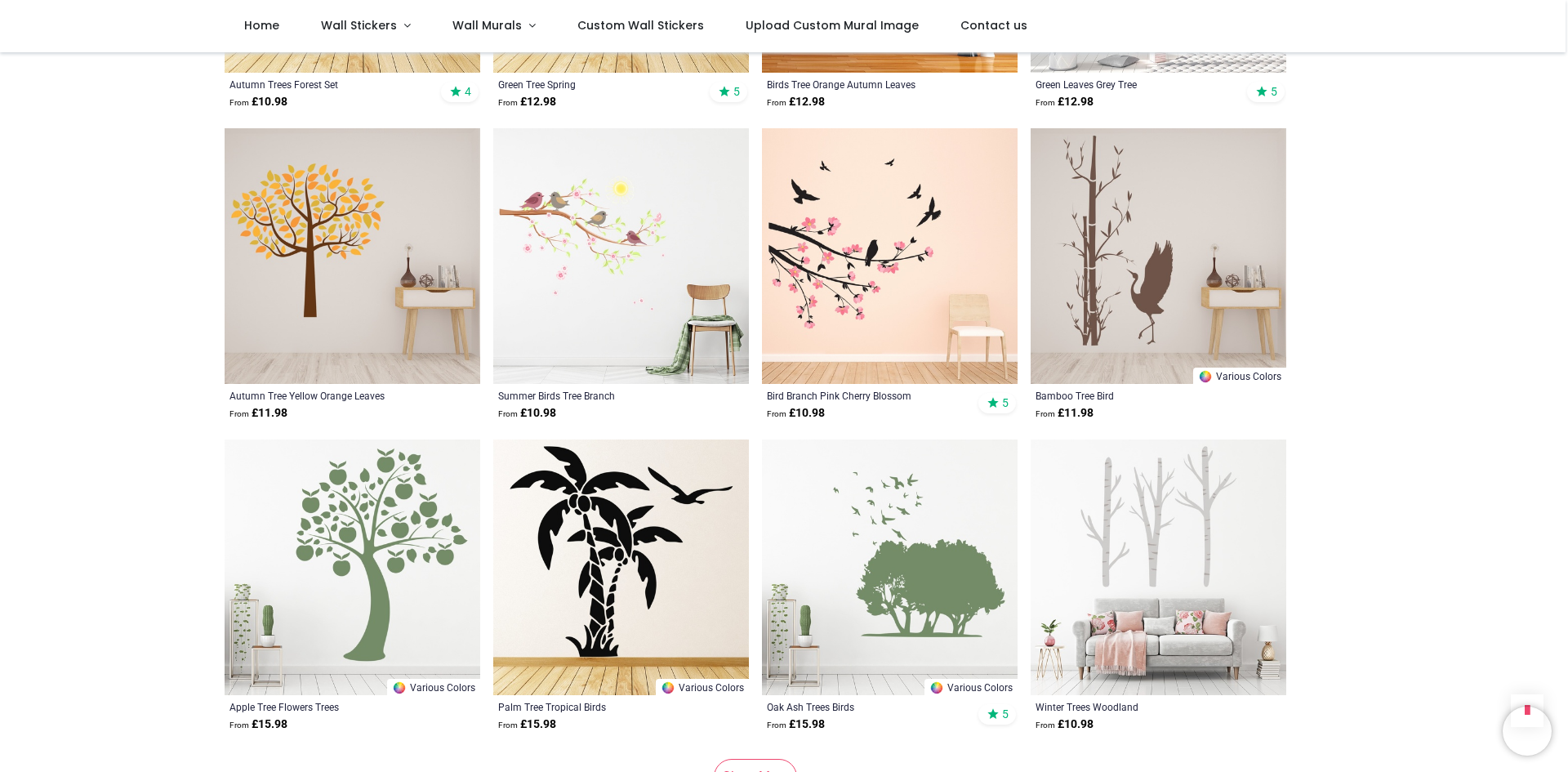
scroll to position [10673, 0]
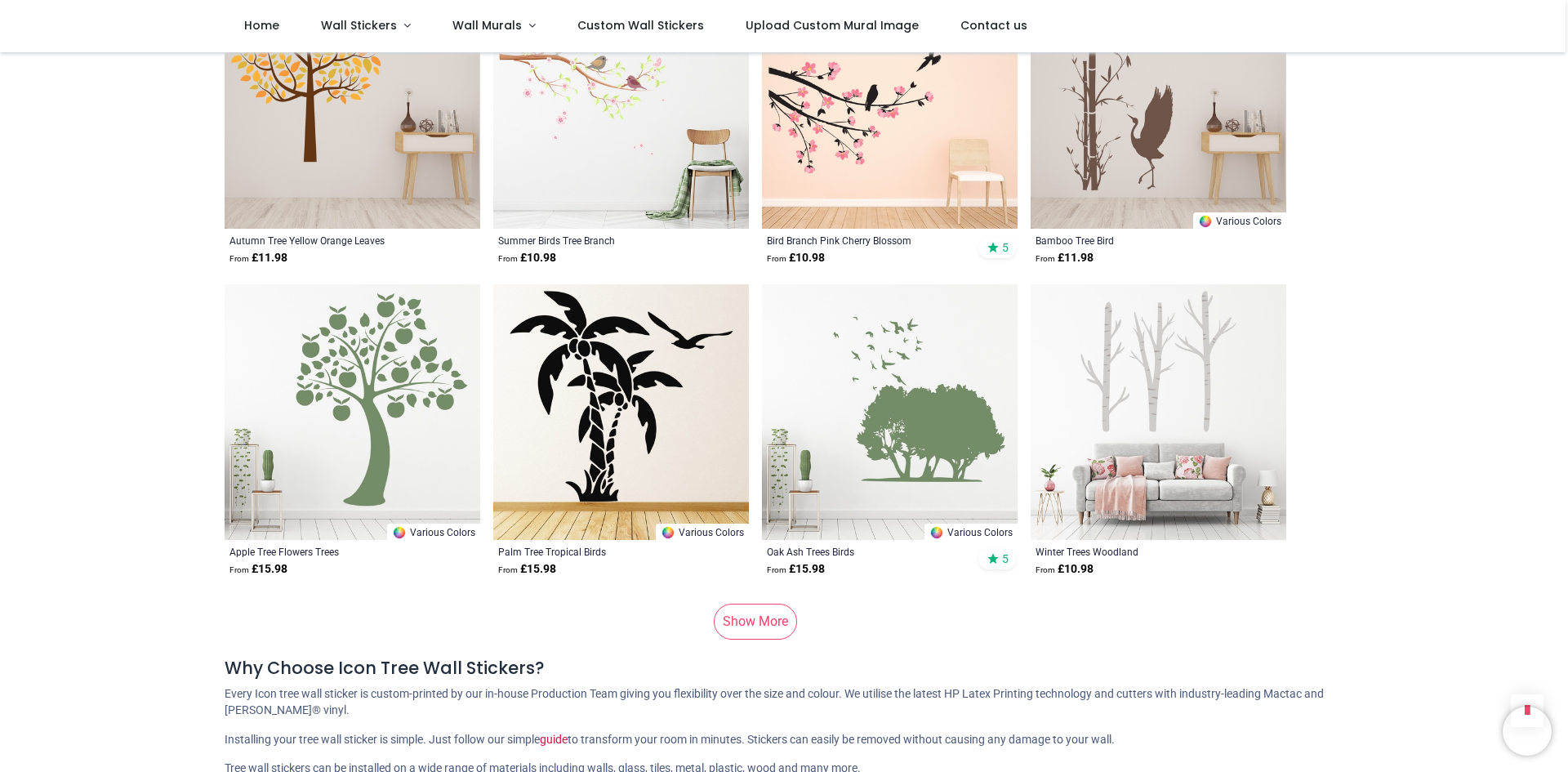
click at [752, 616] on link "Show More" at bounding box center [755, 622] width 83 height 36
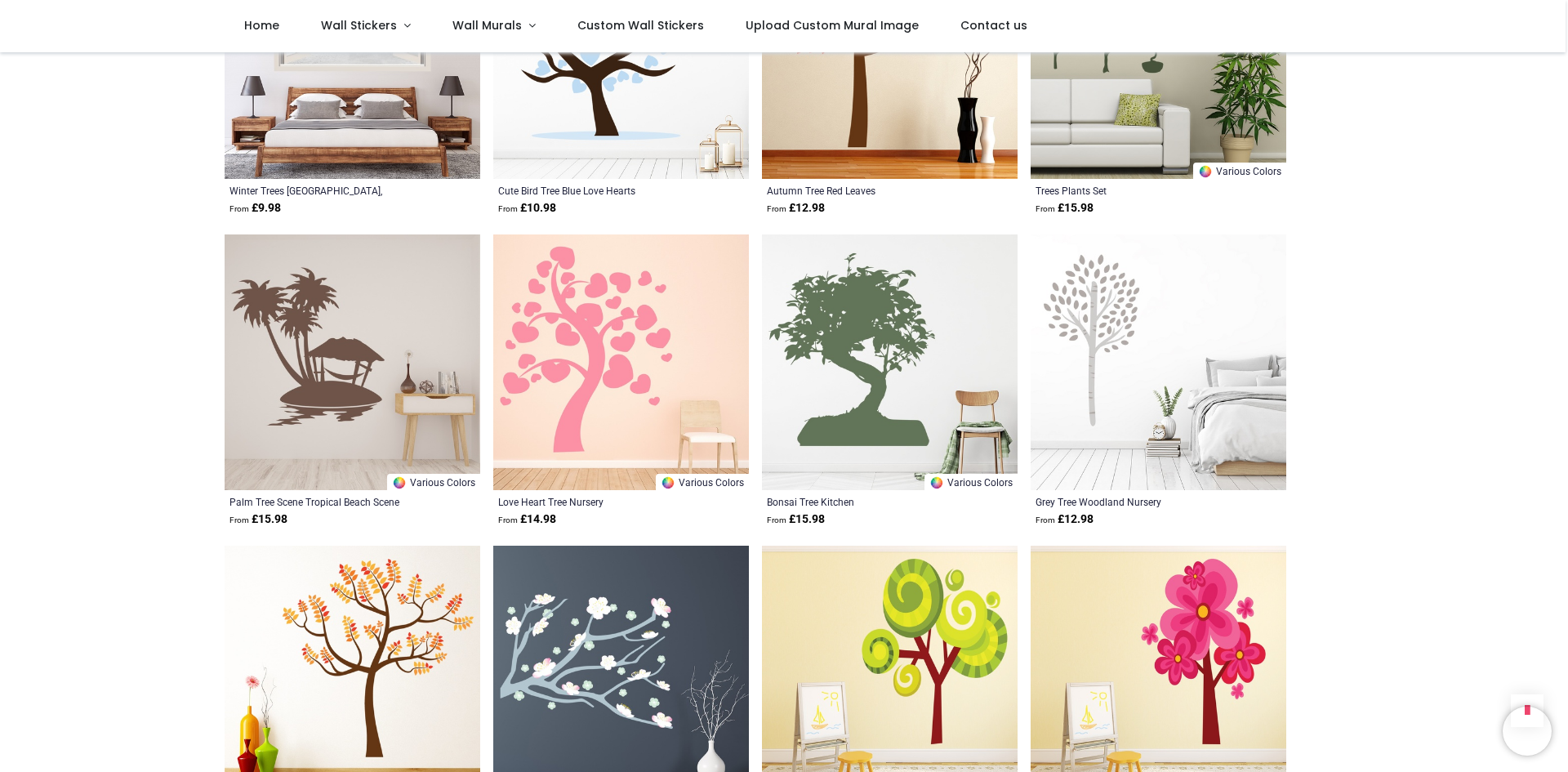
scroll to position [11626, 0]
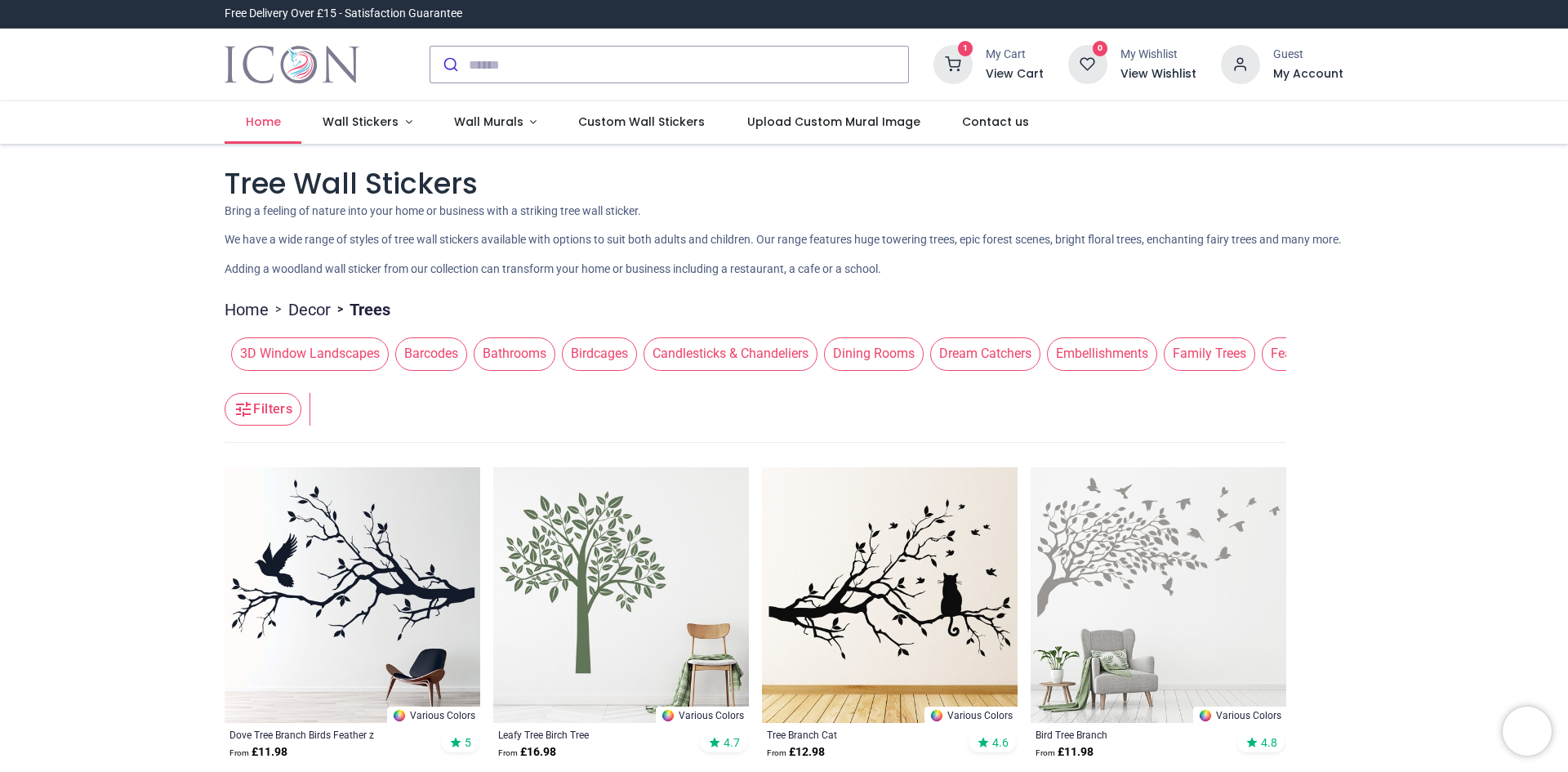
click at [282, 125] on link "Home" at bounding box center [262, 122] width 76 height 43
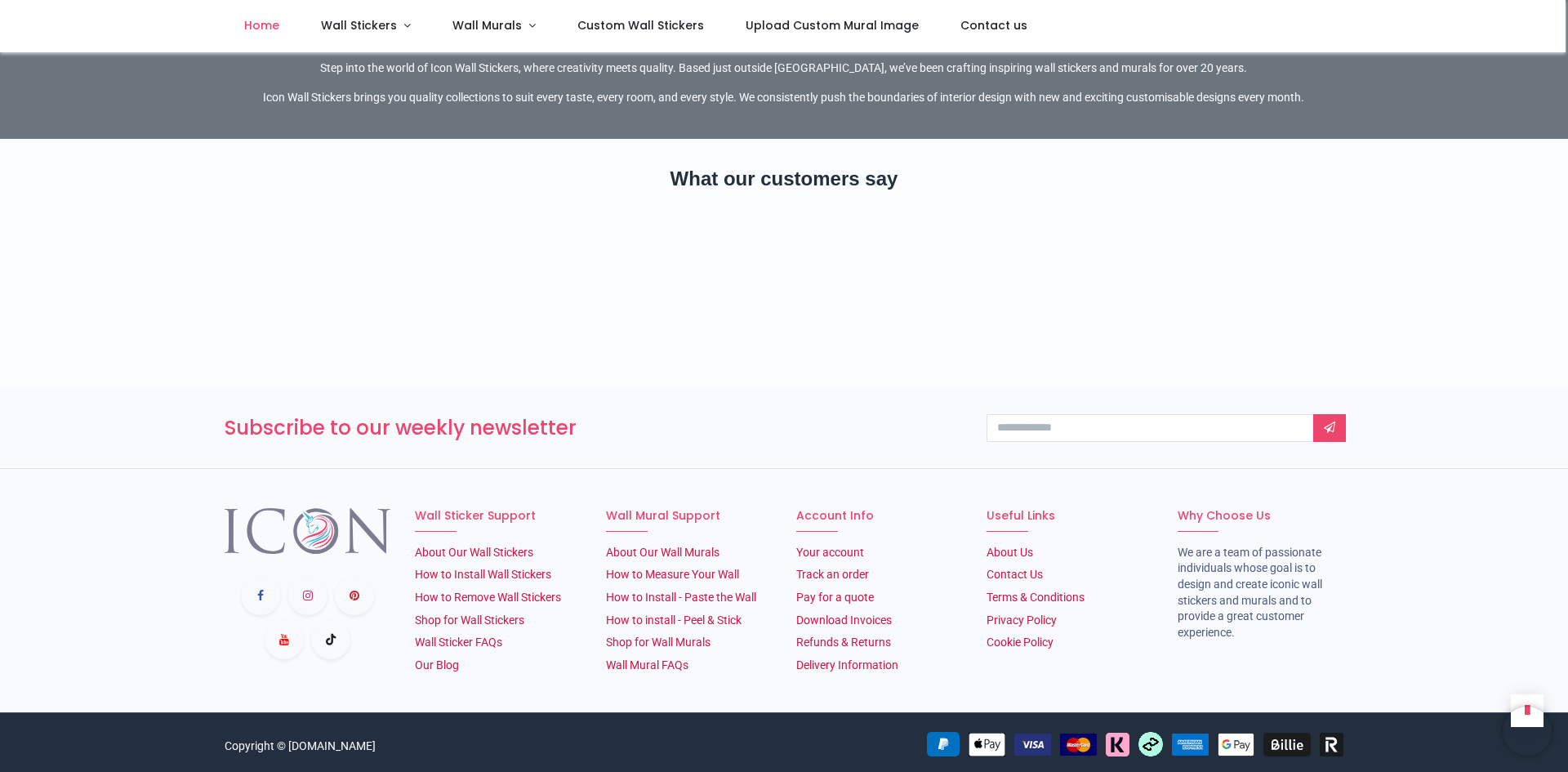
scroll to position [2562, 0]
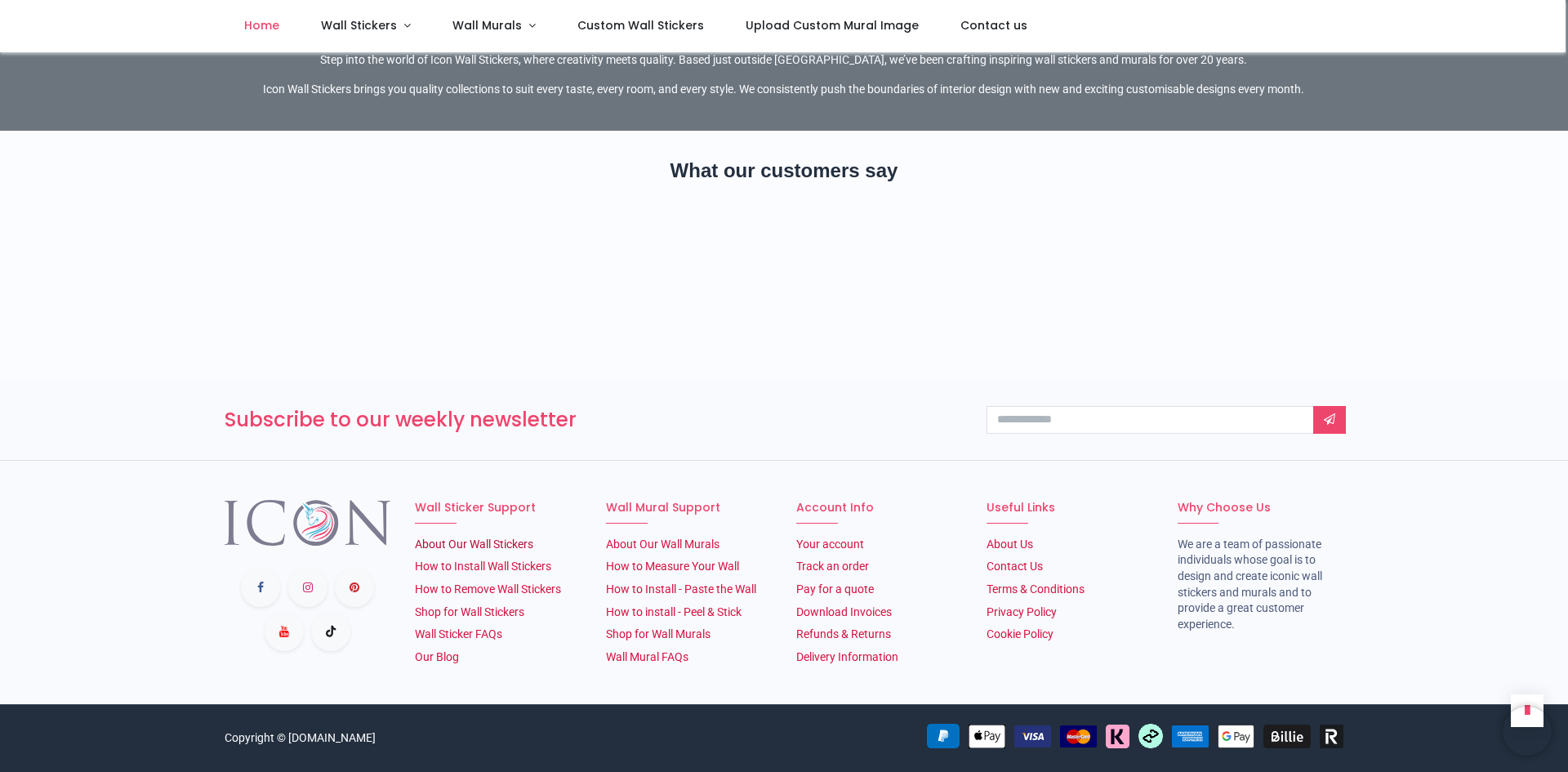
click at [502, 547] on link "About Our Wall Stickers" at bounding box center [474, 544] width 118 height 13
